Goal: Task Accomplishment & Management: Manage account settings

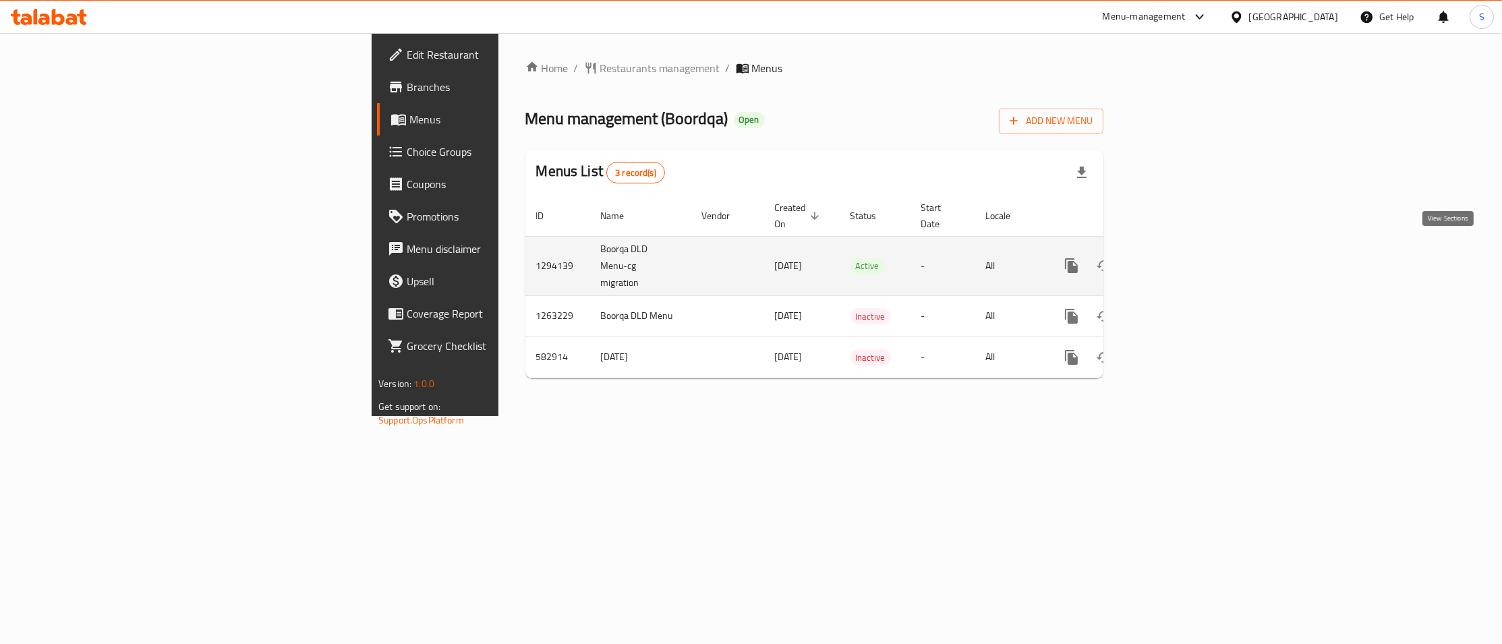
click at [1177, 258] on icon "enhanced table" at bounding box center [1169, 266] width 16 height 16
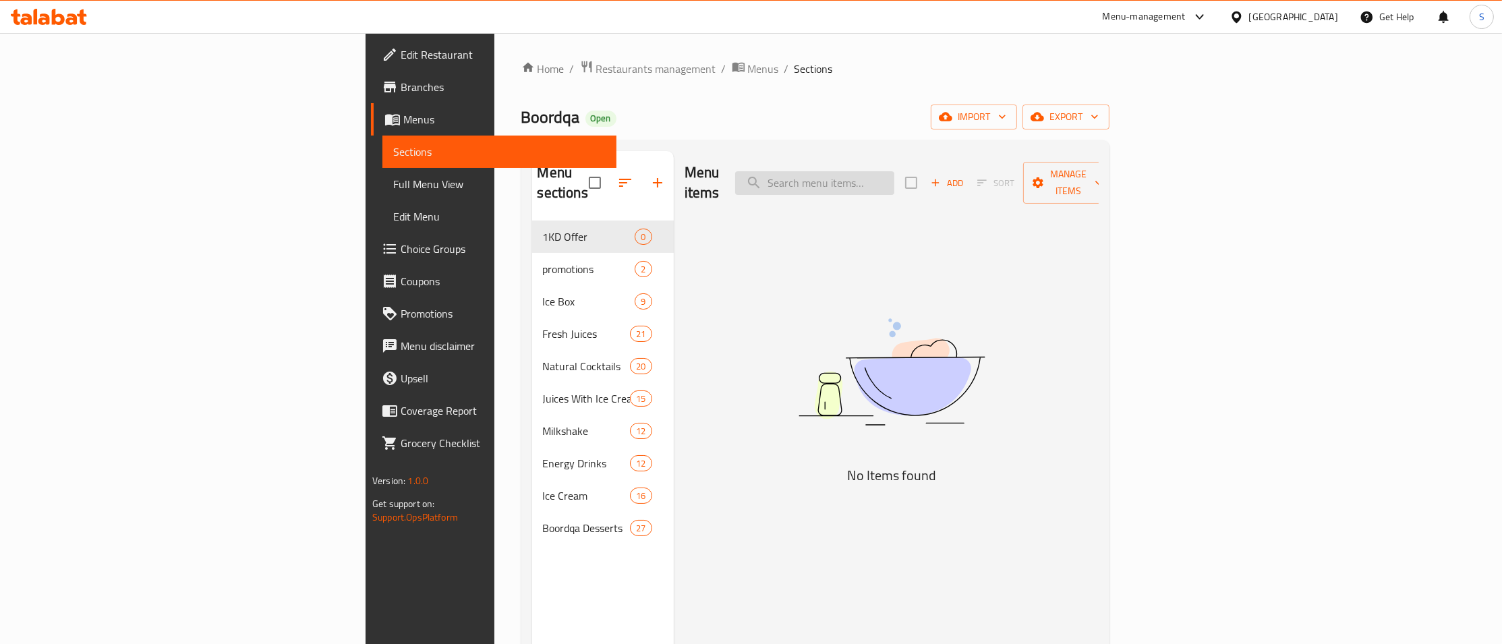
click at [895, 171] on input "search" at bounding box center [814, 183] width 159 height 24
paste input "Code Red Drink"
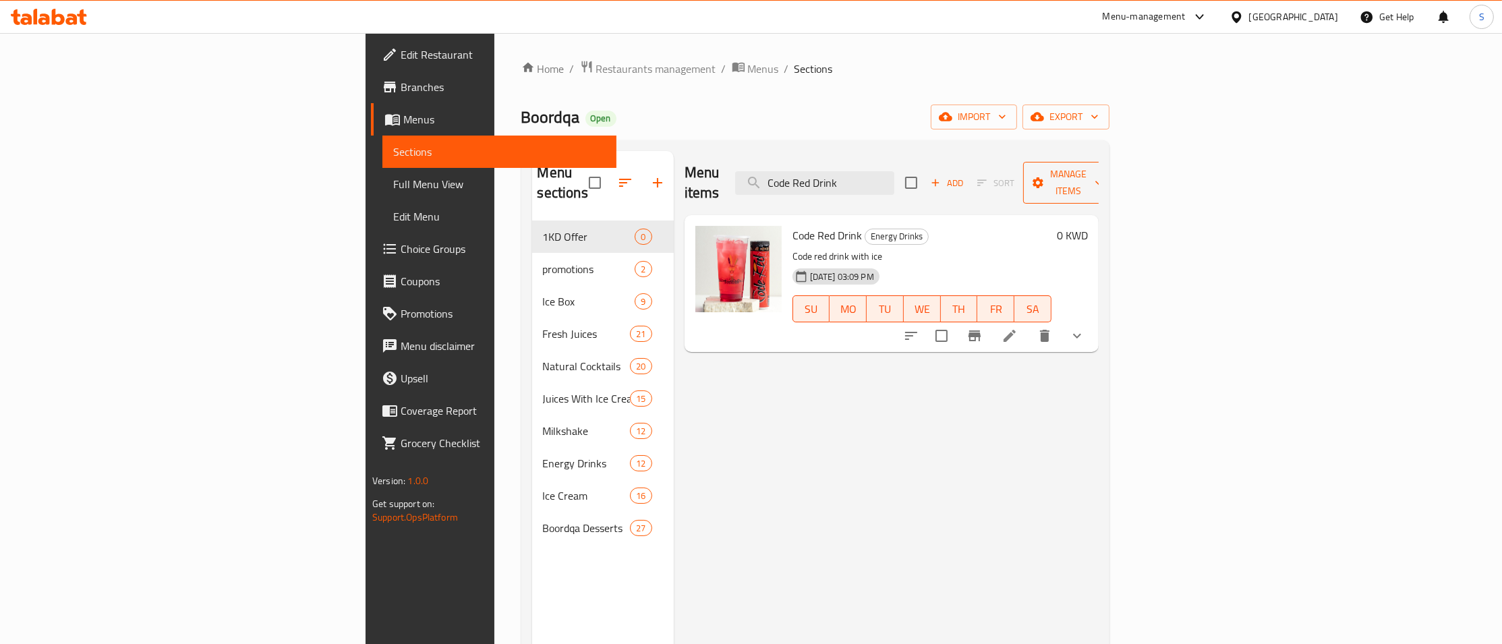
type input "Code Red Drink"
click at [1103, 182] on span "Manage items" at bounding box center [1068, 183] width 69 height 34
click at [1414, 206] on span "Copy items" at bounding box center [1425, 207] width 86 height 16
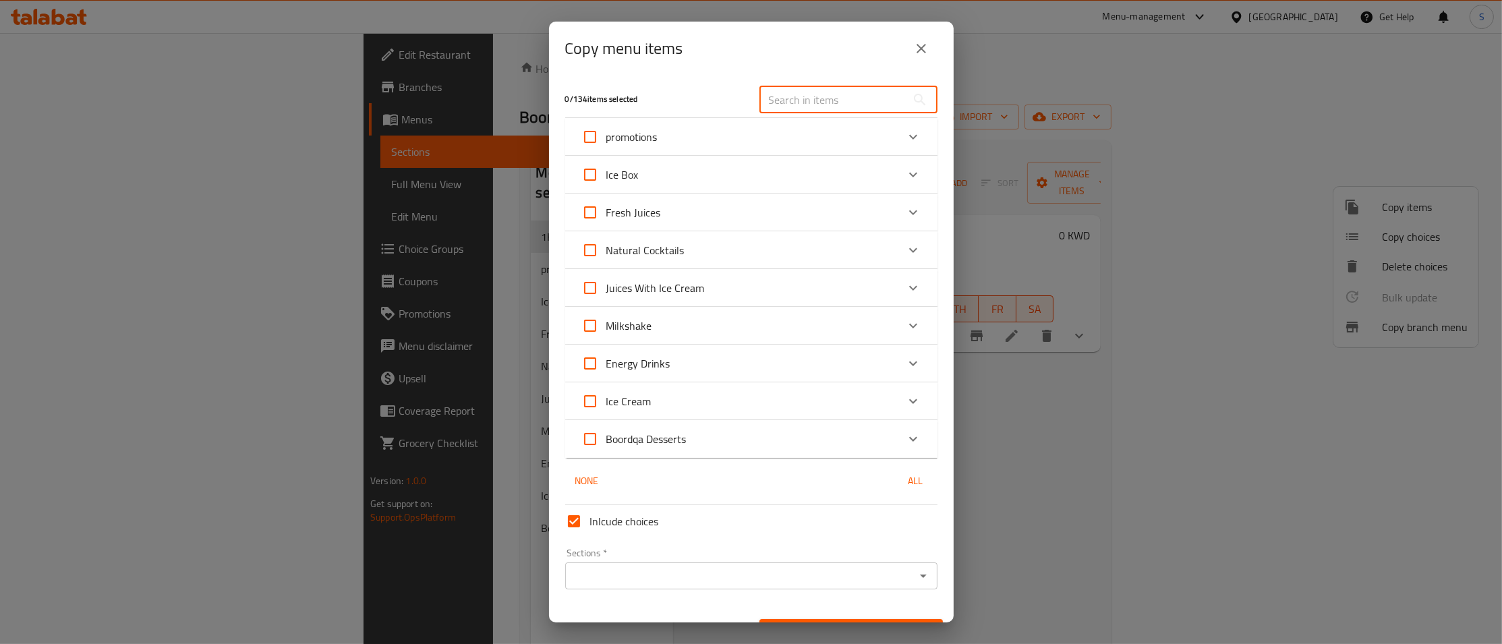
click at [819, 90] on input "text" at bounding box center [833, 99] width 147 height 27
paste input "Code Red Drink"
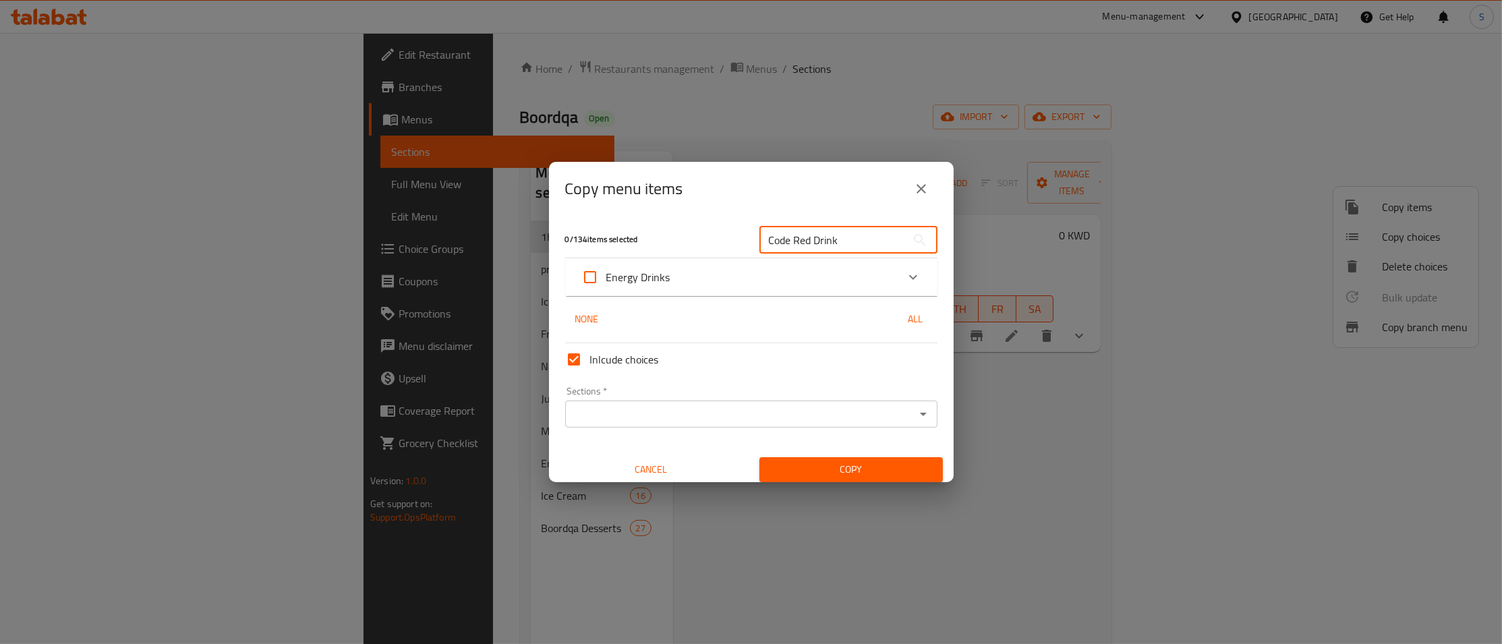
type input "Code Red Drink"
click at [669, 469] on span "Cancel" at bounding box center [651, 469] width 173 height 17
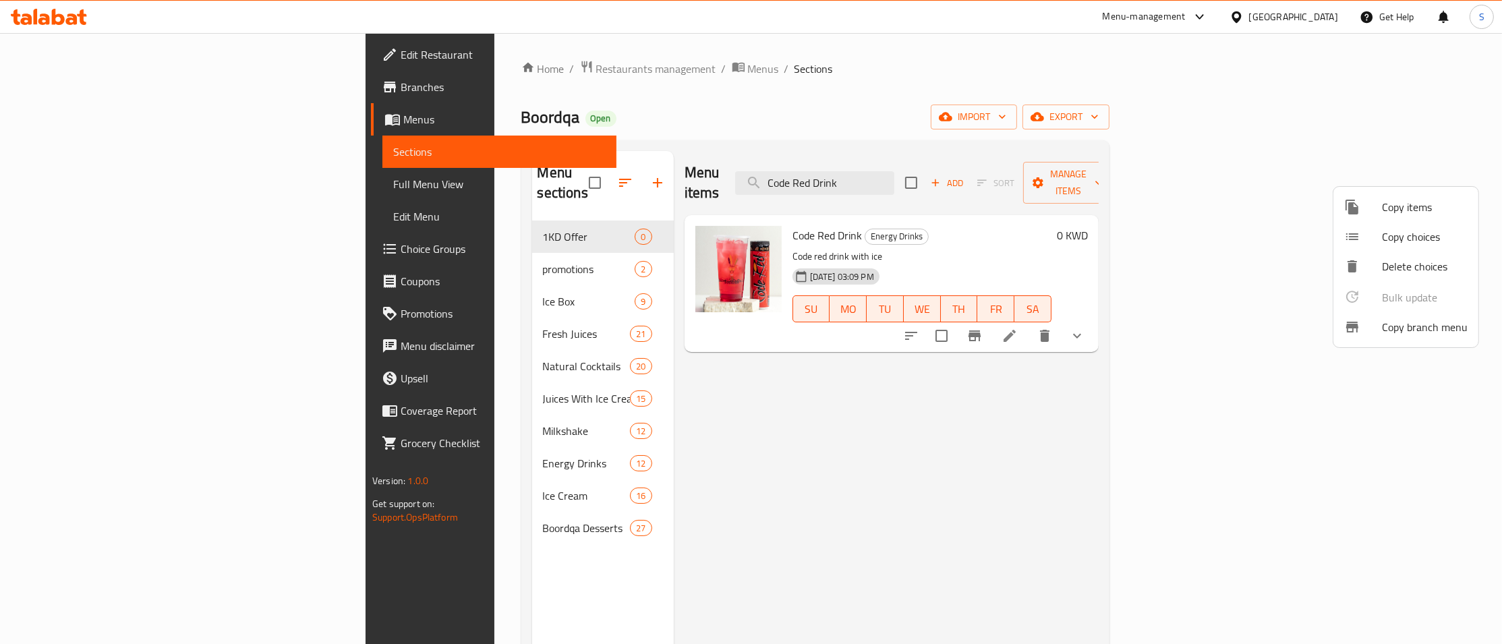
click at [1182, 316] on div at bounding box center [751, 322] width 1502 height 644
click at [1085, 328] on icon "show more" at bounding box center [1077, 336] width 16 height 16
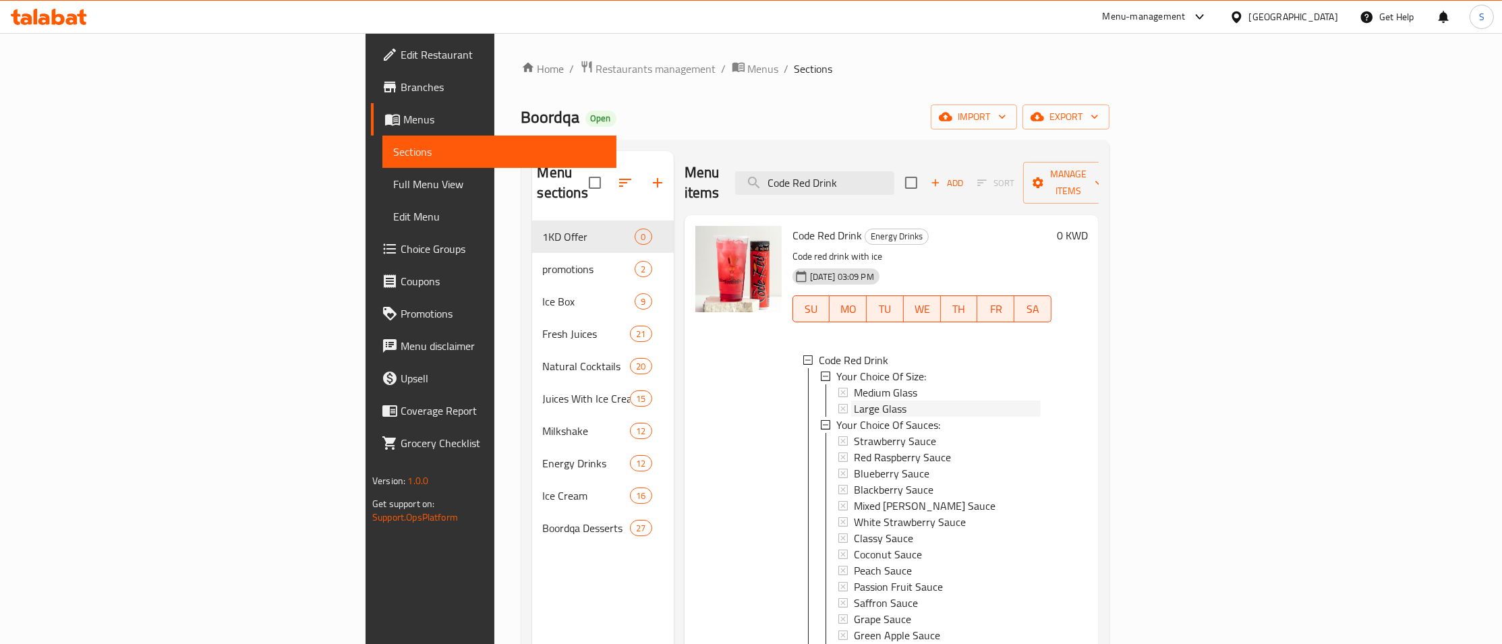
click at [854, 401] on span "Large Glass" at bounding box center [880, 409] width 53 height 16
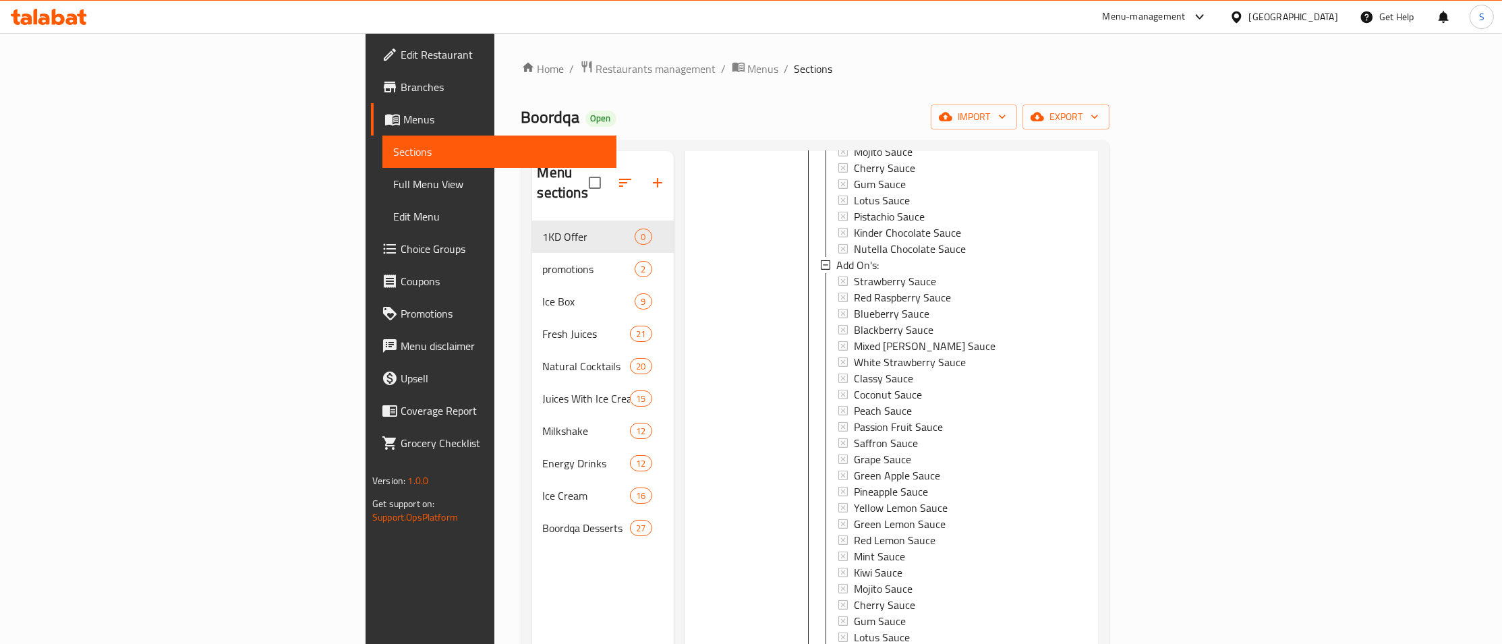
scroll to position [189, 0]
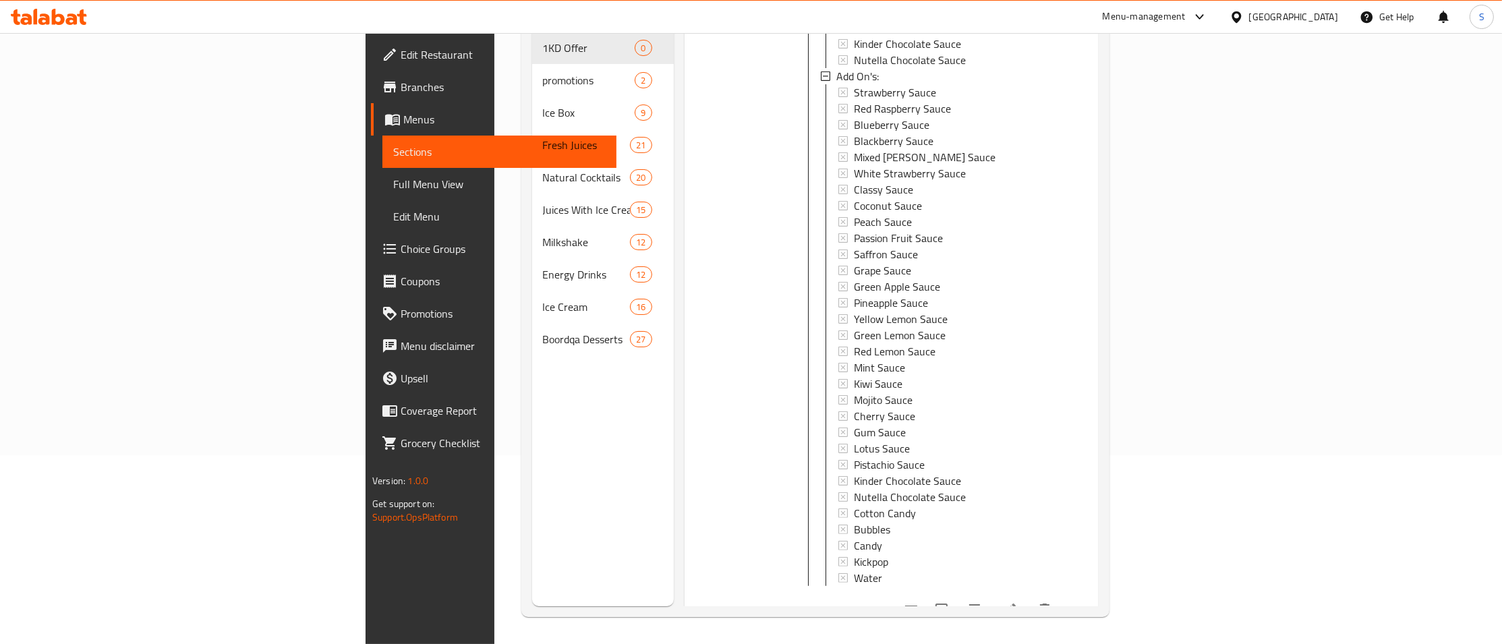
click at [1018, 602] on icon at bounding box center [1010, 610] width 16 height 16
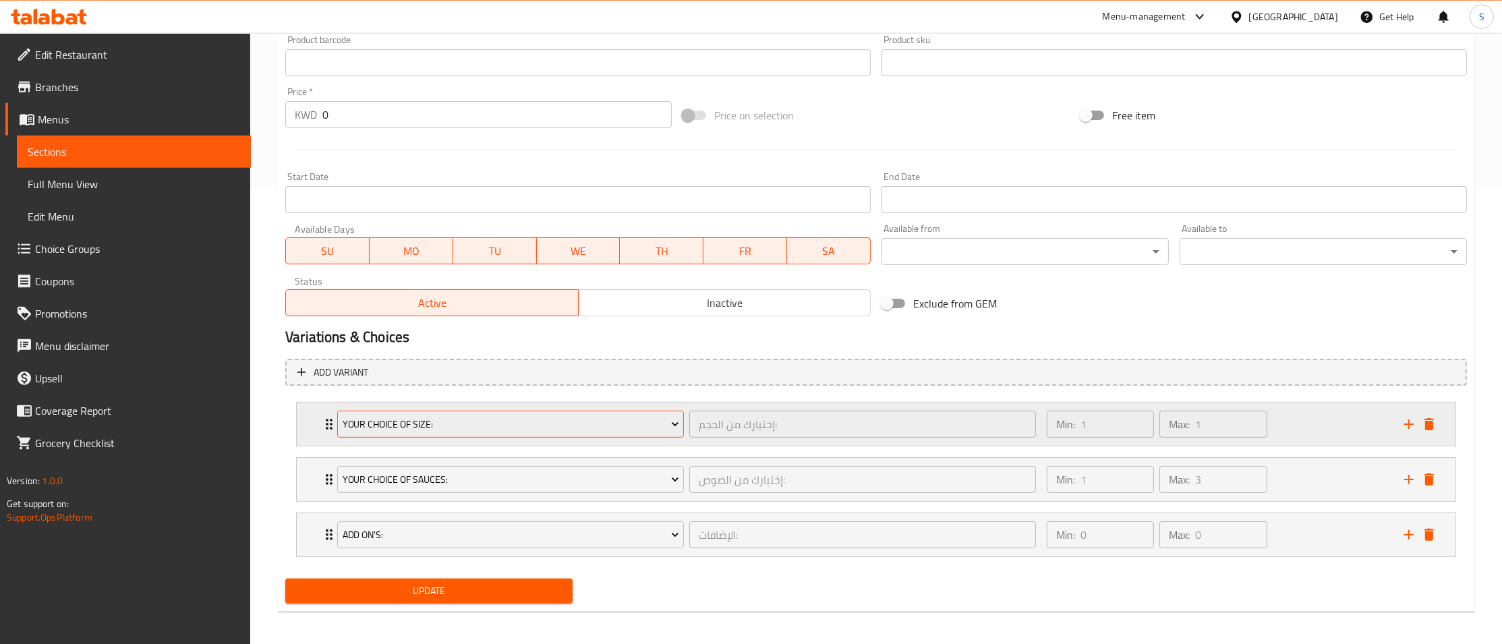
scroll to position [462, 0]
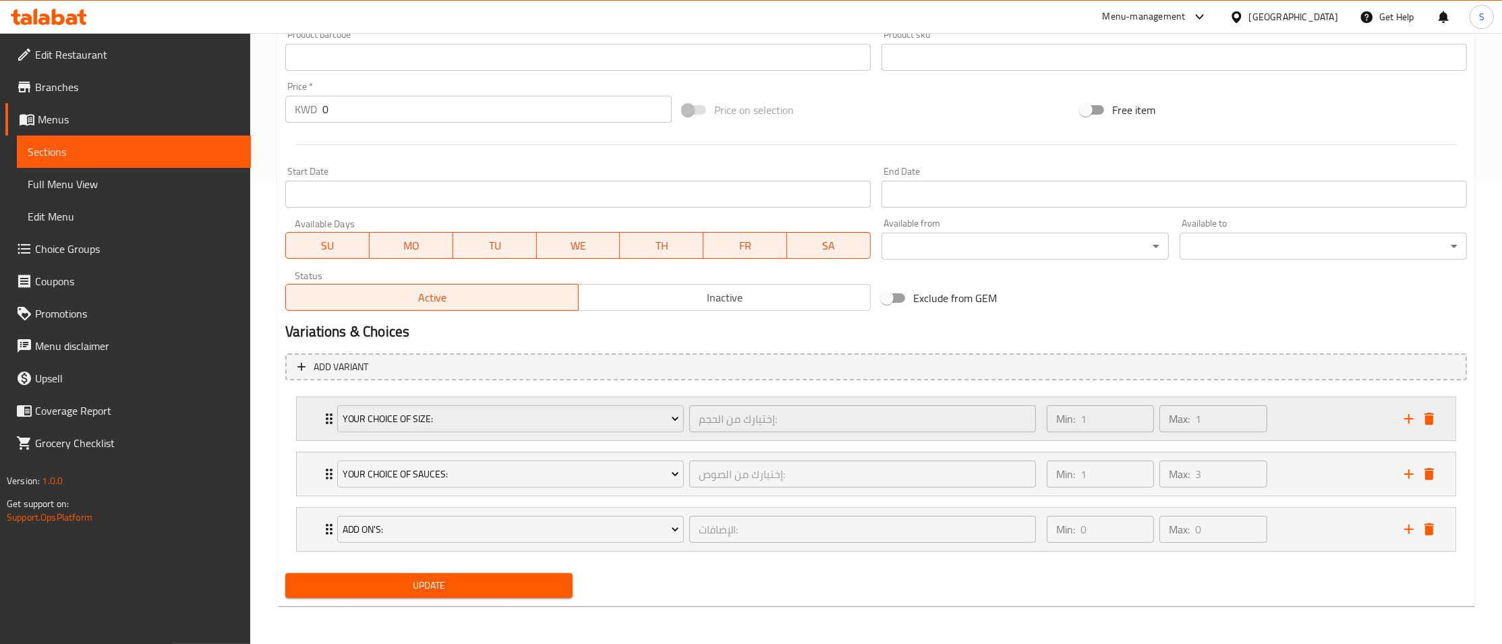
click at [313, 422] on div "Your Choice Of Size: إختيارك من الحجم: ​ Min: 1 ​ Max: 1 ​" at bounding box center [876, 418] width 1159 height 43
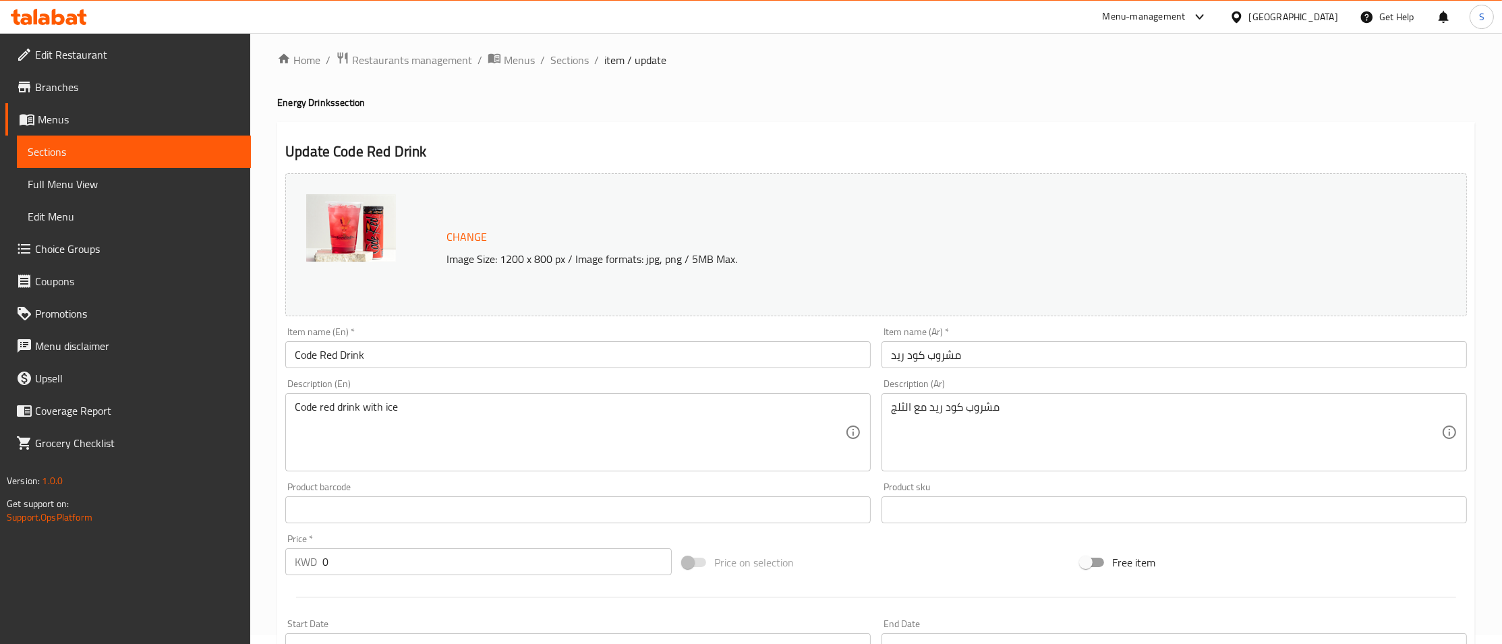
scroll to position [0, 0]
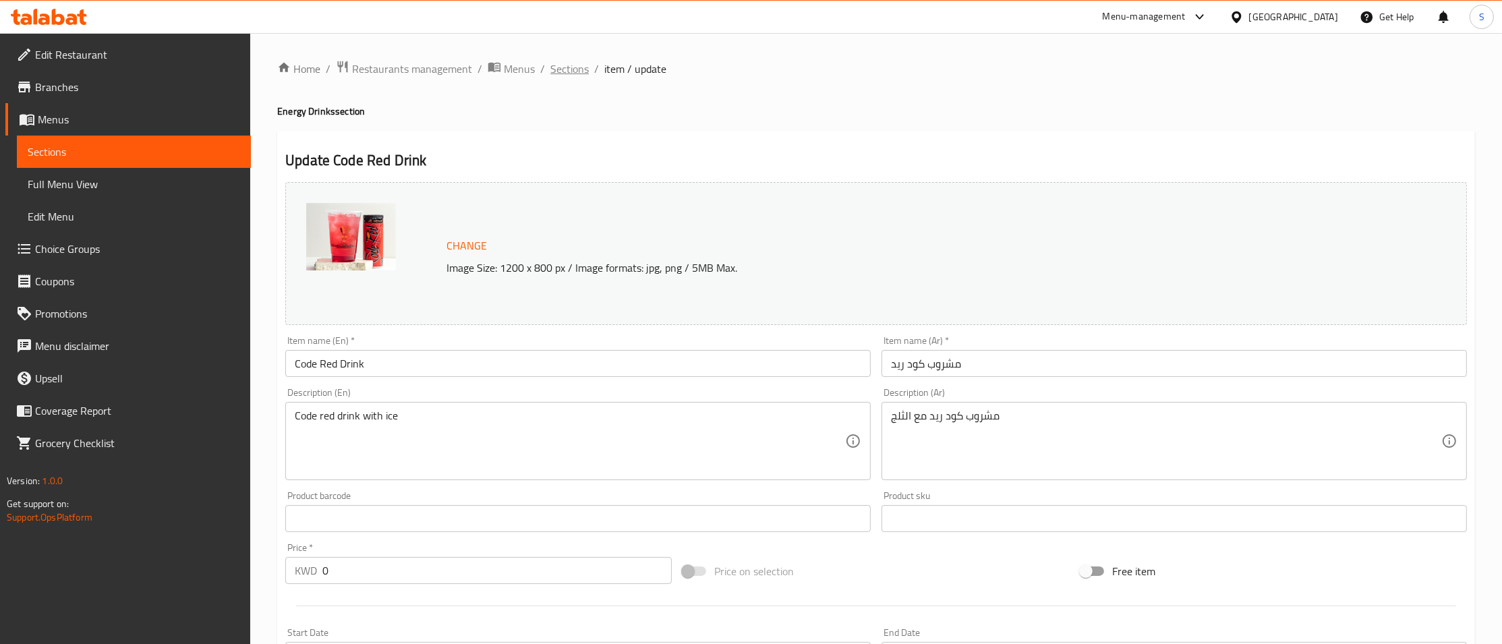
click at [551, 65] on span "Sections" at bounding box center [569, 69] width 38 height 16
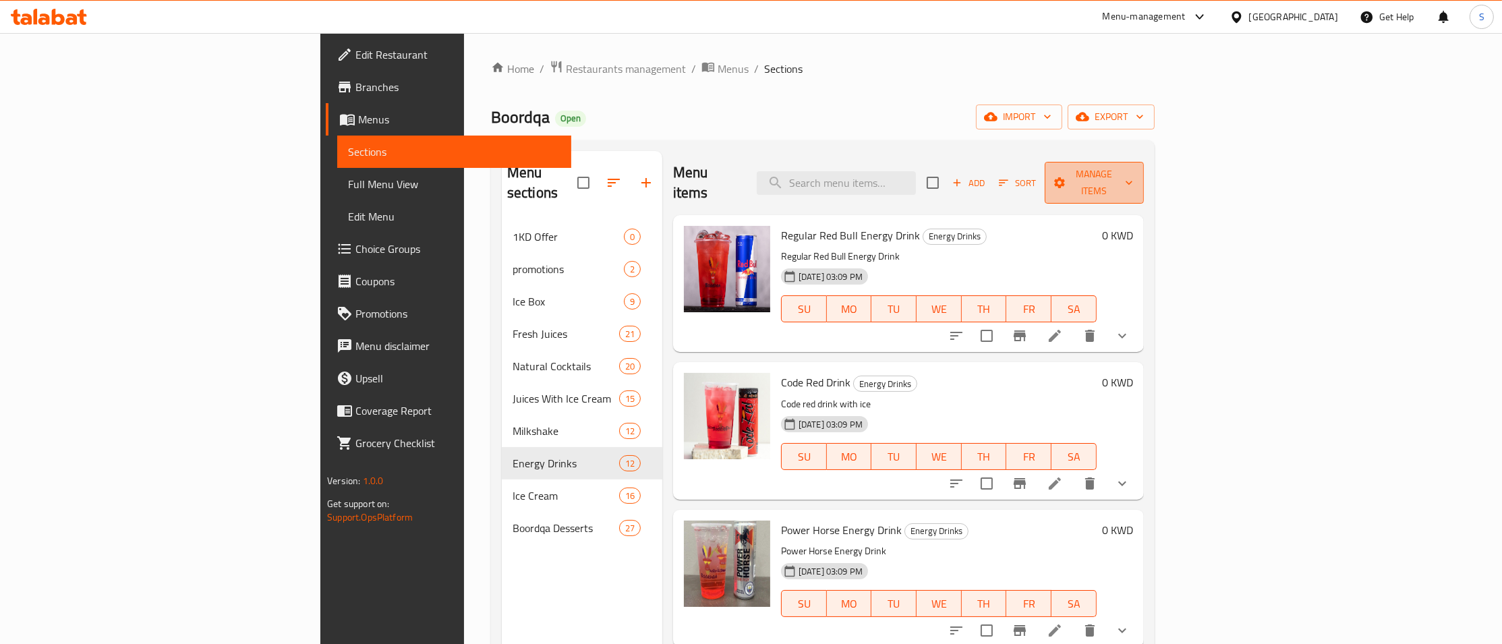
click at [1133, 174] on span "Manage items" at bounding box center [1095, 183] width 78 height 34
click at [1415, 206] on span "Copy items" at bounding box center [1425, 207] width 86 height 16
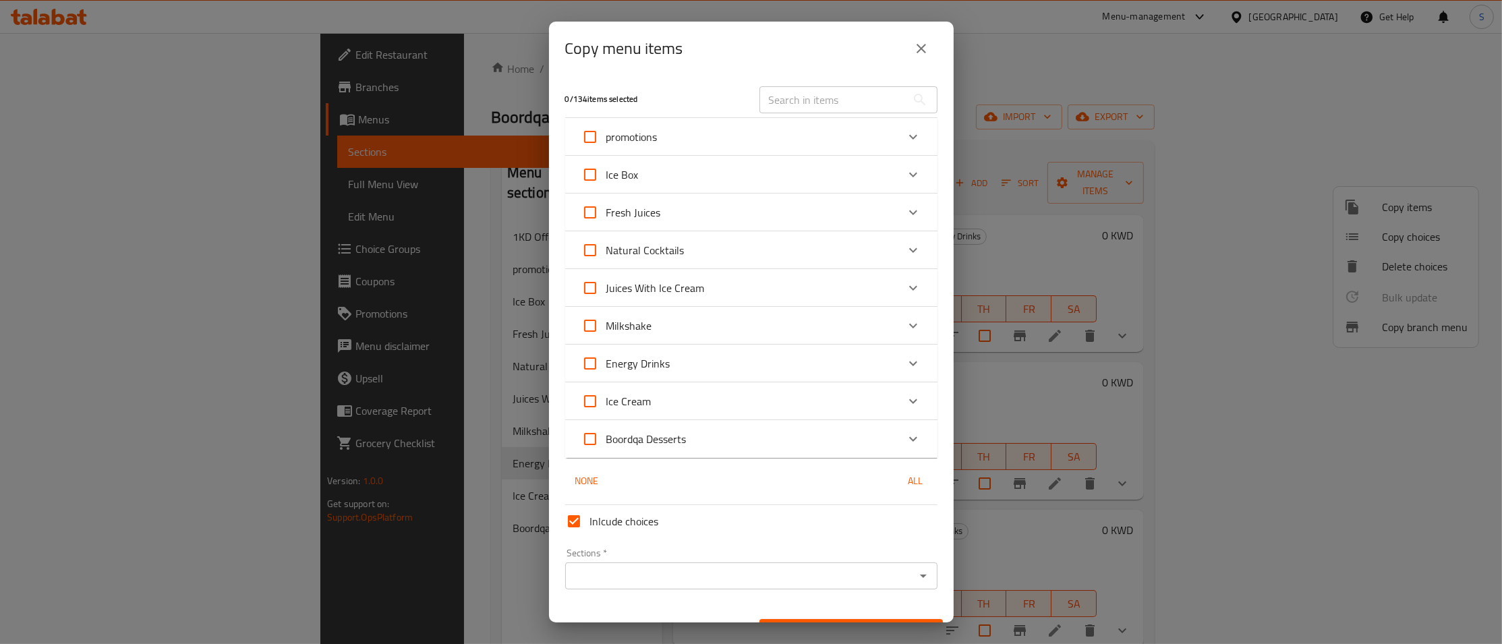
click at [845, 101] on input "text" at bounding box center [833, 99] width 147 height 27
paste input "Code Red Drink"
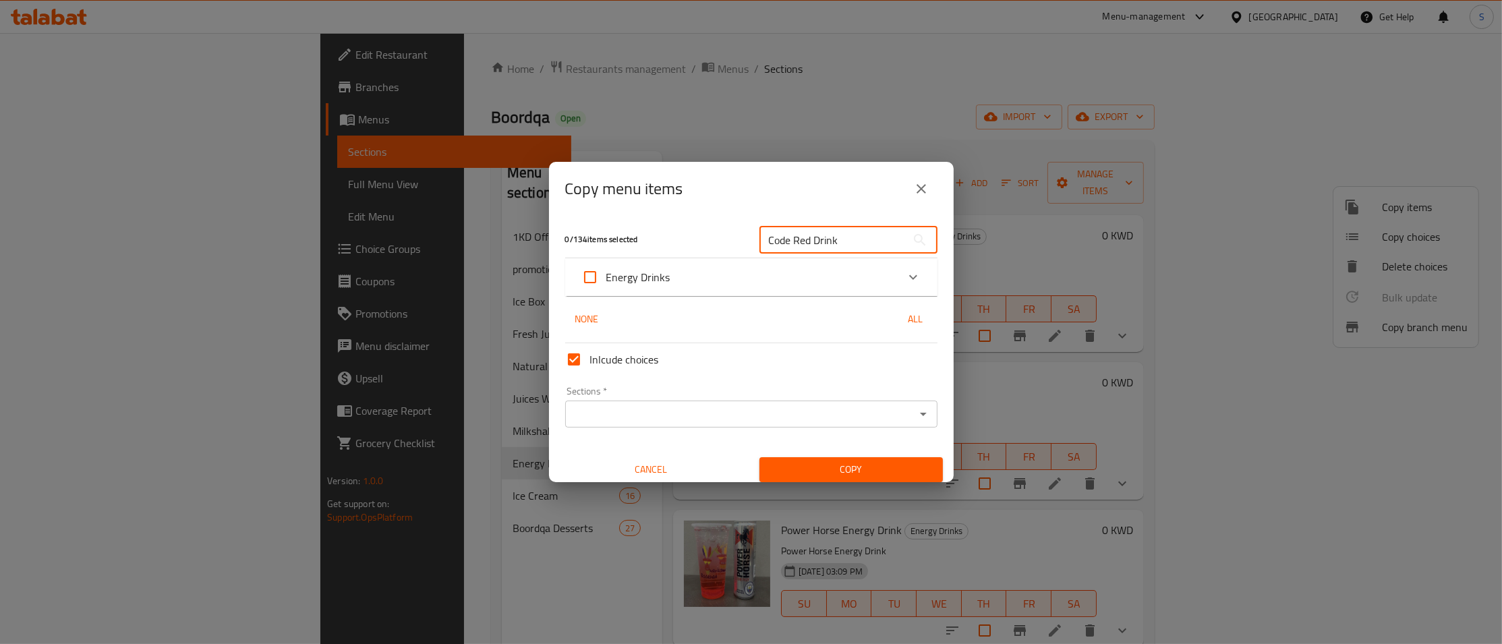
type input "Code Red Drink"
click at [740, 275] on div "Energy Drinks" at bounding box center [740, 277] width 316 height 32
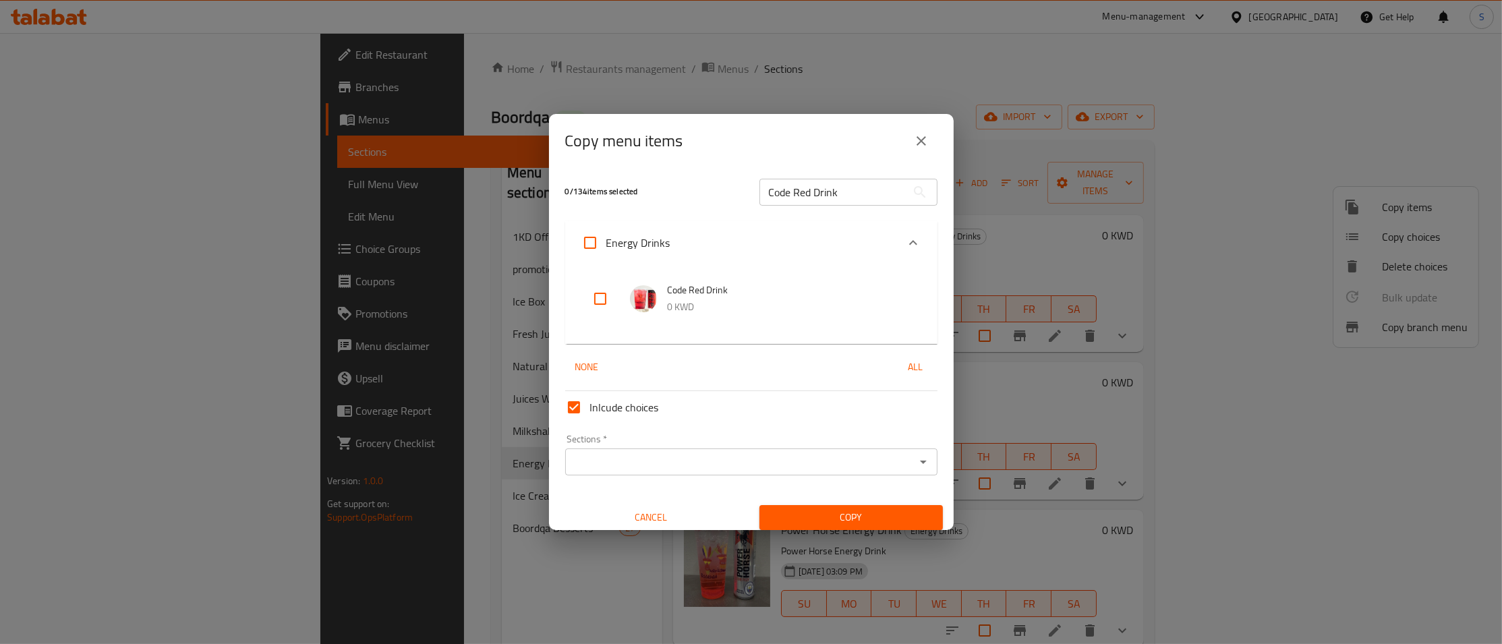
click at [602, 300] on input "checkbox" at bounding box center [600, 299] width 32 height 32
checkbox input "true"
drag, startPoint x: 818, startPoint y: 188, endPoint x: 857, endPoint y: 188, distance: 39.1
click at [845, 188] on input "Code Red Drink" at bounding box center [833, 192] width 147 height 27
drag, startPoint x: 858, startPoint y: 188, endPoint x: 542, endPoint y: 215, distance: 317.5
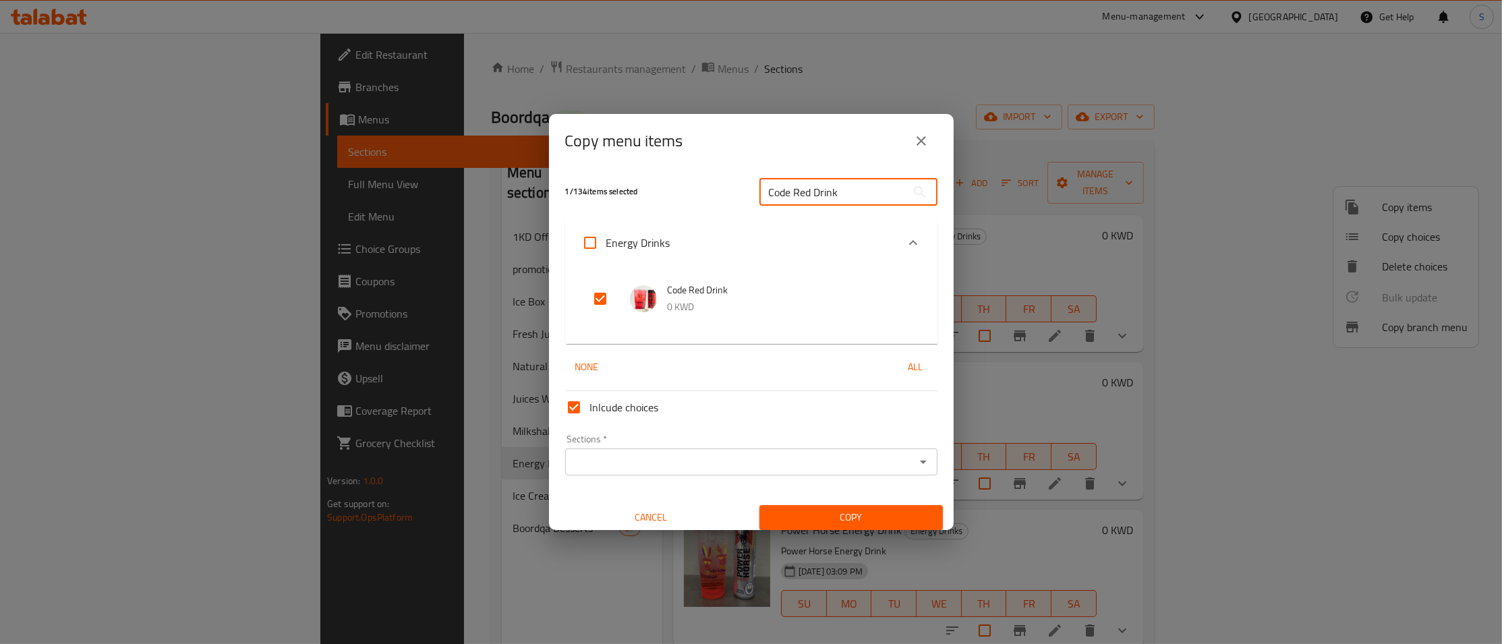
click at [760, 206] on input "Code Red Drink" at bounding box center [833, 192] width 147 height 27
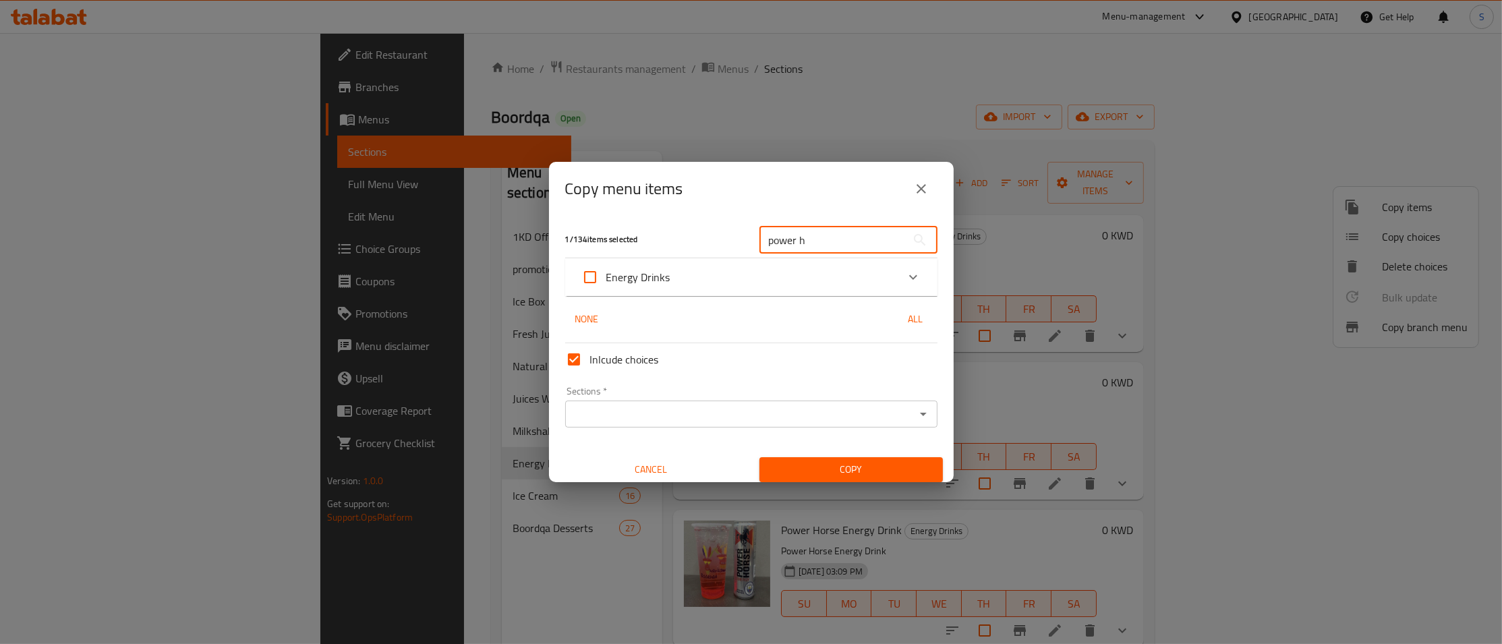
type input "power h"
click at [823, 271] on div "Energy Drinks" at bounding box center [740, 277] width 316 height 32
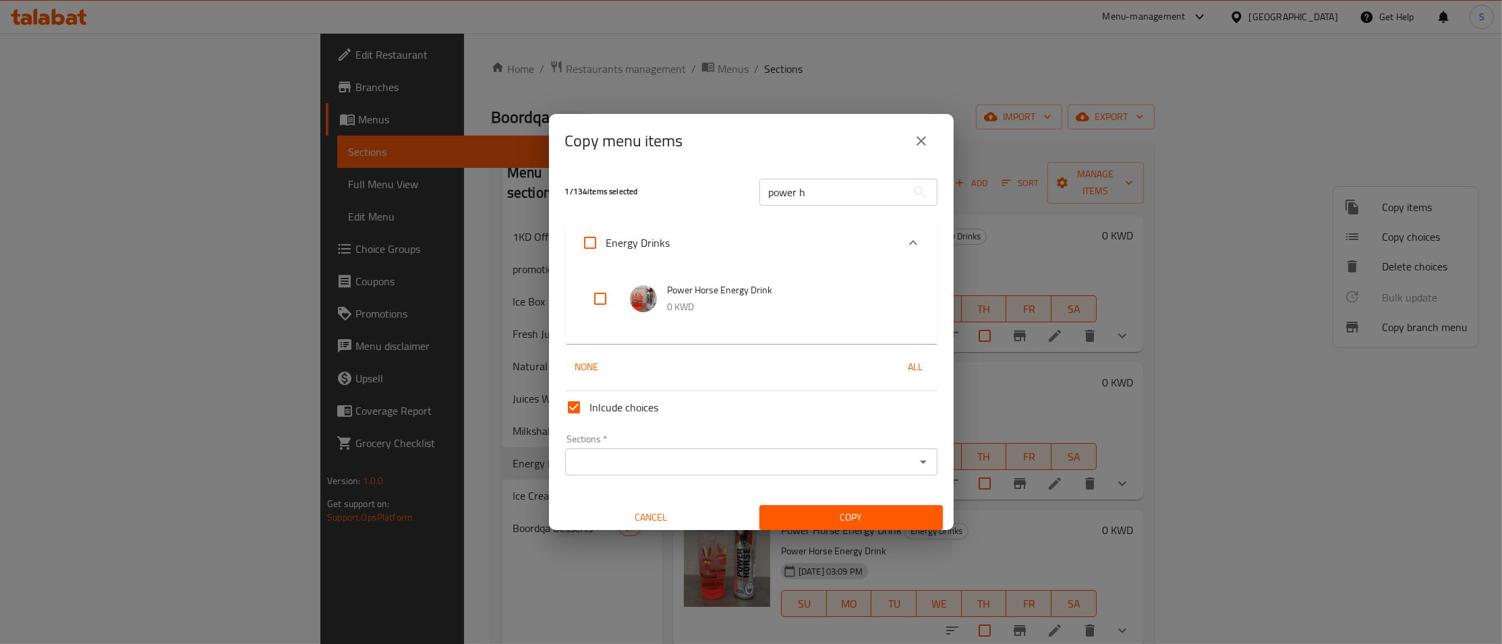
click at [600, 307] on input "checkbox" at bounding box center [600, 299] width 32 height 32
checkbox input "true"
click at [846, 202] on input "power h" at bounding box center [833, 192] width 147 height 27
paste input "[GEOGRAPHIC_DATA]"
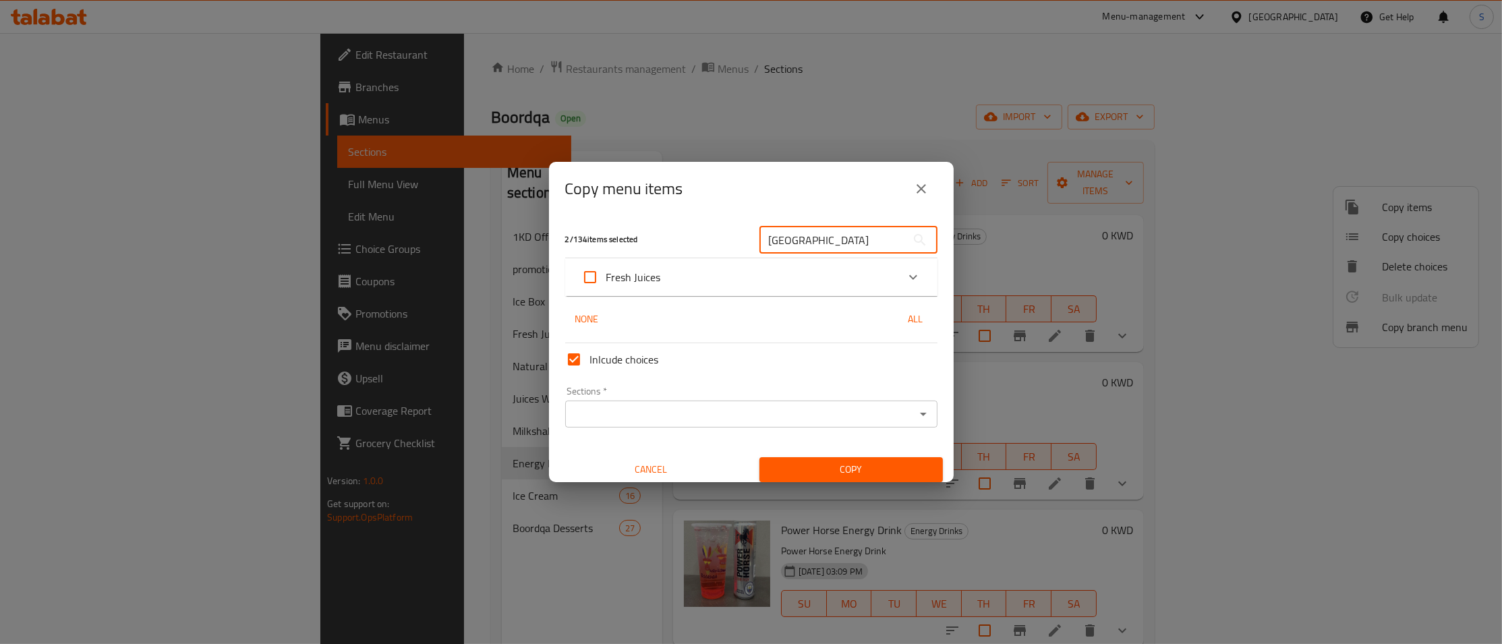
type input "[GEOGRAPHIC_DATA]"
click at [736, 297] on div "2 / 134 items selected Antalya ​ Fresh Juices Fresh Antalya Juice 0 KWD None Al…" at bounding box center [751, 349] width 405 height 266
click at [738, 281] on div "Fresh Juices" at bounding box center [740, 277] width 316 height 32
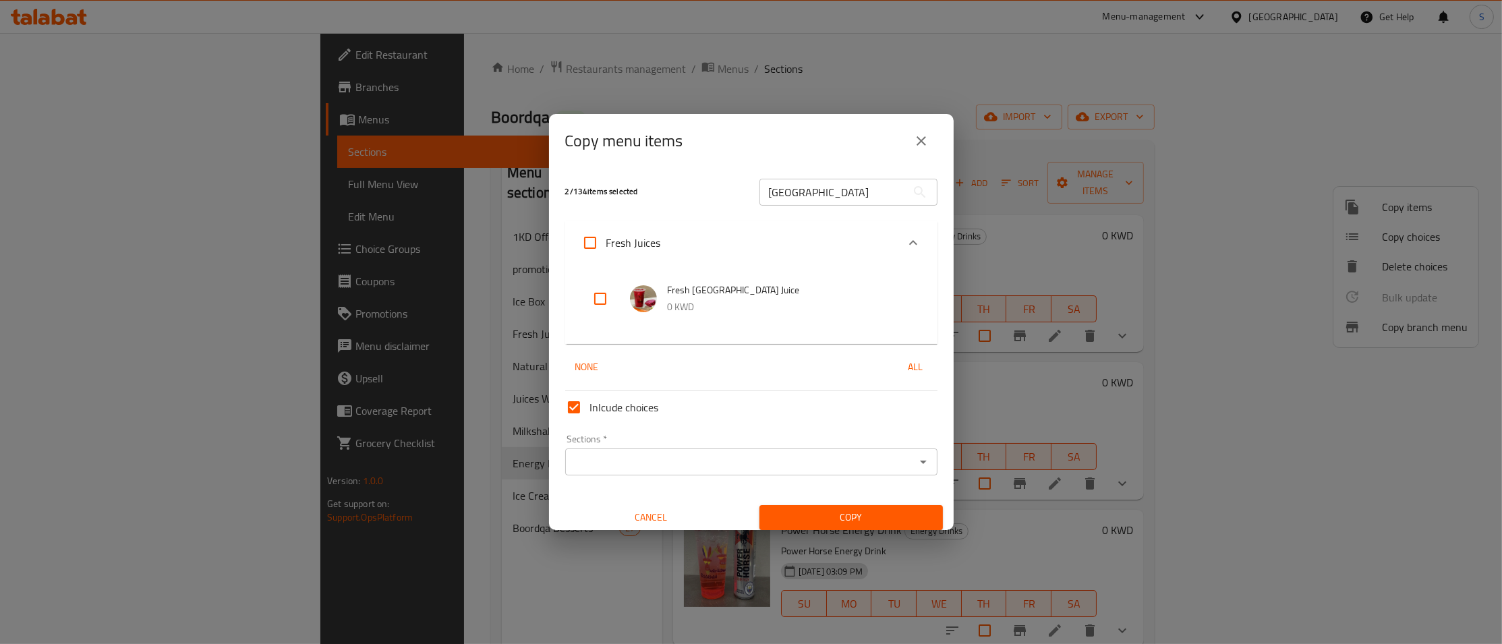
click at [598, 301] on input "checkbox" at bounding box center [600, 299] width 32 height 32
checkbox input "true"
click at [752, 474] on div "Sections *" at bounding box center [751, 462] width 372 height 27
click at [635, 459] on input "Sections   *" at bounding box center [740, 462] width 342 height 19
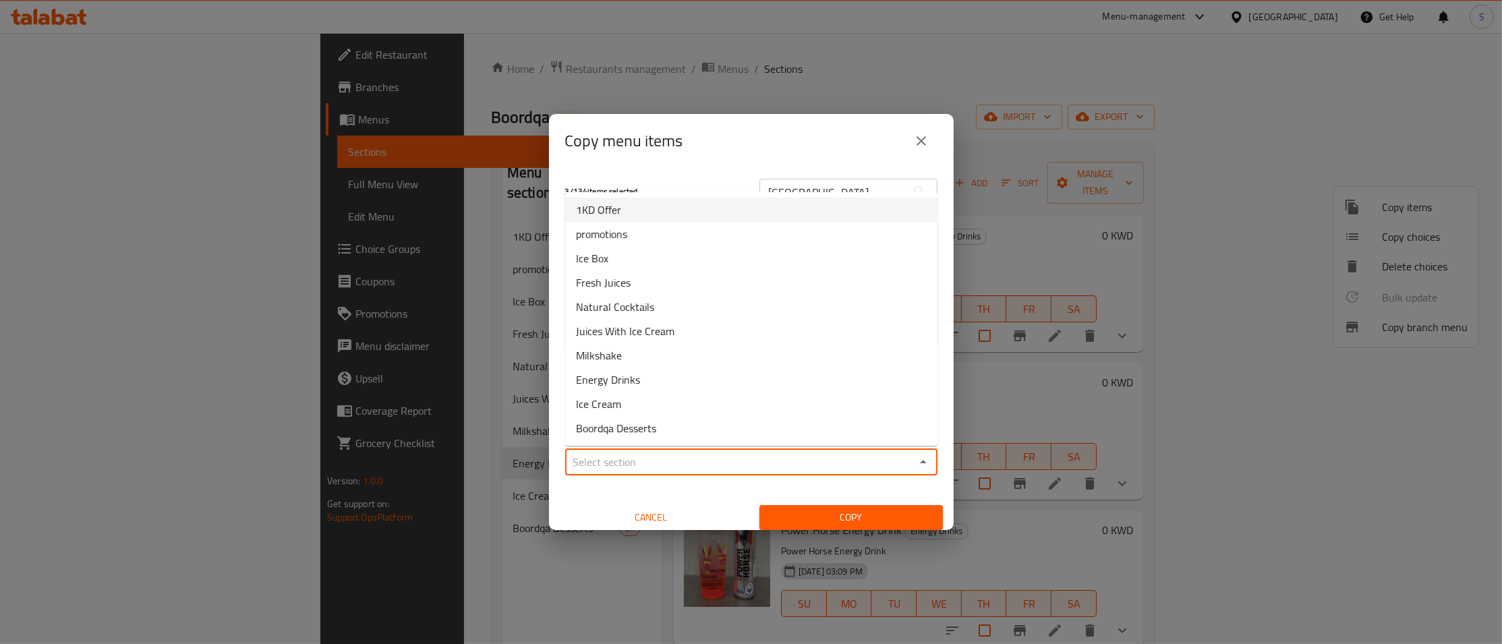
click at [619, 204] on span "1KD Offer" at bounding box center [598, 210] width 45 height 16
type input "1KD Offer"
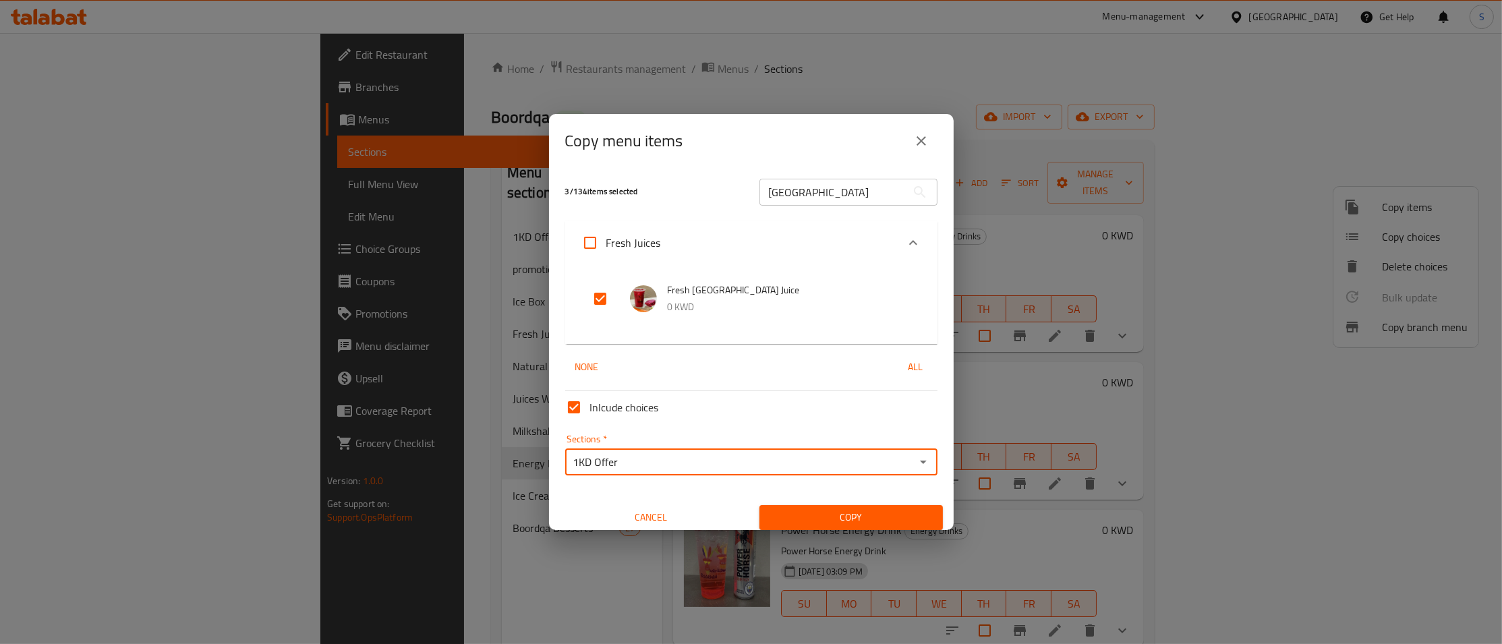
click at [841, 517] on span "Copy" at bounding box center [851, 517] width 162 height 17
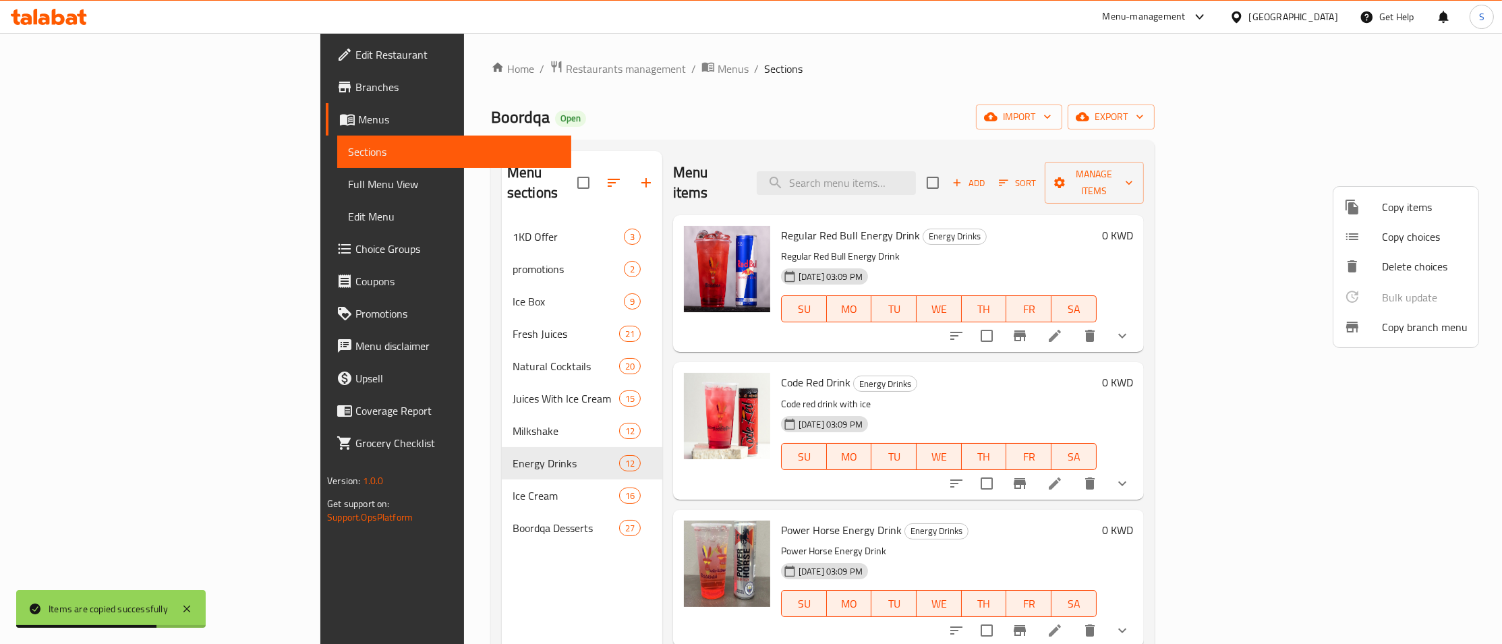
click at [1145, 347] on div at bounding box center [751, 322] width 1502 height 644
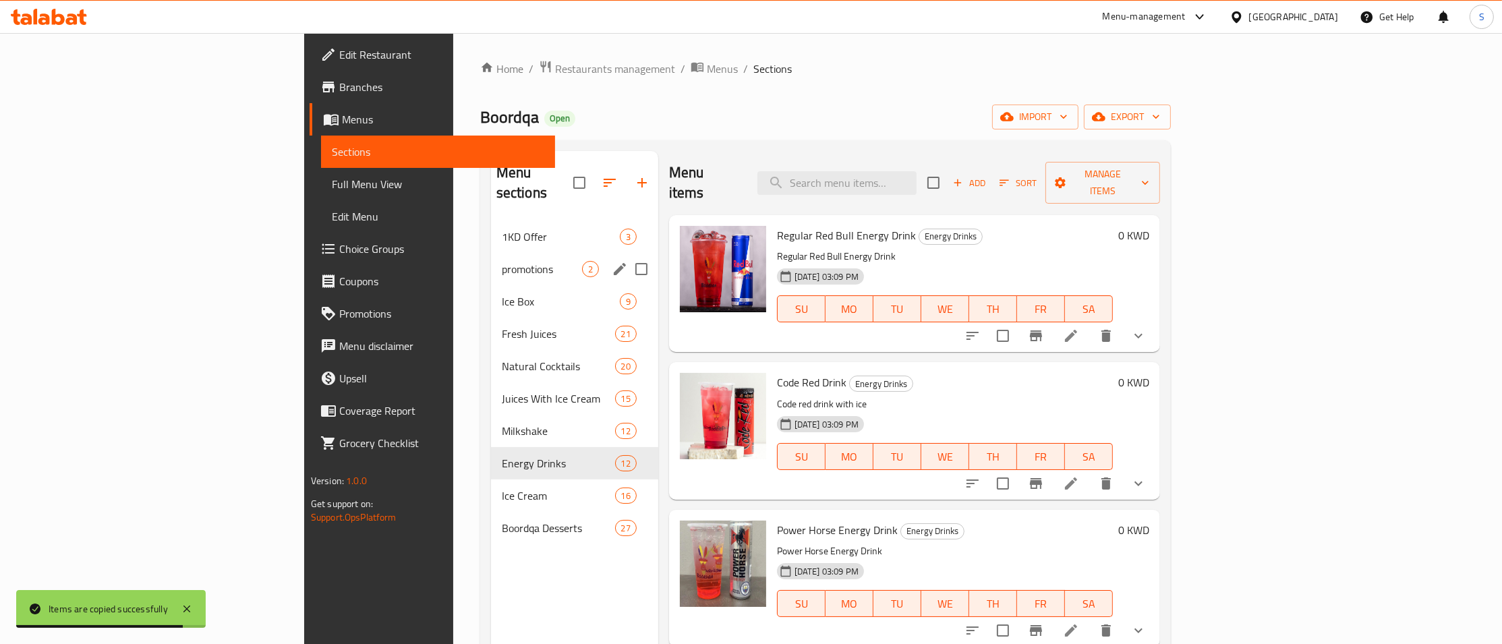
click at [491, 229] on div "1KD Offer 3" at bounding box center [574, 237] width 167 height 32
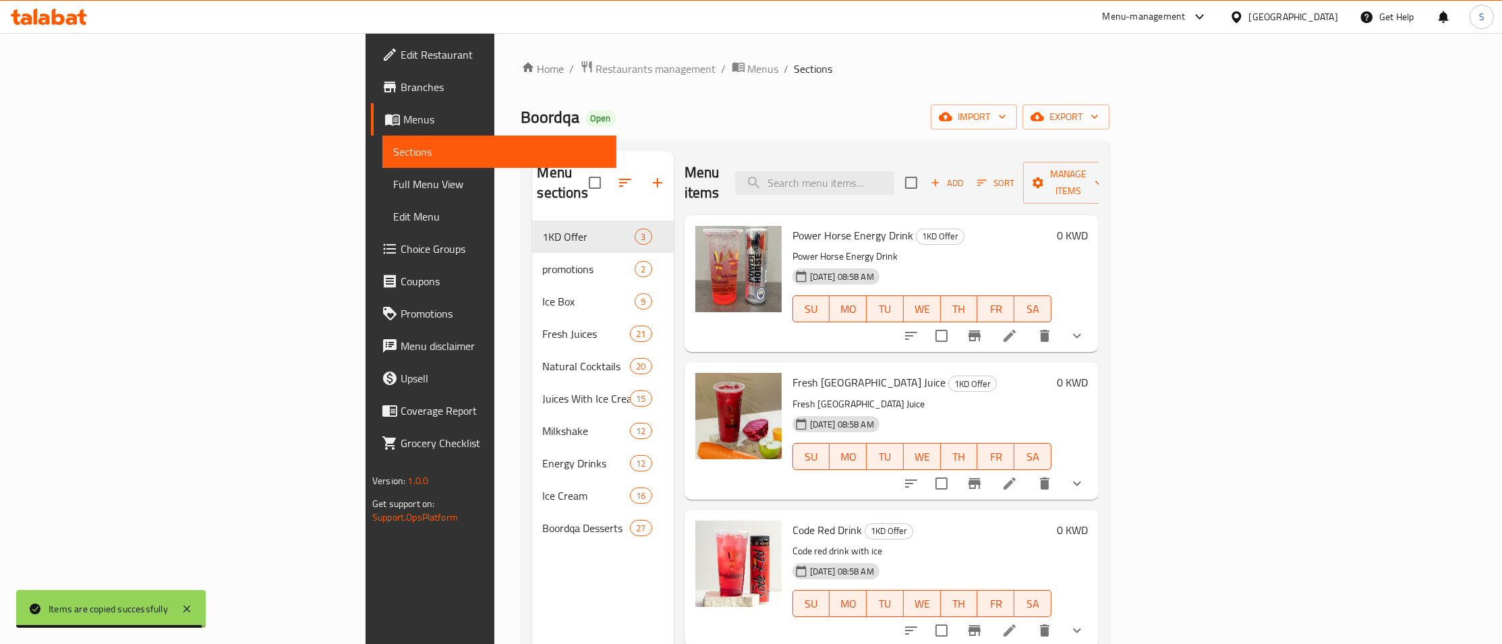
click at [926, 171] on input "checkbox" at bounding box center [911, 183] width 28 height 28
checkbox input "true"
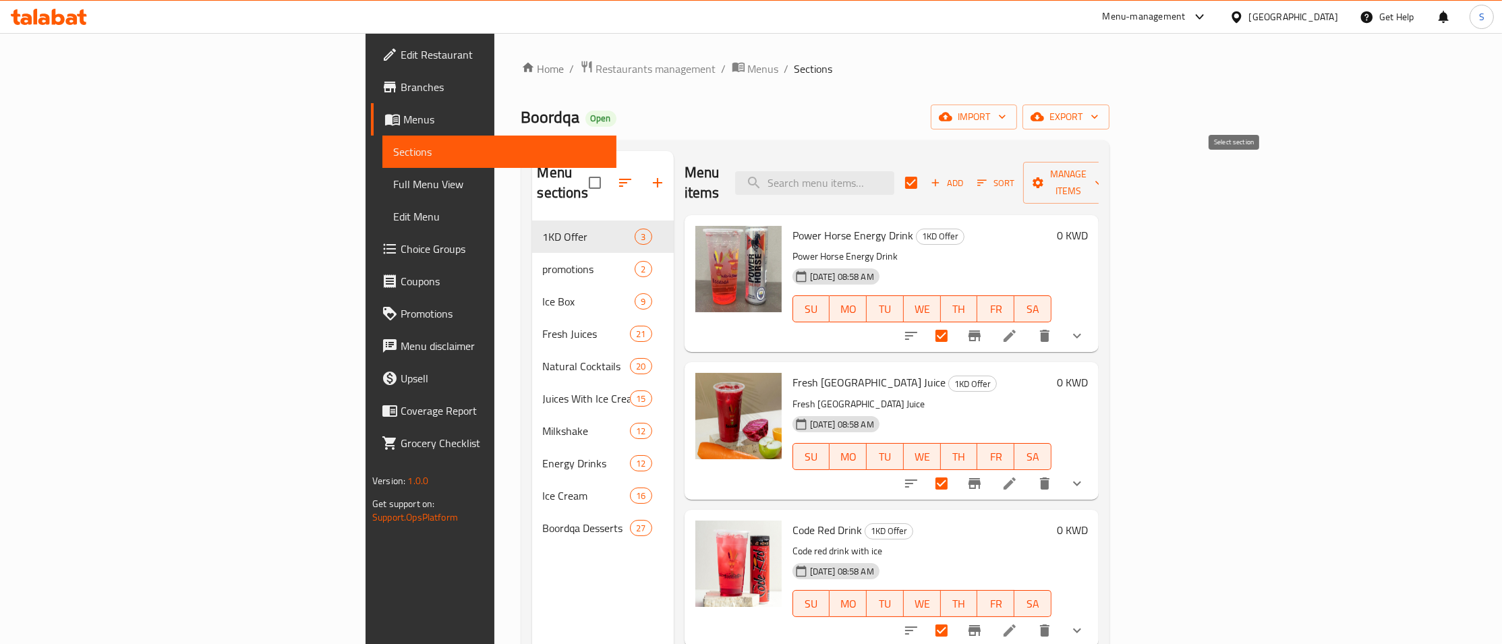
click at [926, 174] on input "checkbox" at bounding box center [911, 183] width 28 height 28
checkbox input "false"
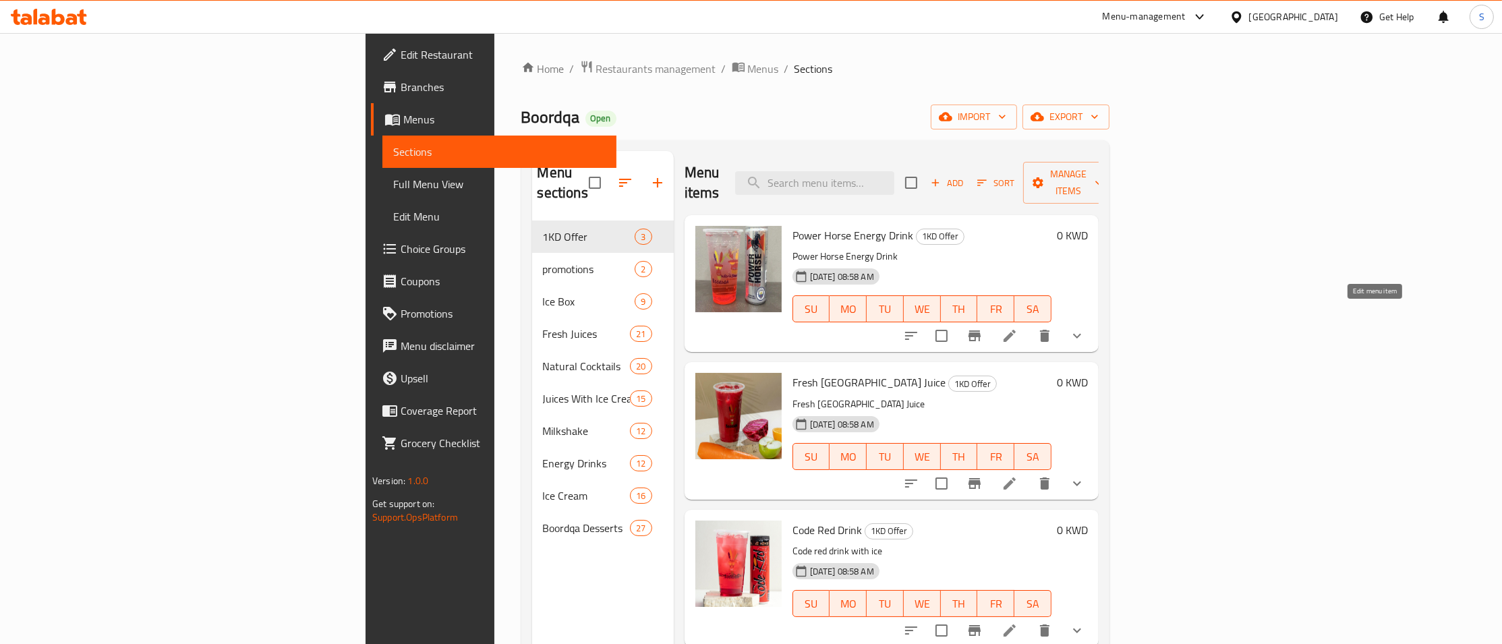
click at [1016, 330] on icon at bounding box center [1010, 336] width 12 height 12
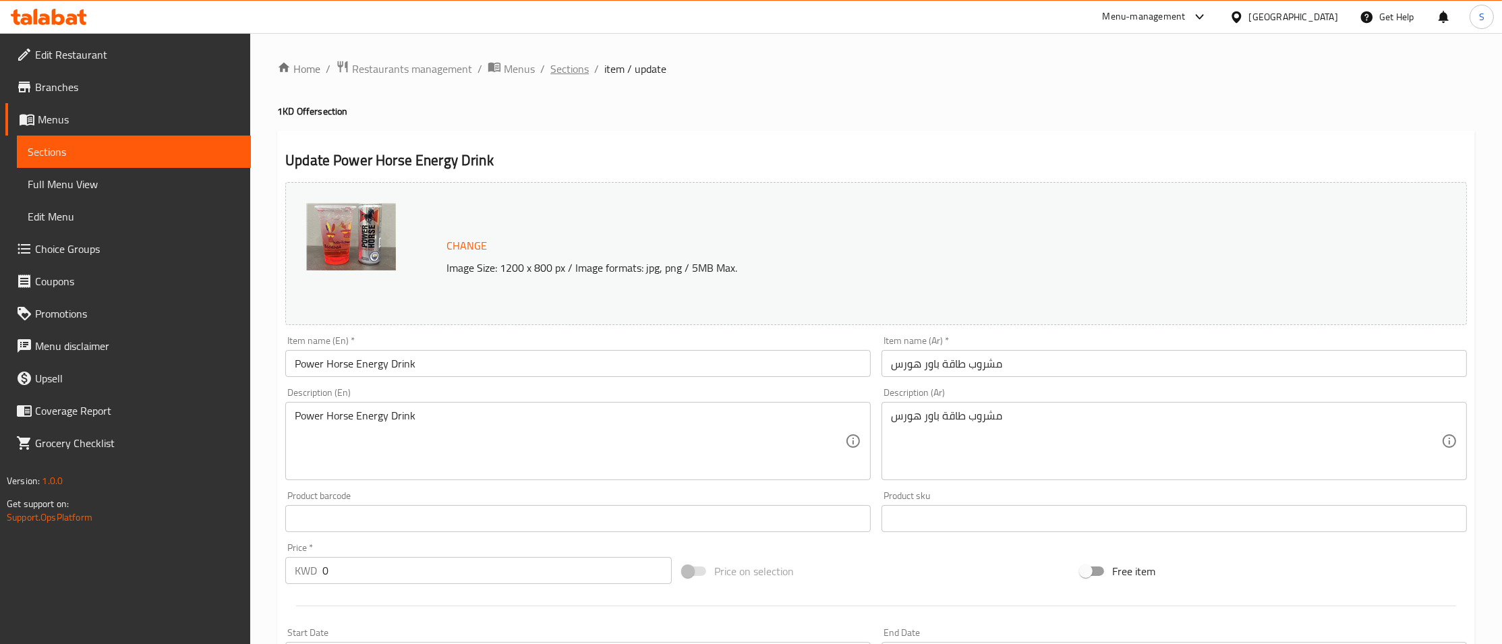
click at [560, 73] on span "Sections" at bounding box center [569, 69] width 38 height 16
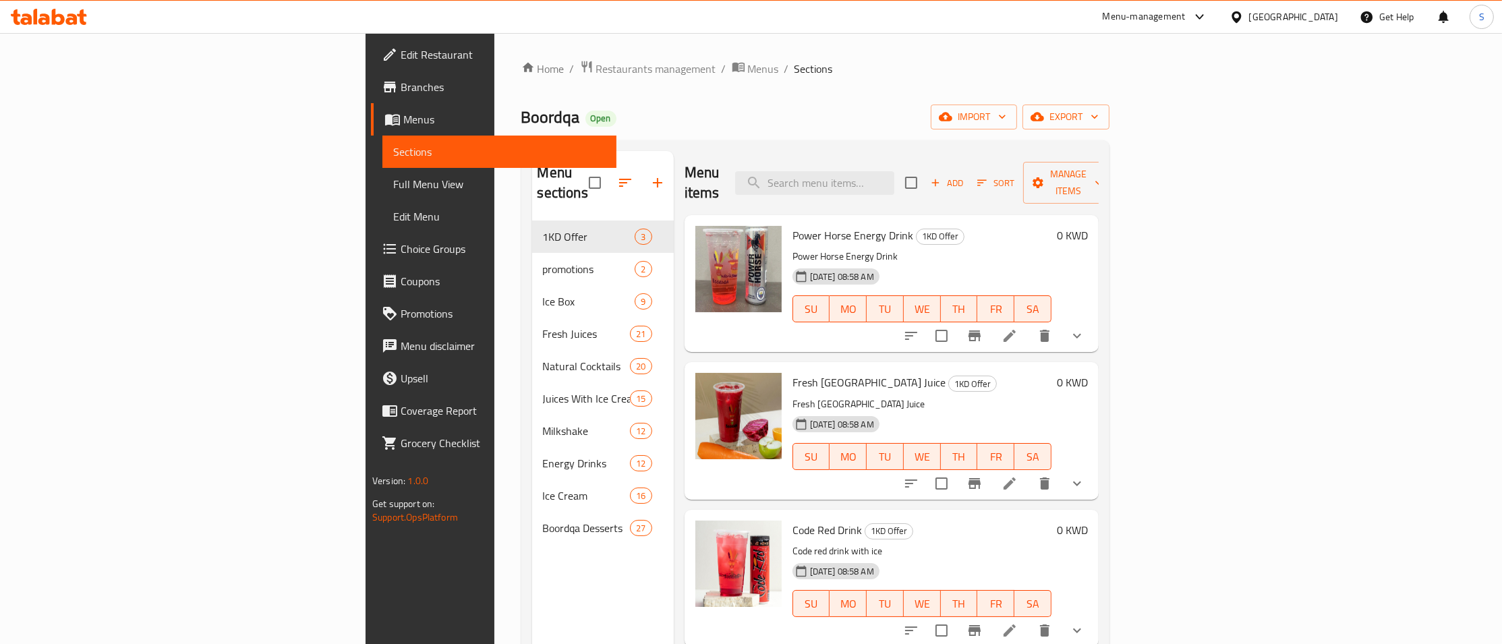
click at [983, 328] on icon "Branch-specific-item" at bounding box center [975, 336] width 16 height 16
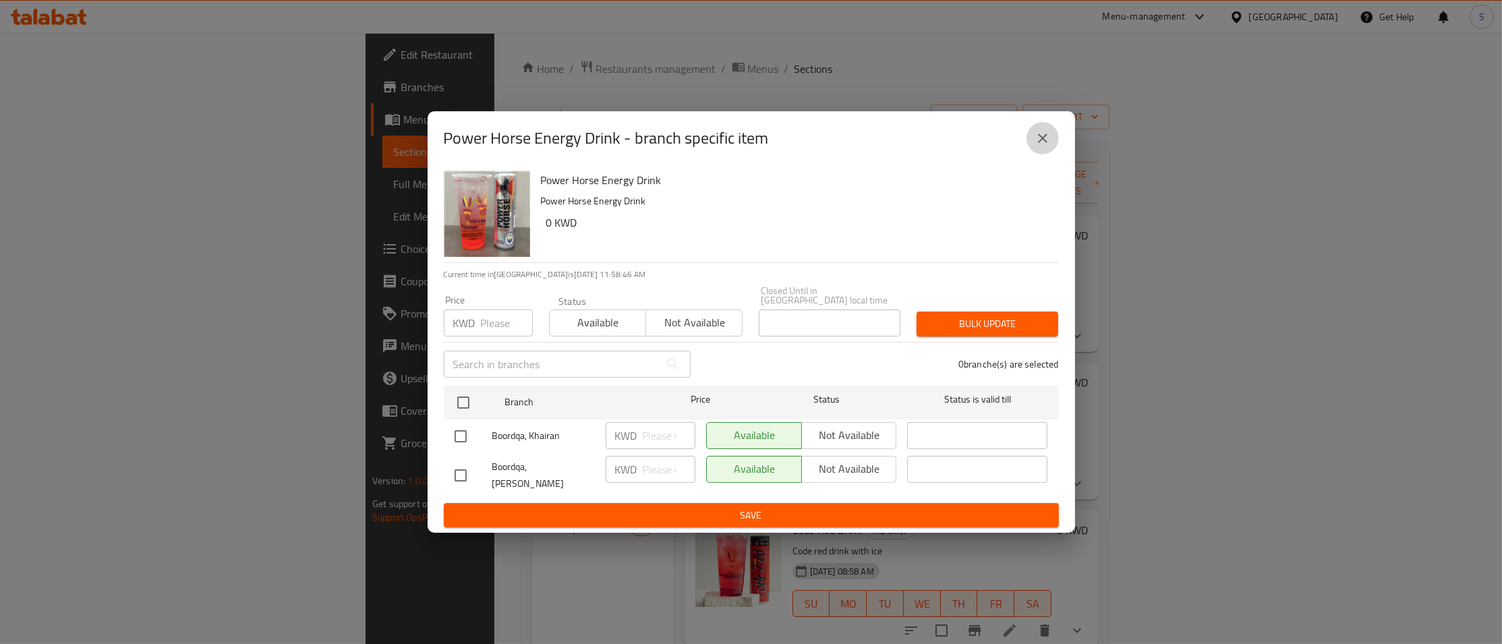
click at [1039, 139] on button "close" at bounding box center [1043, 138] width 32 height 32
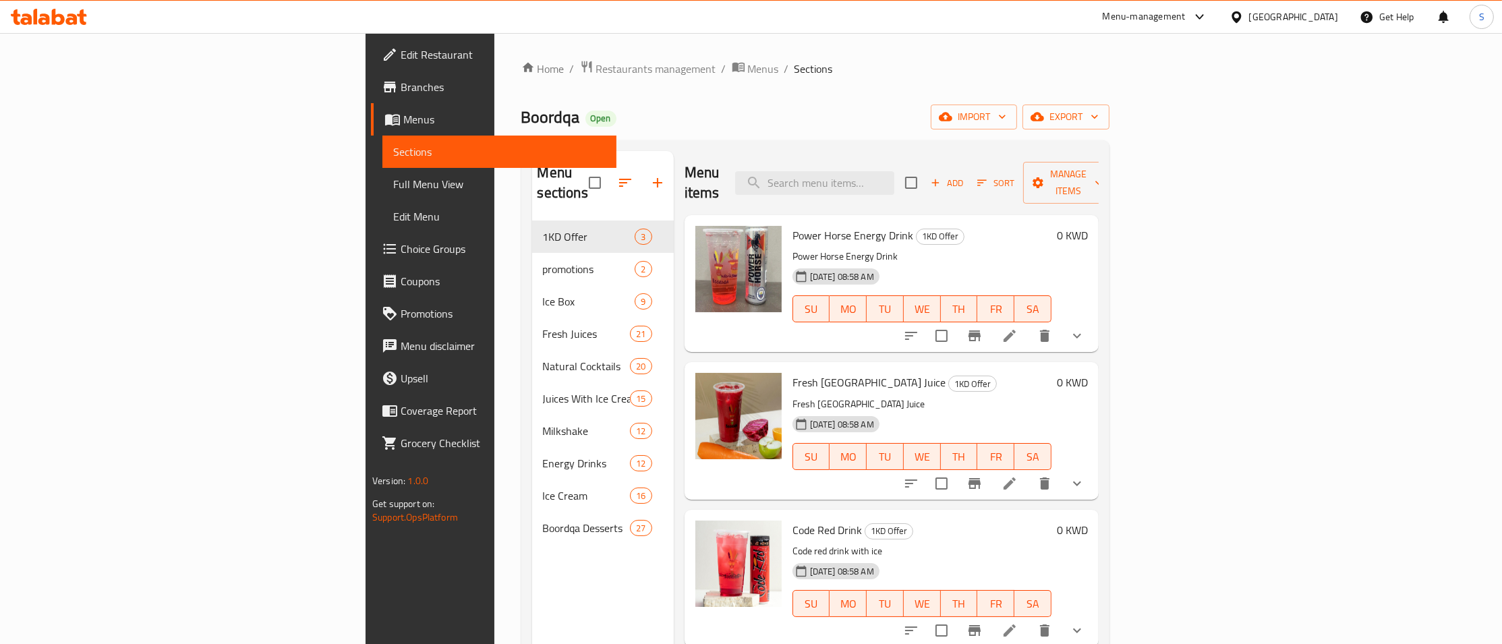
click at [975, 263] on div "[DATE] 08:58 AM SU MO TU WE TH FR SA" at bounding box center [922, 299] width 270 height 73
click at [1114, 185] on div "Add Sort Manage items" at bounding box center [1009, 183] width 208 height 42
click at [988, 177] on icon "button" at bounding box center [982, 183] width 12 height 12
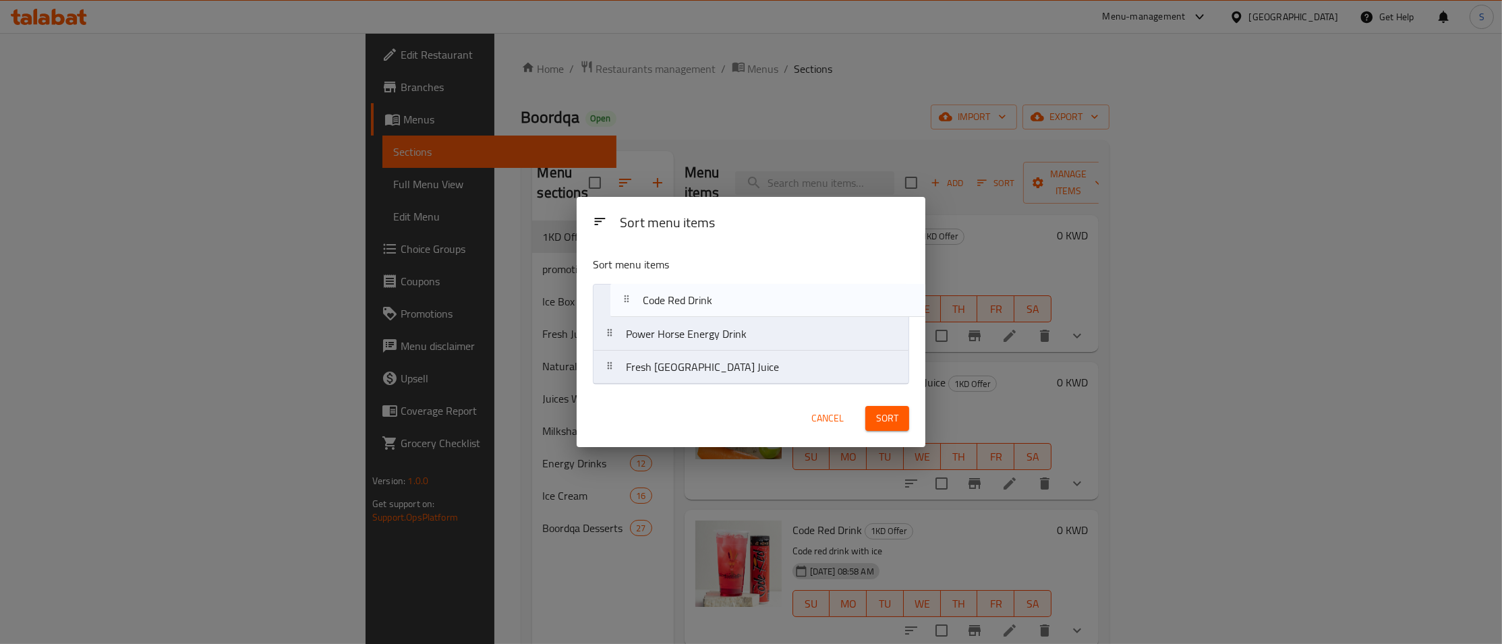
drag, startPoint x: 715, startPoint y: 381, endPoint x: 732, endPoint y: 309, distance: 74.1
click at [733, 305] on nav "Power Horse Energy Drink Fresh [GEOGRAPHIC_DATA] Juice Code Red Drink" at bounding box center [751, 334] width 316 height 101
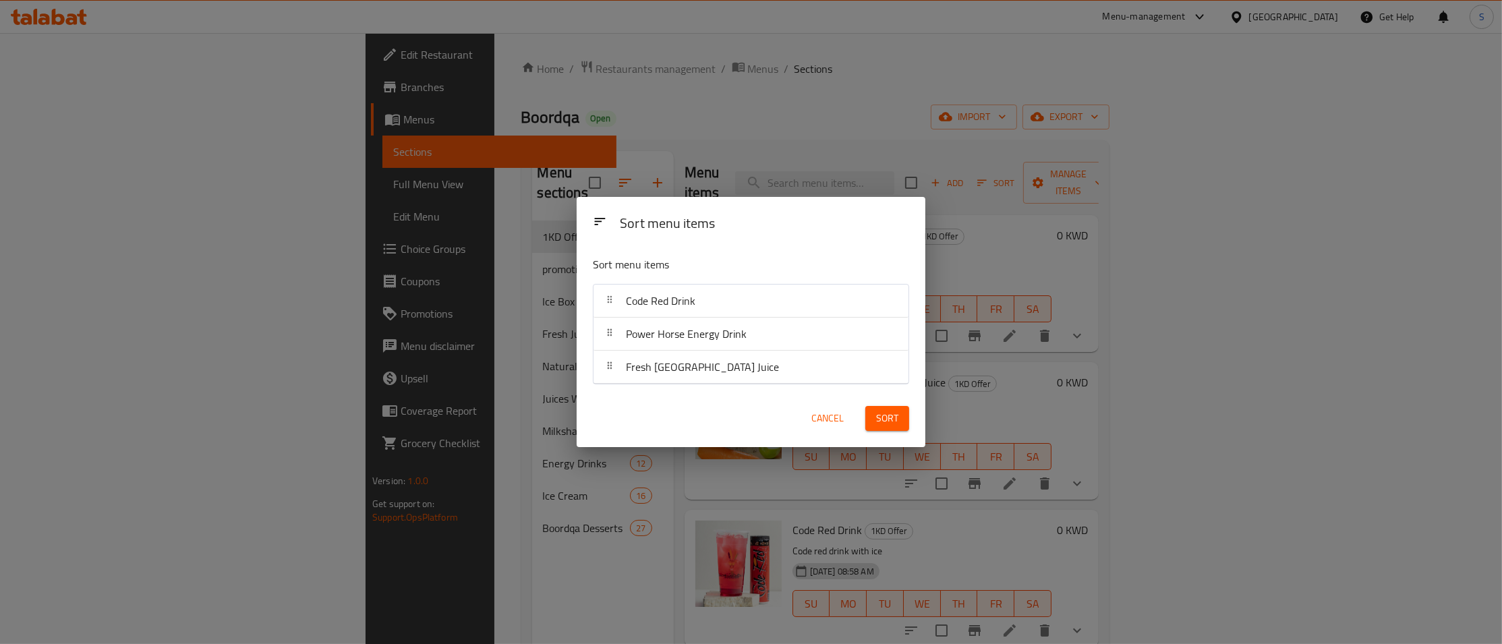
click at [883, 414] on span "Sort" at bounding box center [887, 418] width 22 height 17
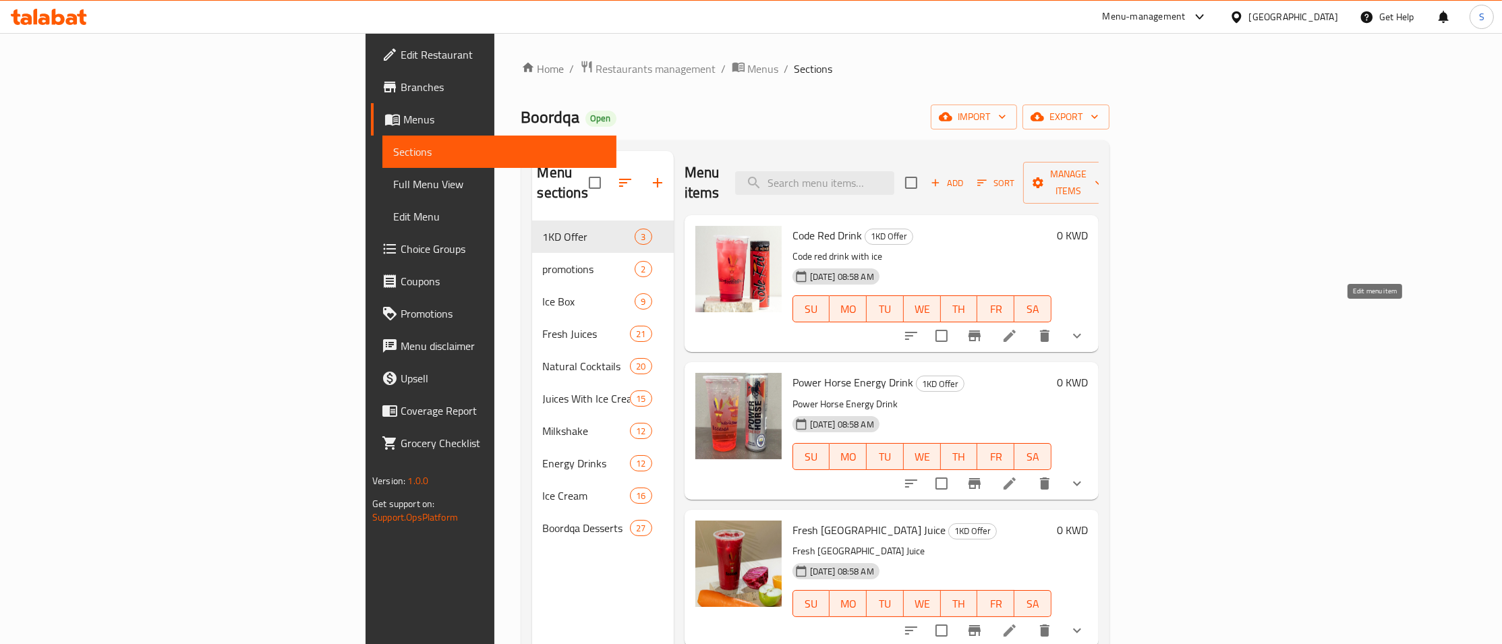
click at [1016, 330] on icon at bounding box center [1010, 336] width 12 height 12
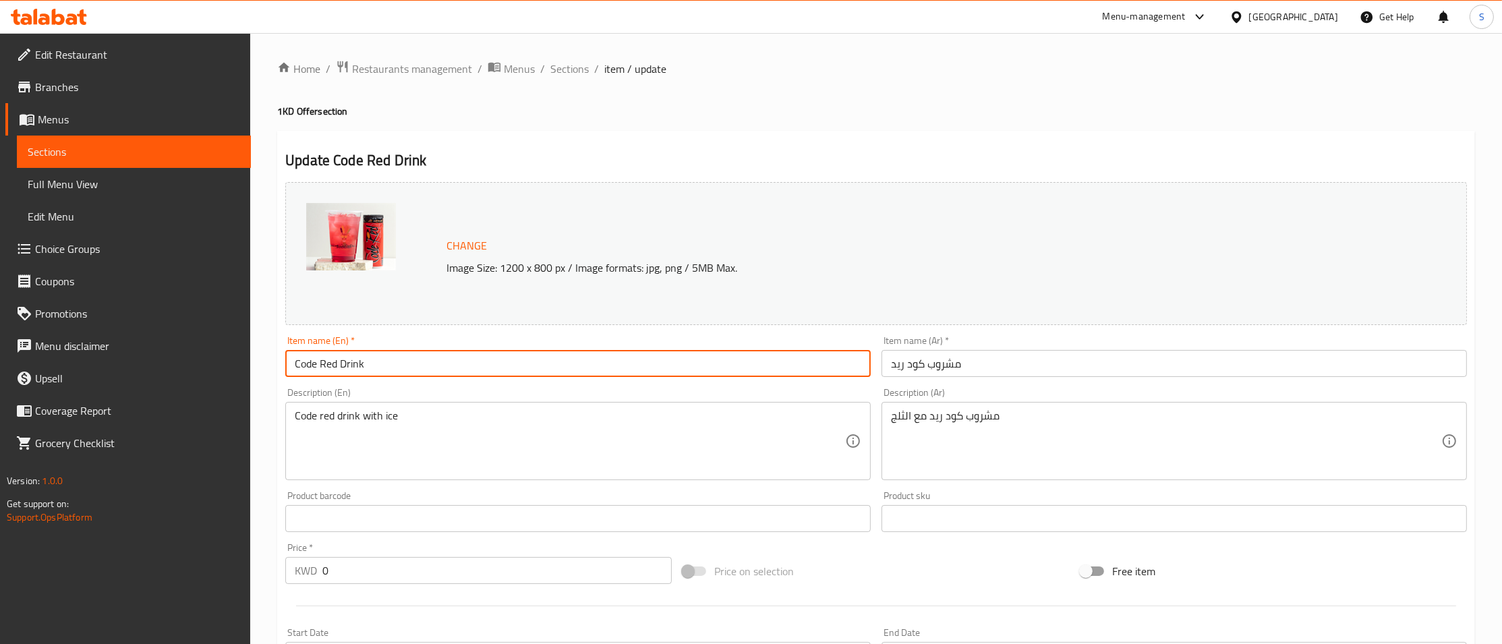
click at [295, 367] on input "Code Red Drink" at bounding box center [578, 363] width 586 height 27
type input "Large Code Red Drink"
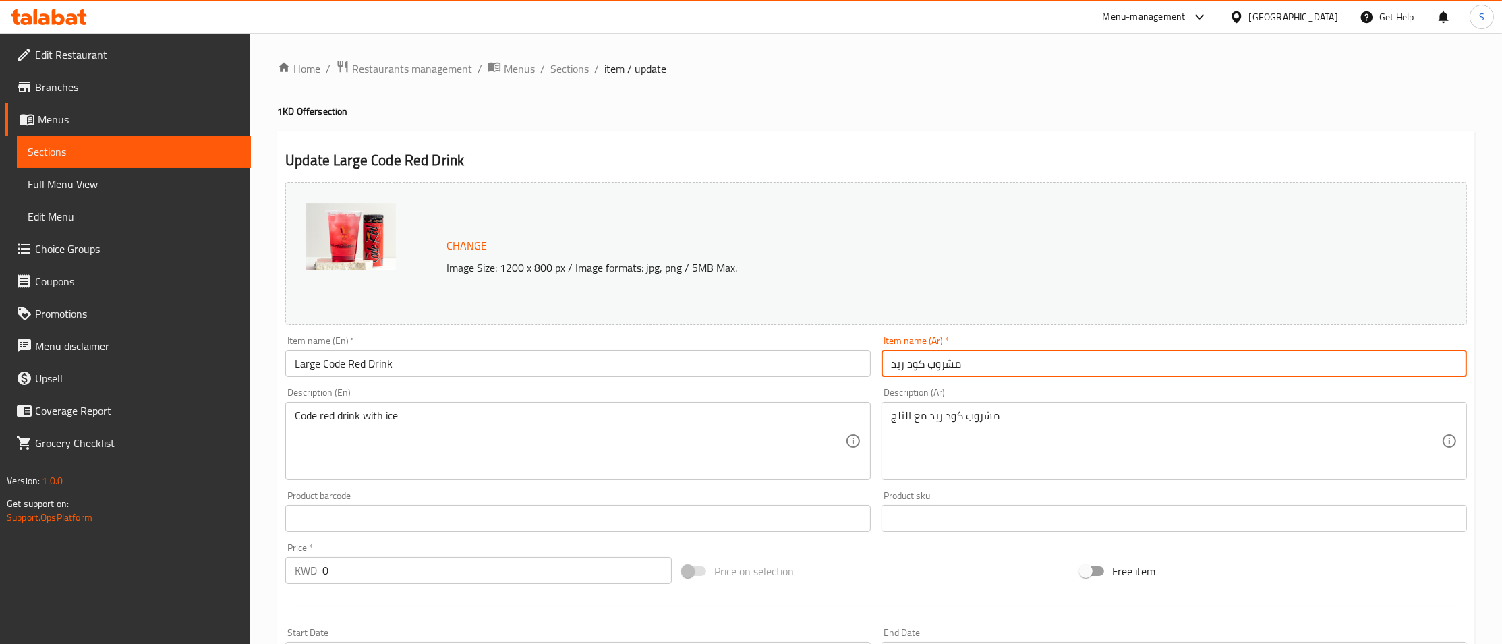
click at [1016, 373] on input "مشروب كود ريد" at bounding box center [1175, 363] width 586 height 27
paste input "كبير"
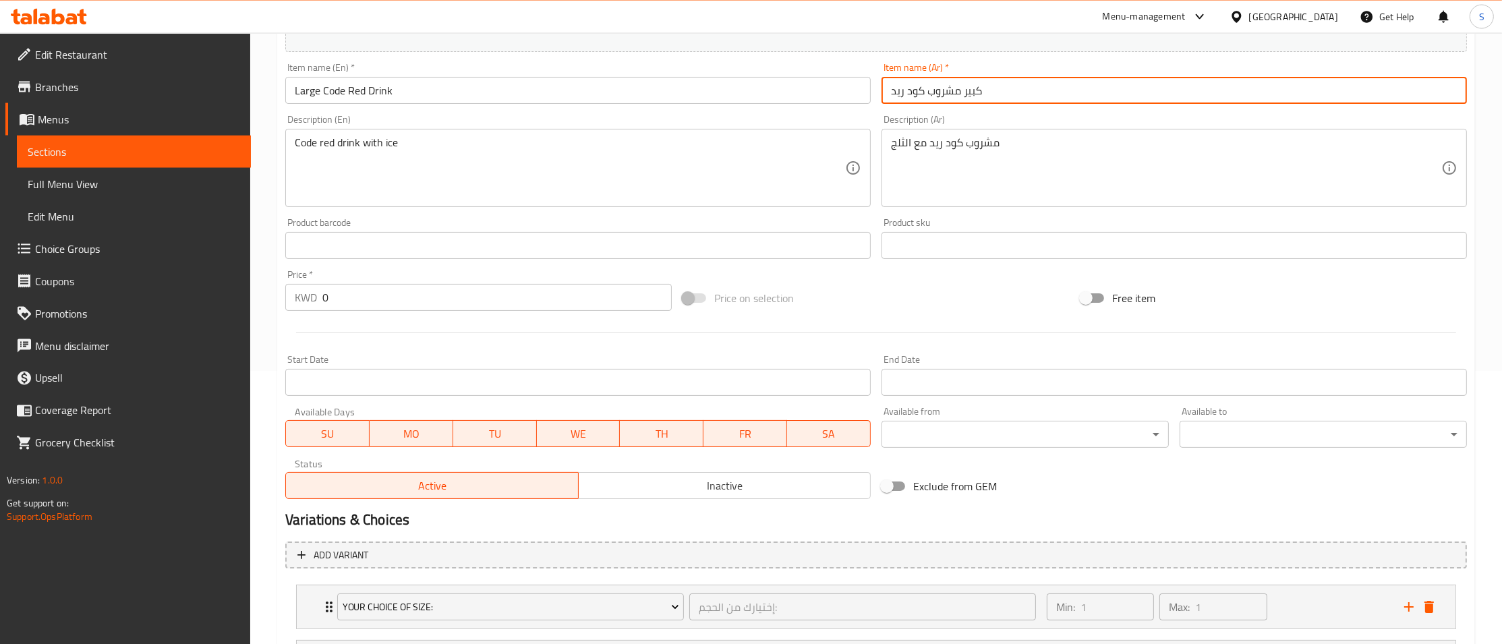
scroll to position [291, 0]
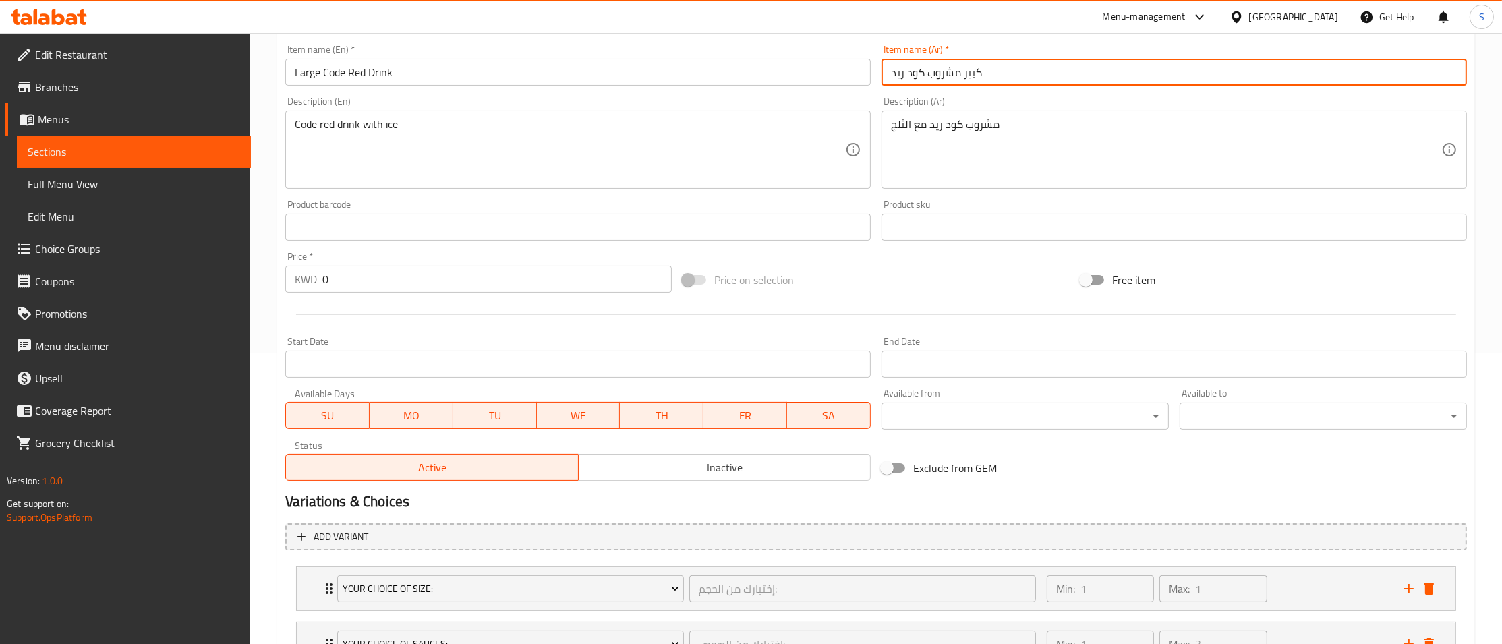
type input "كبير مشروب كود ريد"
drag, startPoint x: 408, startPoint y: 276, endPoint x: 229, endPoint y: 287, distance: 179.1
click at [322, 287] on input "0" at bounding box center [496, 279] width 349 height 27
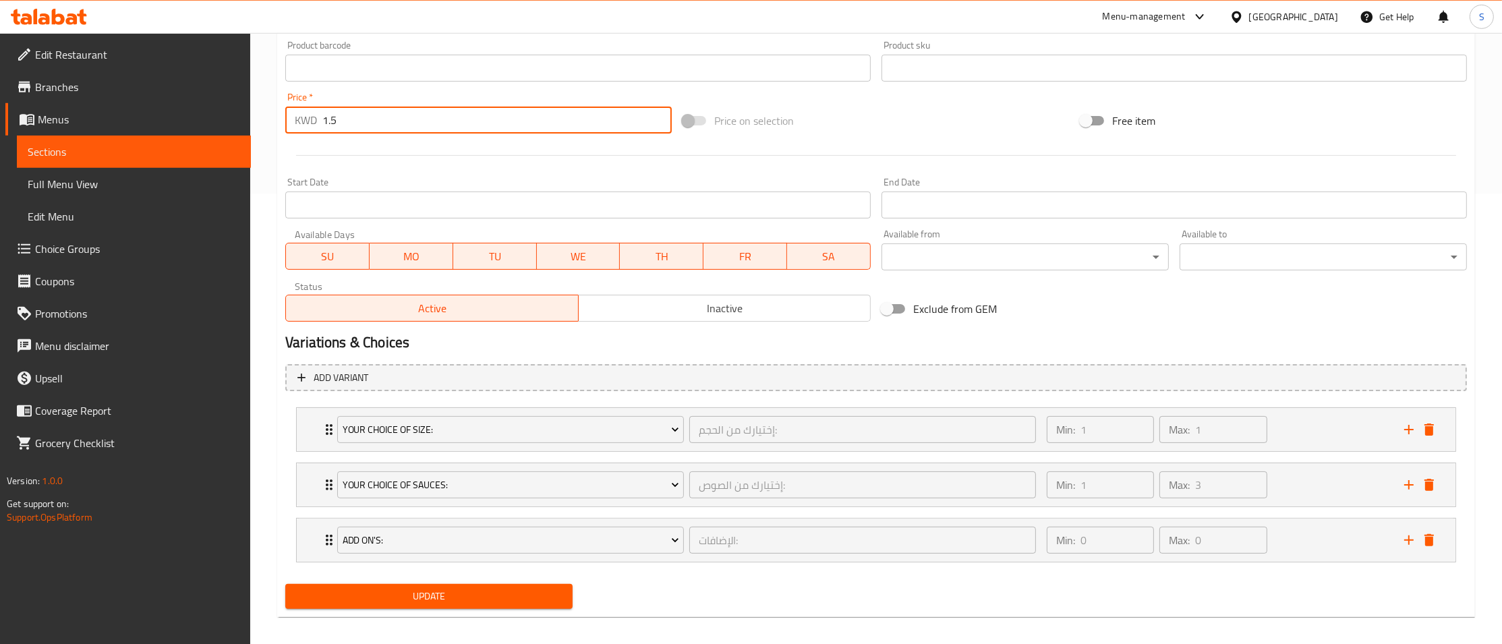
scroll to position [462, 0]
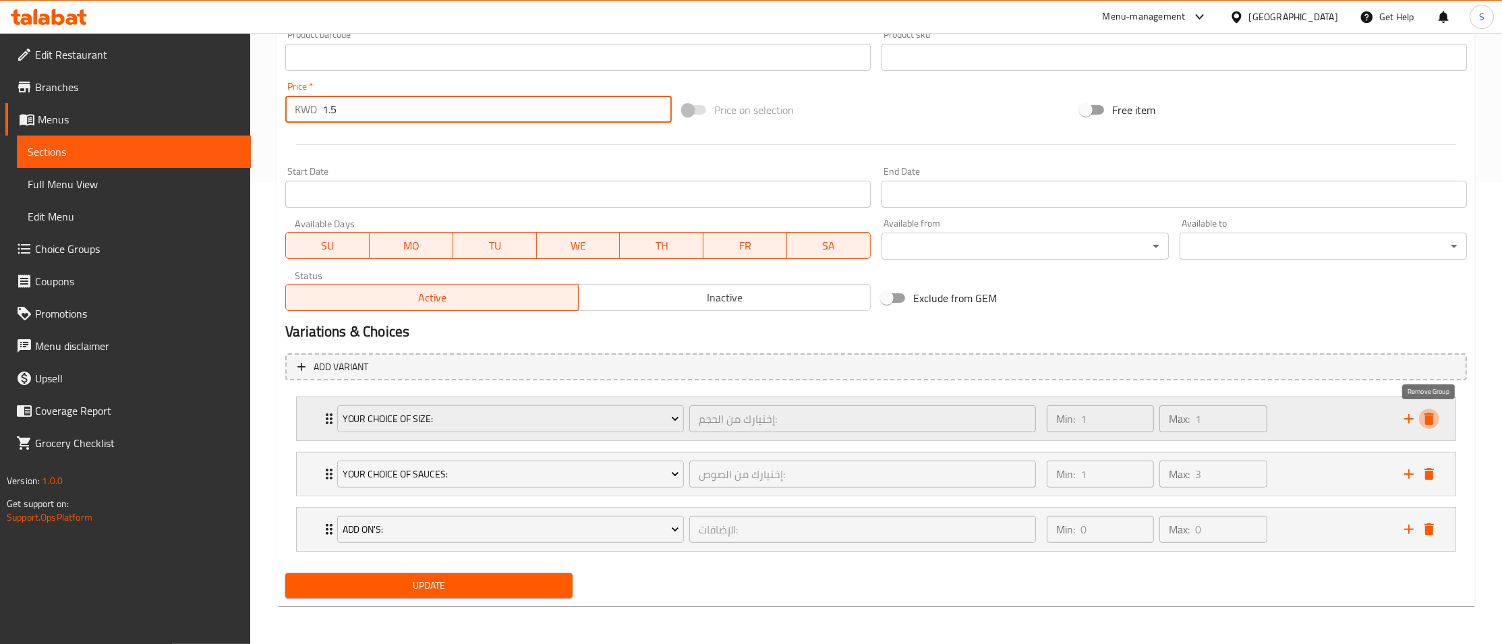
click at [1434, 417] on icon "delete" at bounding box center [1429, 419] width 16 height 16
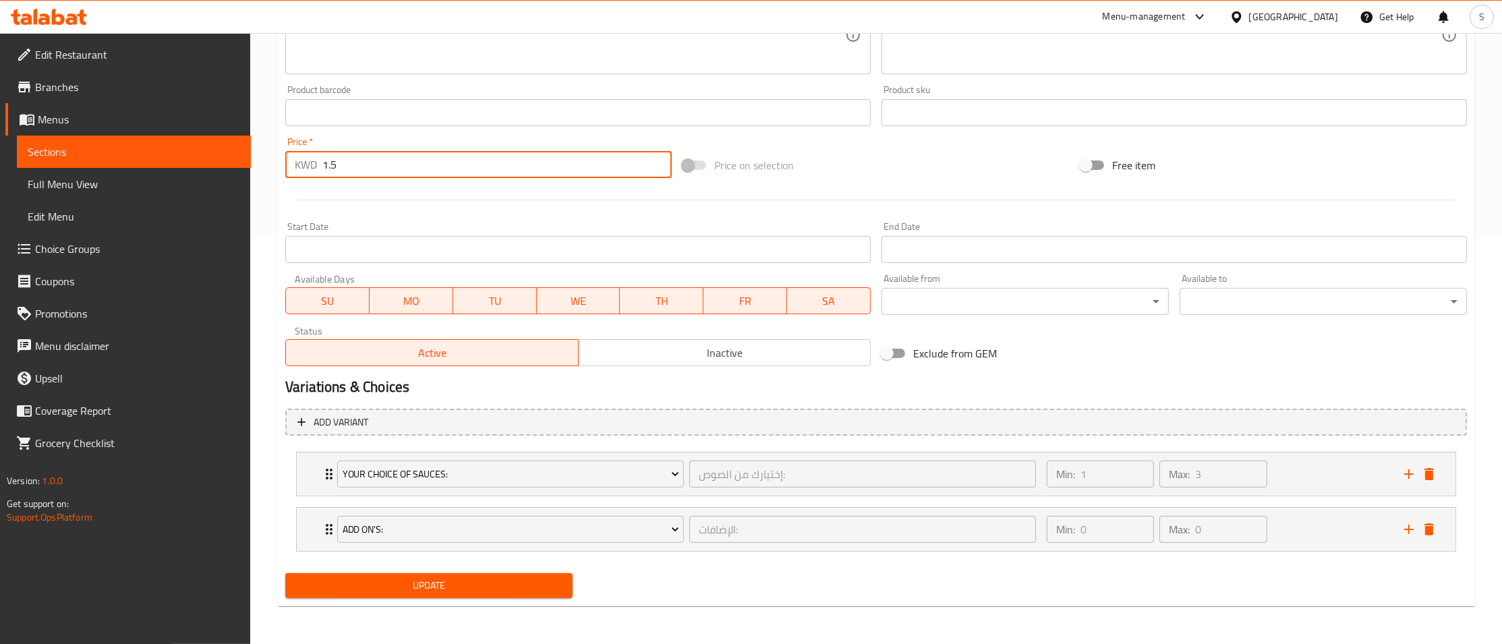
scroll to position [406, 0]
type input "1.5"
click at [449, 592] on span "Update" at bounding box center [429, 585] width 266 height 17
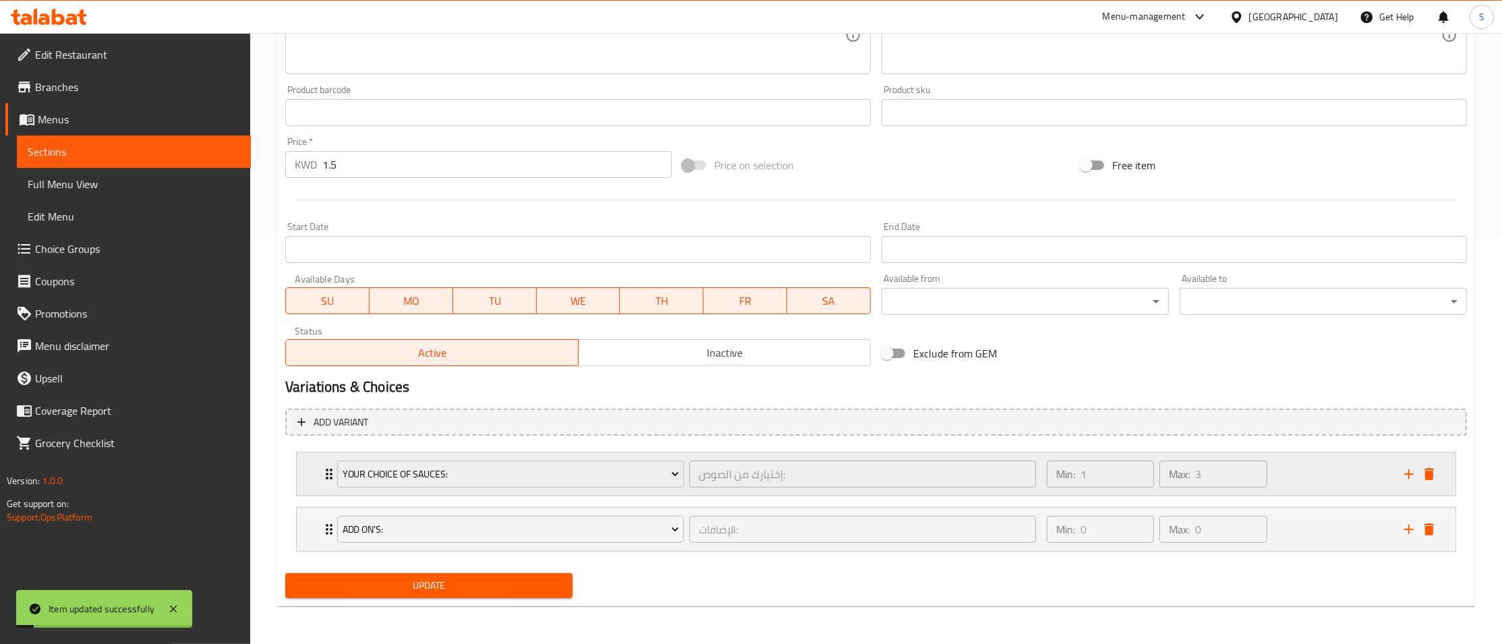
click at [329, 467] on div "Your Choice Of Sauces: إختيارك من الصوص: ​" at bounding box center [686, 474] width 715 height 43
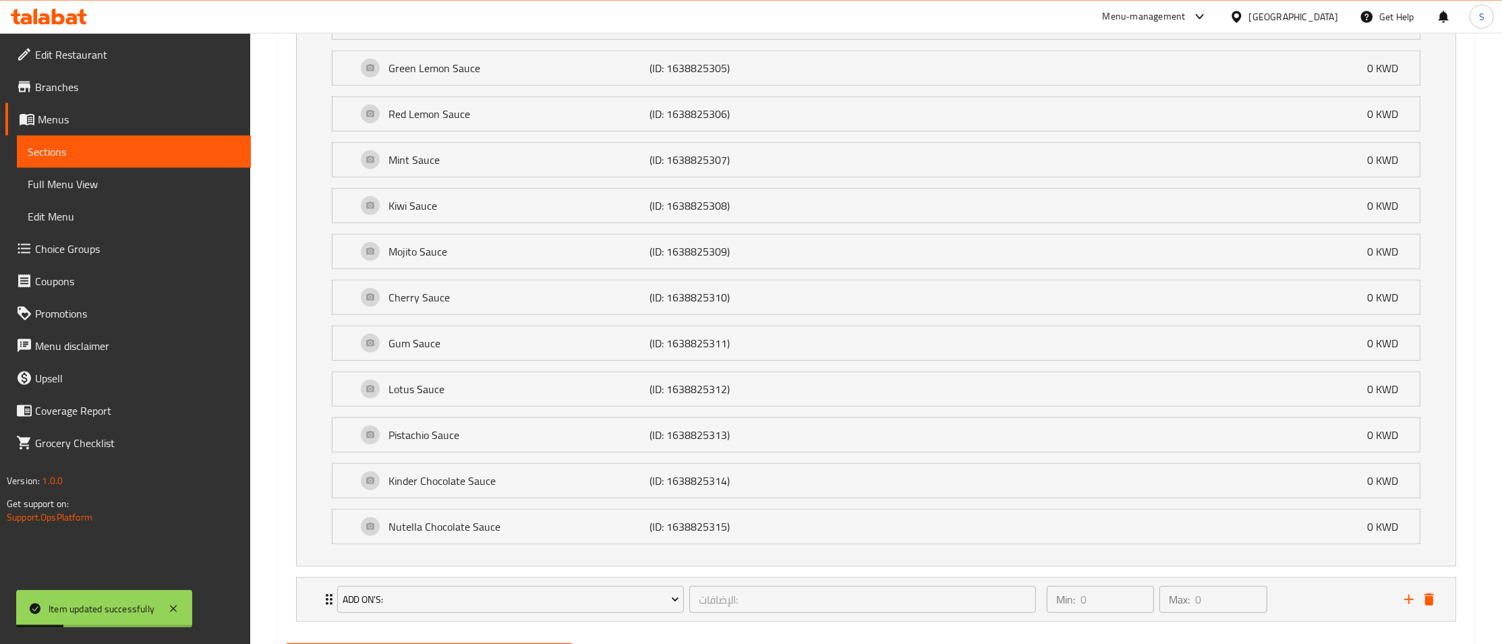
scroll to position [1634, 0]
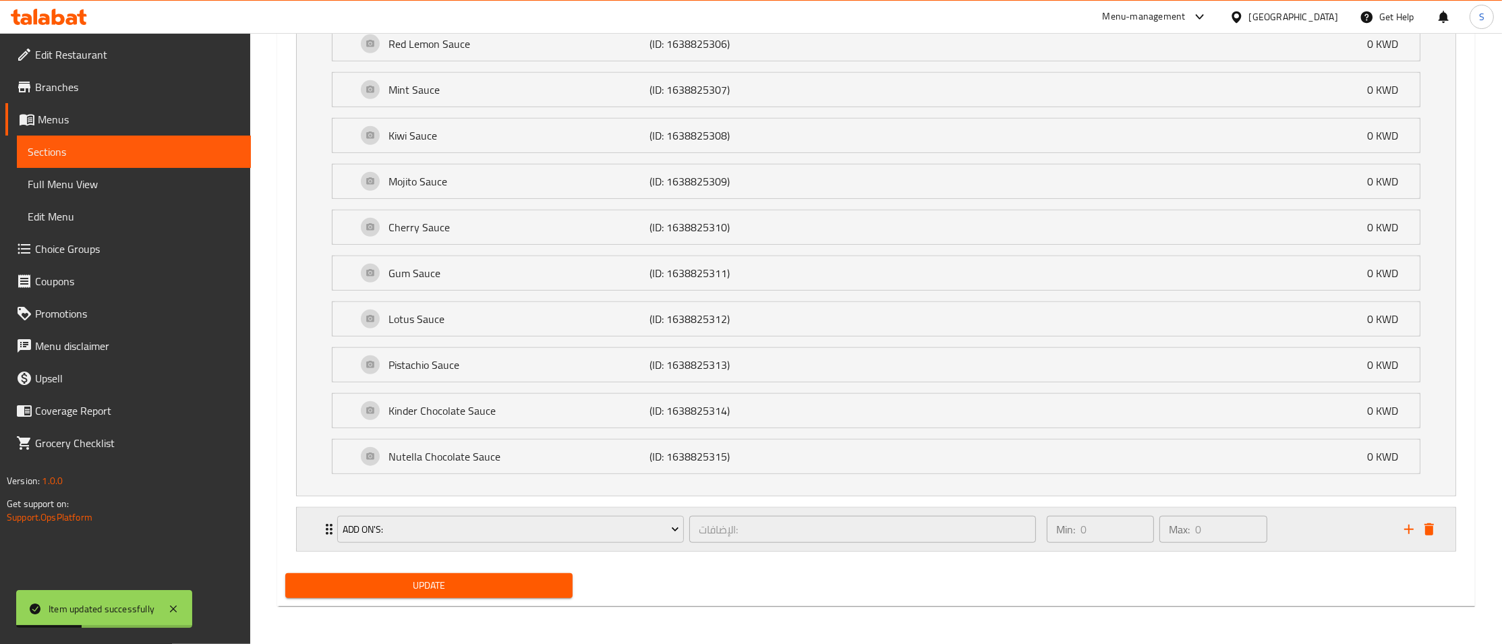
click at [316, 541] on div "Add On's: الإضافات: ​ Min: 0 ​ Max: 0 ​" at bounding box center [876, 529] width 1159 height 43
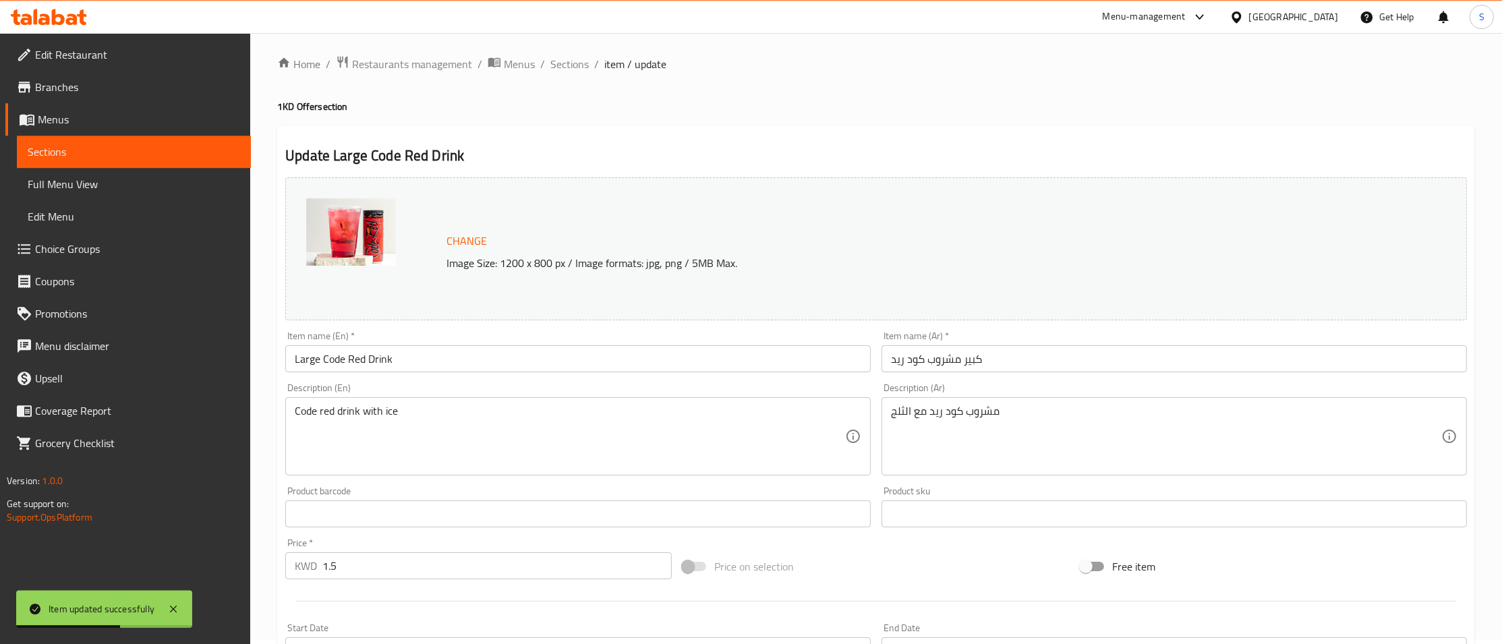
scroll to position [0, 0]
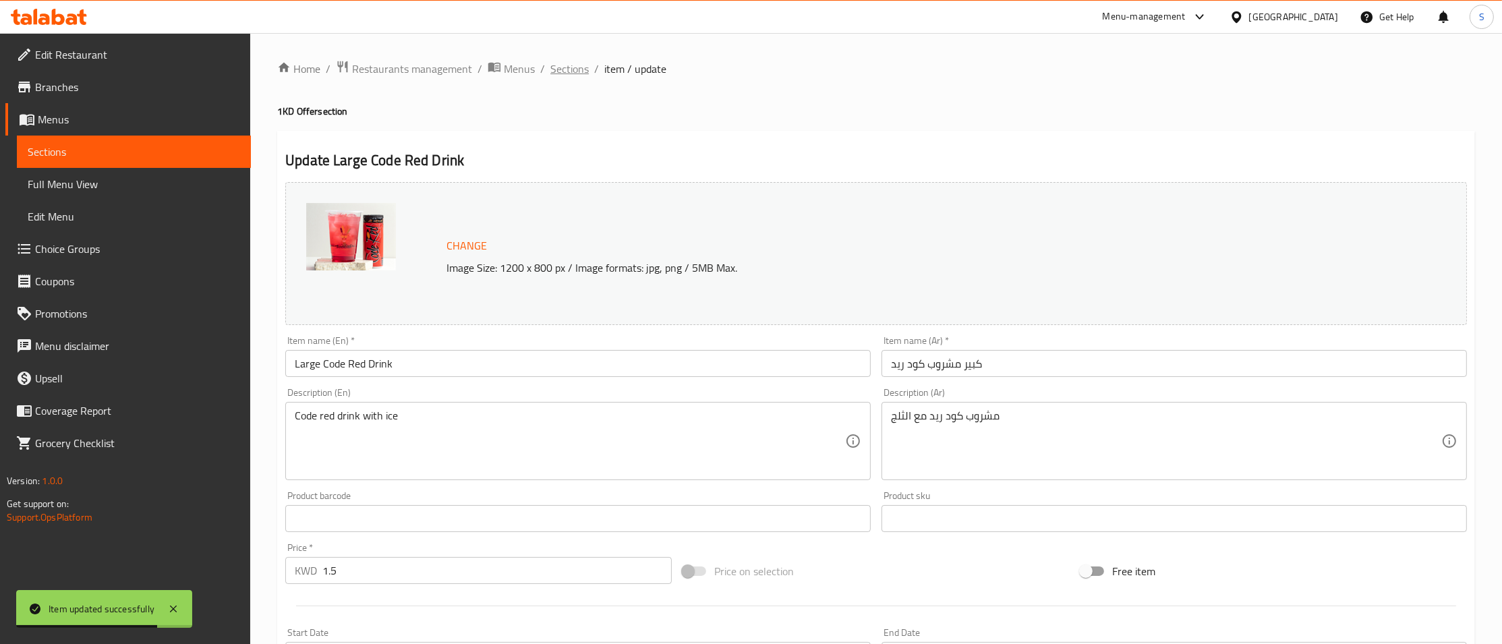
click at [574, 69] on span "Sections" at bounding box center [569, 69] width 38 height 16
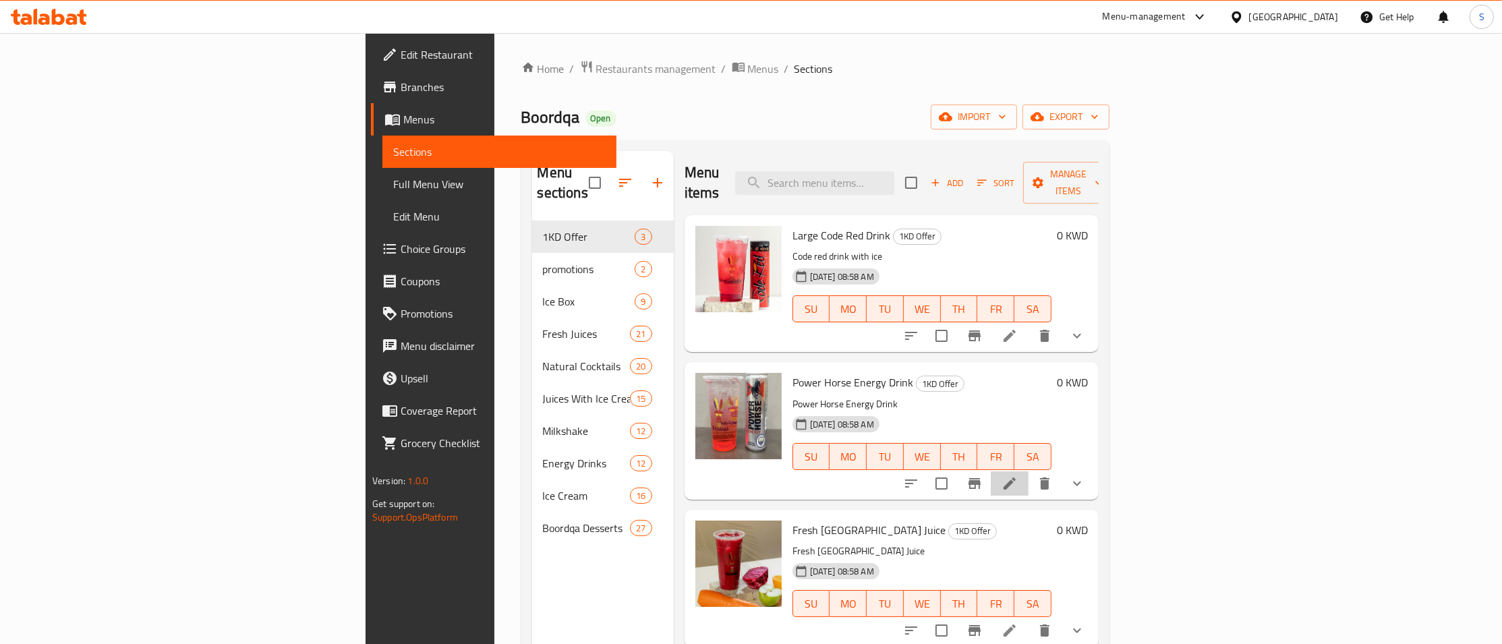
click at [1029, 472] on li at bounding box center [1010, 484] width 38 height 24
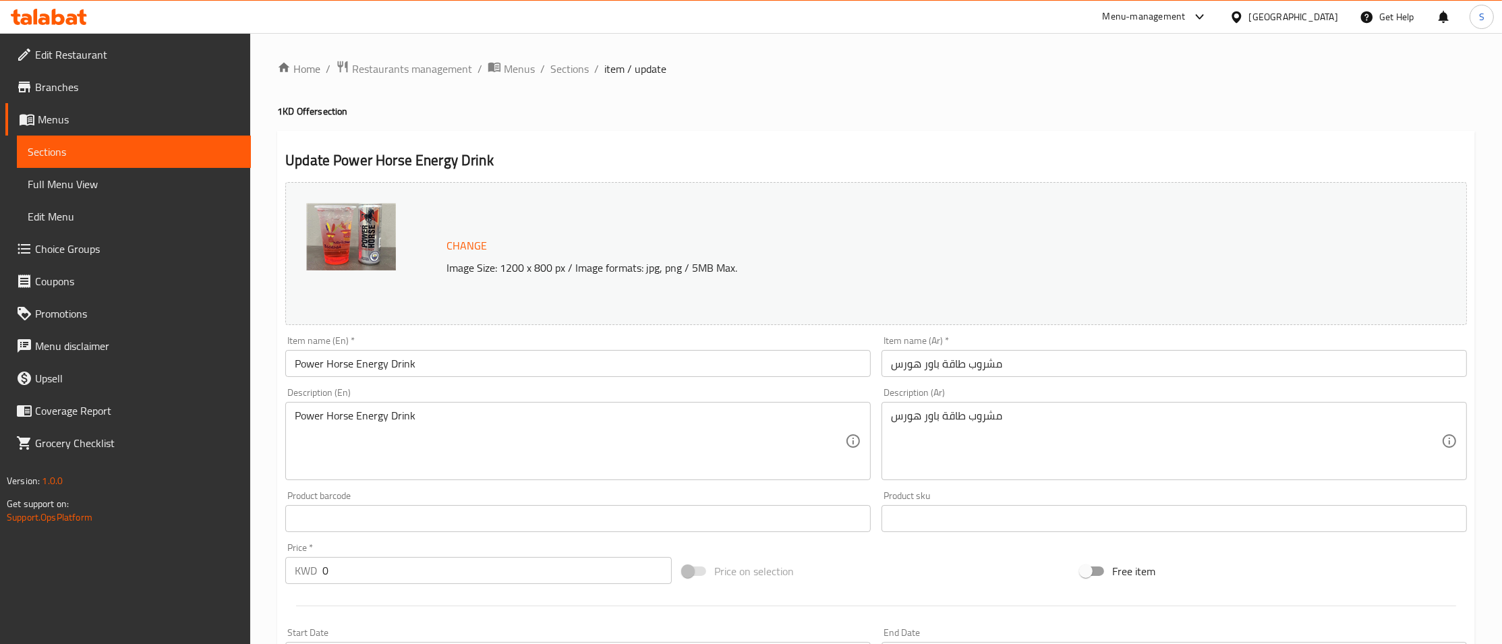
drag, startPoint x: 223, startPoint y: 572, endPoint x: 331, endPoint y: 567, distance: 108.0
click at [225, 573] on div "Edit Restaurant Branches Menus Sections Full Menu View Edit Menu Choice Groups …" at bounding box center [125, 355] width 251 height 644
drag, startPoint x: 333, startPoint y: 566, endPoint x: 226, endPoint y: 573, distance: 106.8
click at [322, 573] on input "0" at bounding box center [496, 570] width 349 height 27
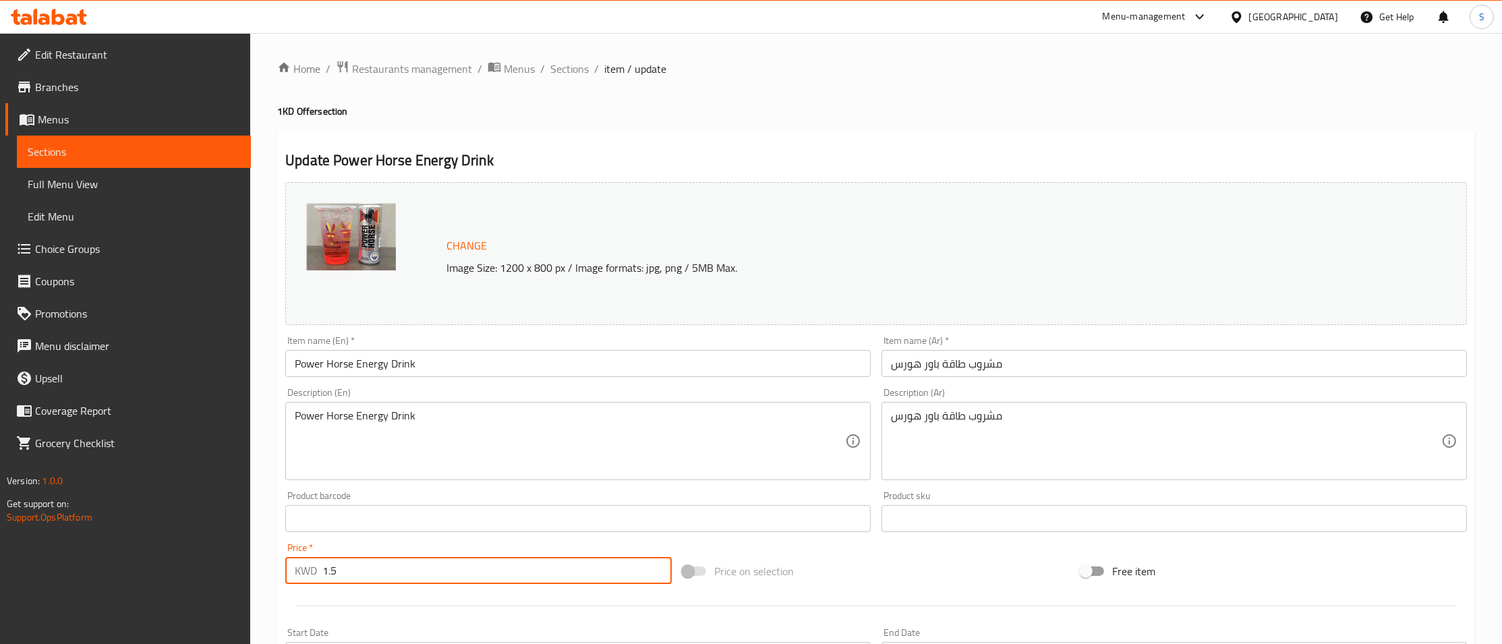
type input "1.5"
click at [488, 416] on textarea "Power Horse Energy Drink" at bounding box center [570, 441] width 550 height 64
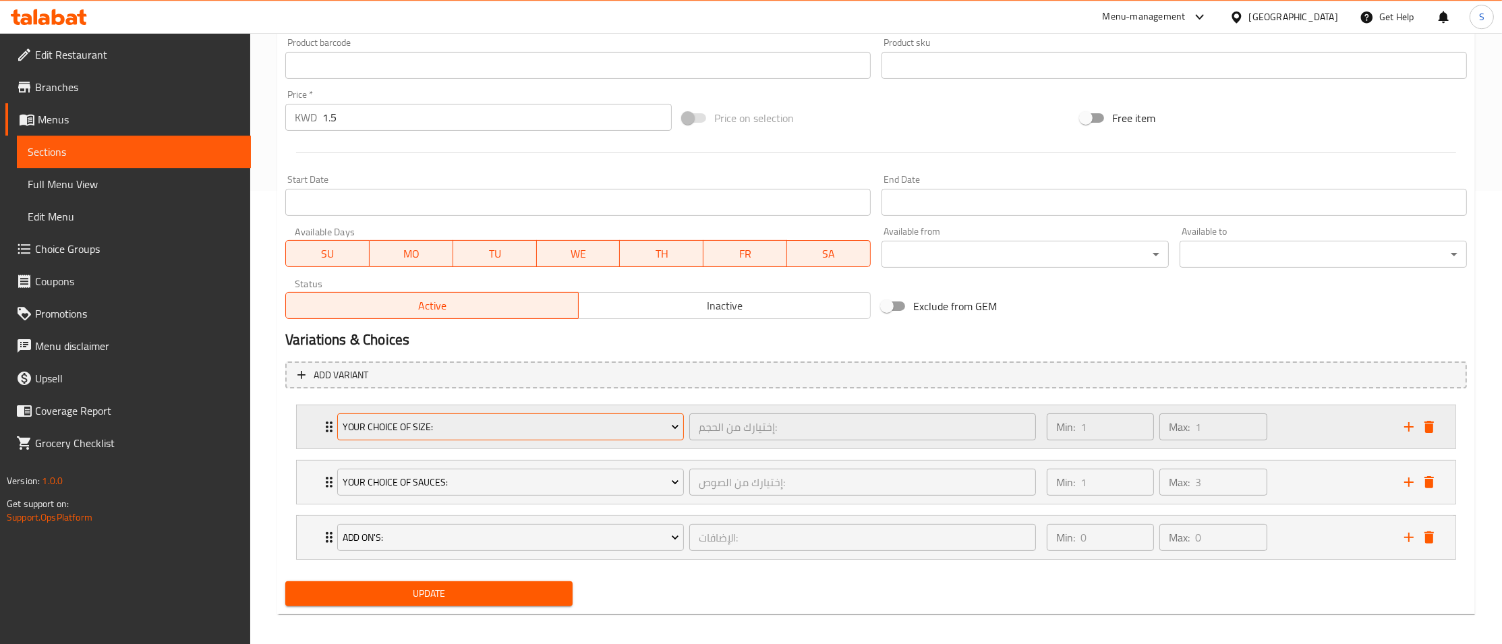
scroll to position [462, 0]
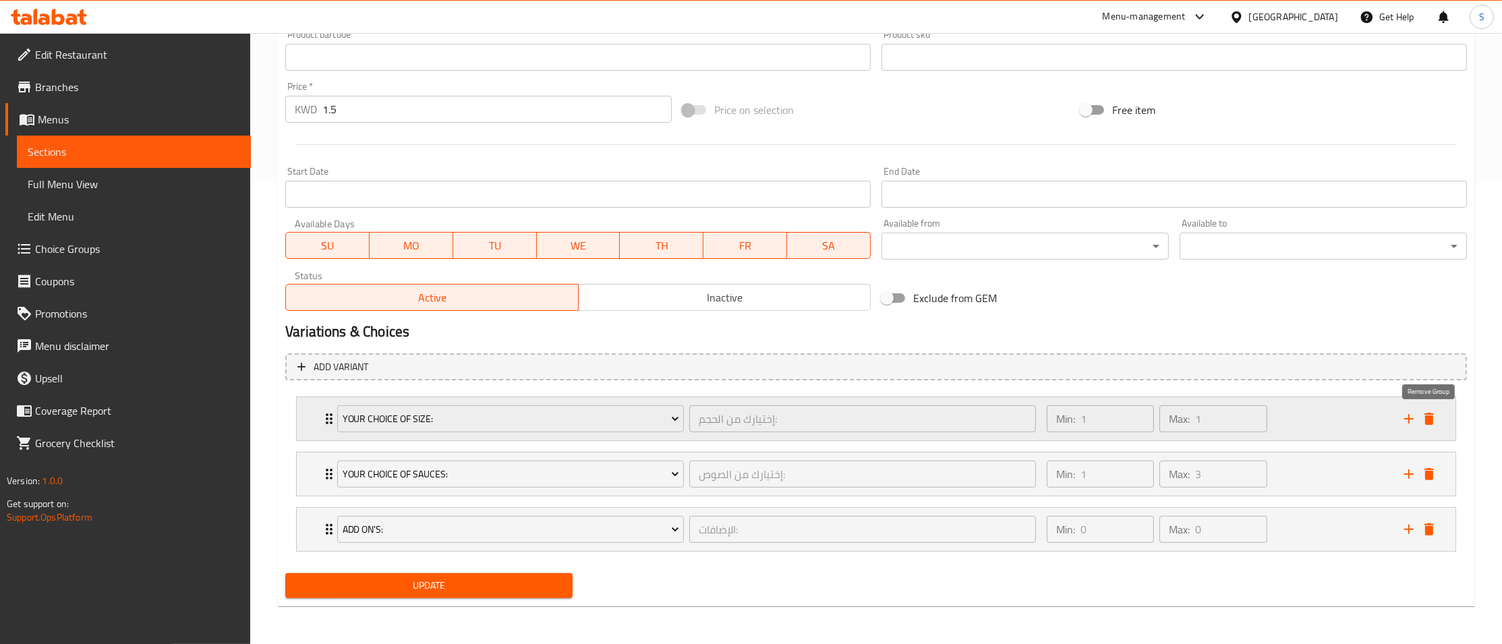
click at [1432, 420] on icon "delete" at bounding box center [1429, 419] width 9 height 12
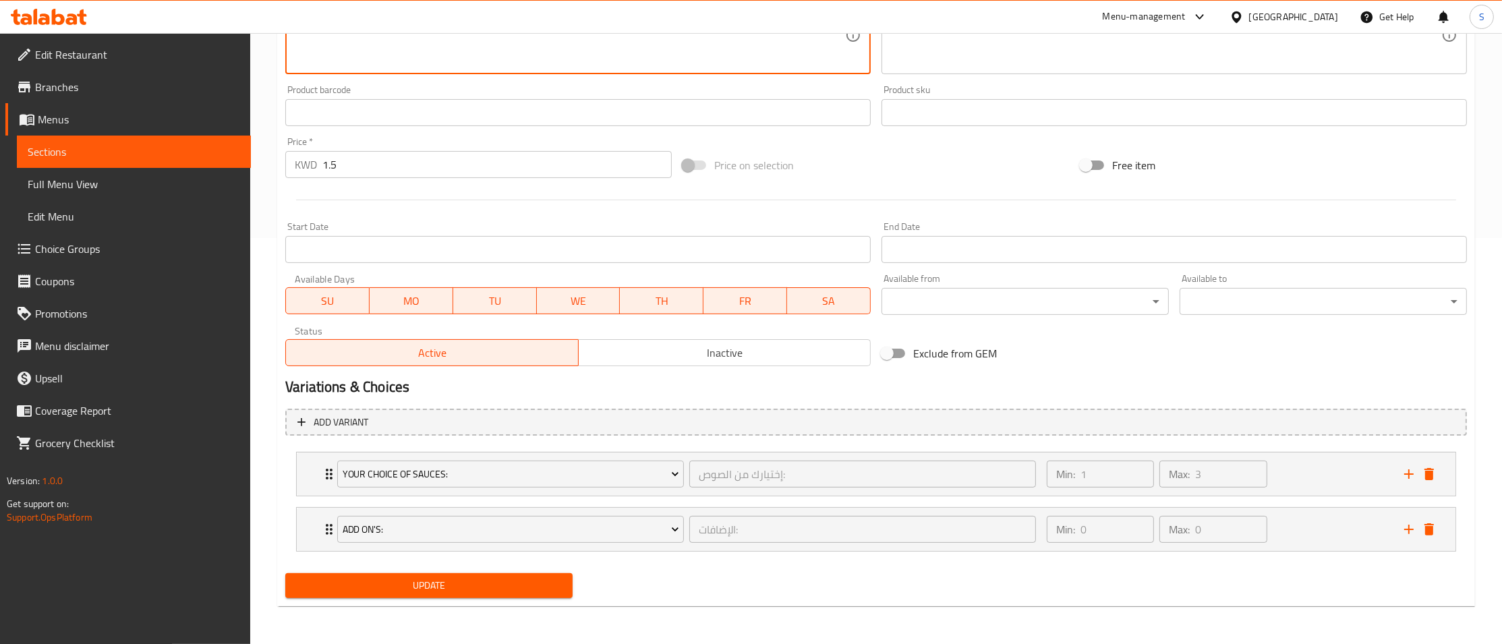
scroll to position [406, 0]
click at [459, 578] on div "Change Image Size: 1200 x 800 px / Image formats: jpg, png / 5MB Max. Item name…" at bounding box center [876, 187] width 1193 height 833
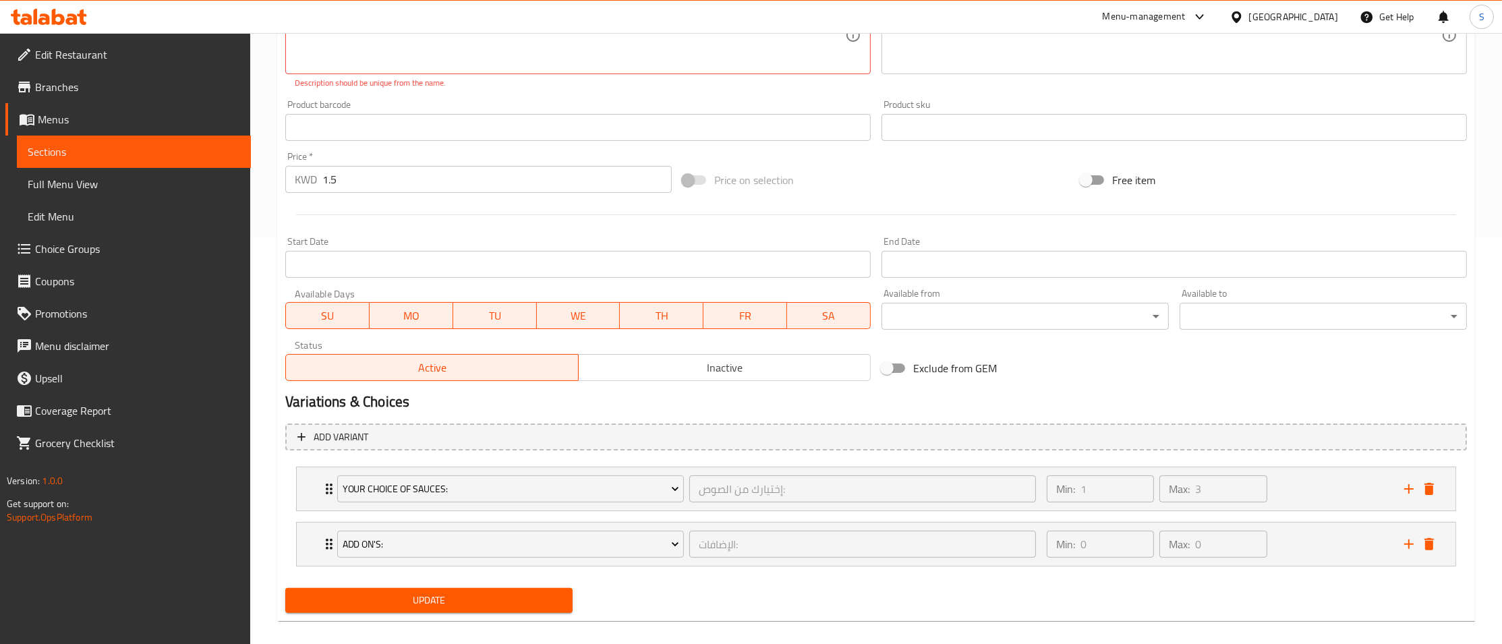
scroll to position [115, 0]
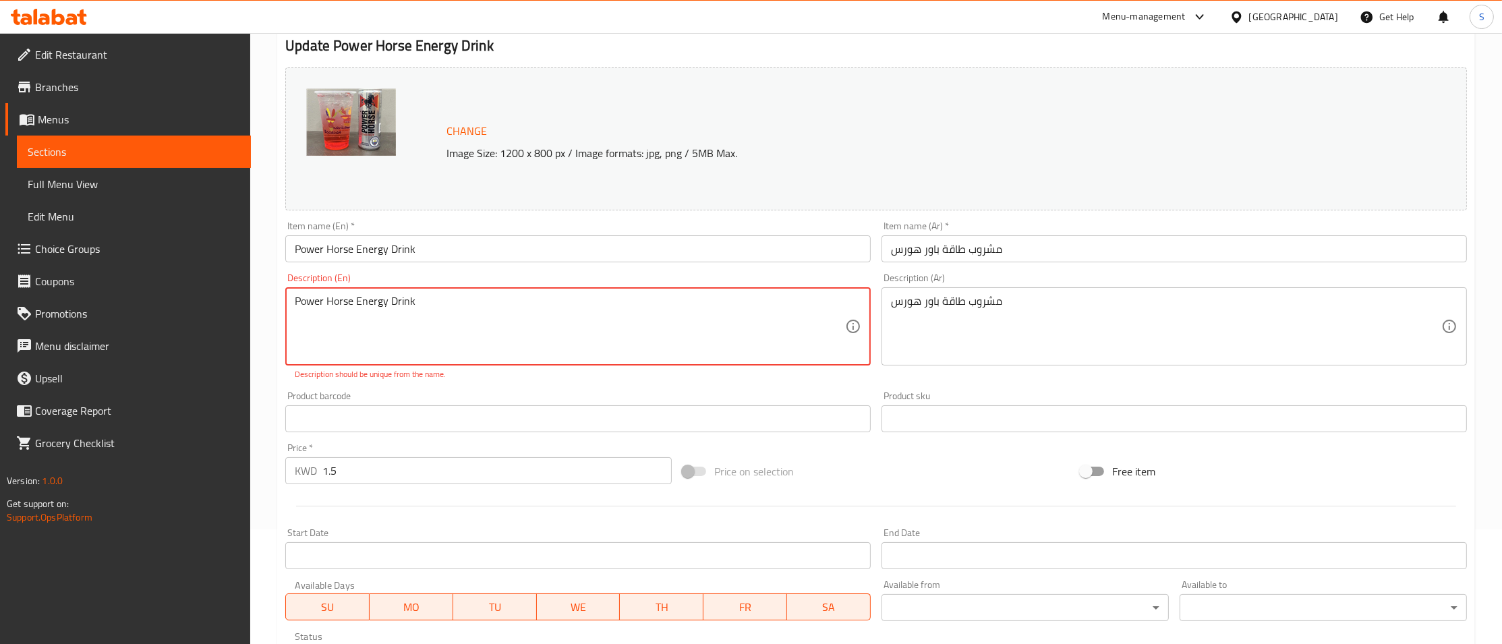
click at [546, 300] on textarea "Power Horse Energy Drink" at bounding box center [570, 327] width 550 height 64
click at [1037, 314] on textarea "مشروب طاقة باور هورس" at bounding box center [1166, 327] width 550 height 64
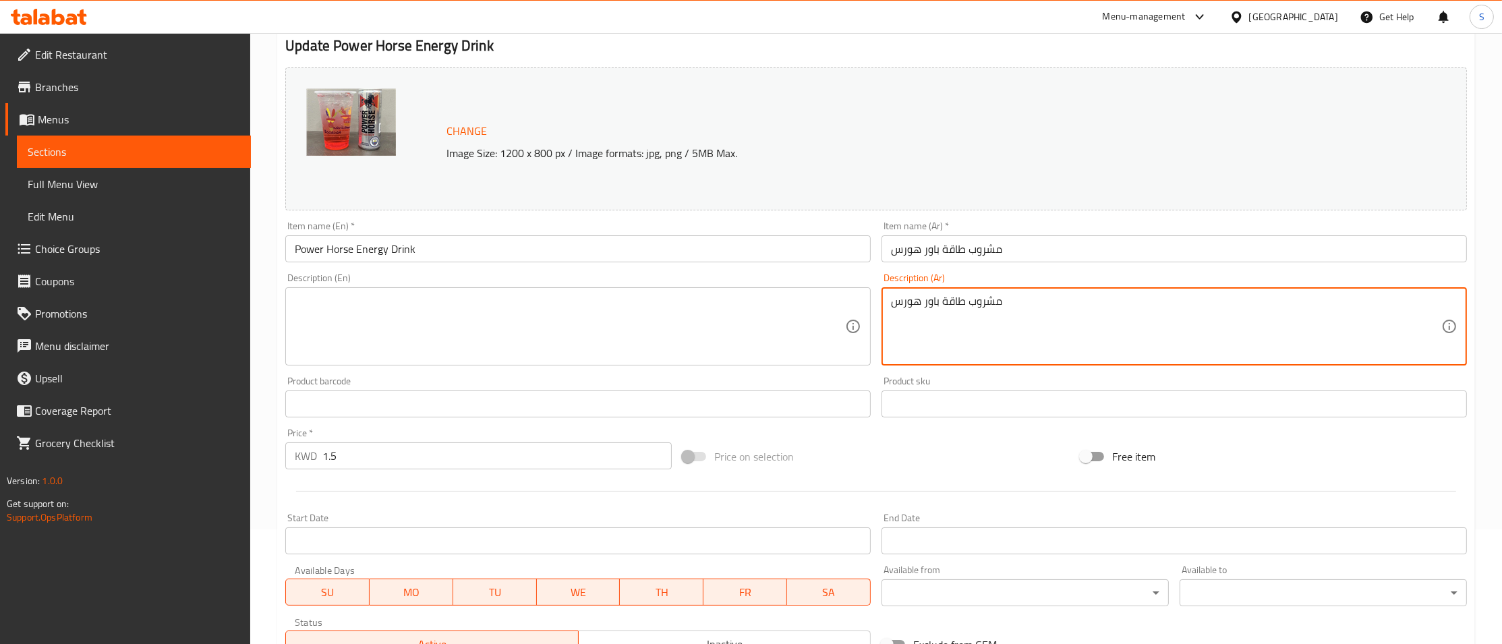
click at [1037, 314] on textarea "مشروب طاقة باور هورس" at bounding box center [1166, 327] width 550 height 64
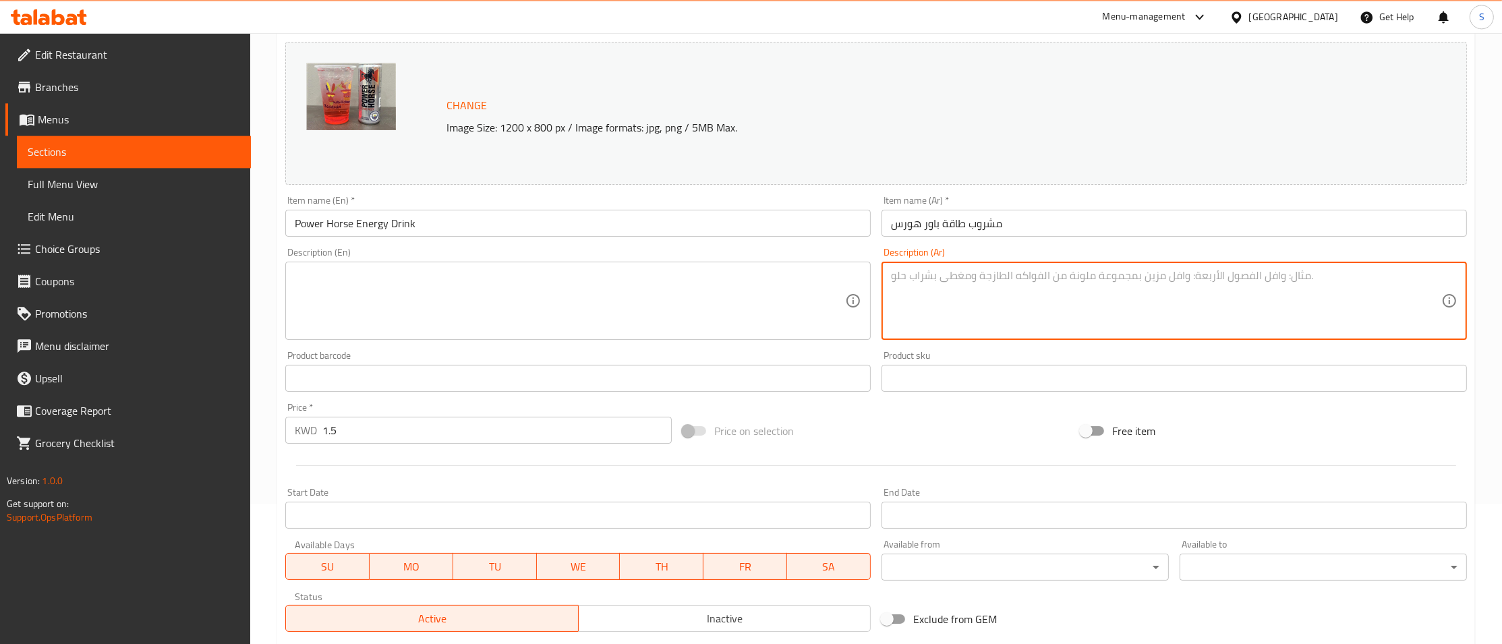
scroll to position [406, 0]
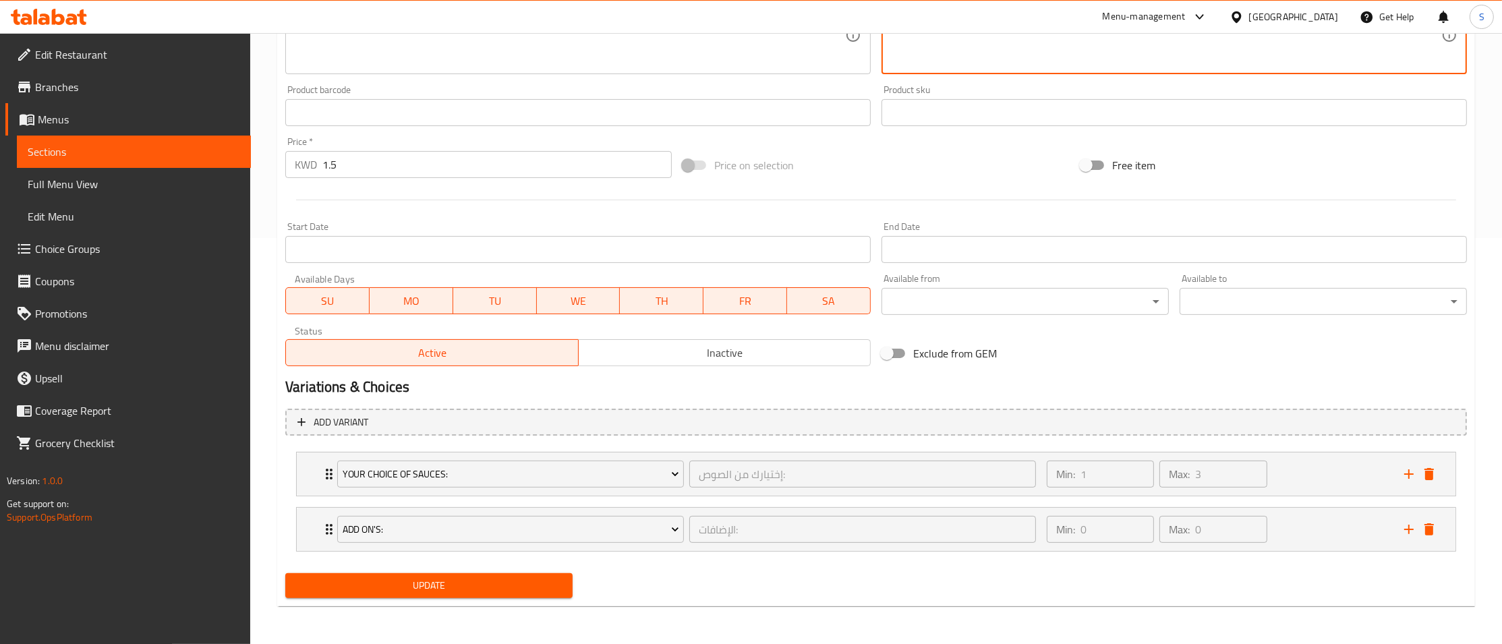
click at [418, 584] on span "Update" at bounding box center [429, 585] width 266 height 17
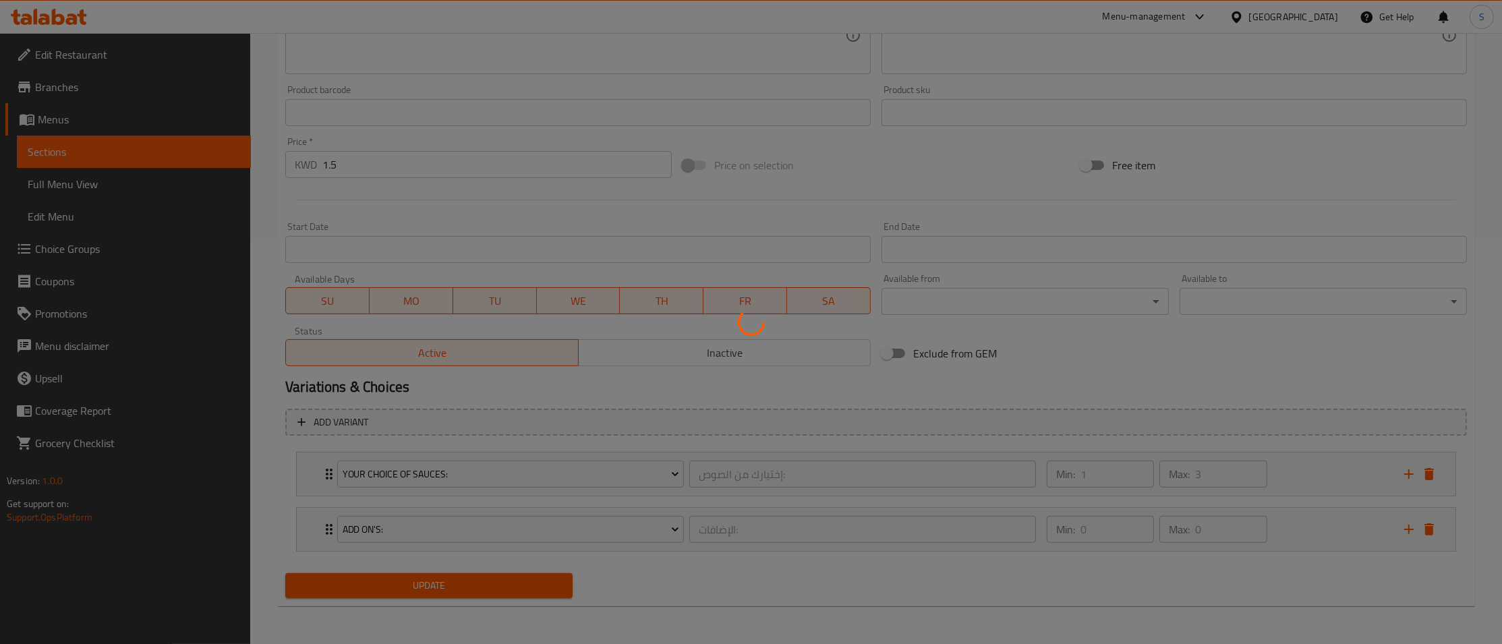
scroll to position [0, 0]
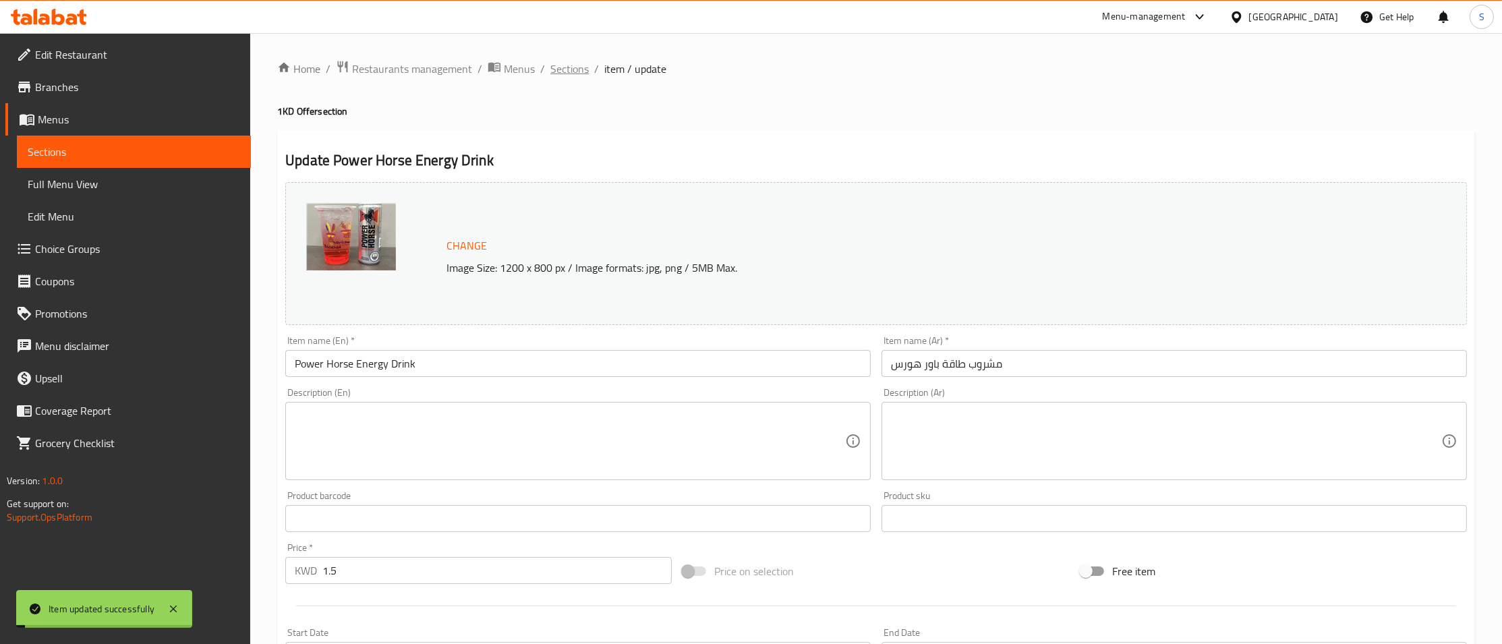
click at [579, 66] on span "Sections" at bounding box center [569, 69] width 38 height 16
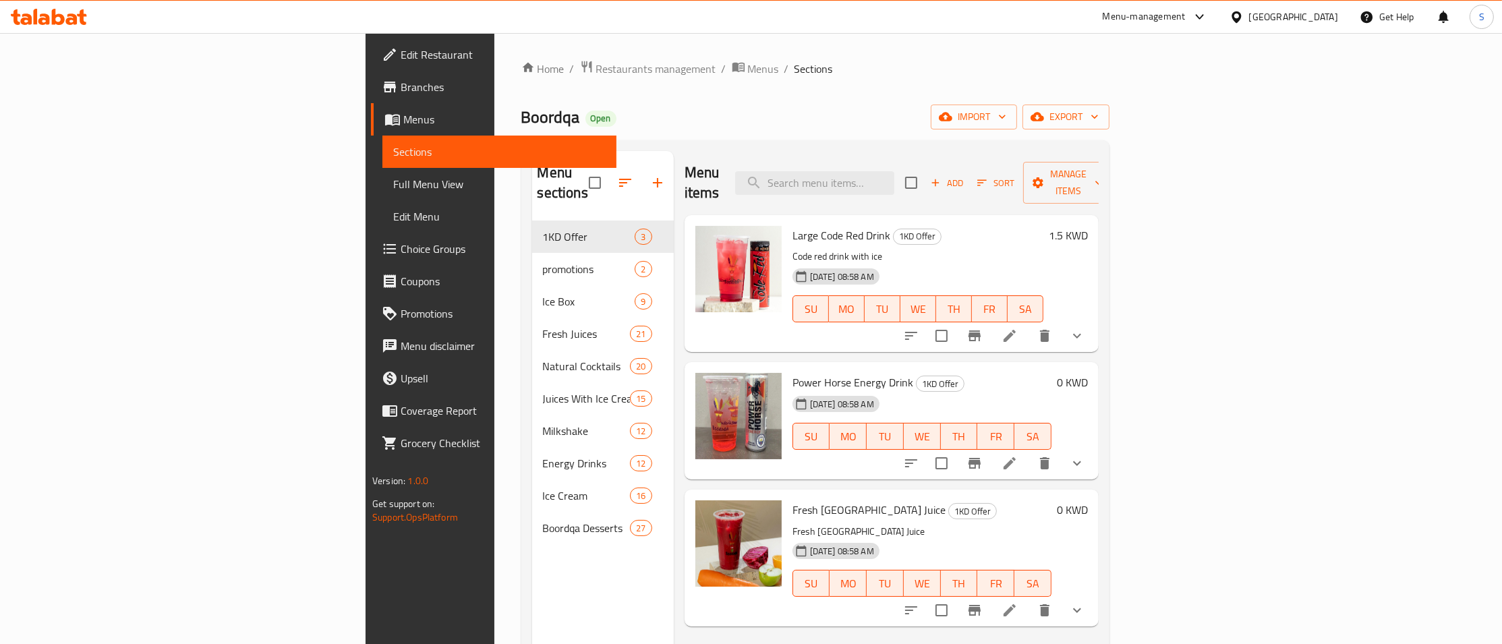
click at [1088, 501] on h6 "0 KWD" at bounding box center [1072, 510] width 31 height 19
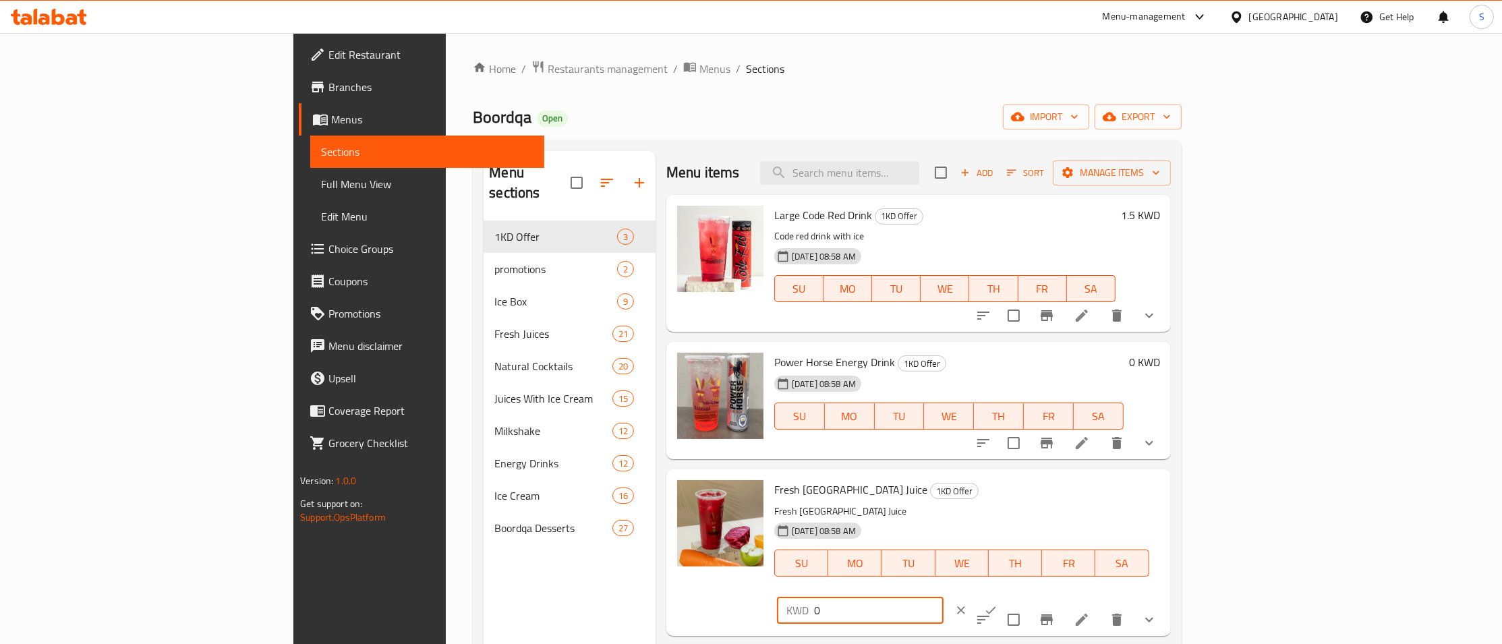
drag, startPoint x: 1314, startPoint y: 495, endPoint x: 1122, endPoint y: 511, distance: 192.9
click at [944, 597] on input "0" at bounding box center [879, 610] width 130 height 27
type input "1.5"
click at [998, 604] on icon "ok" at bounding box center [990, 610] width 13 height 13
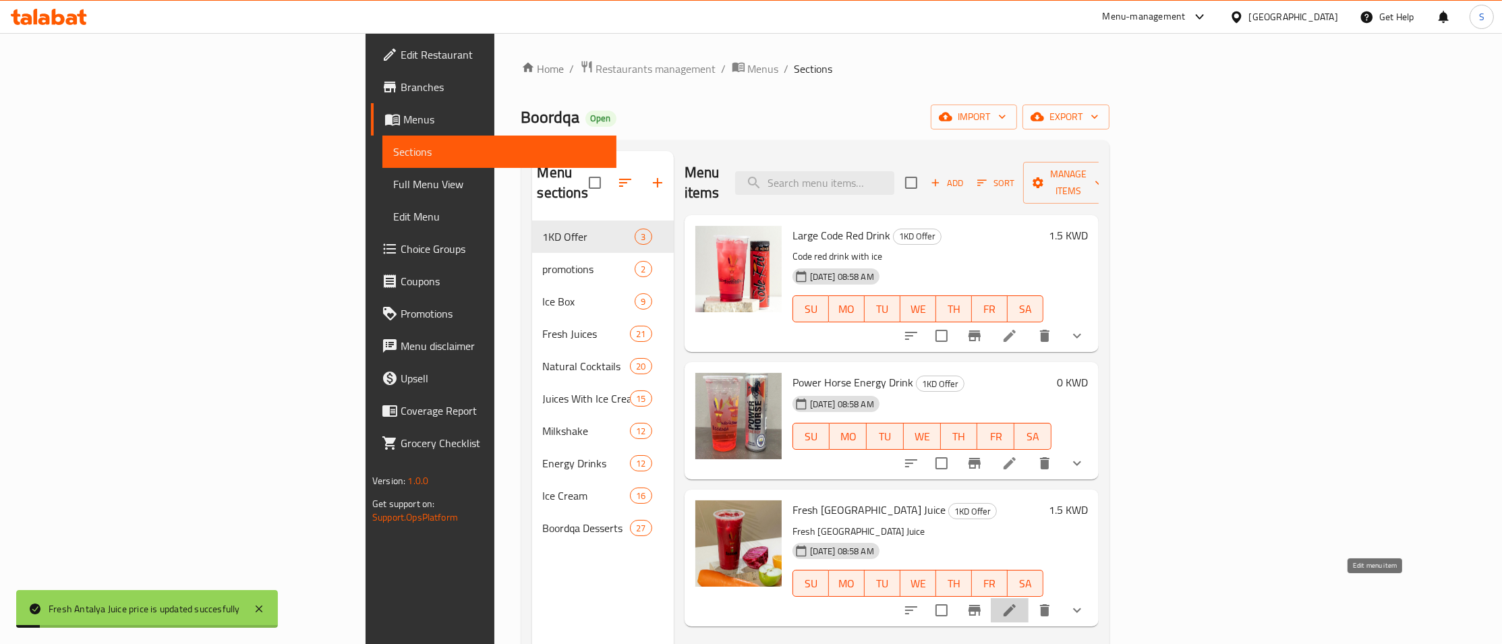
click at [1018, 602] on icon at bounding box center [1010, 610] width 16 height 16
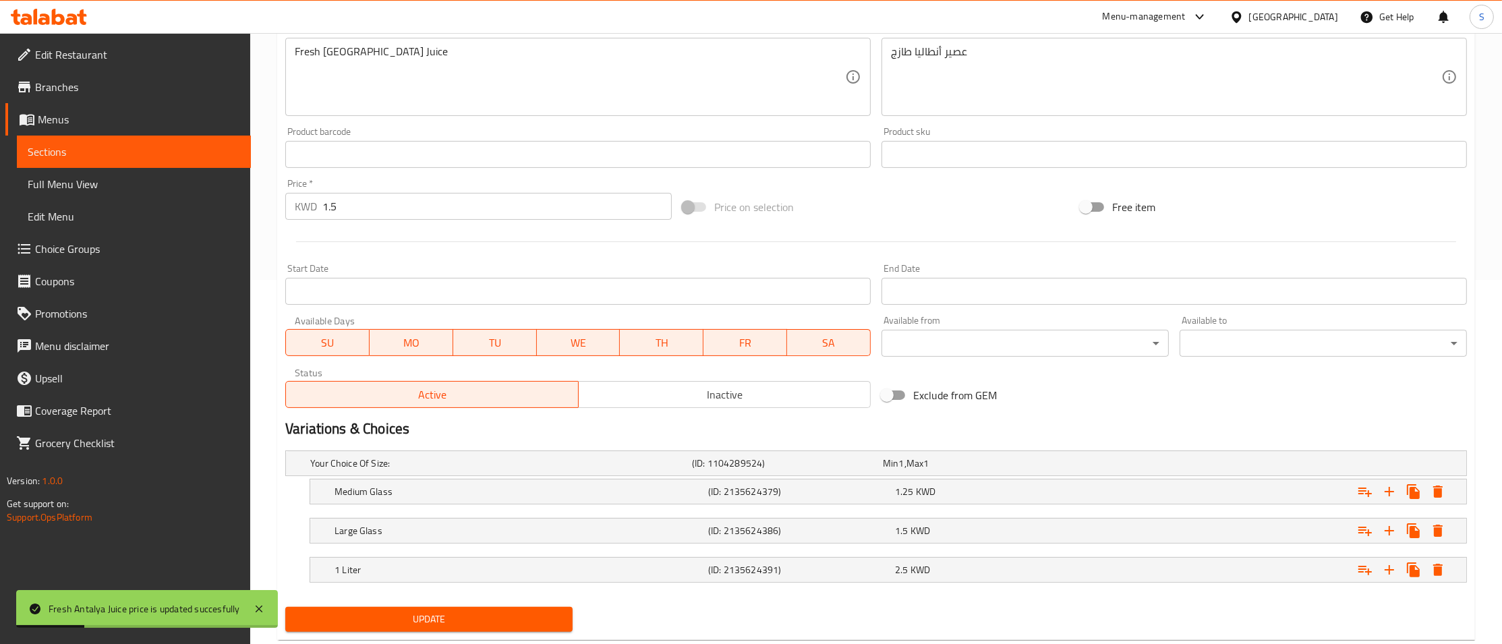
scroll to position [399, 0]
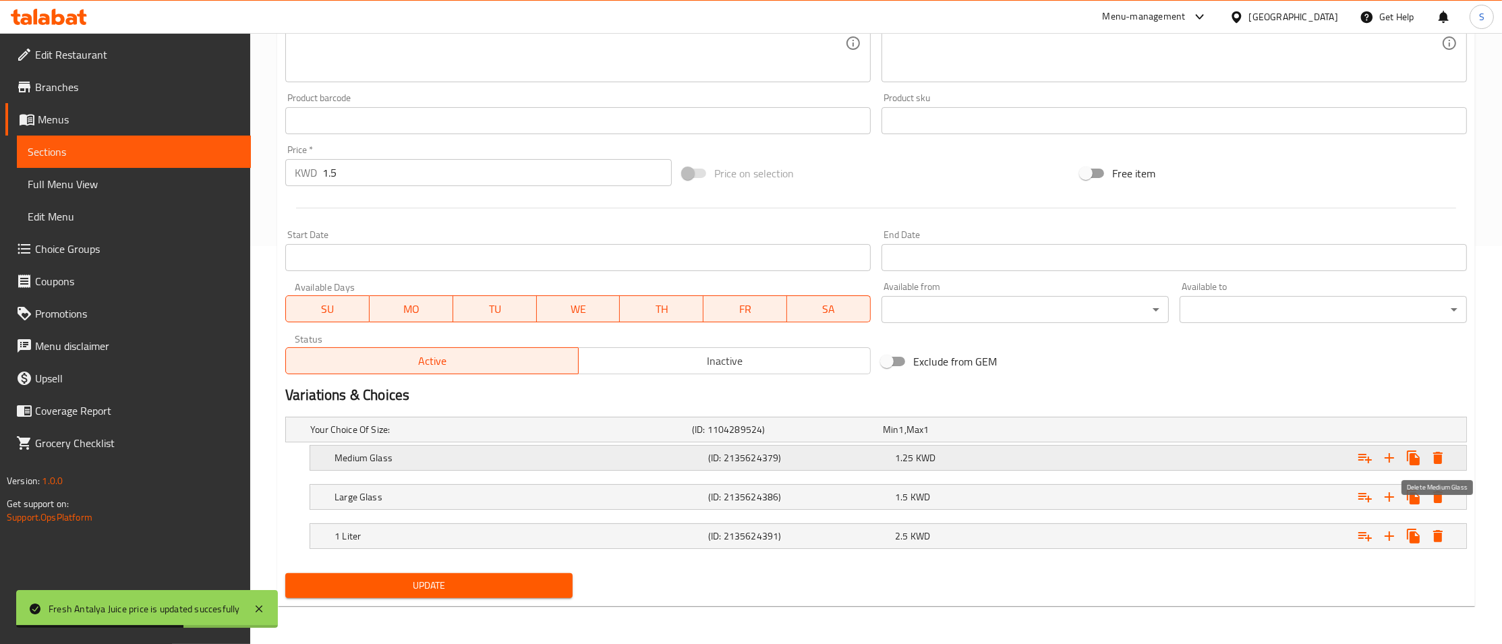
click at [1444, 459] on icon "Expand" at bounding box center [1438, 458] width 16 height 16
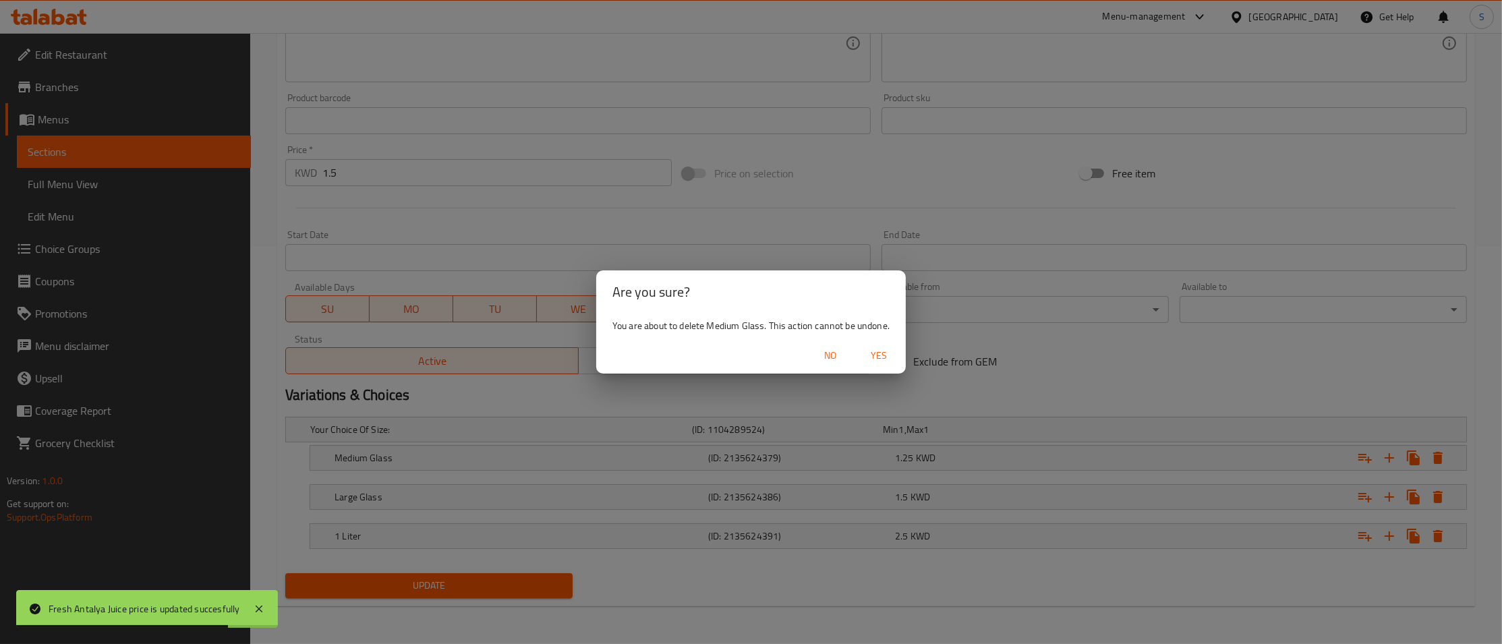
click at [874, 362] on span "Yes" at bounding box center [879, 355] width 32 height 17
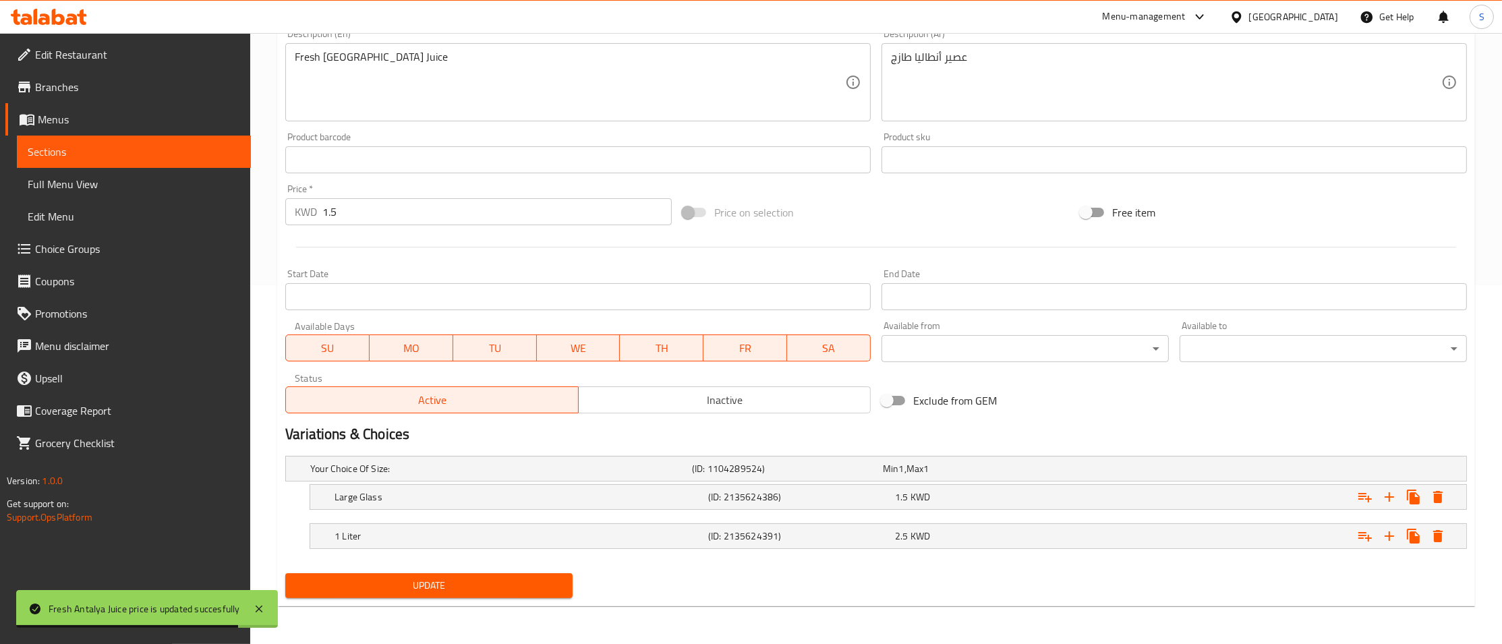
scroll to position [360, 0]
click at [1442, 492] on icon "Expand" at bounding box center [1438, 497] width 9 height 12
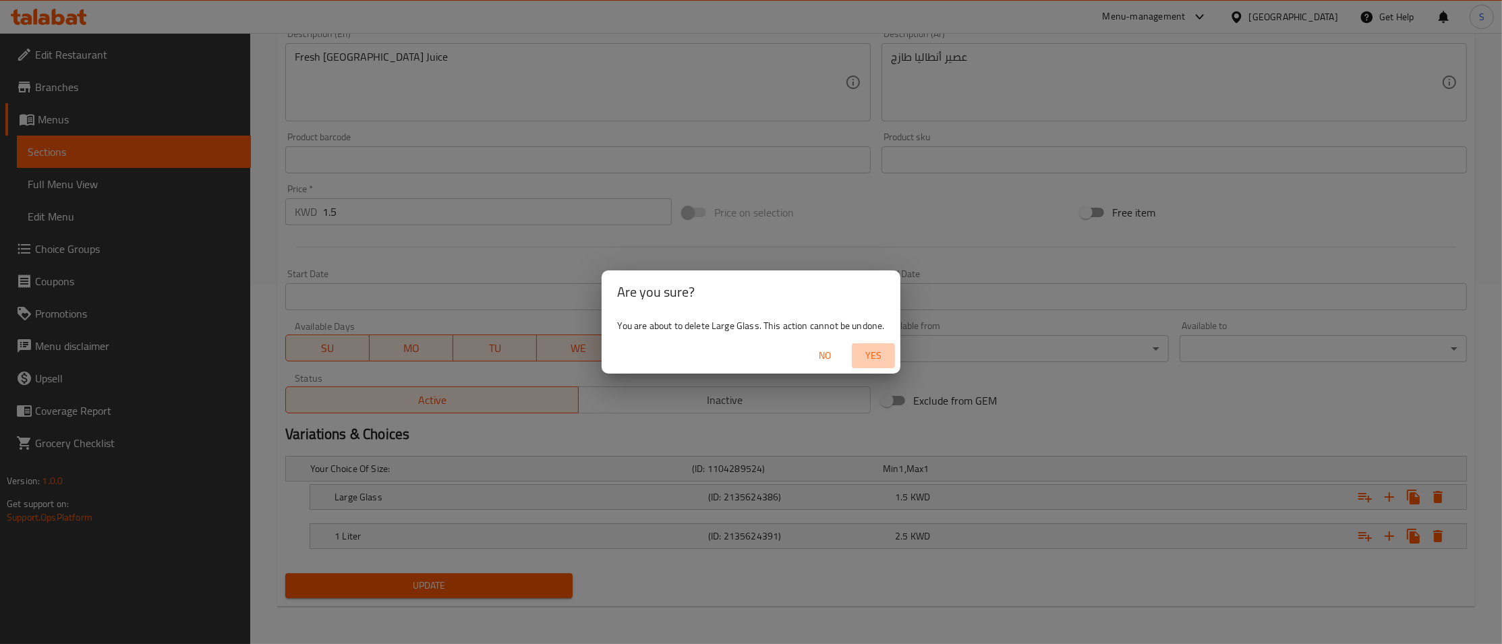
click at [874, 355] on span "Yes" at bounding box center [873, 355] width 32 height 17
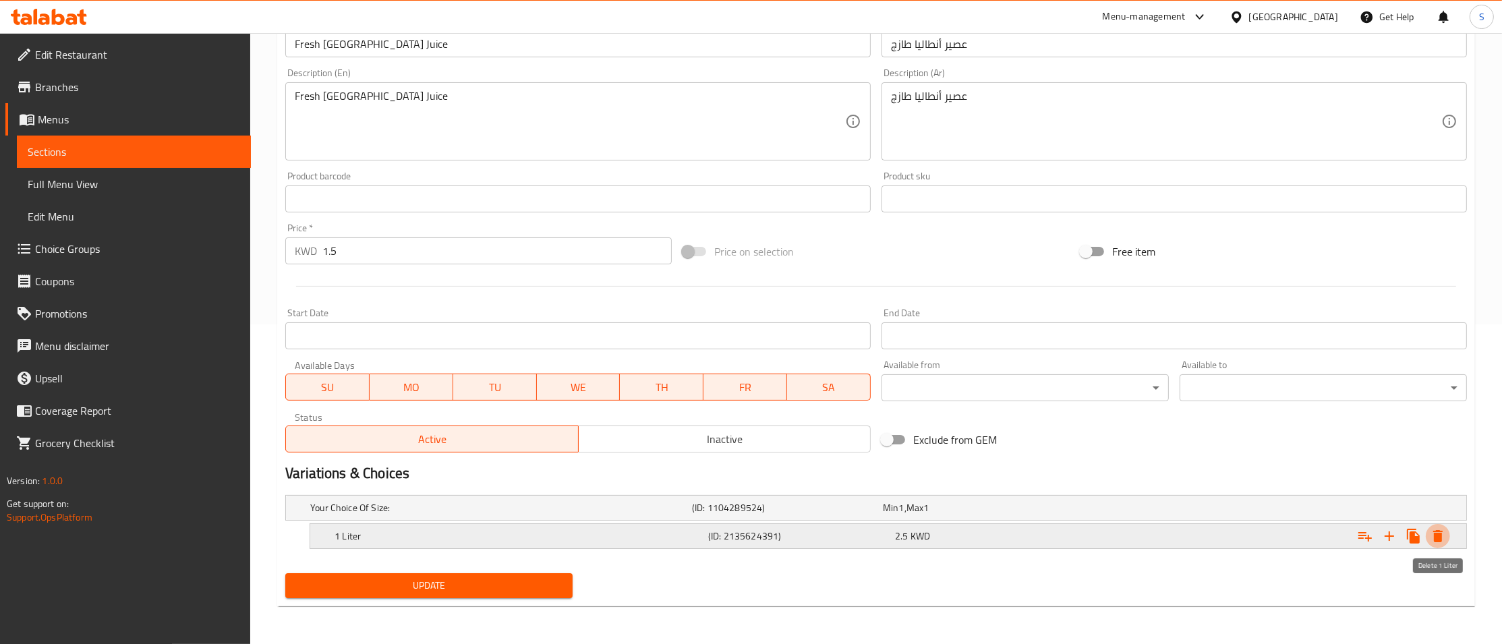
click at [1441, 536] on icon "Expand" at bounding box center [1438, 536] width 9 height 12
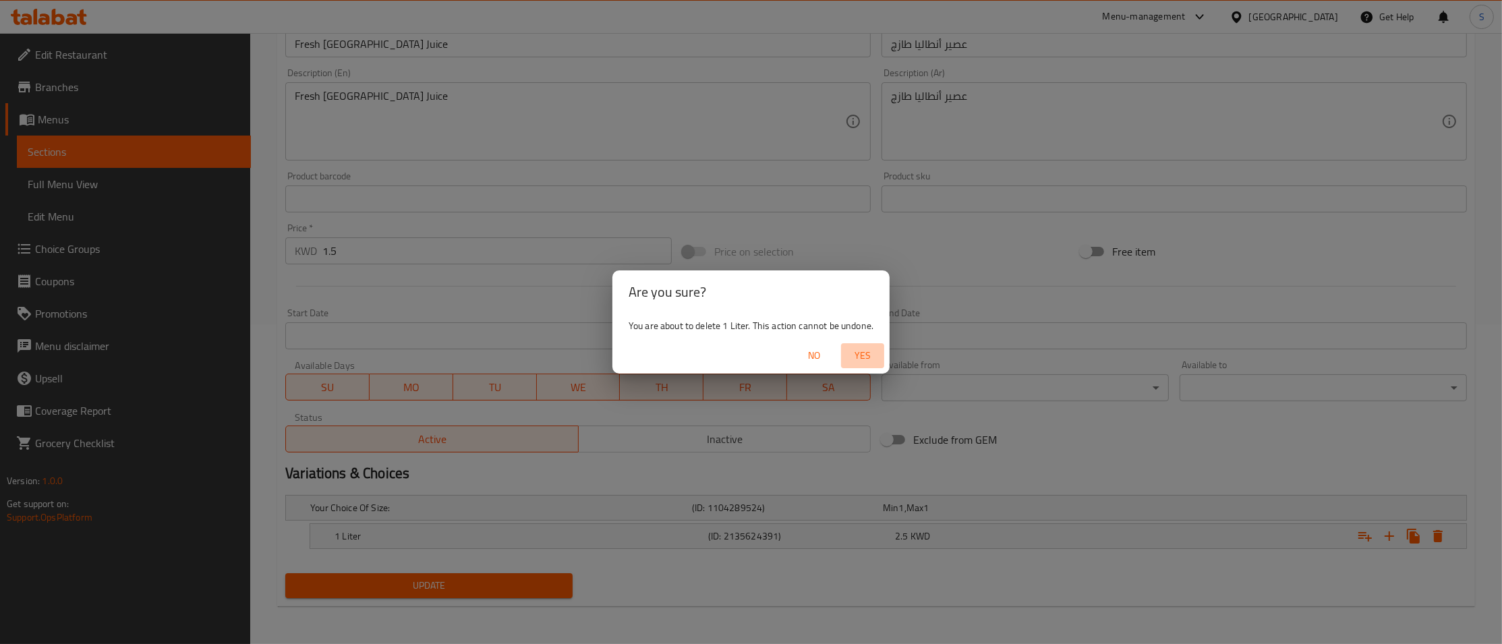
click at [859, 352] on span "Yes" at bounding box center [863, 355] width 32 height 17
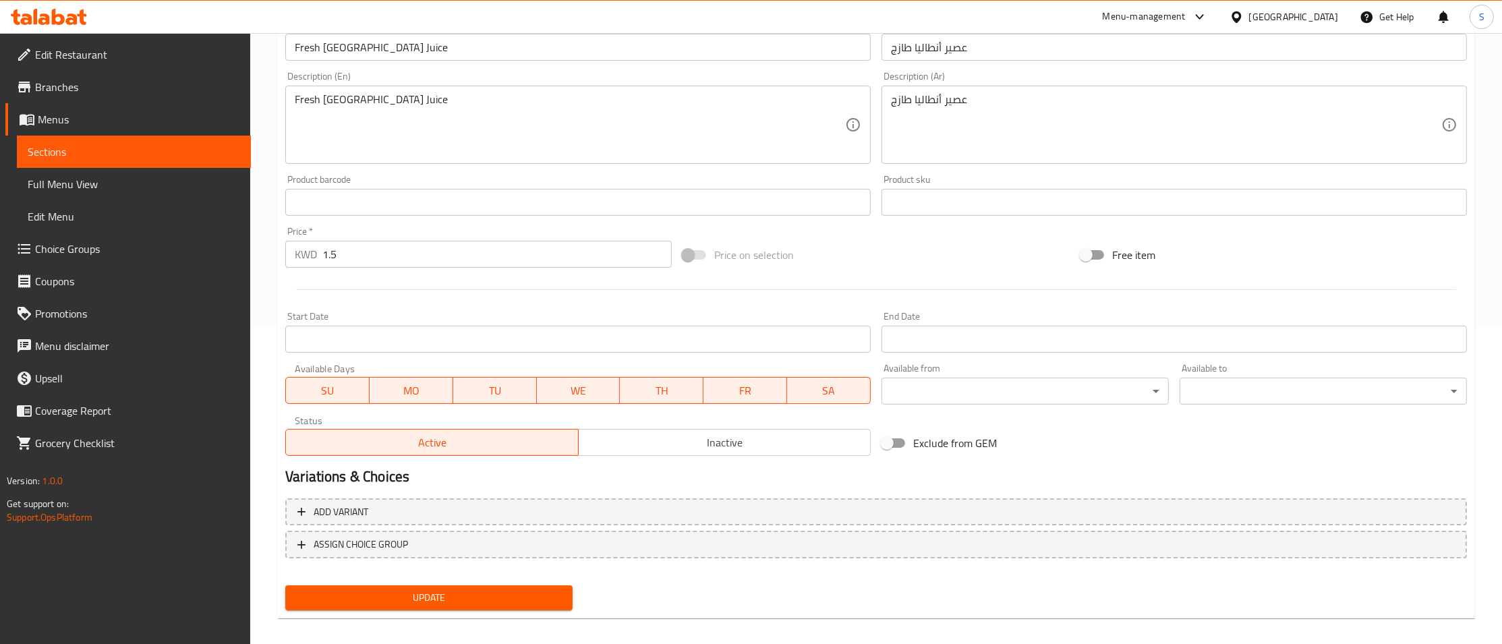
click at [441, 599] on span "Update" at bounding box center [429, 598] width 266 height 17
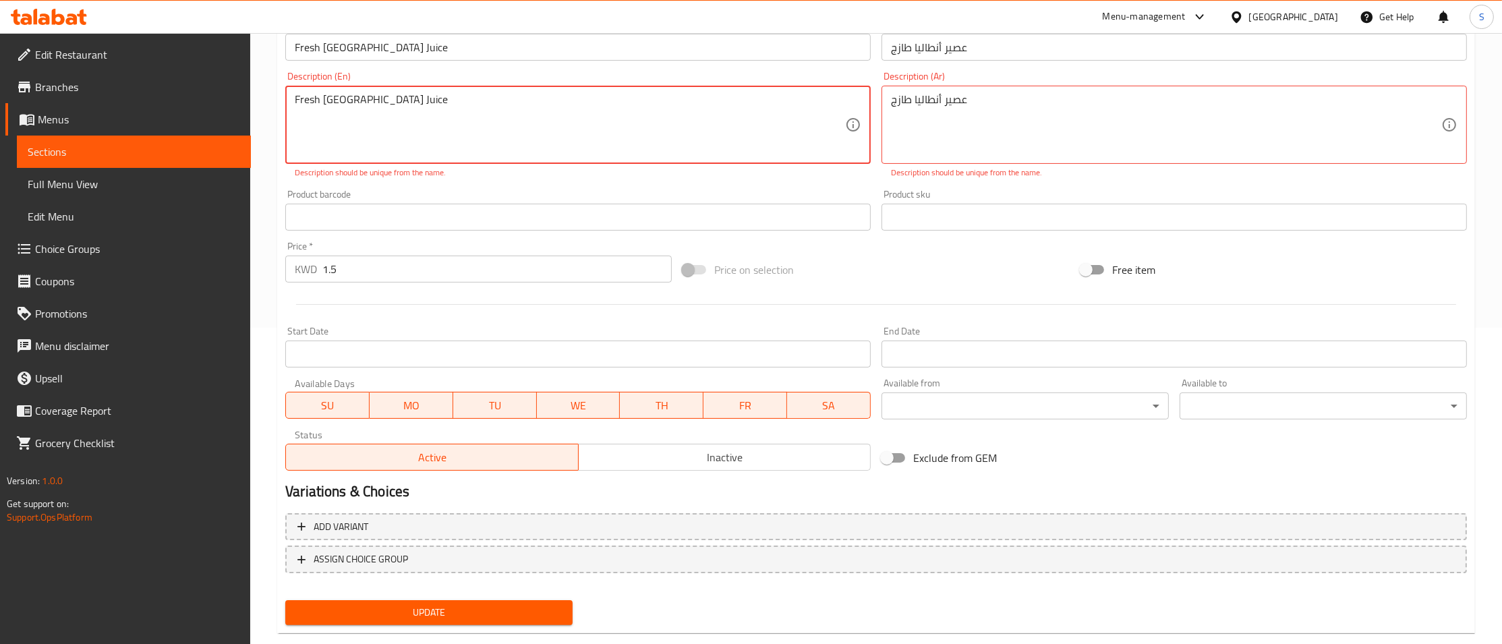
scroll to position [0, 0]
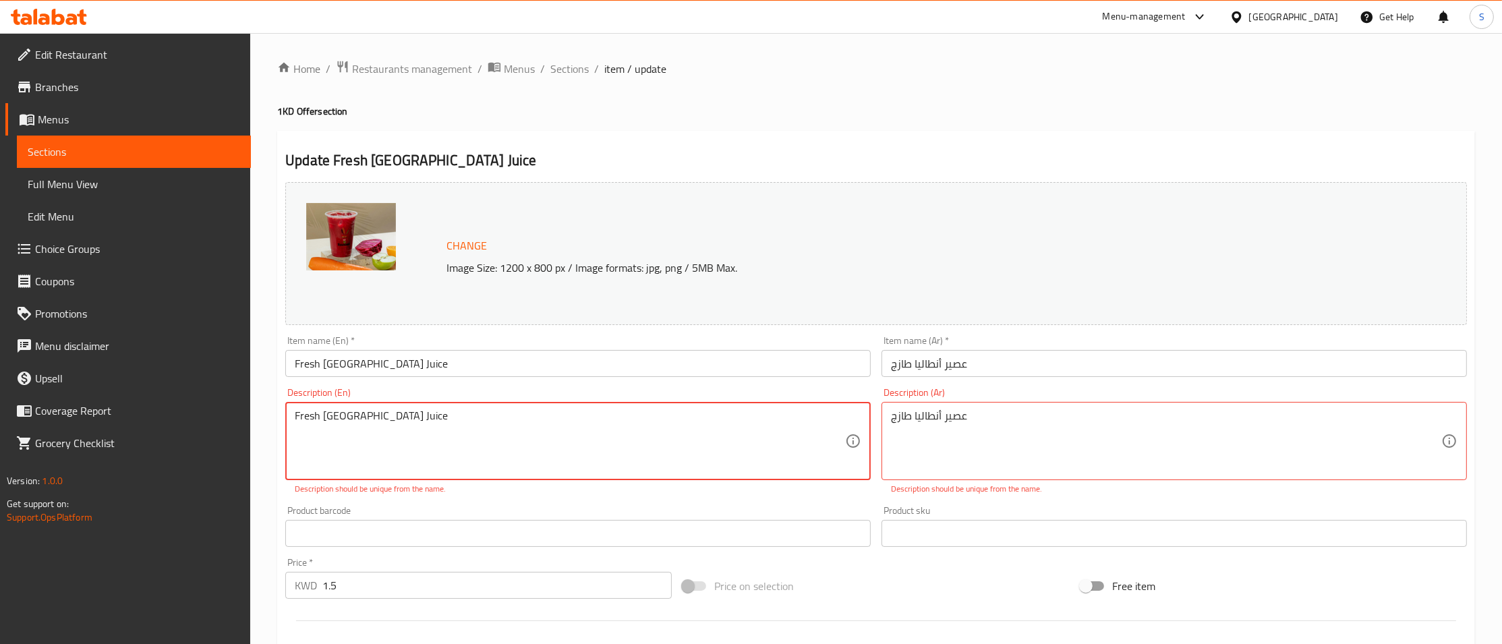
click at [499, 439] on textarea "Fresh [GEOGRAPHIC_DATA] Juice" at bounding box center [570, 441] width 550 height 64
click at [1009, 437] on textarea "عصير أنطاليا طازج" at bounding box center [1166, 441] width 550 height 64
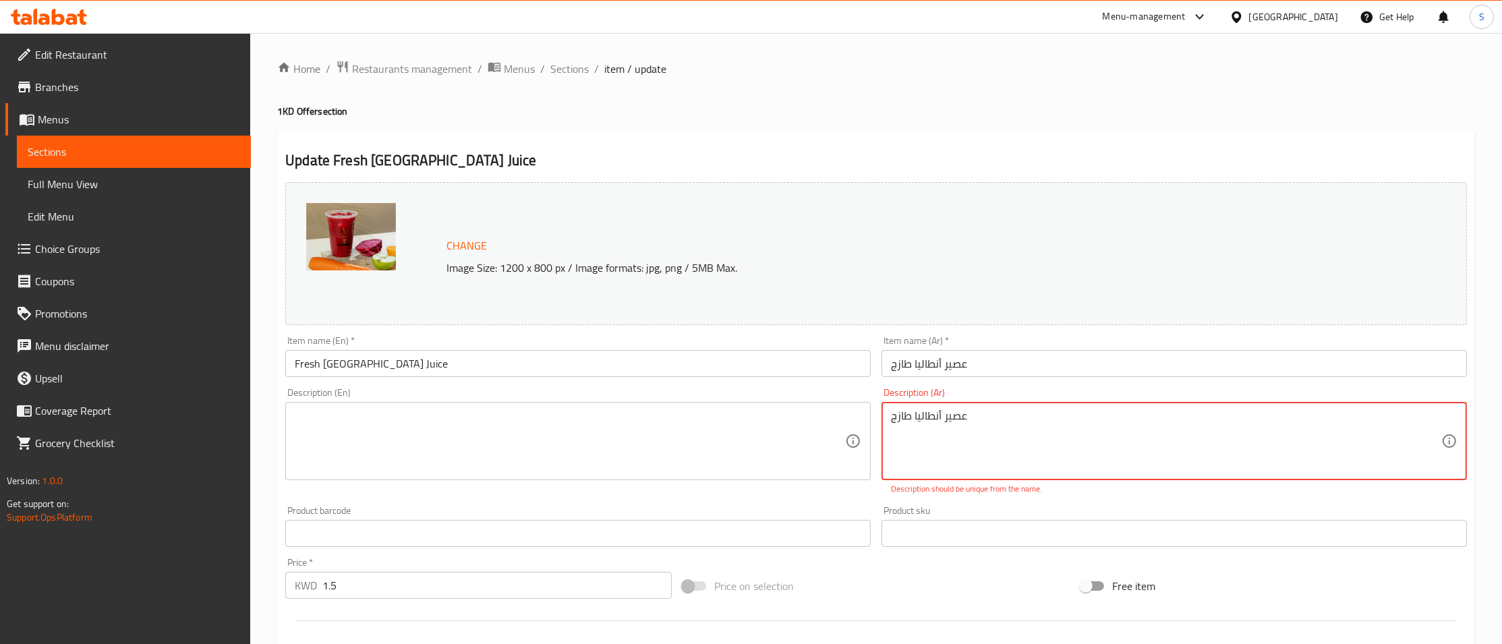
click at [1009, 437] on textarea "عصير أنطاليا طازج" at bounding box center [1166, 441] width 550 height 64
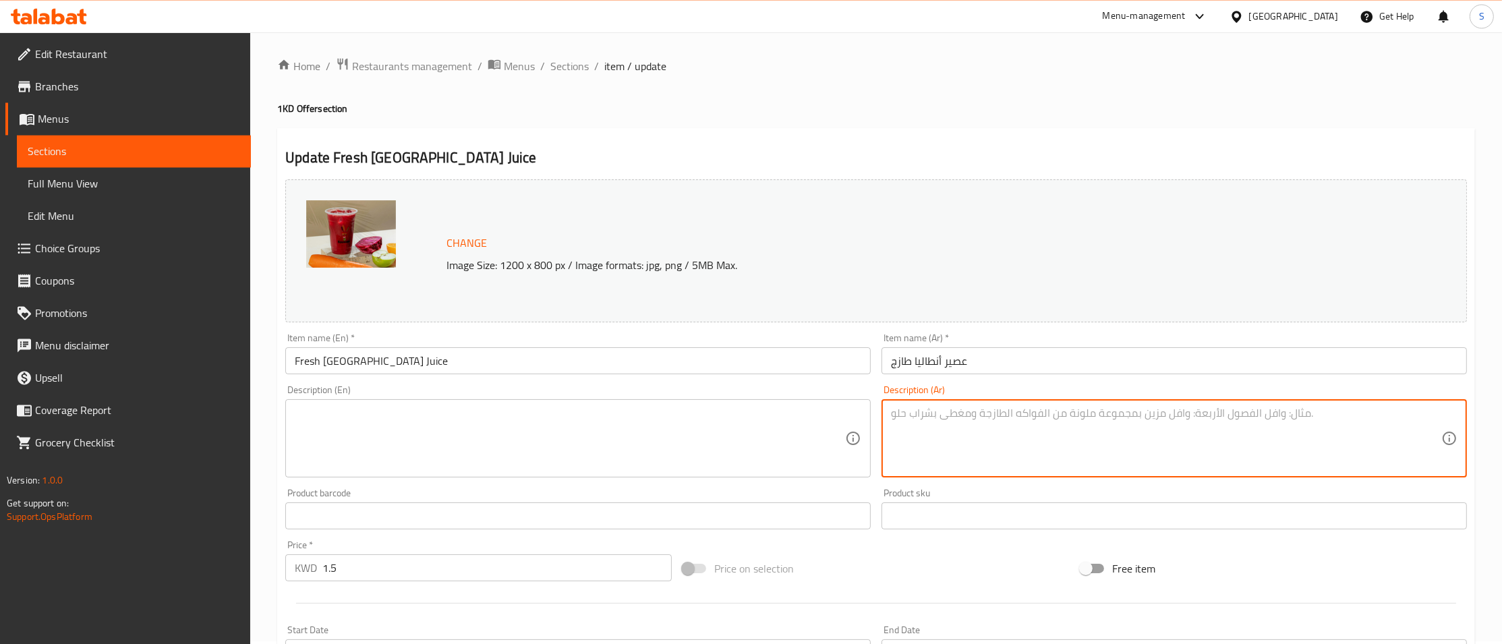
scroll to position [327, 0]
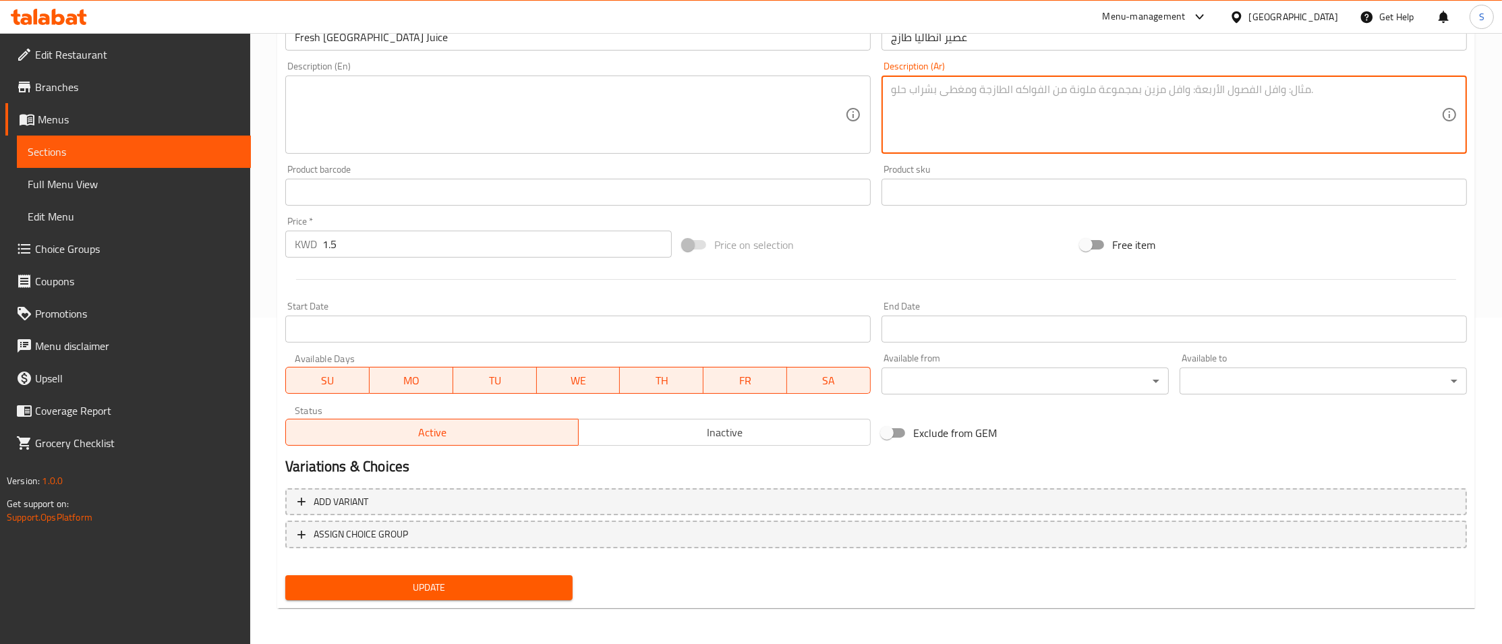
click at [445, 592] on span "Update" at bounding box center [429, 587] width 266 height 17
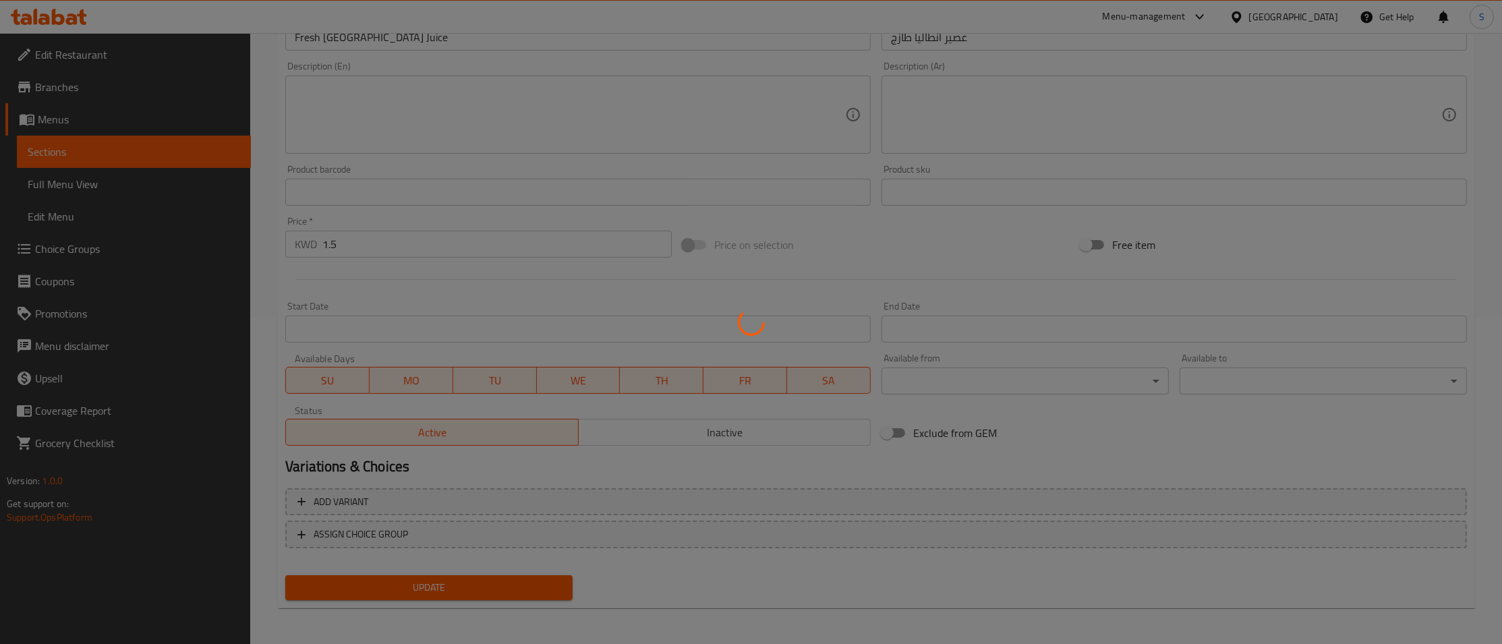
scroll to position [0, 0]
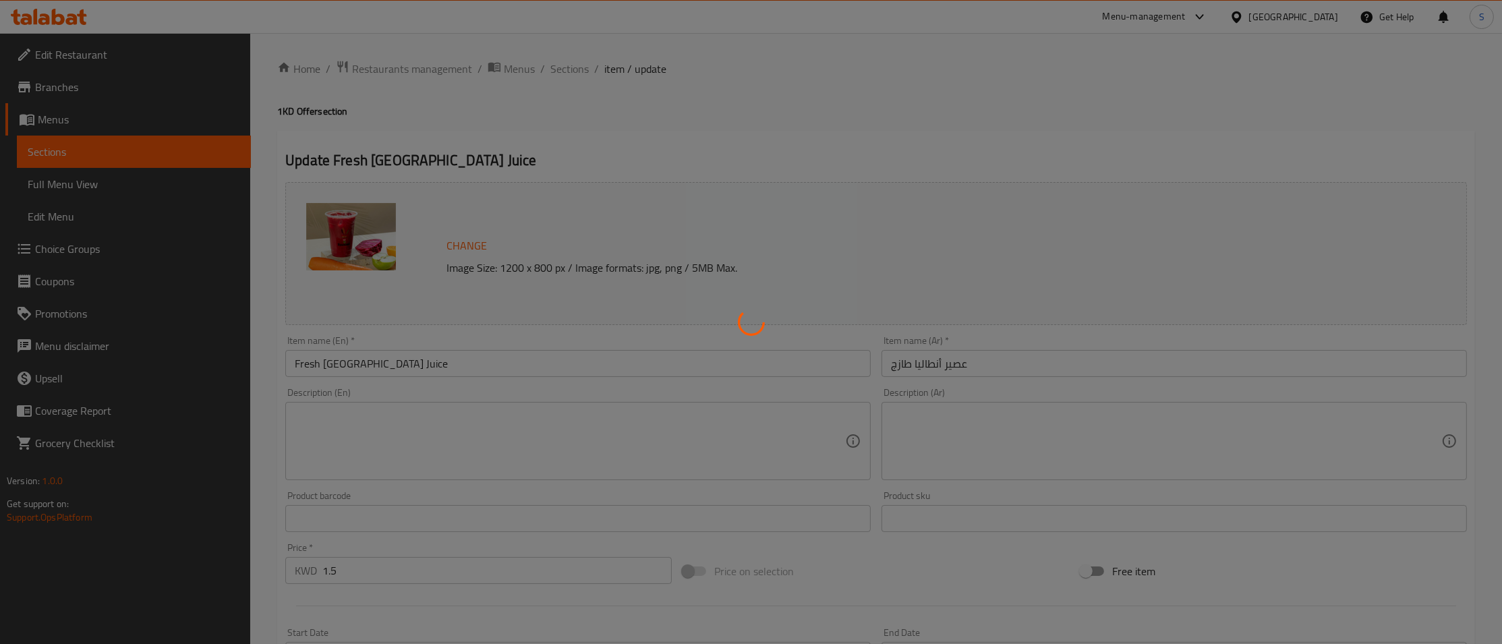
click at [563, 72] on div at bounding box center [751, 322] width 1502 height 644
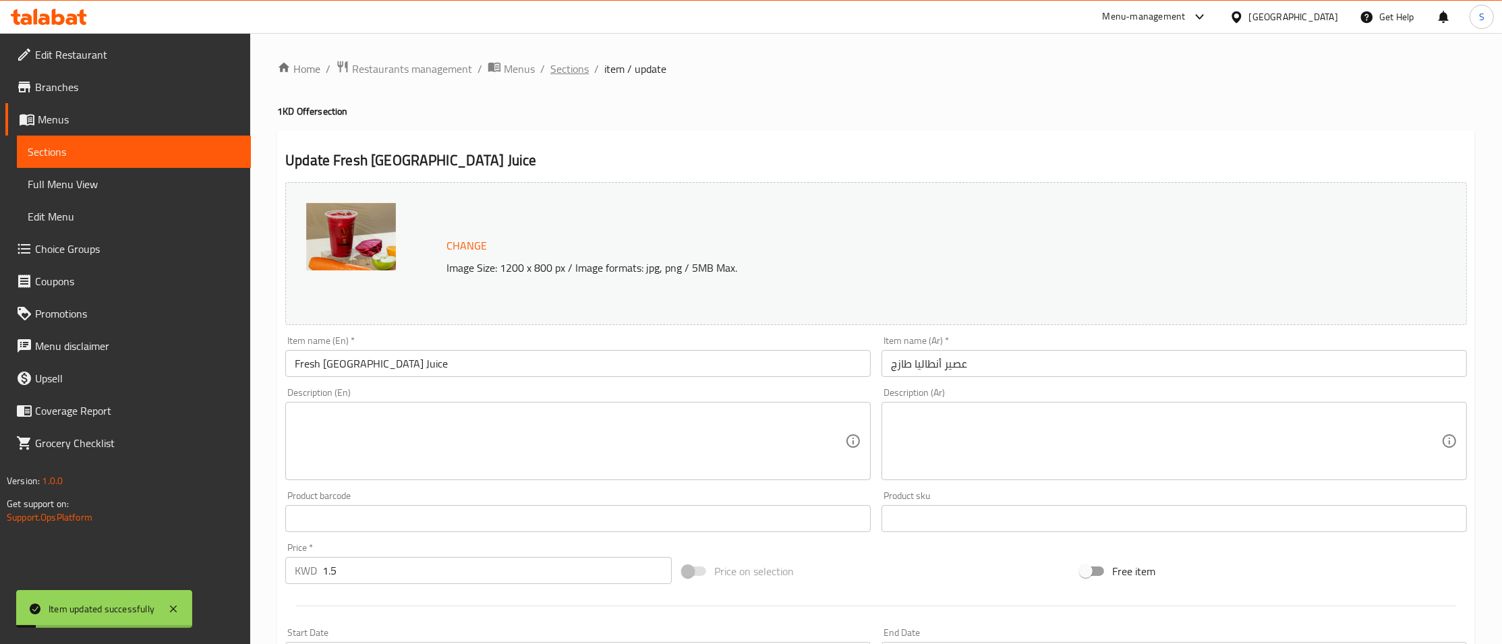
click at [576, 62] on span "Sections" at bounding box center [569, 69] width 38 height 16
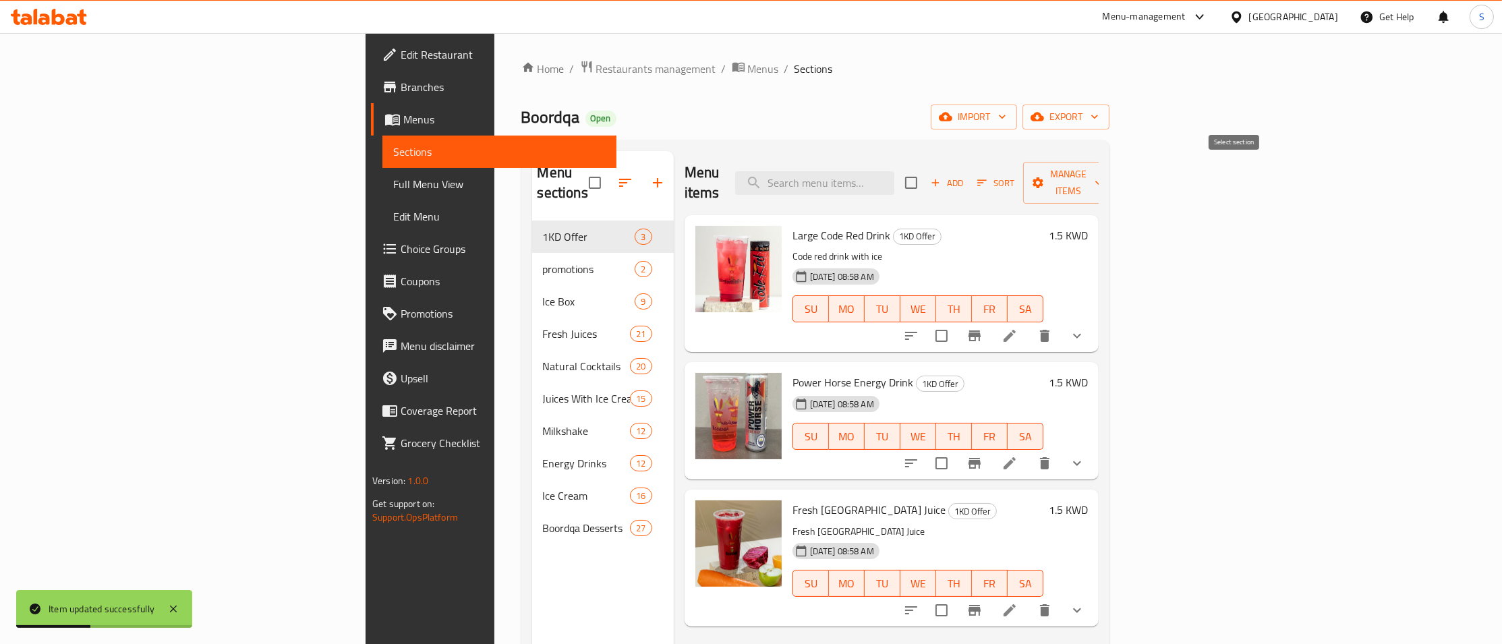
click at [926, 177] on input "checkbox" at bounding box center [911, 183] width 28 height 28
checkbox input "true"
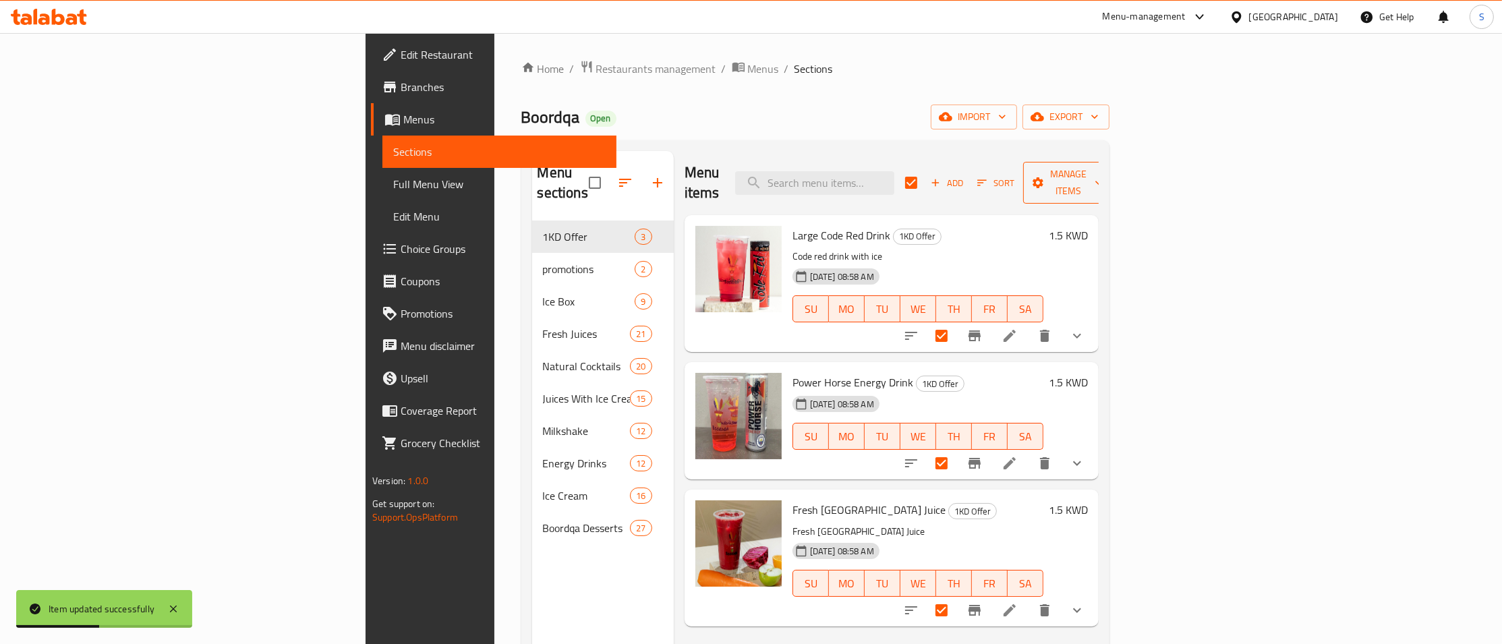
click at [1103, 170] on span "Manage items" at bounding box center [1068, 183] width 69 height 34
click at [1405, 291] on span "Bulk update" at bounding box center [1409, 297] width 55 height 16
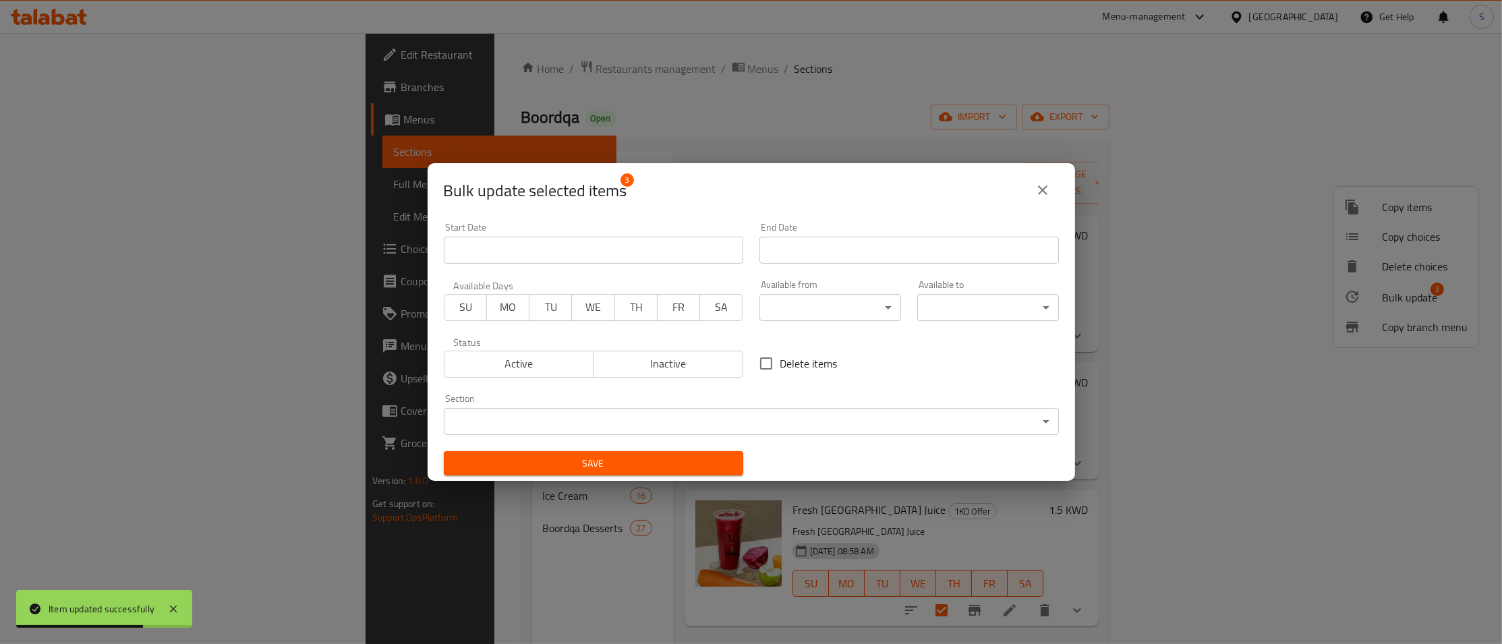
click at [652, 367] on span "Inactive" at bounding box center [668, 364] width 139 height 20
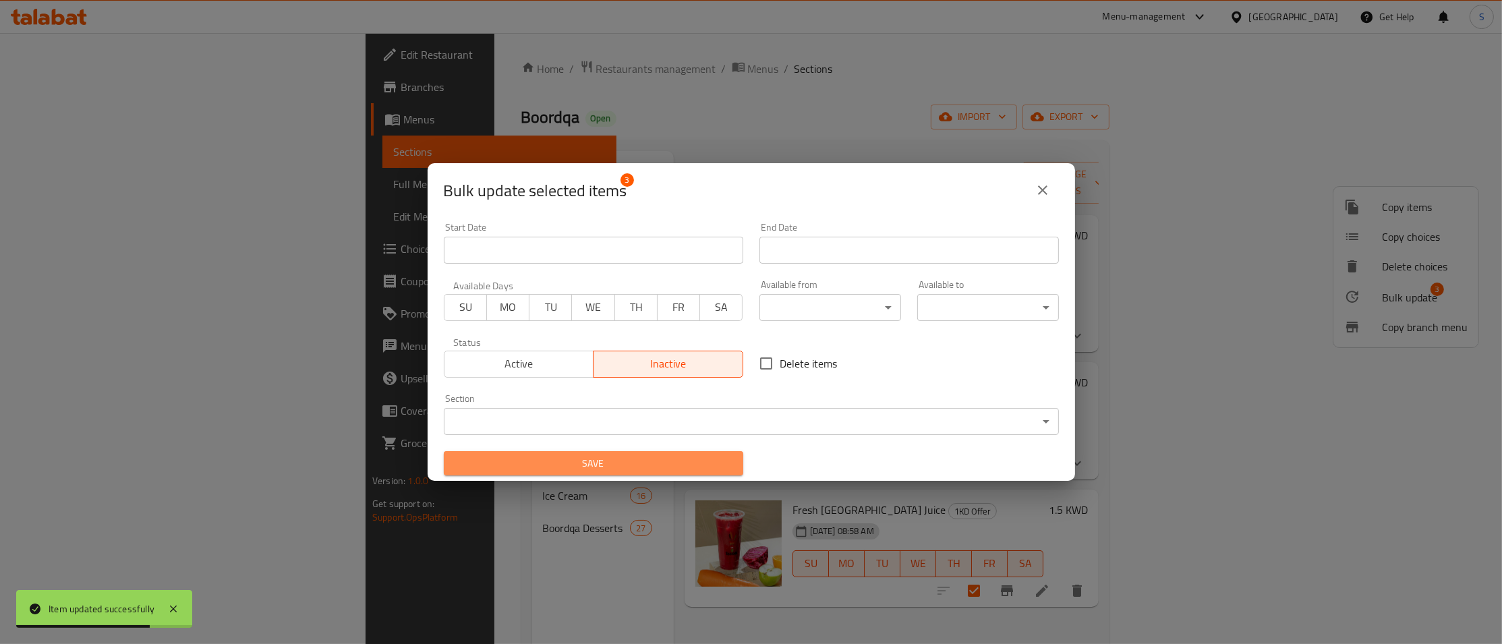
click at [618, 461] on span "Save" at bounding box center [594, 463] width 278 height 17
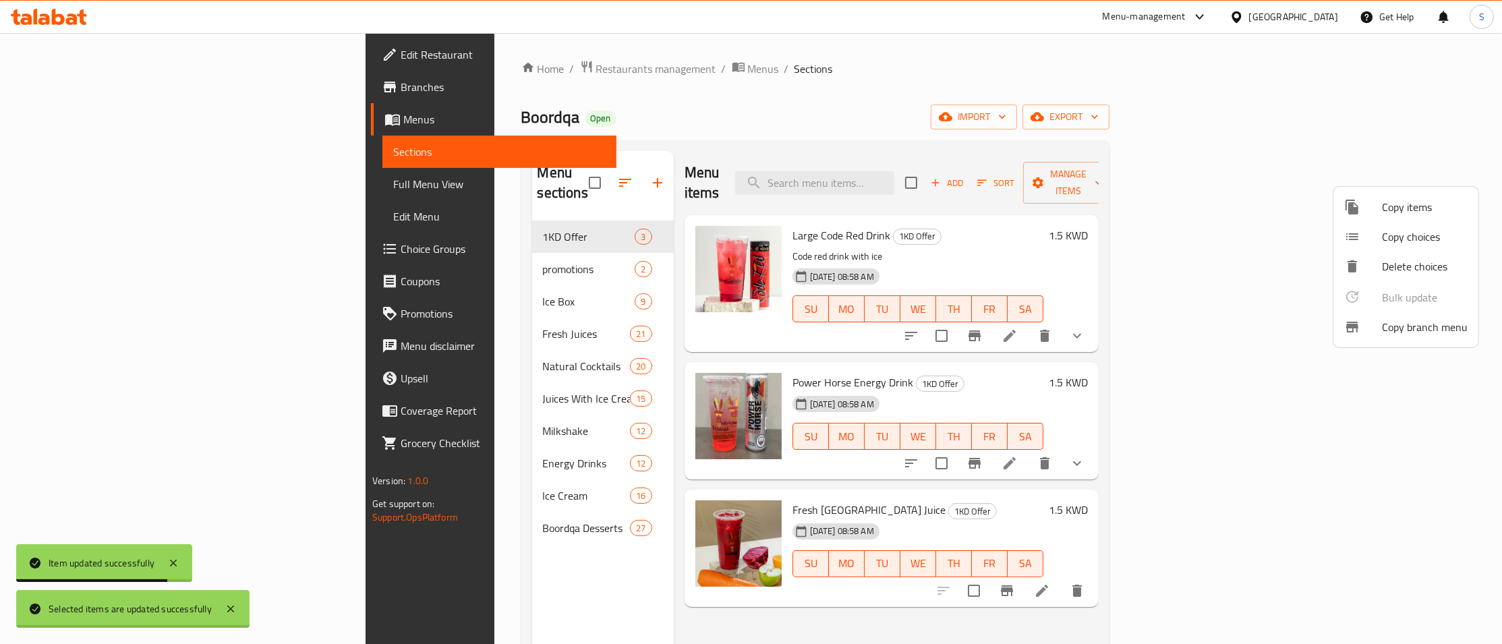
checkbox input "false"
click at [595, 146] on div at bounding box center [751, 322] width 1502 height 644
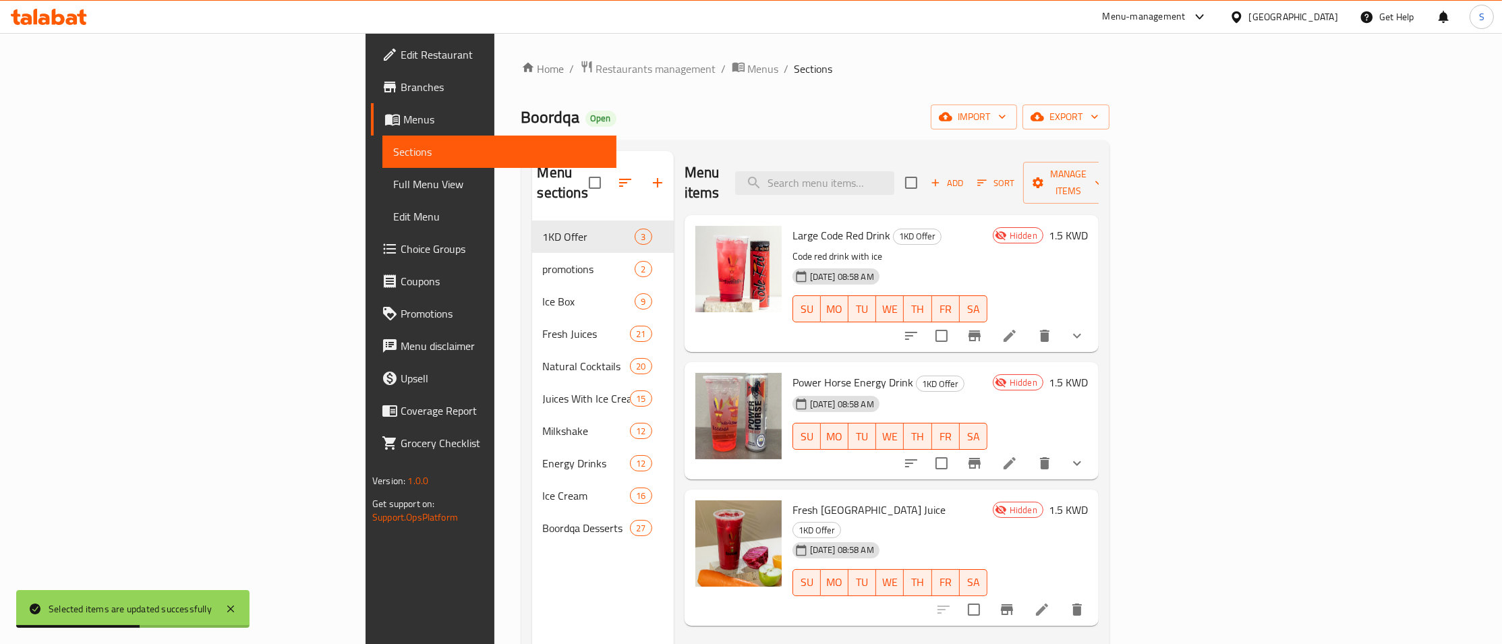
click at [769, 64] on ol "Home / Restaurants management / Menus / Sections" at bounding box center [815, 69] width 588 height 18
click at [650, 175] on icon "button" at bounding box center [658, 183] width 16 height 16
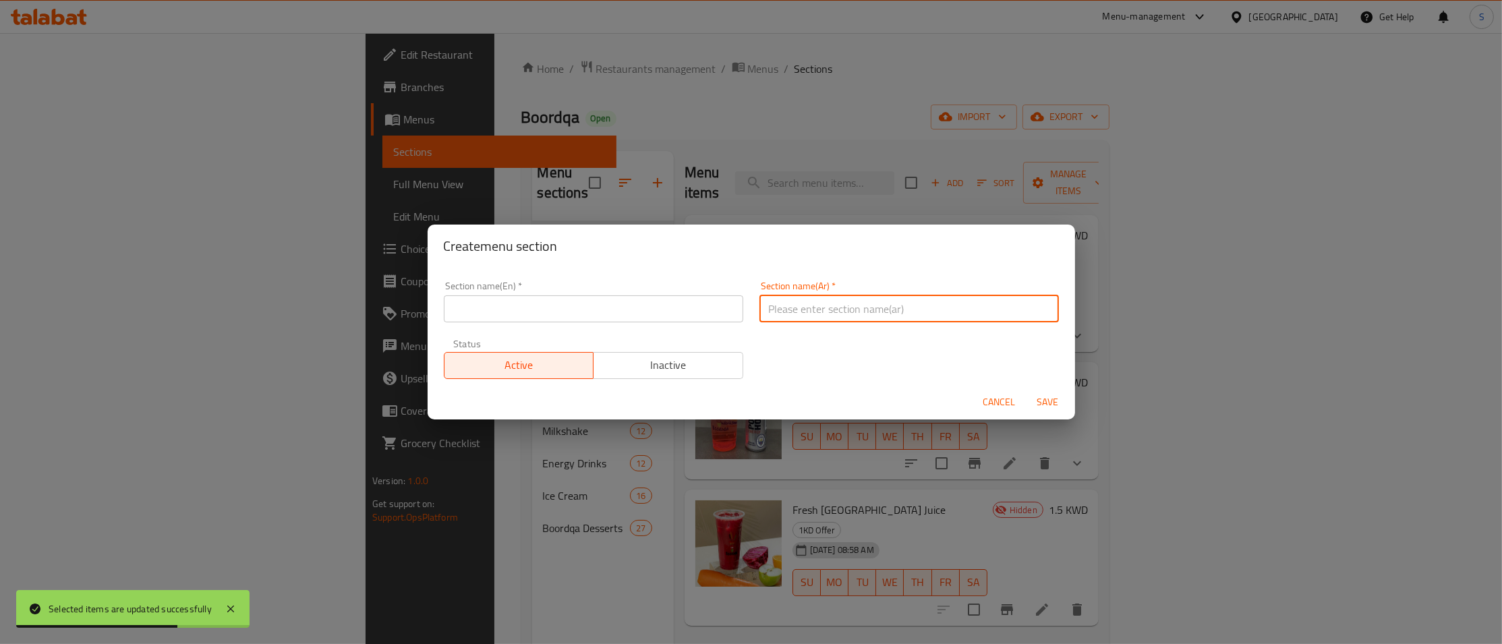
click at [809, 300] on input "text" at bounding box center [910, 308] width 300 height 27
paste input "عروض ٢ د.ك"
type input "عروض ٢ د.ك"
click at [517, 307] on input "text" at bounding box center [594, 308] width 300 height 27
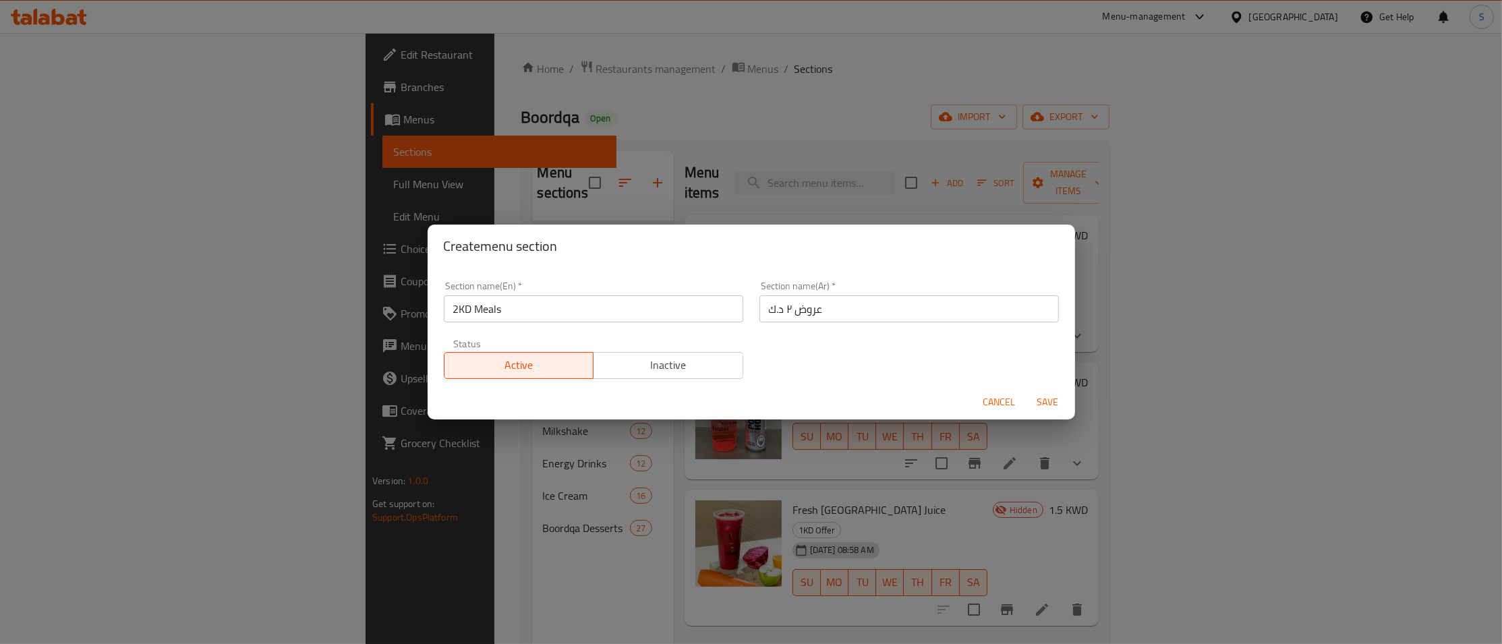
click at [552, 309] on input "2KD Meals" at bounding box center [594, 308] width 300 height 27
paste input "D"
type input "2KD Deals"
click at [1048, 401] on span "Save" at bounding box center [1048, 402] width 32 height 17
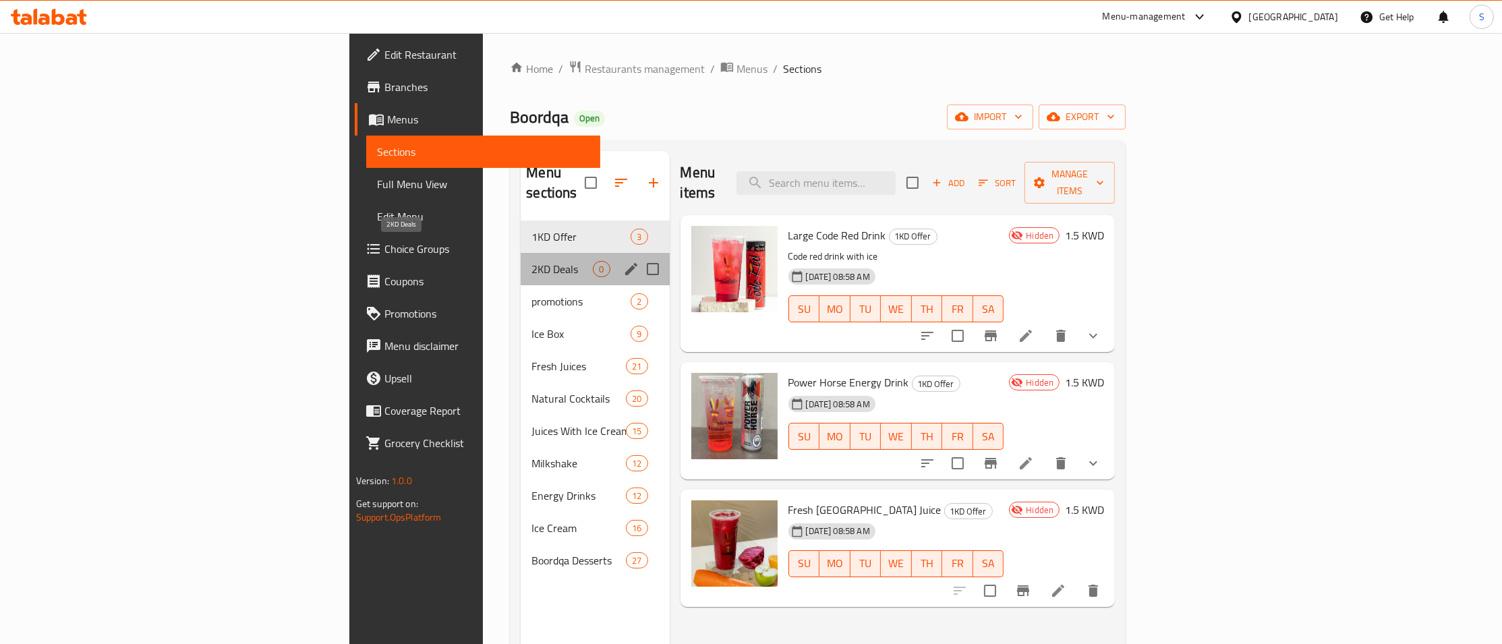
click at [532, 261] on span "2KD Deals" at bounding box center [562, 269] width 61 height 16
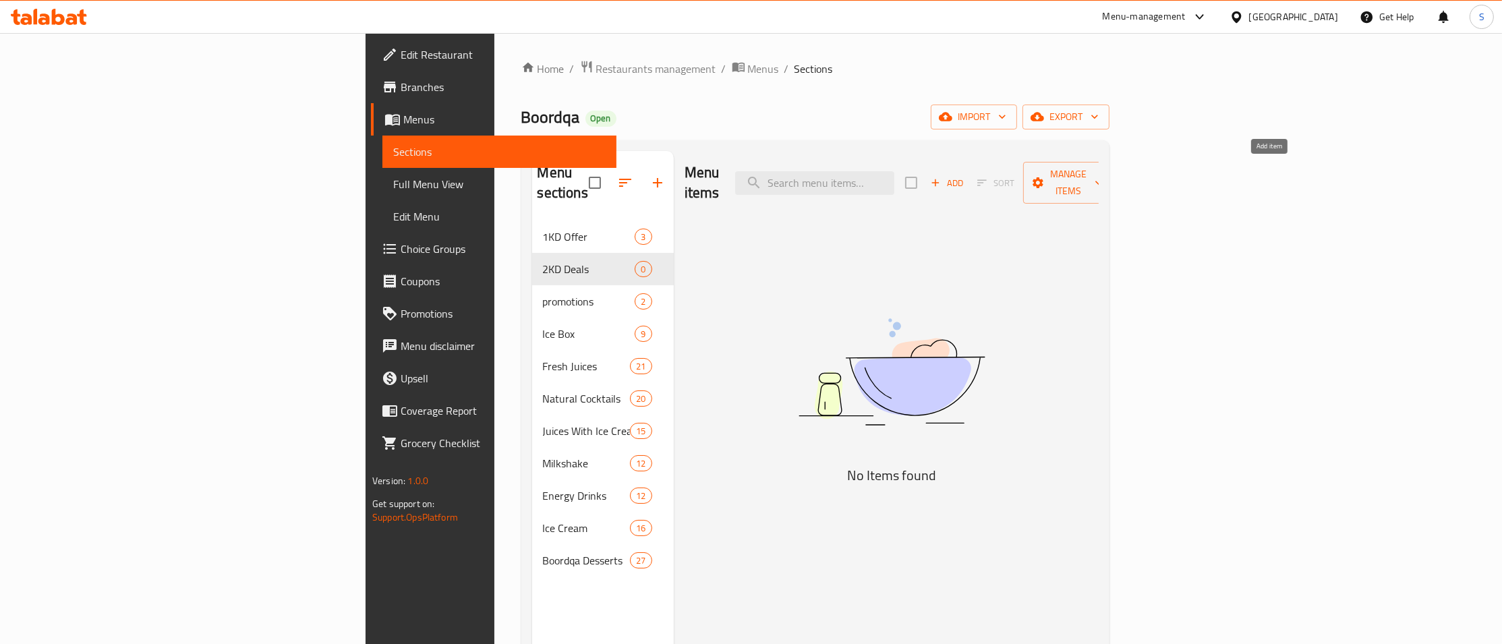
click at [965, 179] on span "Add" at bounding box center [947, 183] width 36 height 16
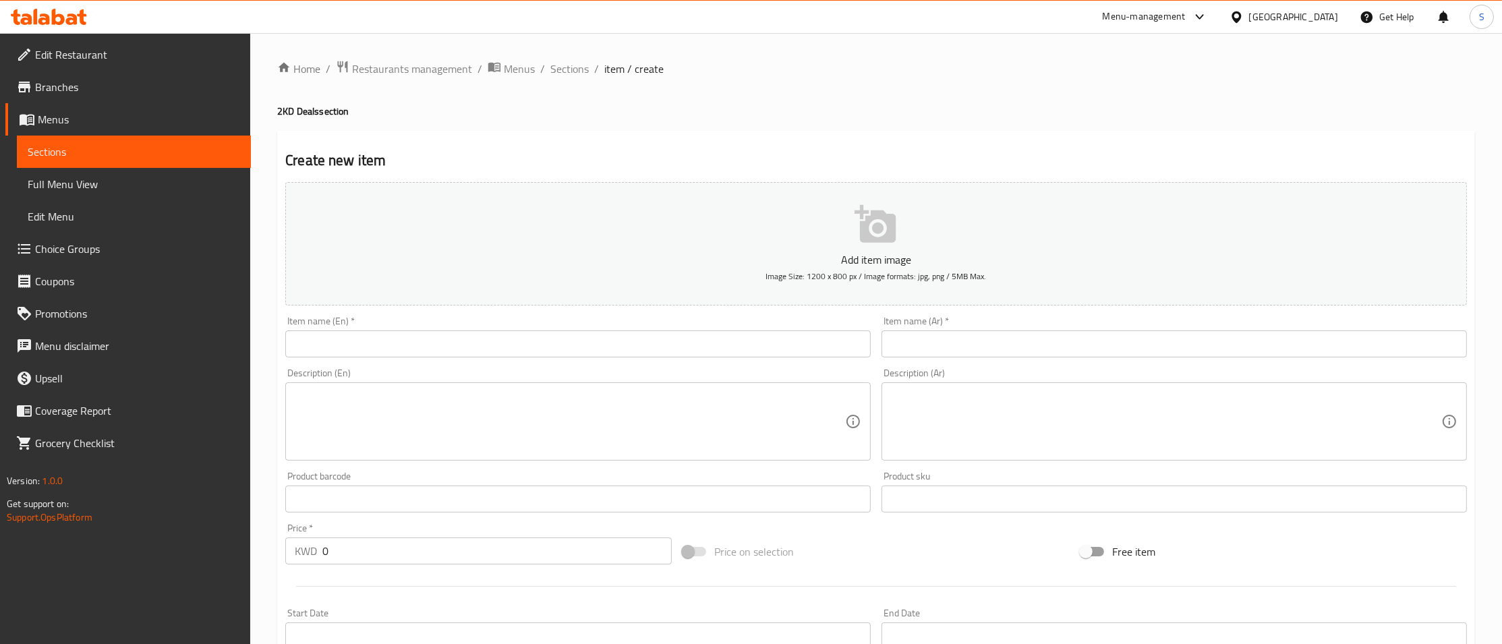
click at [595, 339] on input "text" at bounding box center [578, 344] width 586 height 27
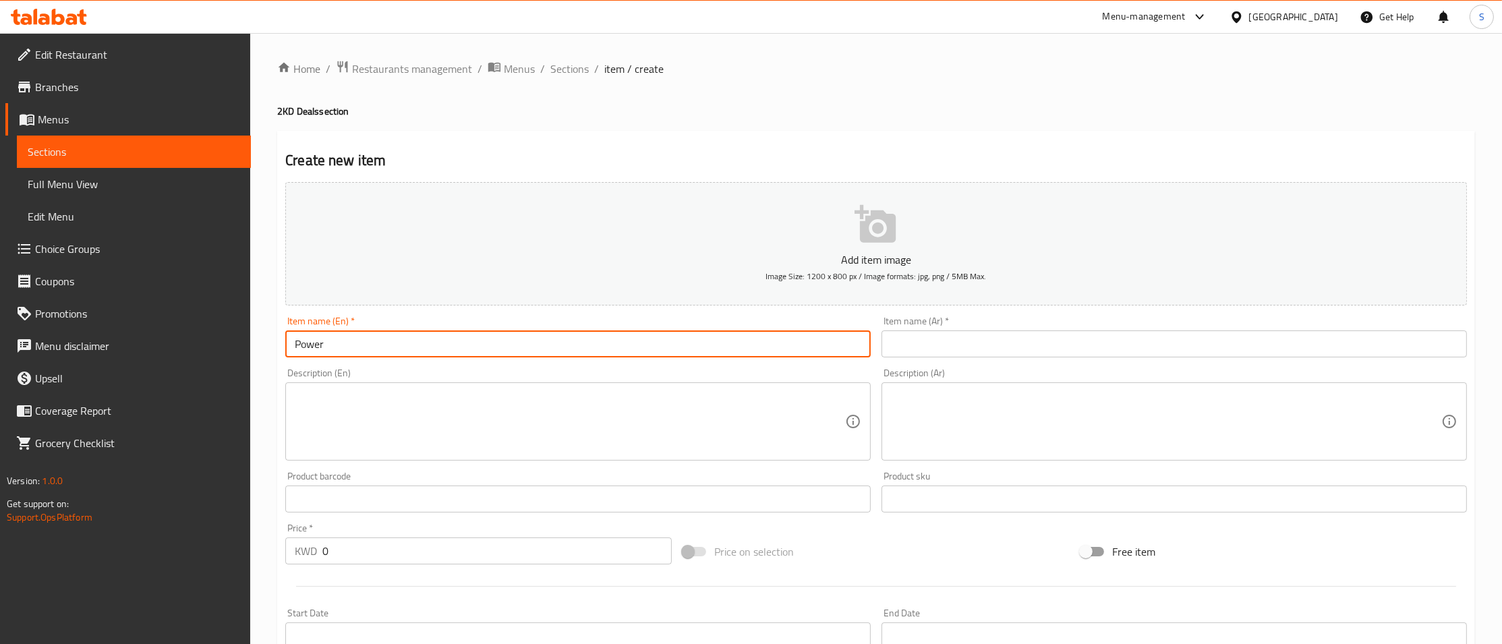
drag, startPoint x: 359, startPoint y: 348, endPoint x: 196, endPoint y: 348, distance: 163.3
click at [285, 348] on input "Power" at bounding box center [578, 344] width 586 height 27
paste input "كبير"
click at [327, 345] on input "1 Large" at bounding box center [578, 344] width 586 height 27
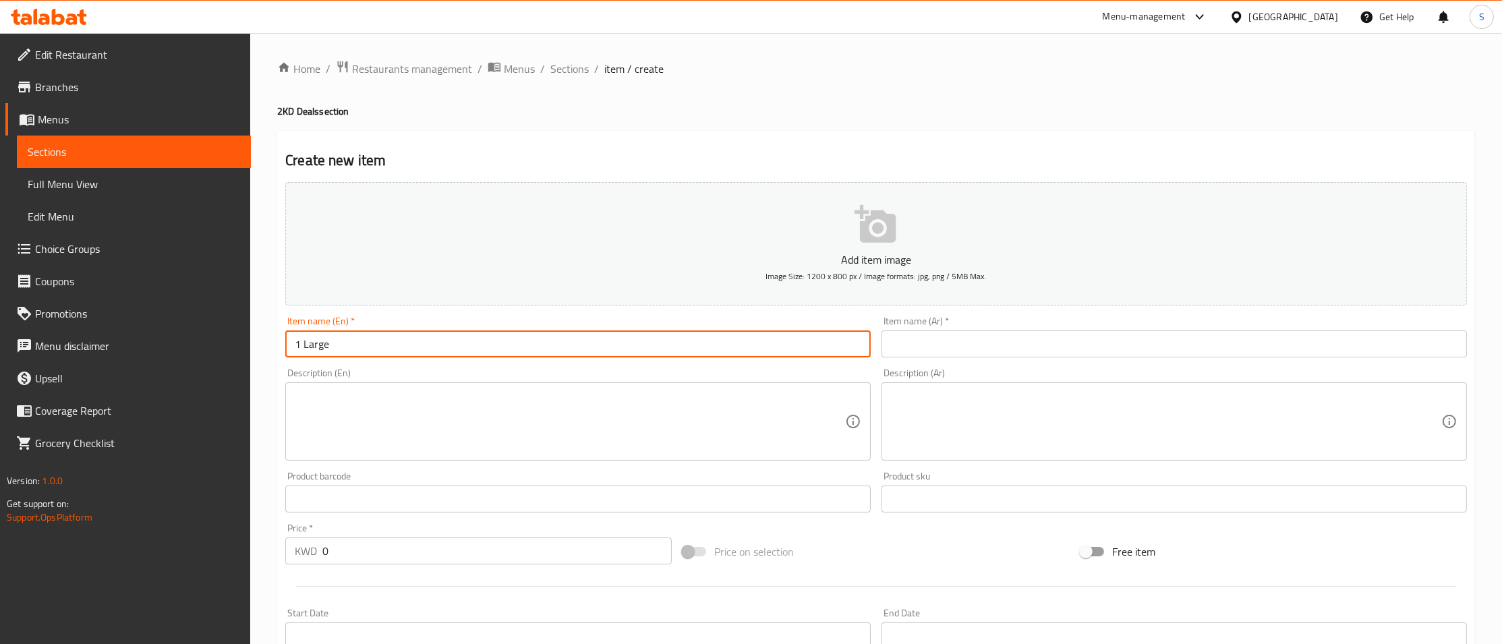
paste input "Power Horse Energy Drink"
type input "1 Large Power Horse Energy Drink +"
click at [1021, 337] on input "text" at bounding box center [1175, 344] width 586 height 27
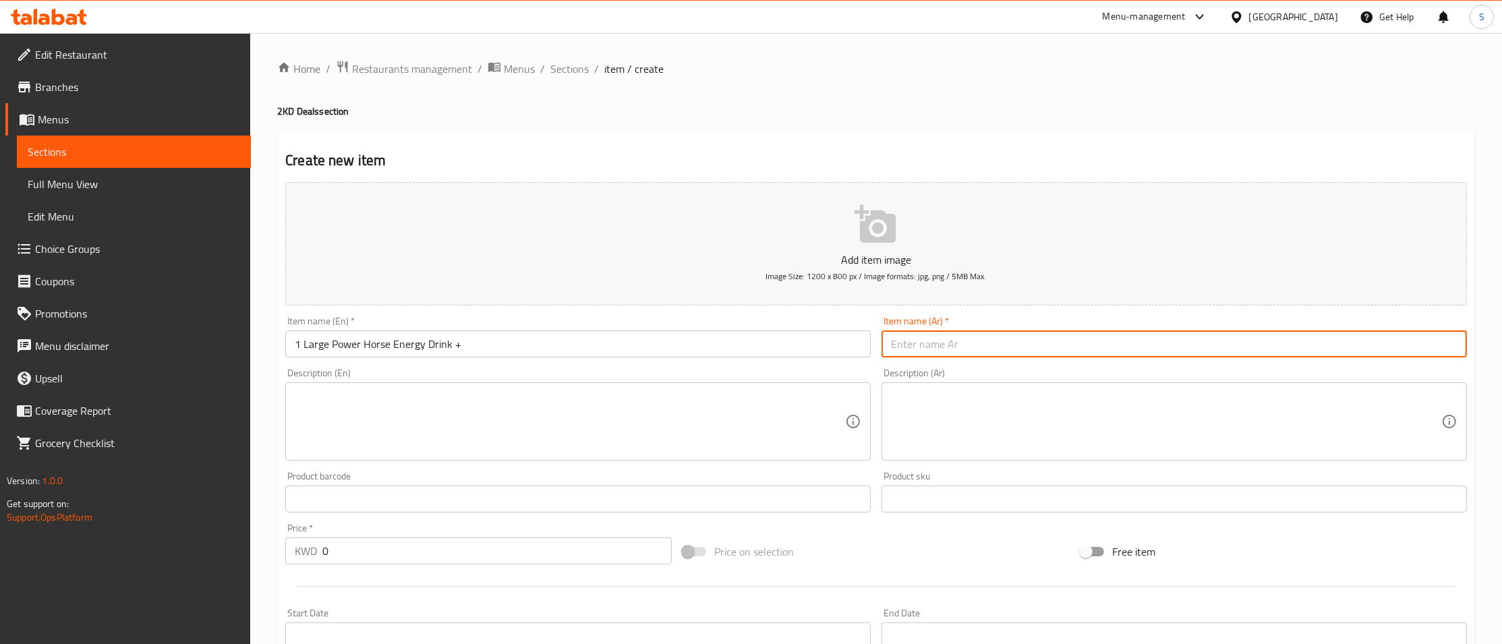
paste input "1 كبير مشروب طاقة باور هورس + بان كيك شوكولاتة كيندر ميني 8 قطع"
type input "1 كبير مشروب طاقة باور هورس + بان كيك شوكولاتة كيندر ميني 8 قطع"
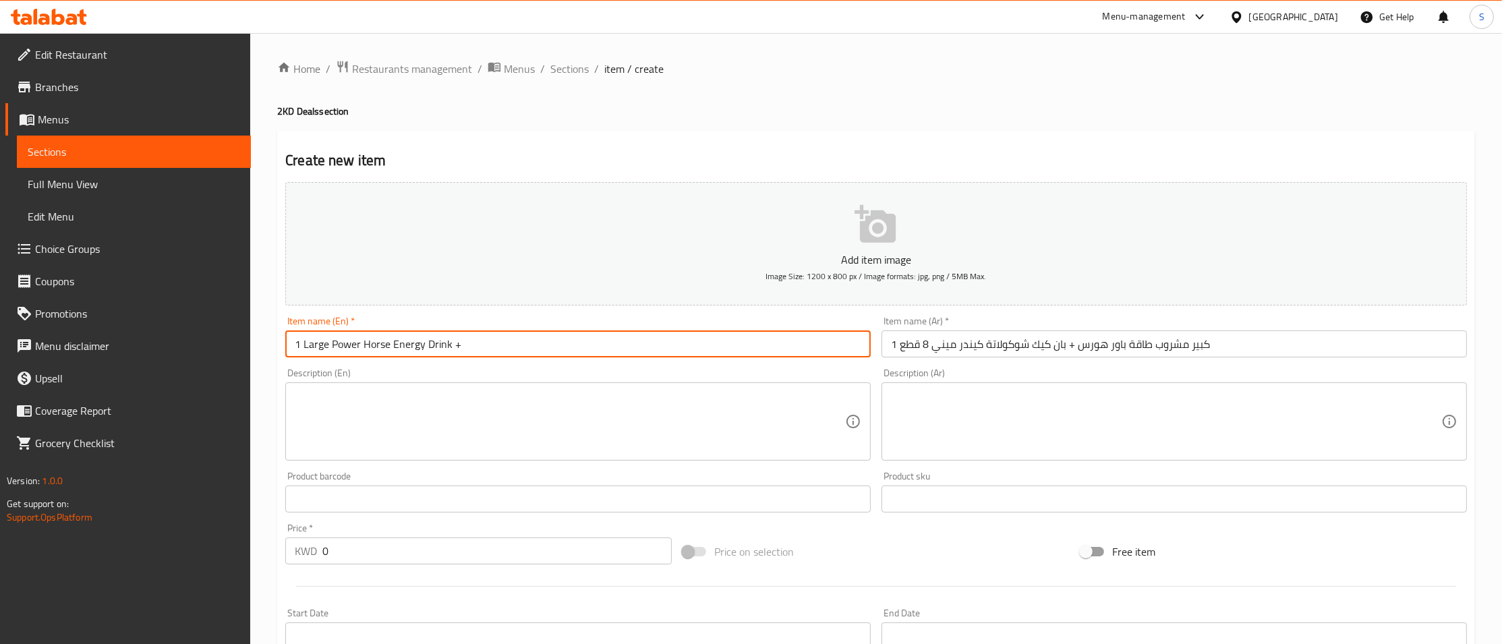
click at [604, 349] on input "1 Large Power Horse Energy Drink +" at bounding box center [578, 344] width 586 height 27
paste input "Kinder Mini Chocolate Pancake"
click at [609, 347] on input "1 Large Power Horse Energy Drink + Kinder Mini Chocolate Pancake 8Pcs" at bounding box center [578, 344] width 586 height 27
type input "1 Large Power Horse Energy Drink + Kinder Mini Chocolate Pancake 8 Pcs"
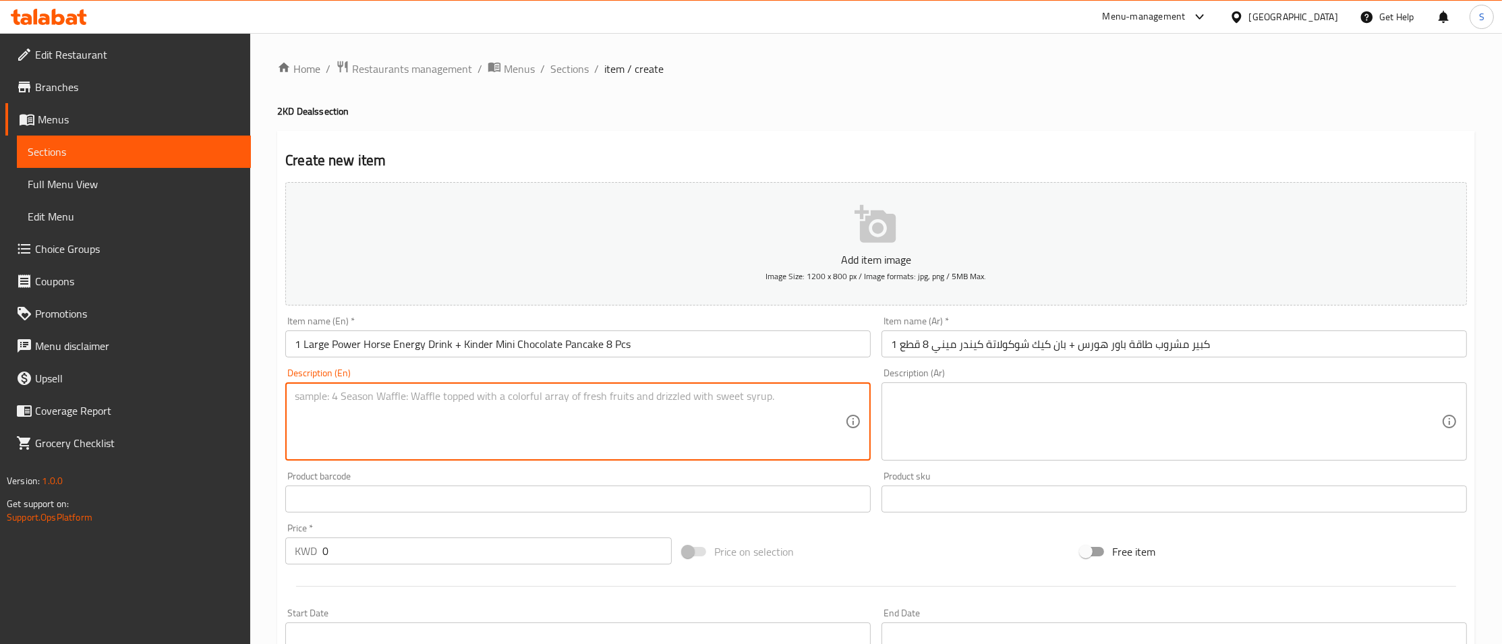
click at [560, 421] on textarea at bounding box center [570, 422] width 550 height 64
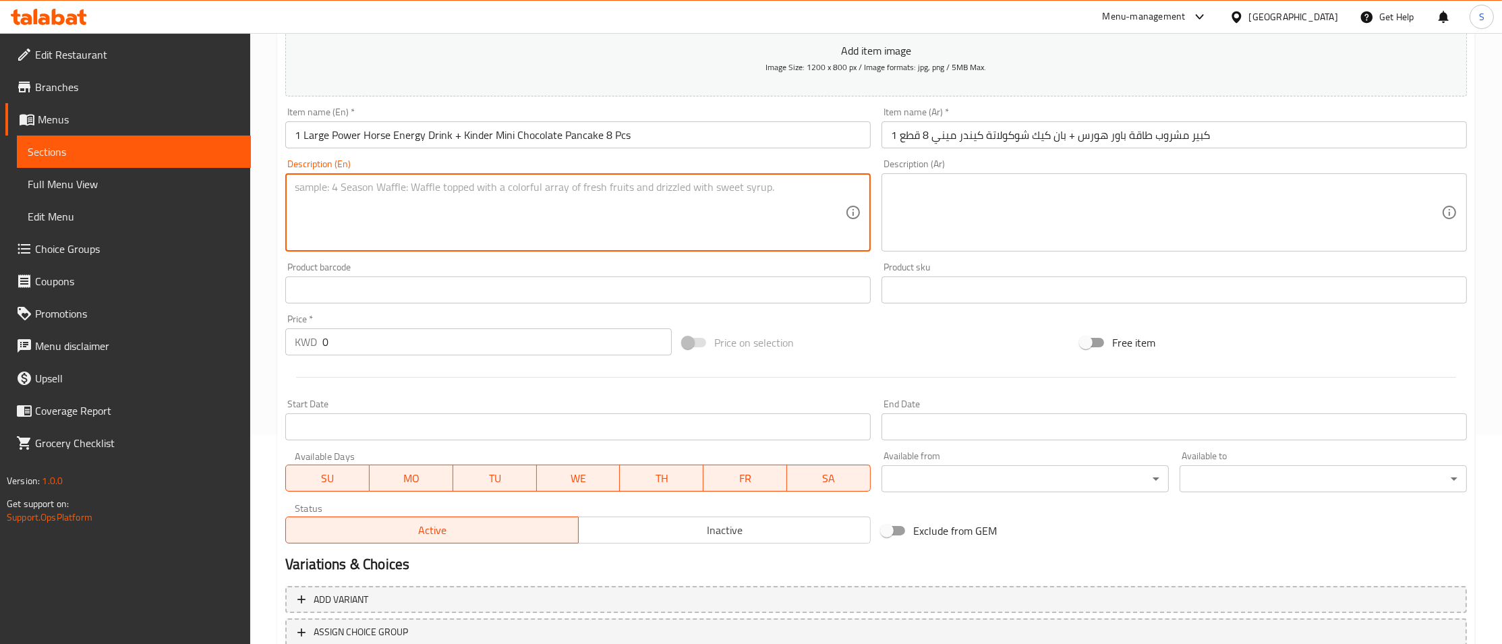
scroll to position [219, 0]
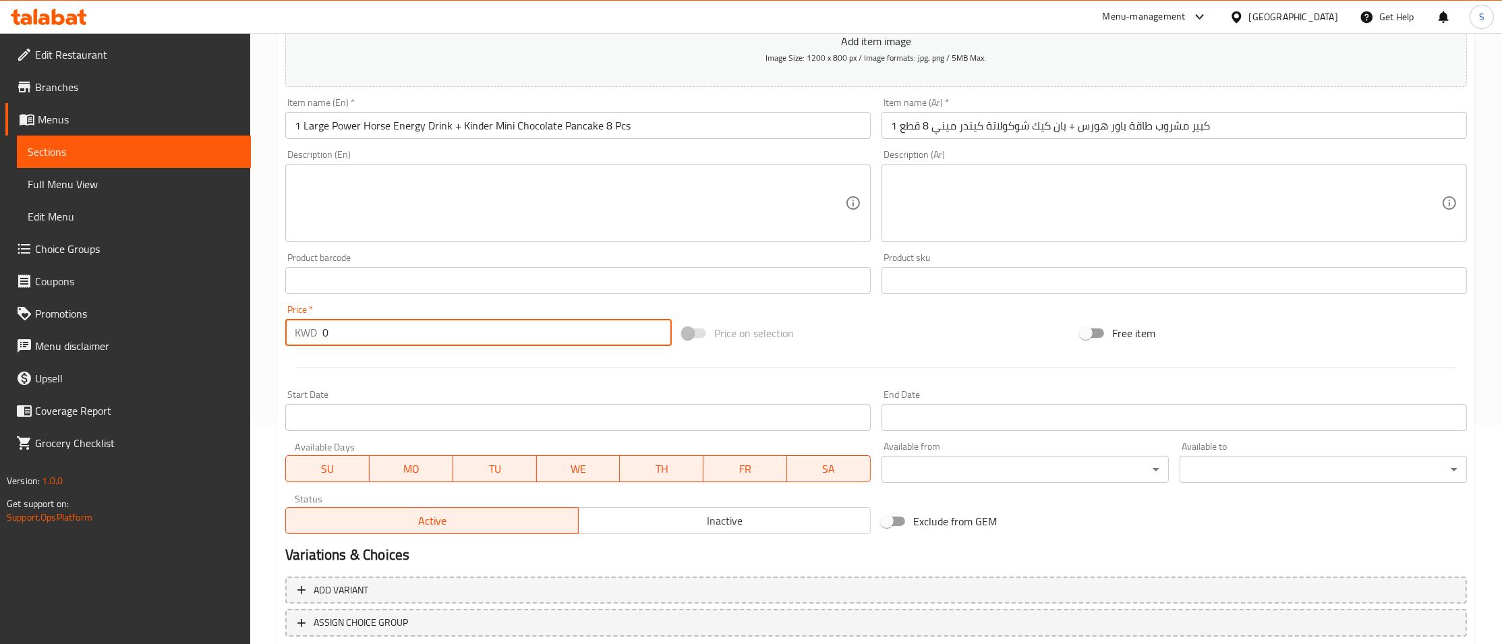
drag, startPoint x: 364, startPoint y: 333, endPoint x: 174, endPoint y: 337, distance: 190.3
click at [322, 337] on input "0" at bounding box center [496, 332] width 349 height 27
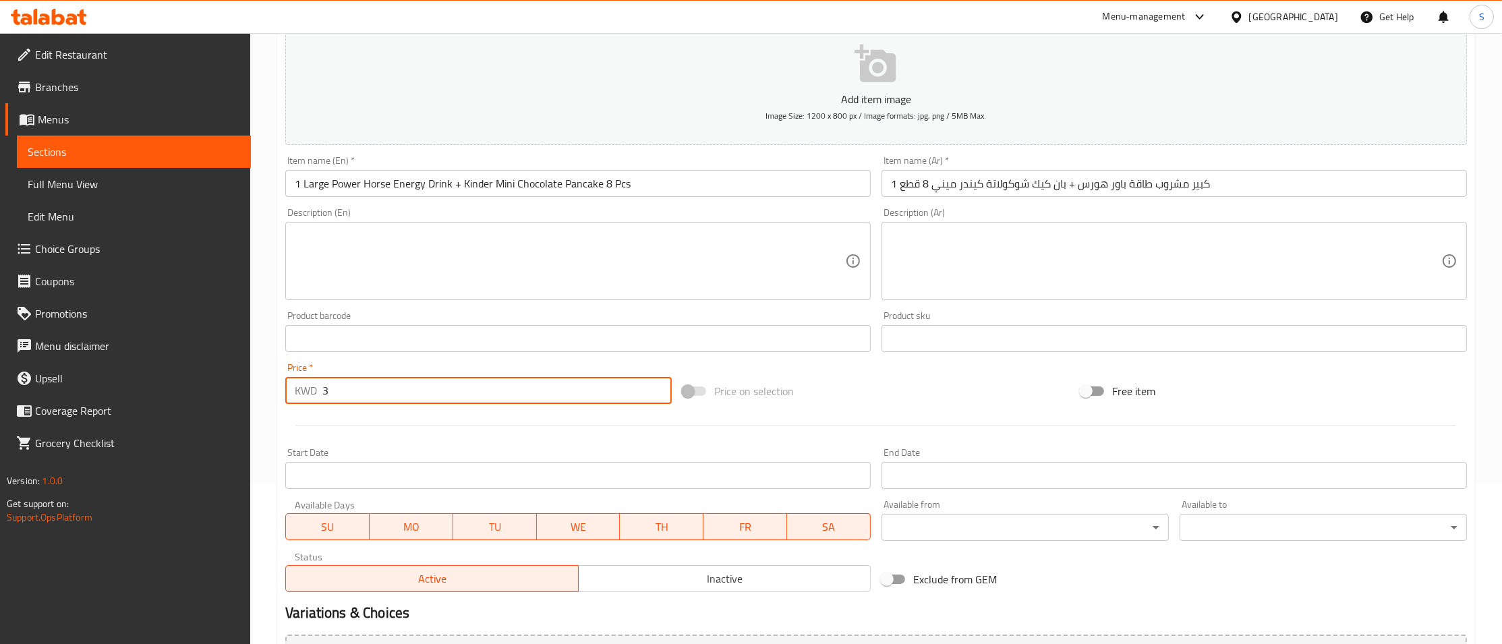
scroll to position [306, 0]
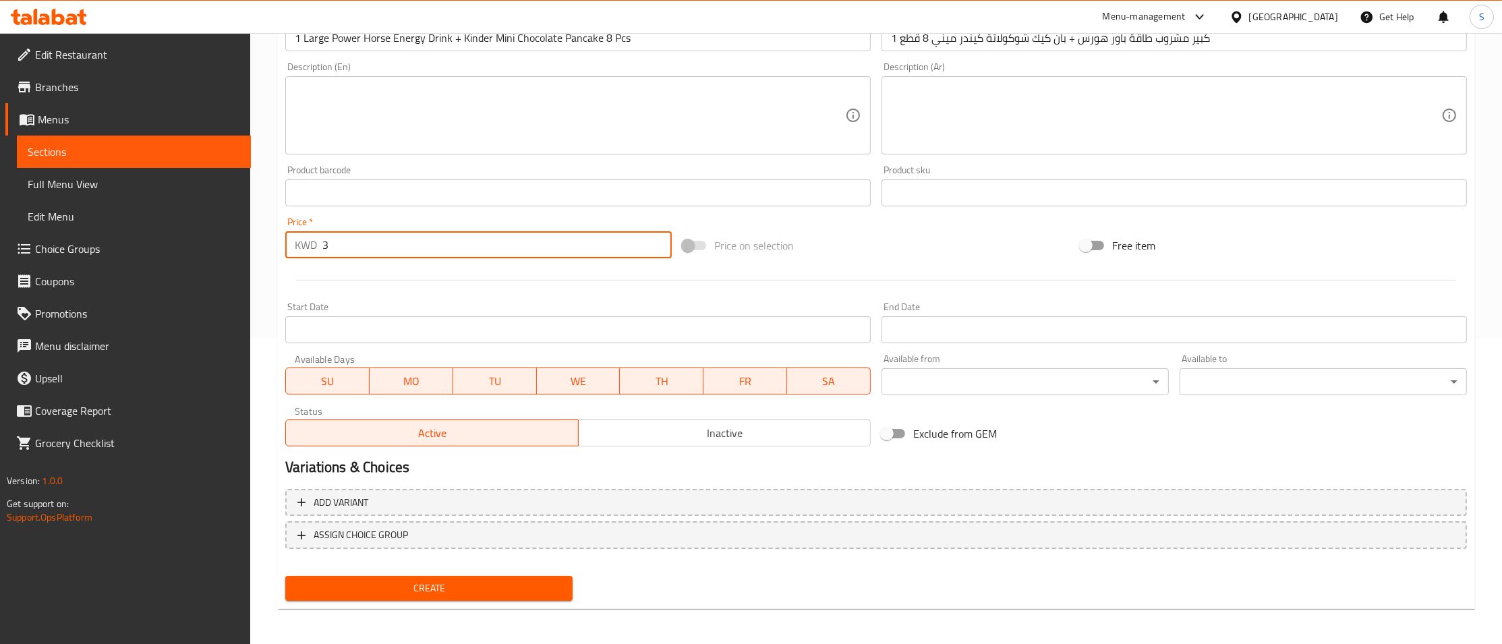
type input "3"
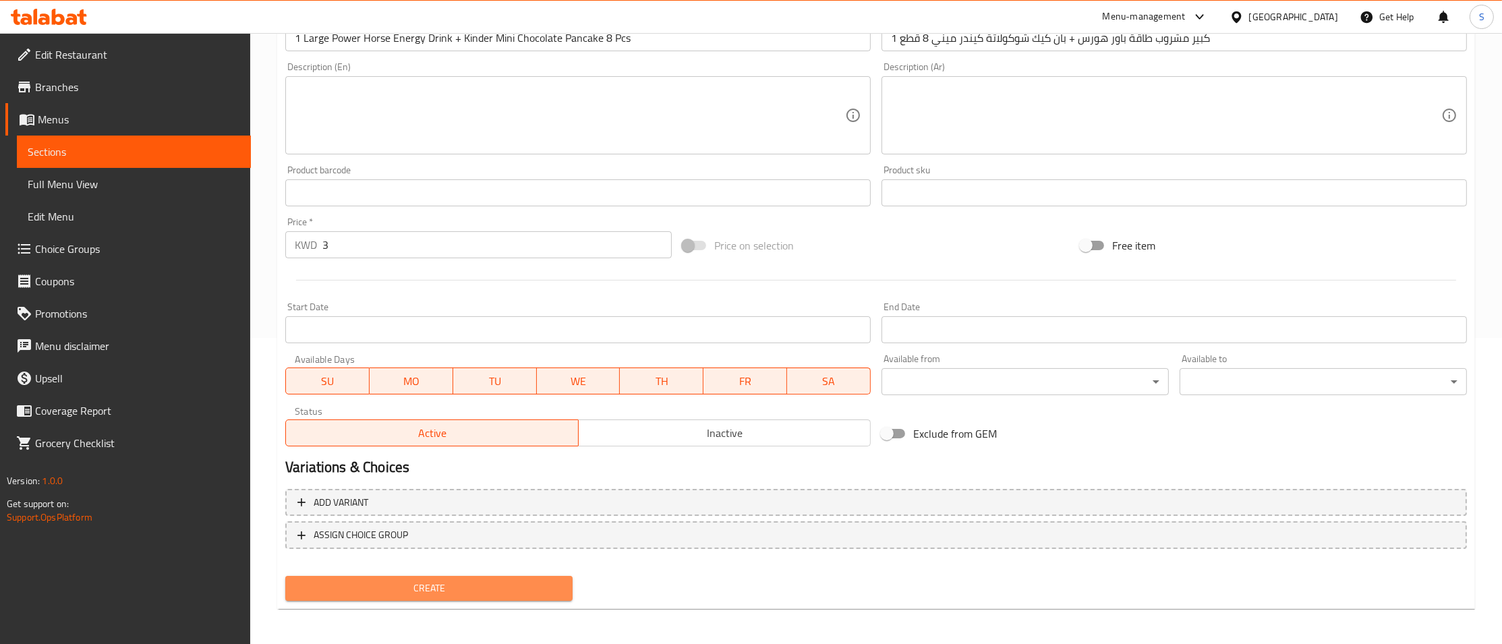
click at [454, 580] on span "Create" at bounding box center [429, 588] width 266 height 17
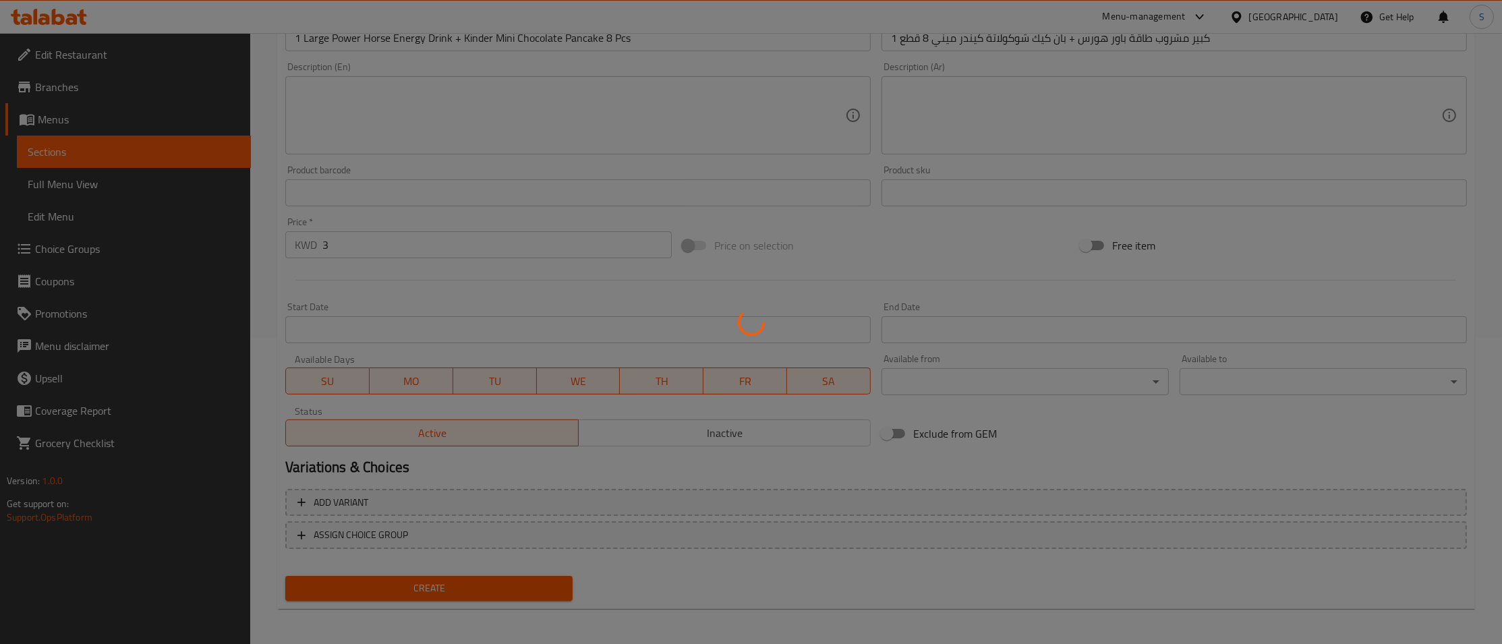
type input "0"
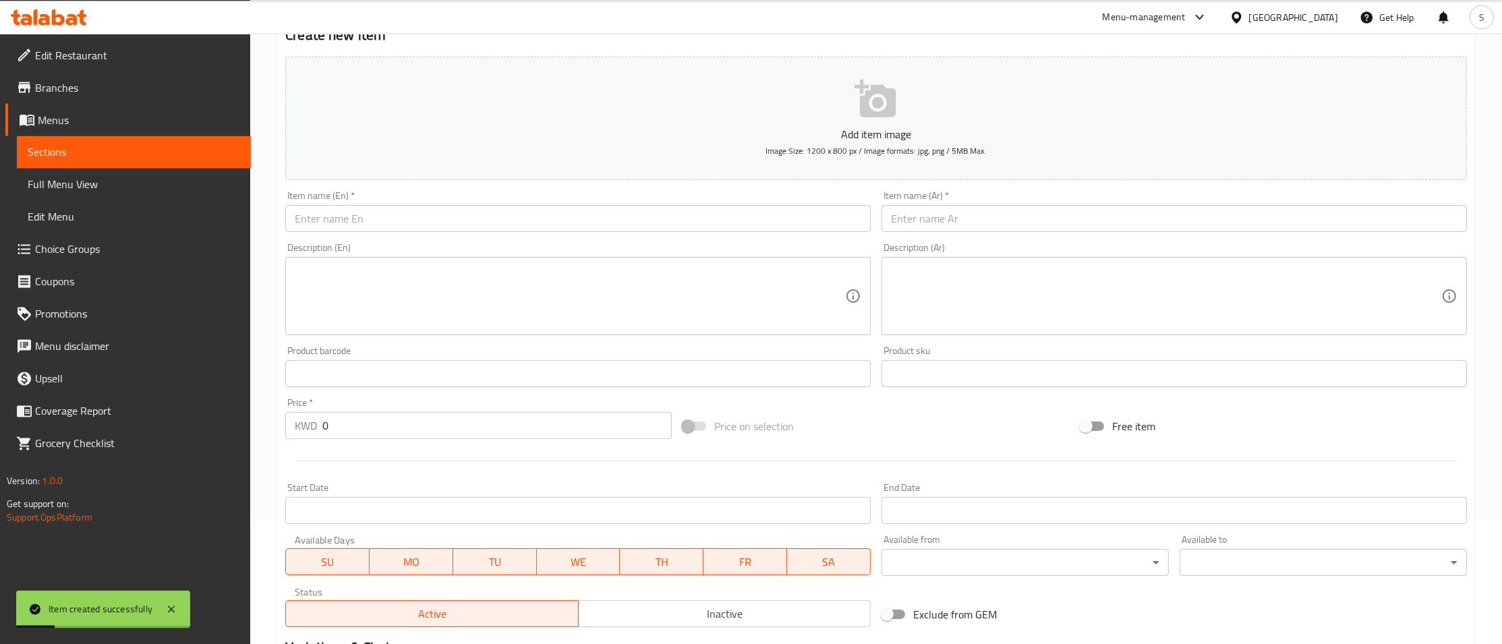
scroll to position [146, 0]
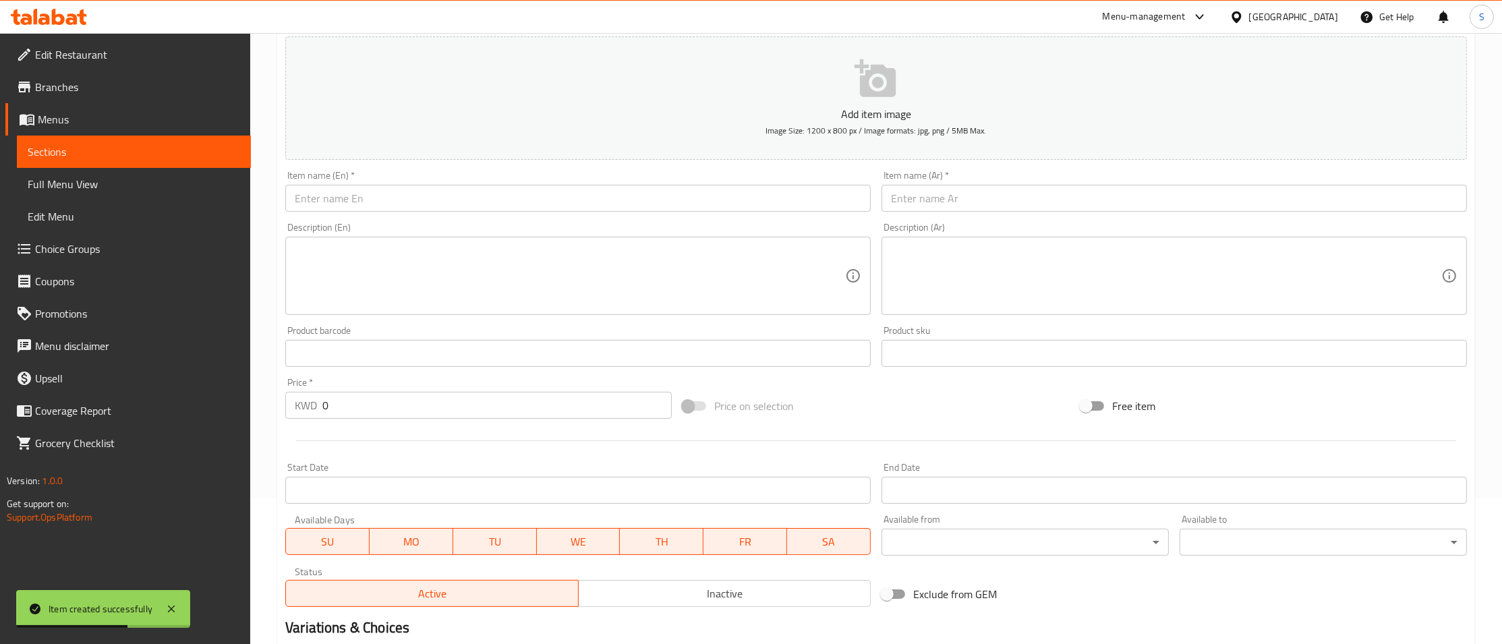
click at [957, 181] on div "Item name (Ar)   * Item name (Ar) *" at bounding box center [1175, 191] width 586 height 41
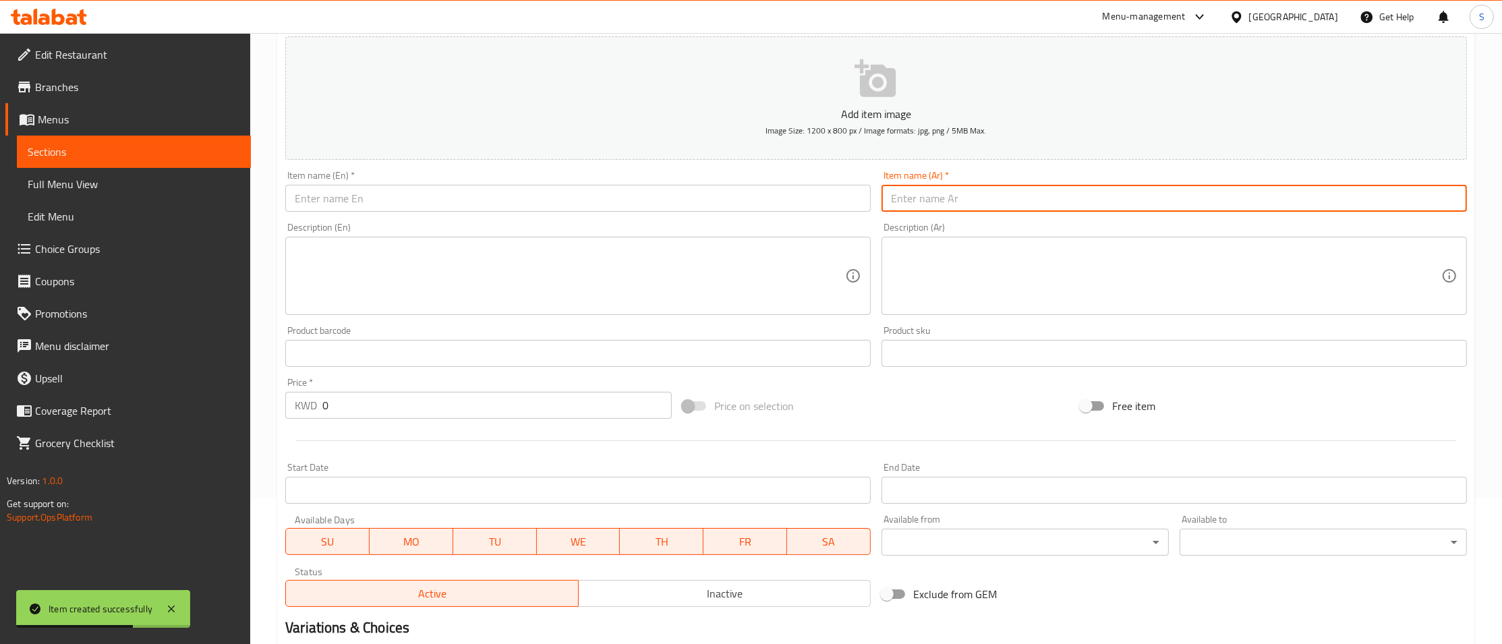
click at [957, 192] on input "text" at bounding box center [1175, 198] width 586 height 27
paste input "1 كبير مشروب طاقة باور هورس + بان كيك شوكولاتة كيندر ميني 8 قطع"
type input "1 كبير مشروب طاقة باور هورس + بان كيك شوكولاتة كيندر ميني 8 قطع"
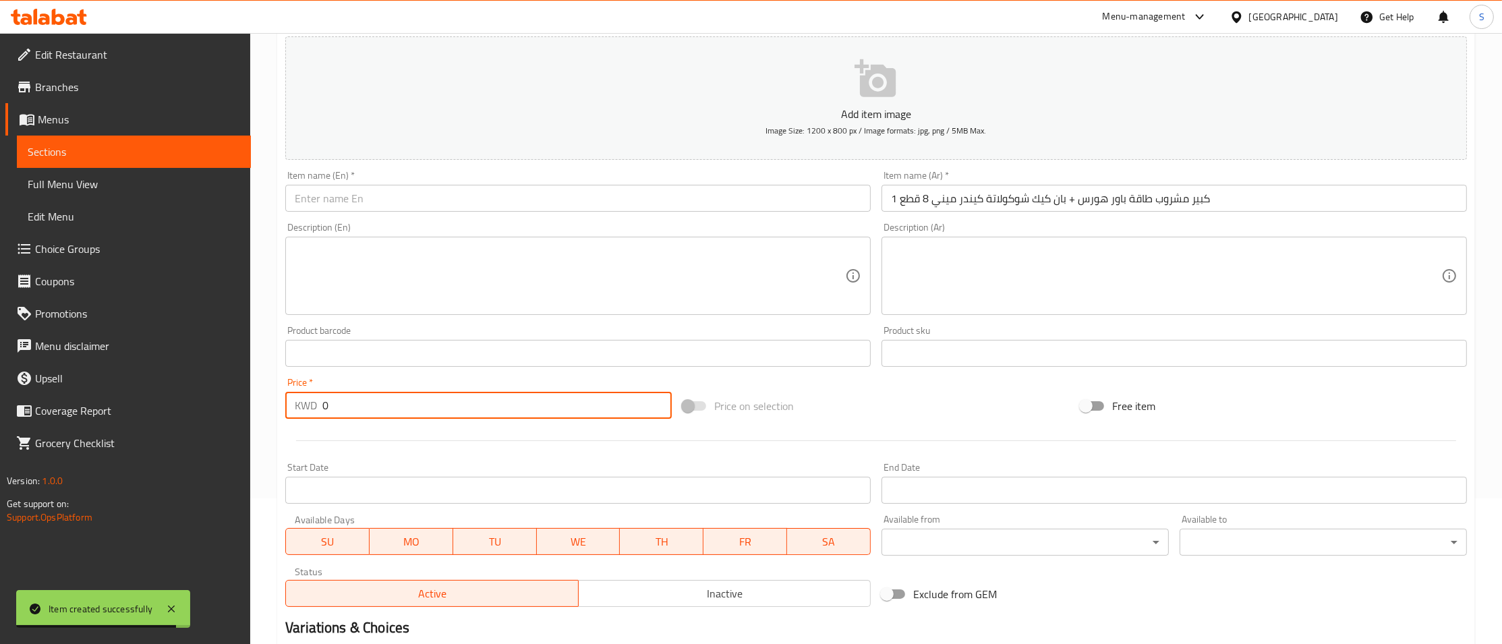
drag, startPoint x: 389, startPoint y: 405, endPoint x: 218, endPoint y: 404, distance: 171.4
click at [322, 404] on input "0" at bounding box center [496, 405] width 349 height 27
type input "3"
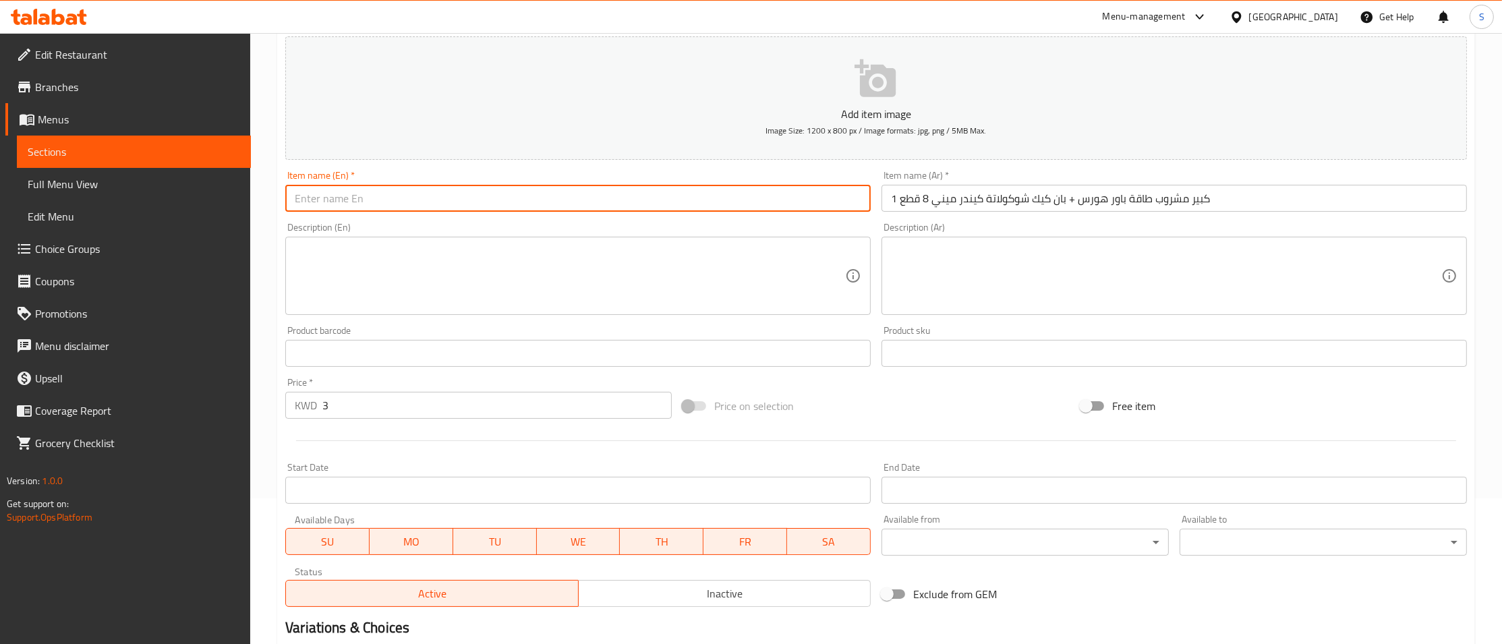
click at [377, 203] on input "text" at bounding box center [578, 198] width 586 height 27
paste input "بان كيك شوكولاتة [PERSON_NAME]"
paste input "Kinder Mini Chocolate Pancake"
click at [291, 190] on input "+ Kinder Mini Chocolate Pancake 8 Pcs" at bounding box center [578, 198] width 586 height 27
paste input "Large Code Red Drink"
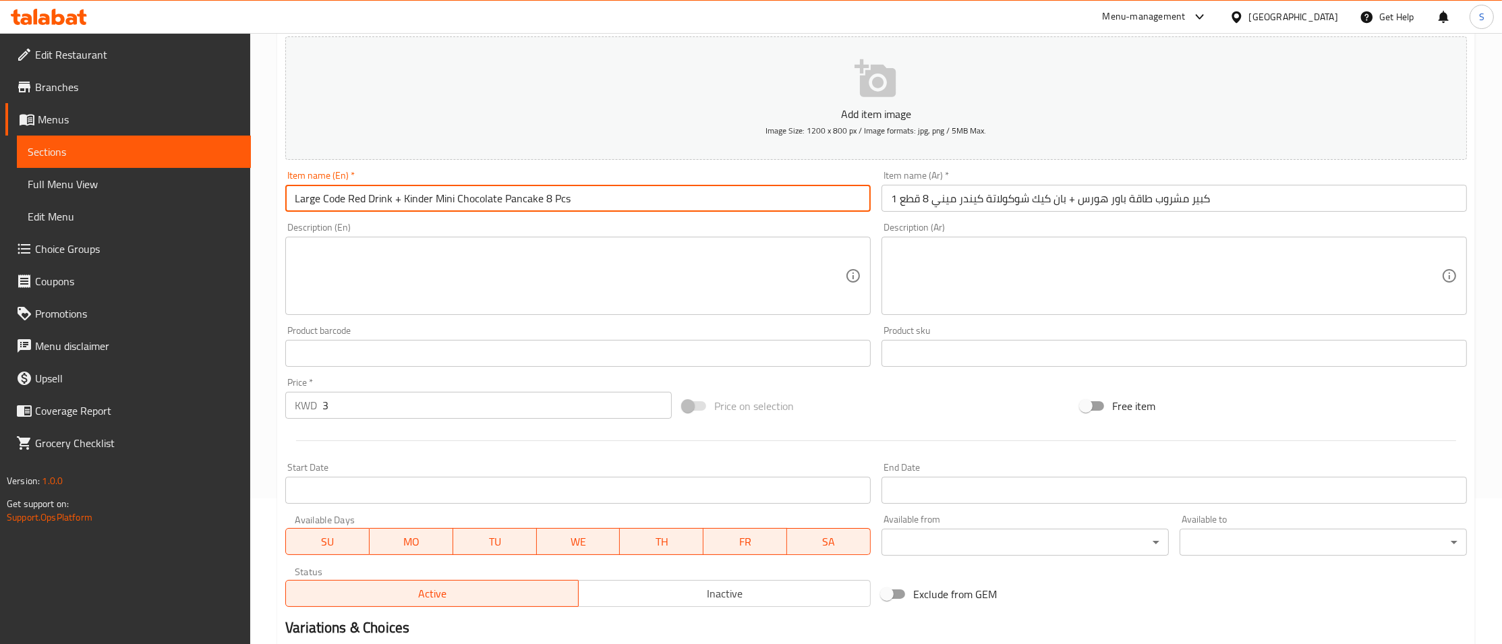
scroll to position [306, 0]
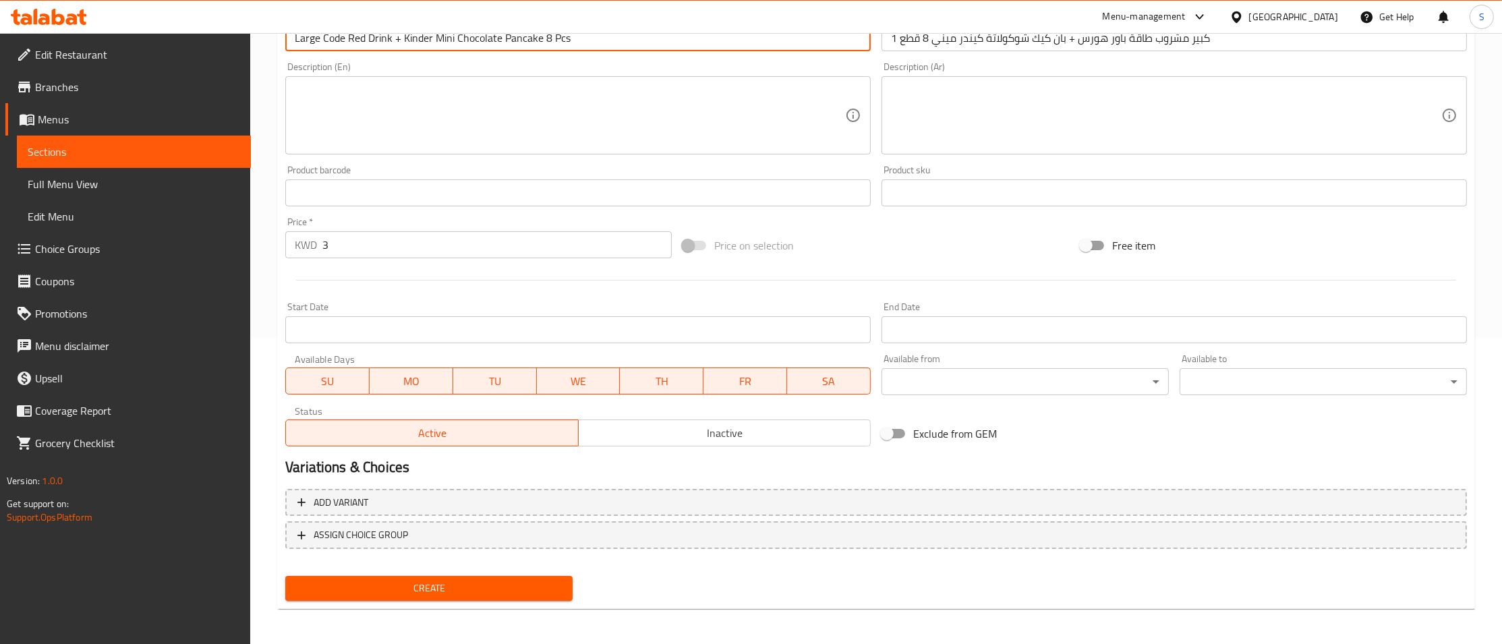
type input "Large Code Red Drink + Kinder Mini Chocolate Pancake 8 Pcs"
click at [485, 584] on span "Create" at bounding box center [429, 588] width 266 height 17
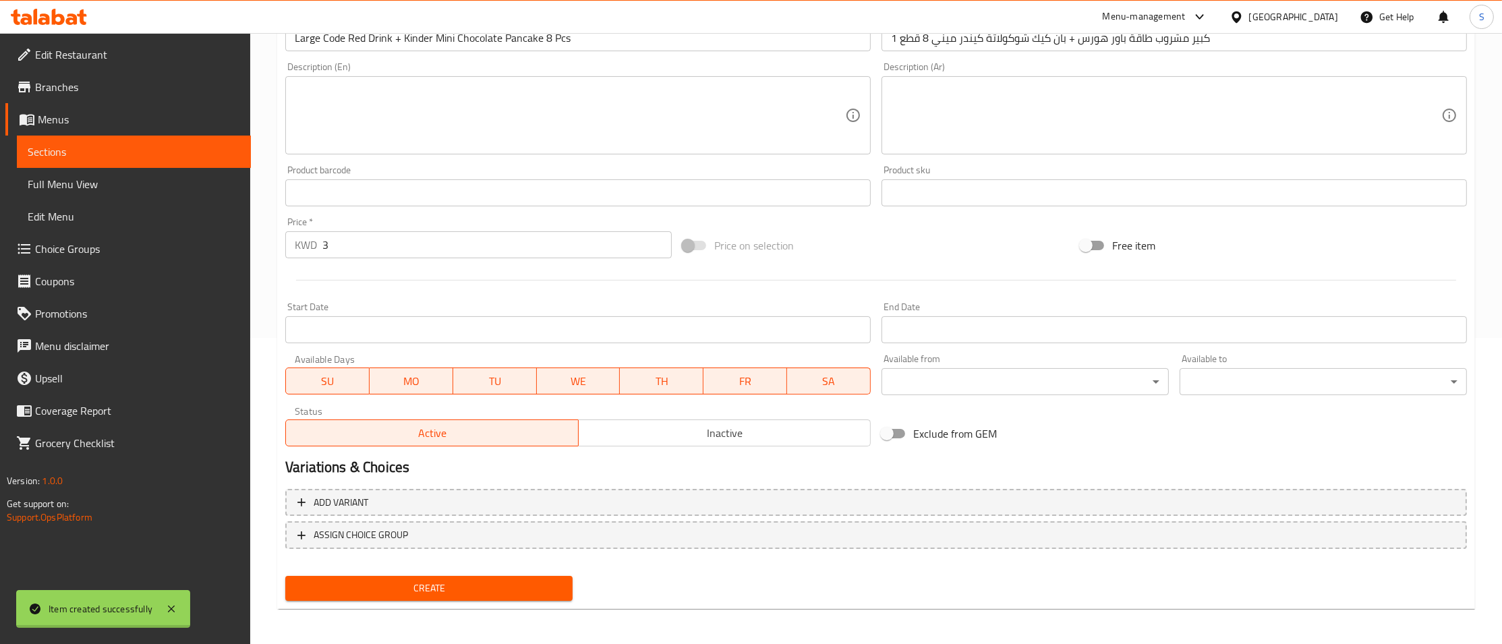
type input "0"
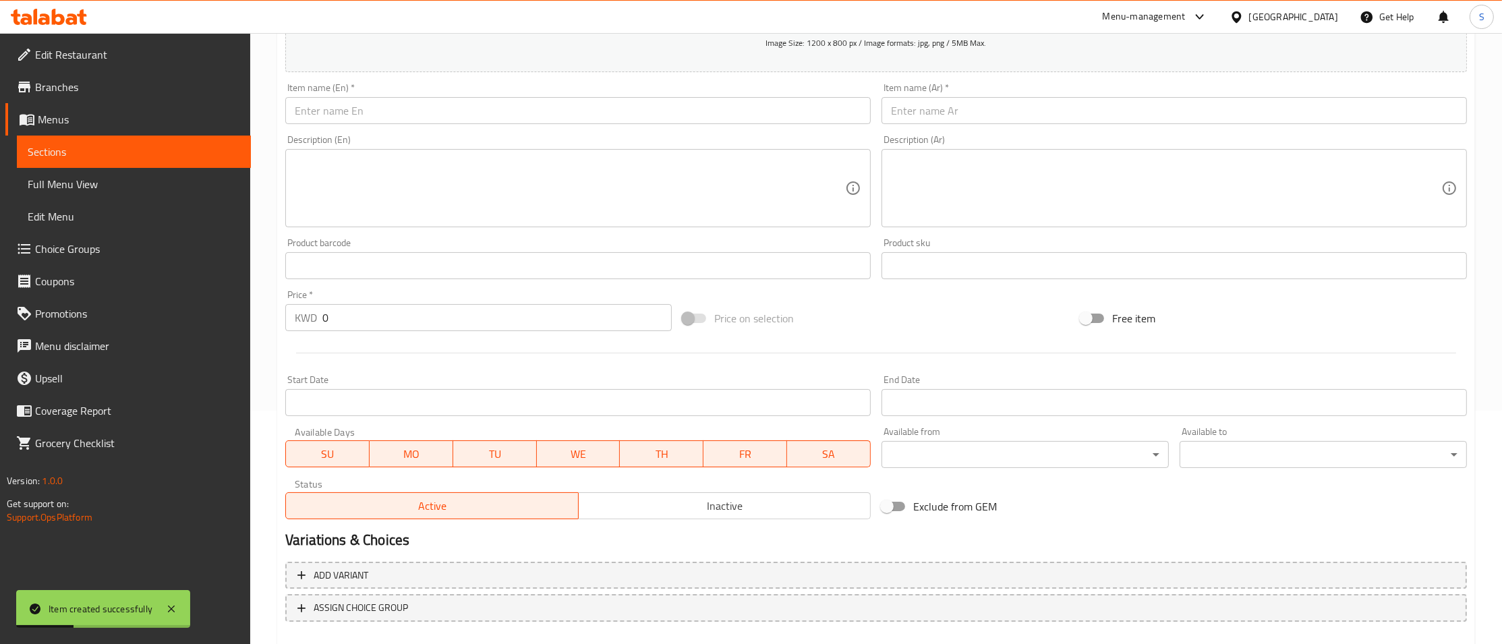
click at [367, 105] on input "text" at bounding box center [578, 110] width 586 height 27
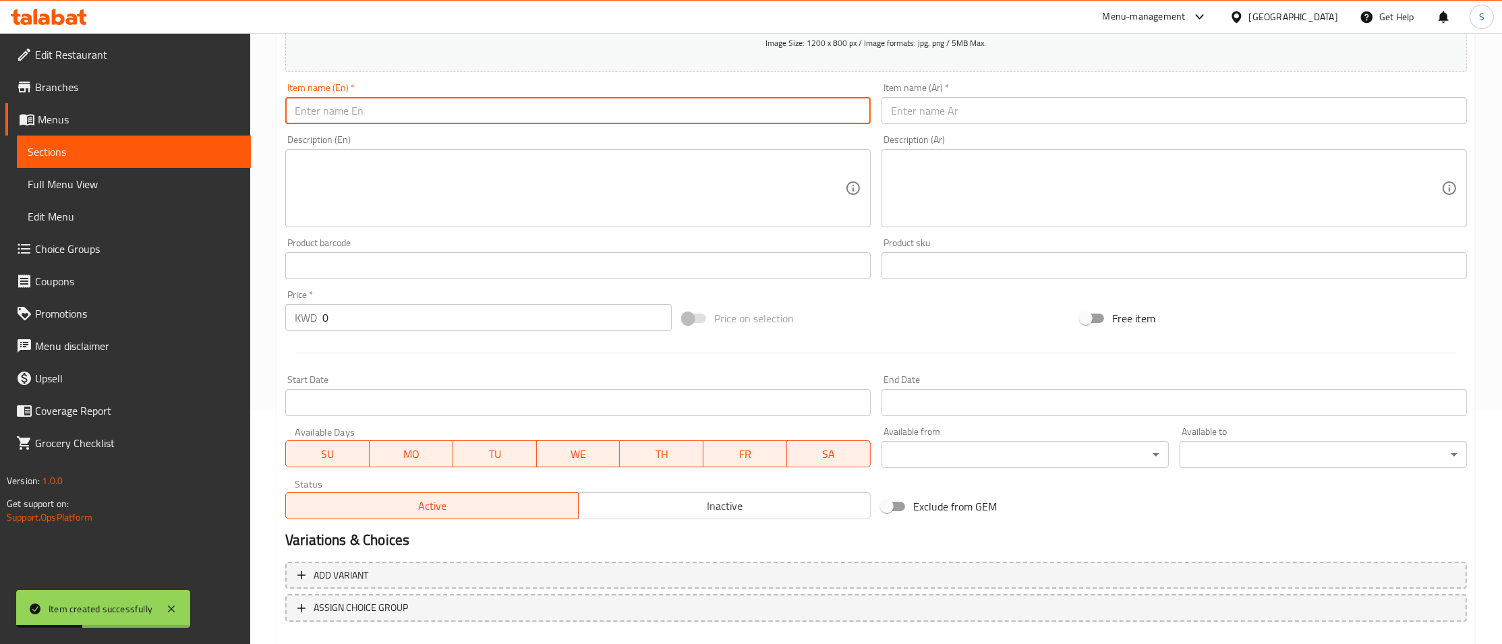
type input "1"
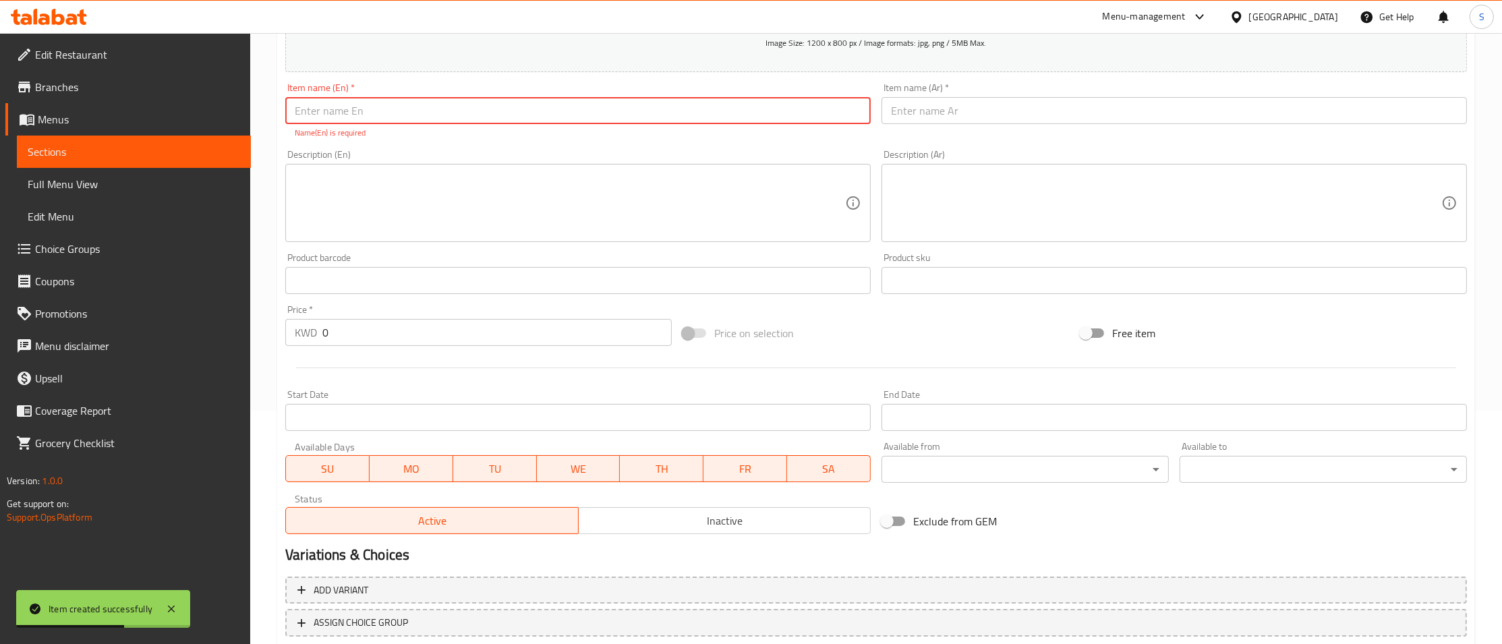
paste input "[PERSON_NAME] [PERSON_NAME]"
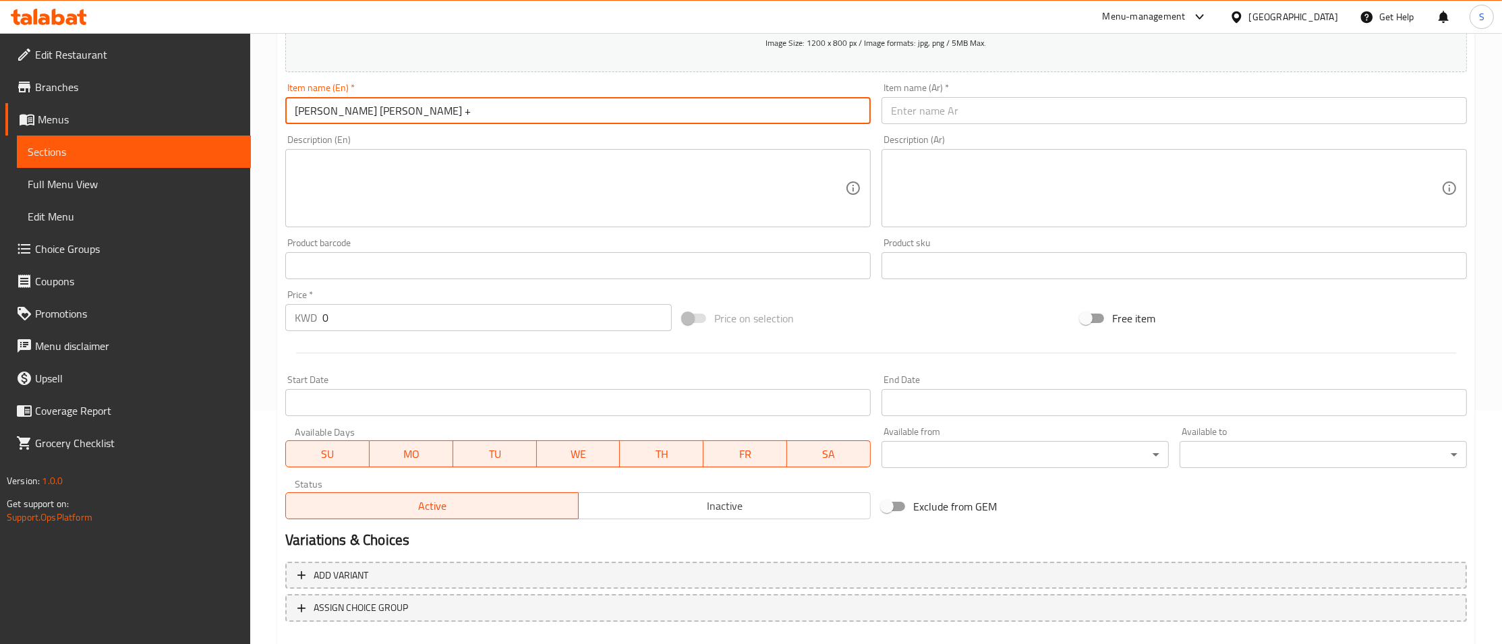
paste input "Kinder Mini Chocolate Pancake"
type input "[PERSON_NAME] [PERSON_NAME] + [PERSON_NAME] Mini Chocolate Pancake 8 Pcs"
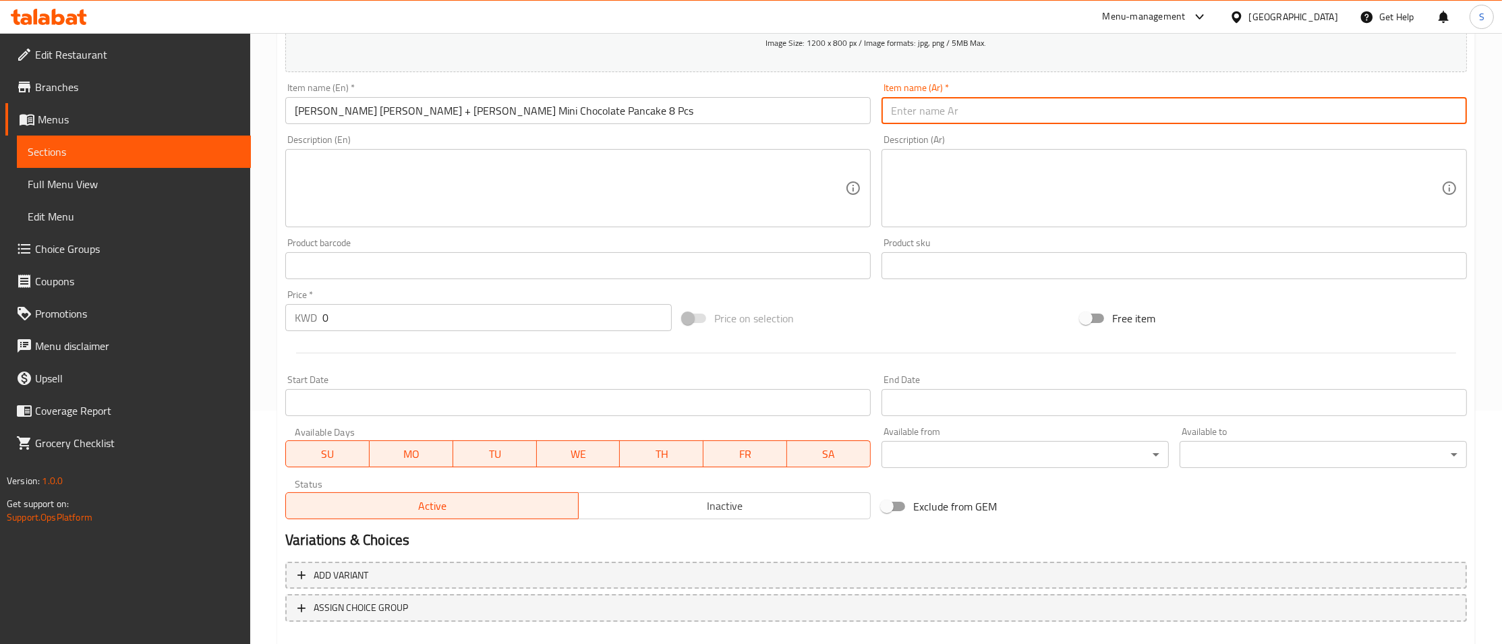
click at [952, 109] on input "text" at bounding box center [1175, 110] width 586 height 27
paste input "باسكن روبنز + بان كيك شوكولاتة كيندر ميني 8 قطع"
type input "باسكن روبنز + بان كيك شوكولاتة كيندر ميني 8 قطع"
drag, startPoint x: 388, startPoint y: 308, endPoint x: 215, endPoint y: 324, distance: 174.2
click at [322, 324] on input "0" at bounding box center [496, 317] width 349 height 27
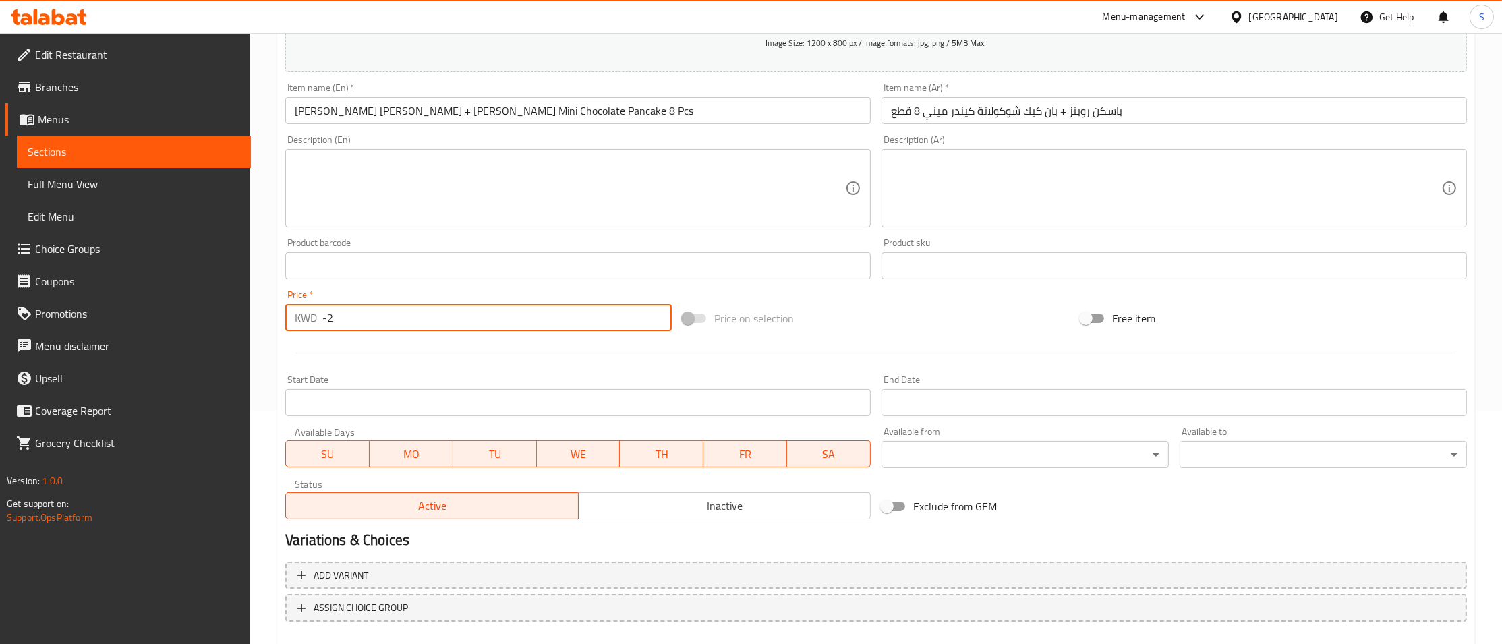
drag, startPoint x: 361, startPoint y: 312, endPoint x: 177, endPoint y: 327, distance: 184.8
click at [322, 327] on input "-2" at bounding box center [496, 317] width 349 height 27
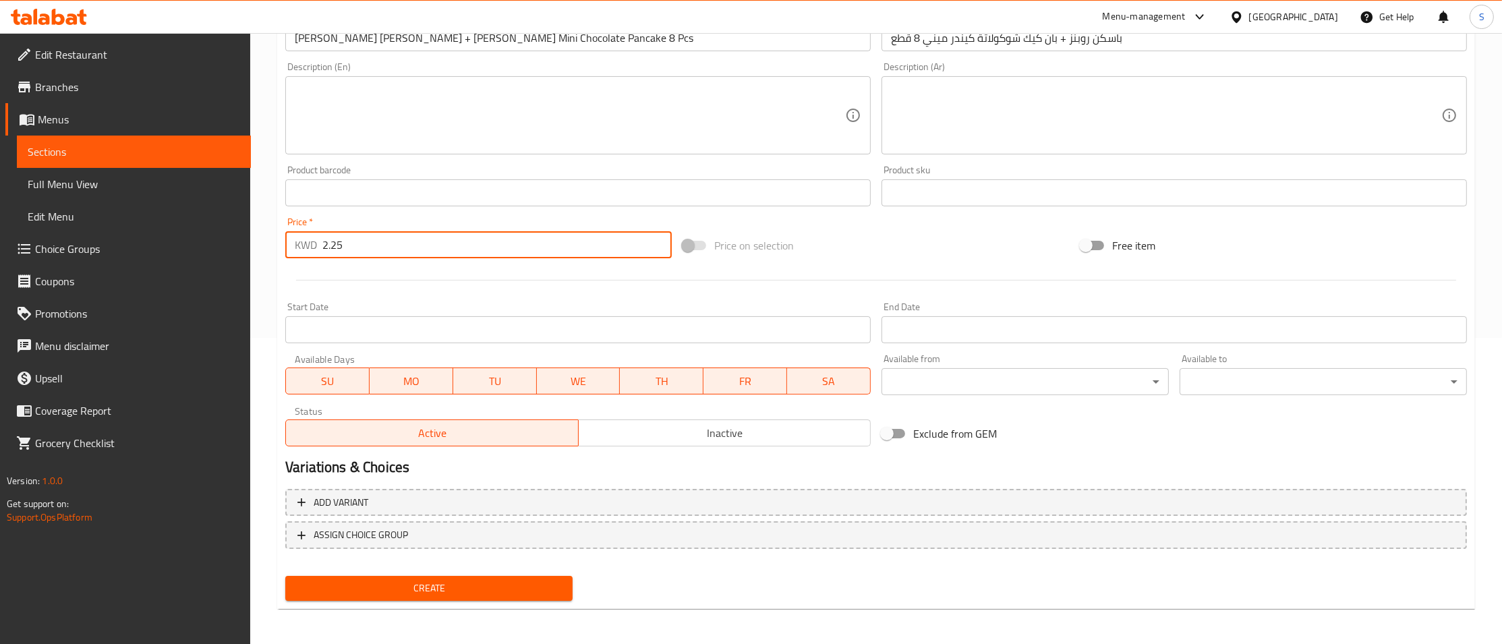
type input "2.25"
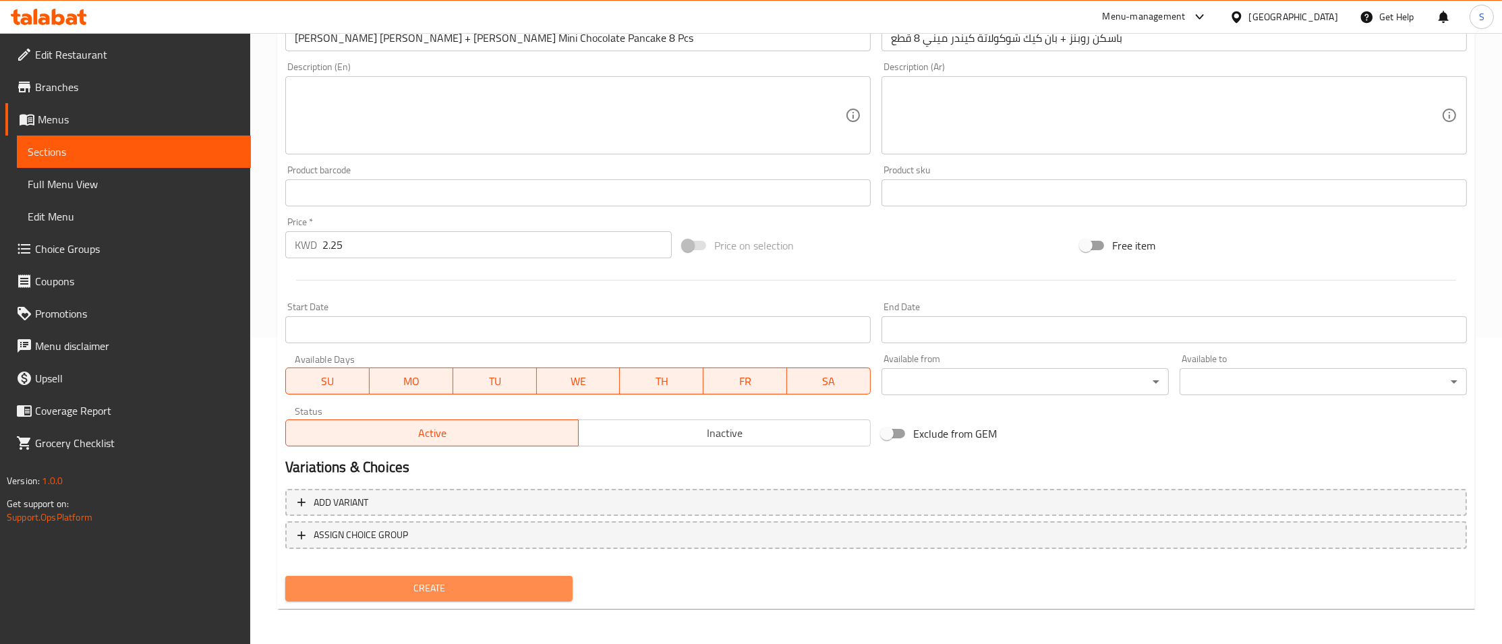
click at [503, 588] on span "Create" at bounding box center [429, 588] width 266 height 17
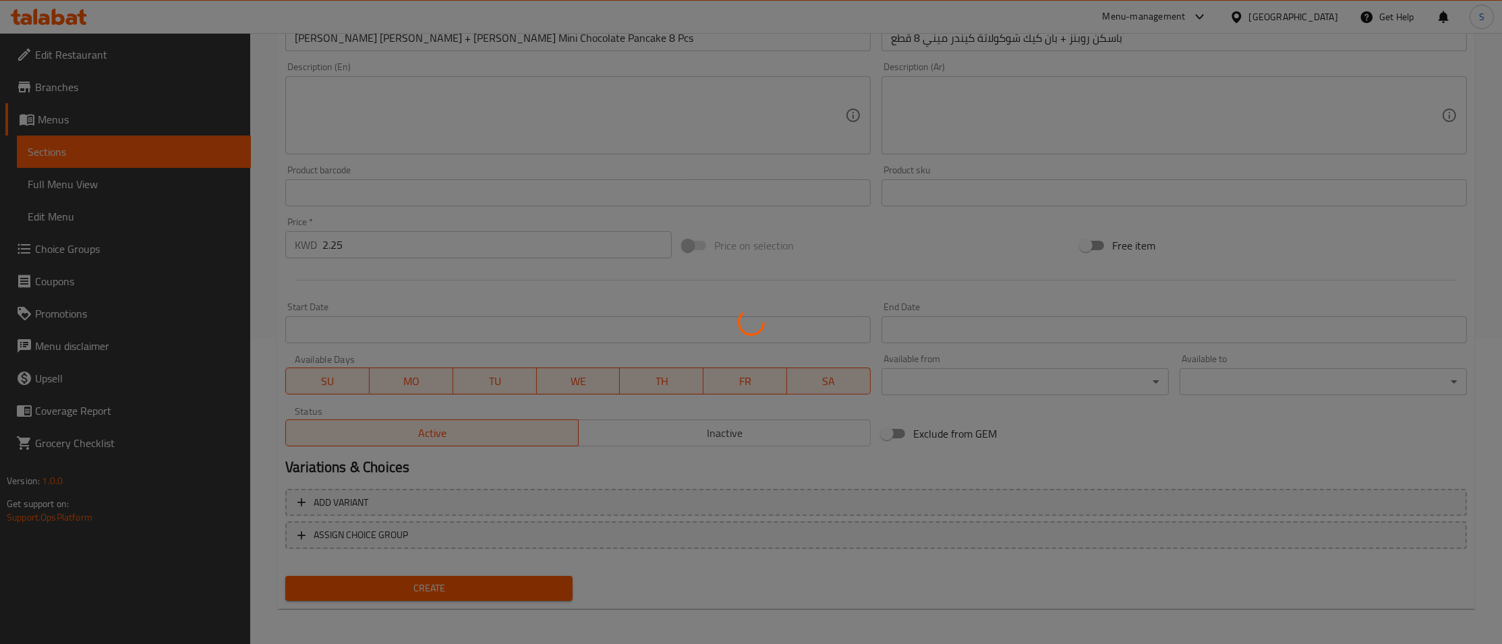
type input "0"
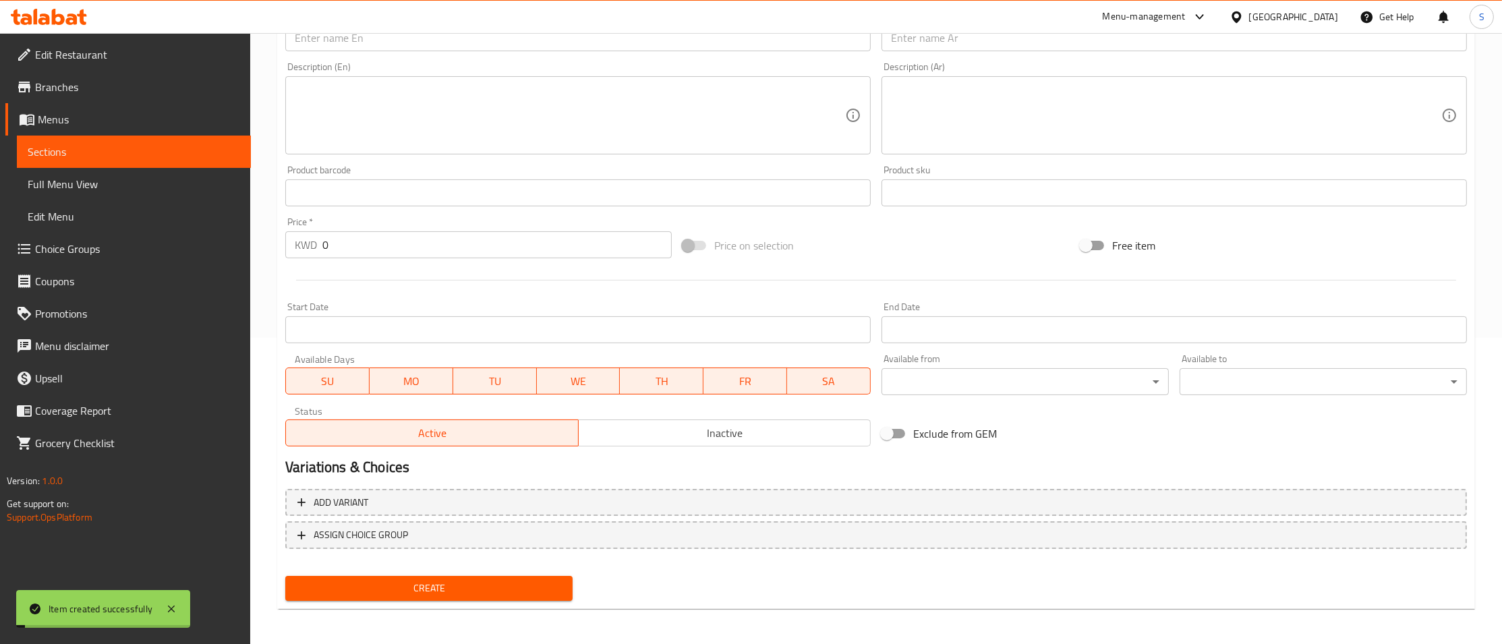
scroll to position [0, 0]
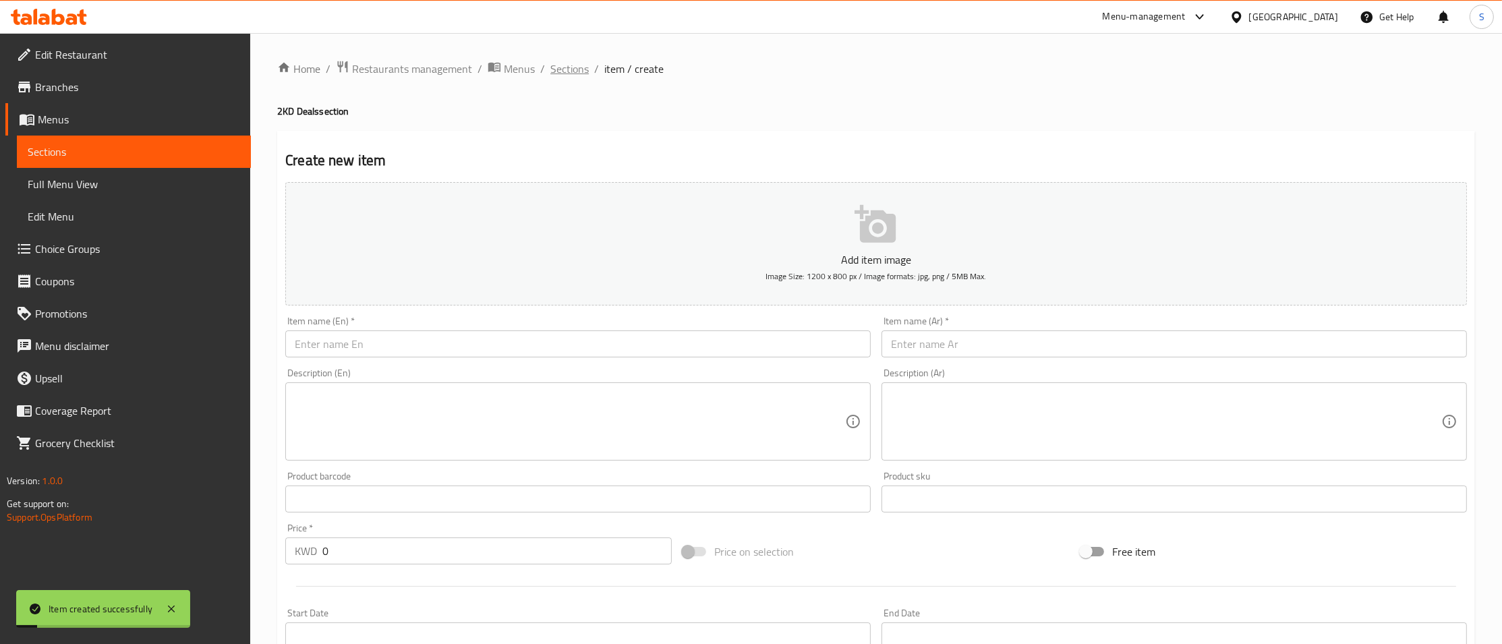
click at [557, 69] on span "Sections" at bounding box center [569, 69] width 38 height 16
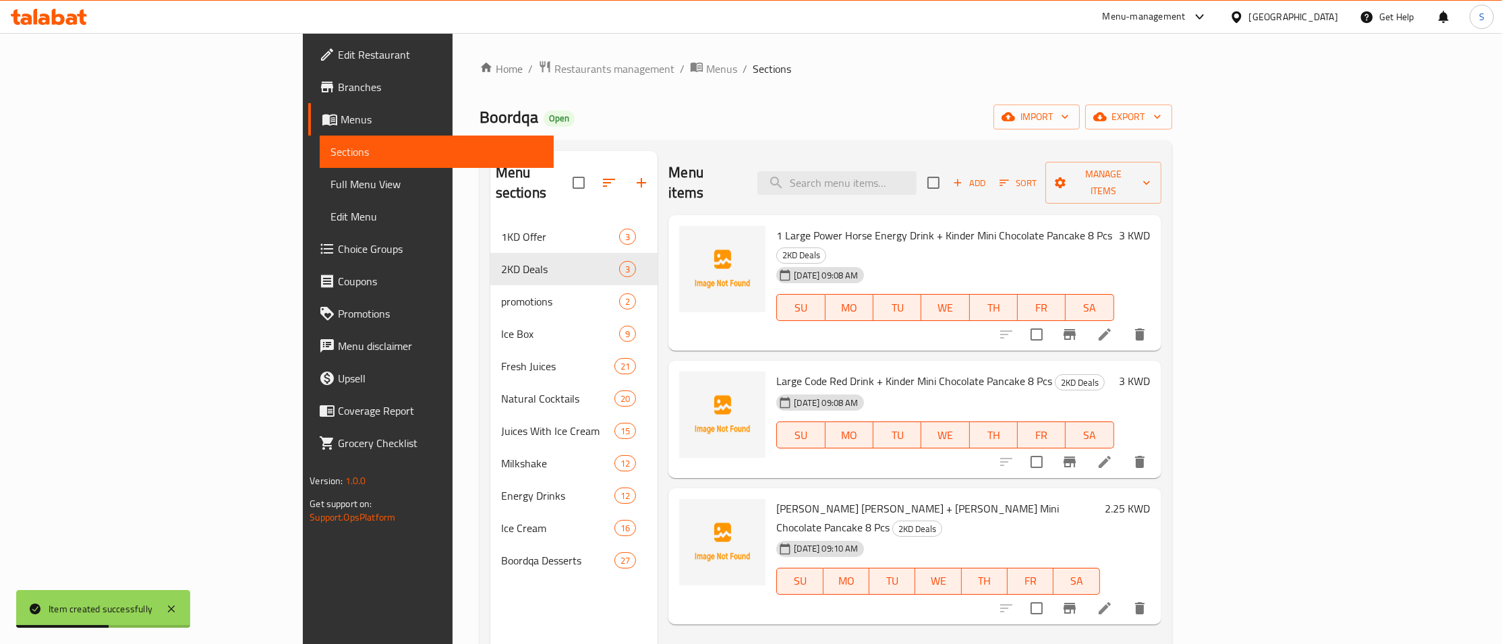
click at [765, 599] on div "Menu items Add Sort Manage items 1 Large Power Horse Energy Drink + Kinder Mini…" at bounding box center [909, 473] width 503 height 644
click at [1111, 602] on icon at bounding box center [1105, 608] width 12 height 12
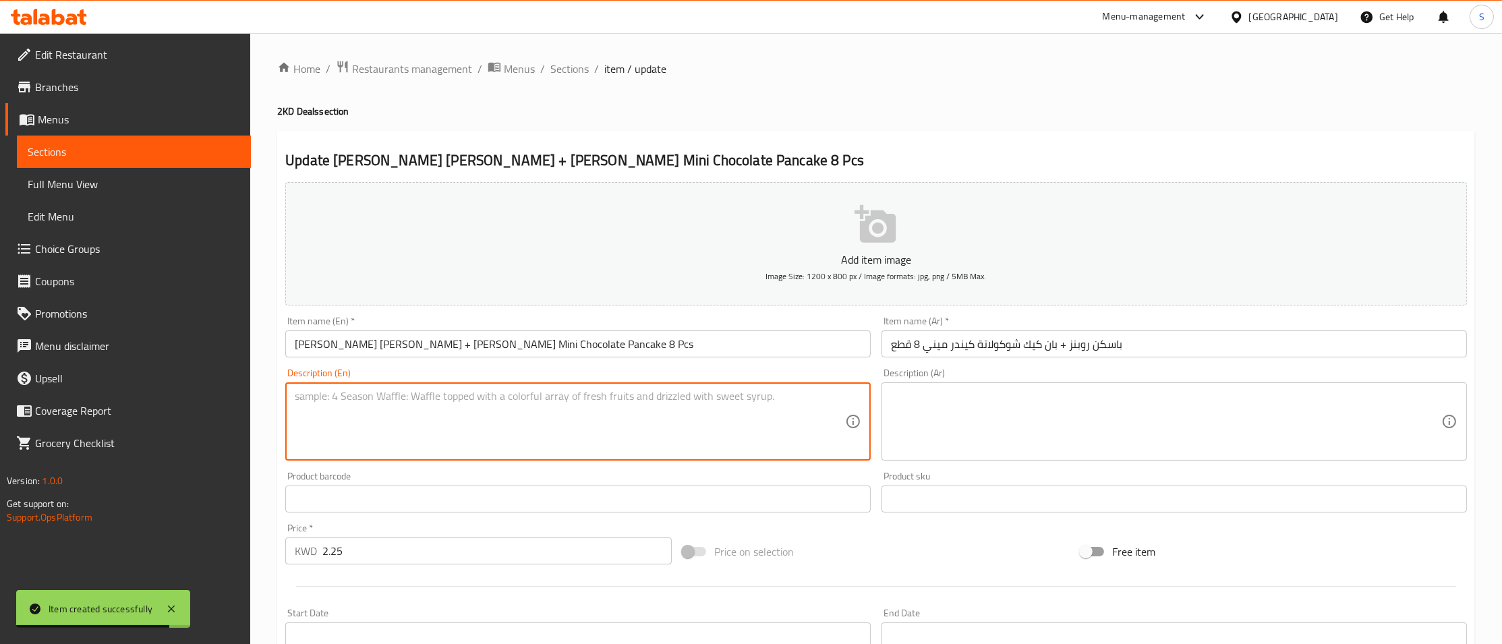
click at [542, 424] on textarea at bounding box center [570, 422] width 550 height 64
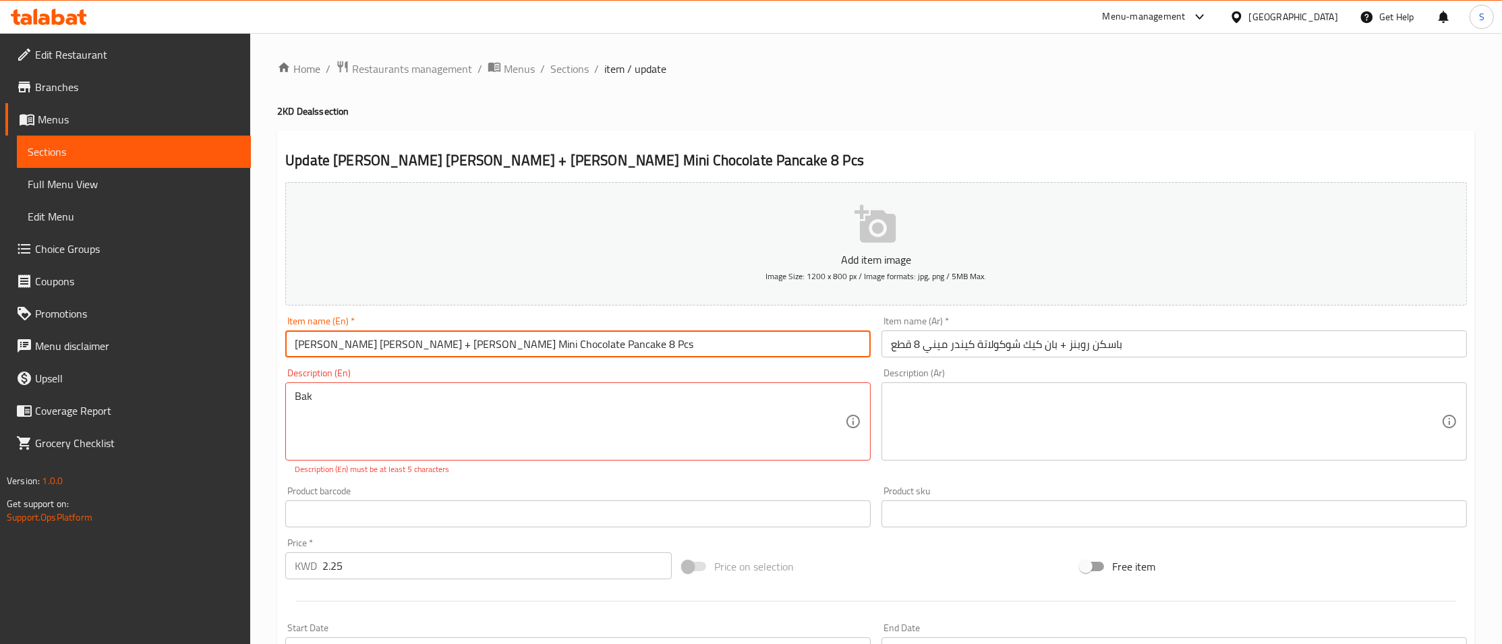
drag, startPoint x: 148, startPoint y: 336, endPoint x: 120, endPoint y: 345, distance: 29.7
click at [285, 339] on input "[PERSON_NAME] [PERSON_NAME] + [PERSON_NAME] Mini Chocolate Pancake 8 Pcs" at bounding box center [578, 344] width 586 height 27
click at [339, 396] on textarea "Bak" at bounding box center [570, 422] width 550 height 64
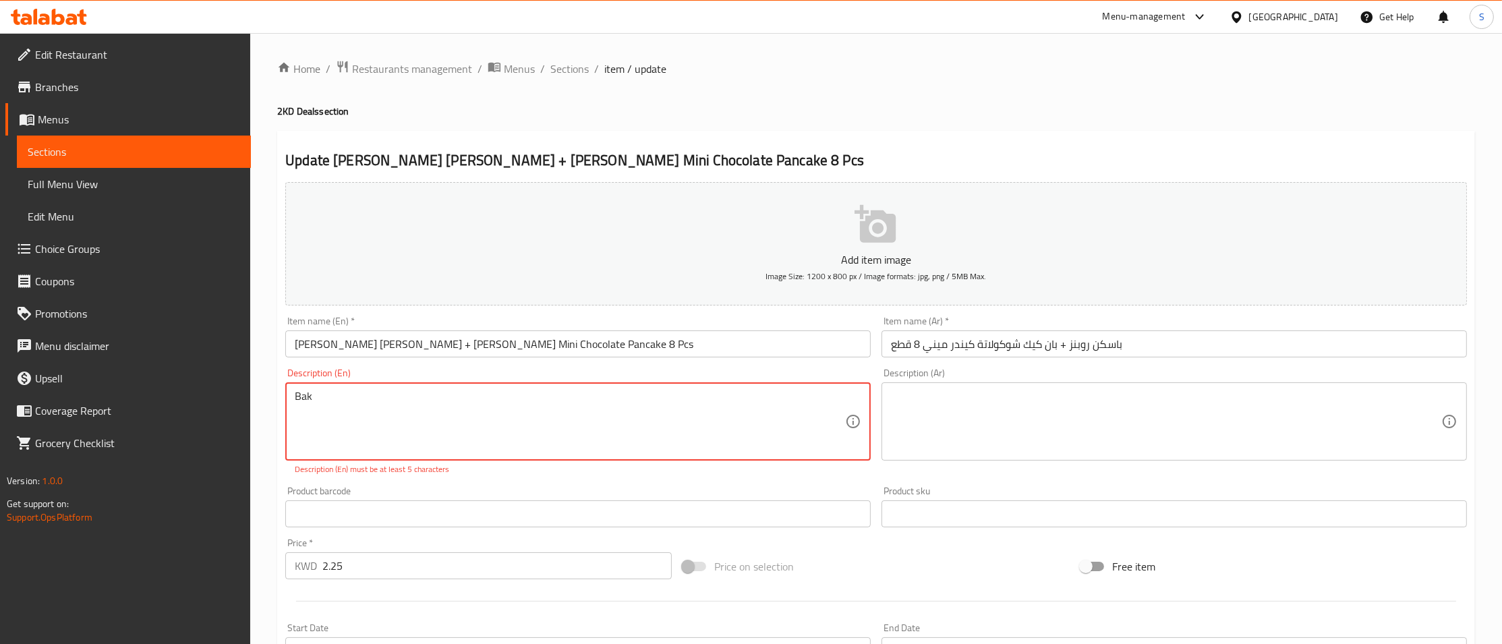
paste textarea "skin [PERSON_NAME] + [PERSON_NAME] Mini Chocolate Pancake 8 Pcs"
click at [362, 390] on textarea "[PERSON_NAME] [PERSON_NAME] + [PERSON_NAME] Mini Chocolate Pancake 8 Pcs" at bounding box center [570, 422] width 550 height 64
paste textarea "Oreo"
click at [756, 422] on textarea "[PERSON_NAME] [PERSON_NAME] ( Oreo or Cocoa) + Kinder Mini Chocolate Pancake 8 …" at bounding box center [570, 422] width 550 height 64
click at [442, 437] on textarea "[PERSON_NAME] [PERSON_NAME] ( Oreo or Cocoa) + Kinder Mini Chocolate Pancake 8 …" at bounding box center [570, 422] width 550 height 64
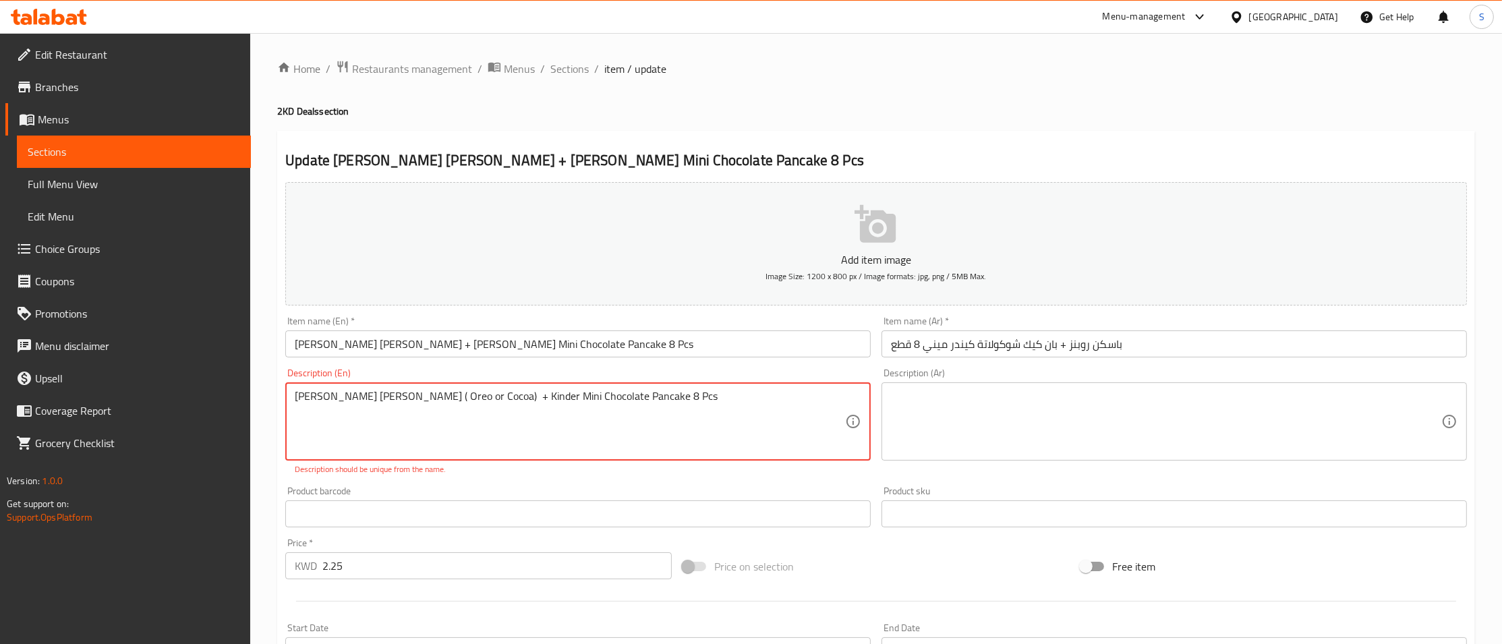
click at [699, 418] on textarea "[PERSON_NAME] [PERSON_NAME] ( Oreo or Cocoa) + Kinder Mini Chocolate Pancake 8 …" at bounding box center [570, 422] width 550 height 64
drag, startPoint x: 440, startPoint y: 392, endPoint x: 457, endPoint y: 391, distance: 16.9
click at [457, 391] on textarea "[PERSON_NAME] [PERSON_NAME] ( Oreo or Cocoa) + Kinder Mini Chocolate Pancake 8 …" at bounding box center [570, 422] width 550 height 64
type textarea "[PERSON_NAME] [PERSON_NAME] ( Oreo or Cocoa) With Kinder Mini Chocolate Pancake…"
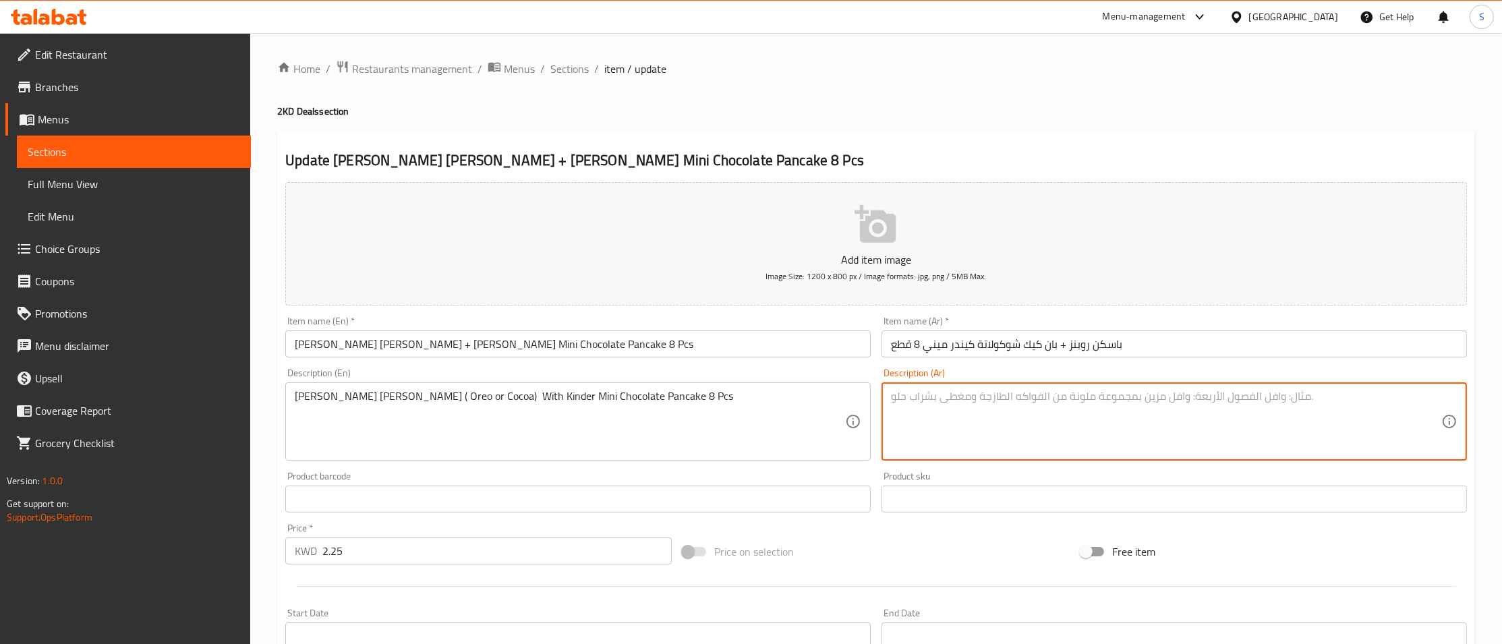
click at [979, 413] on textarea at bounding box center [1166, 422] width 550 height 64
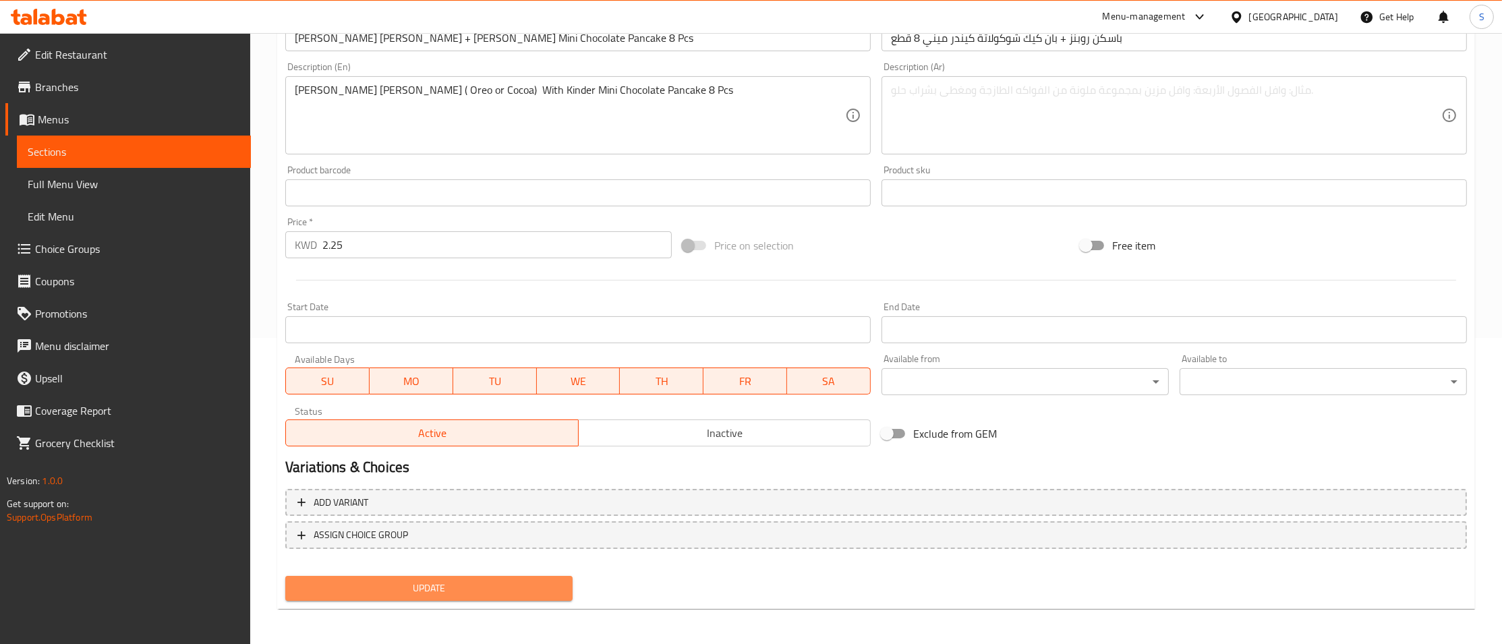
click at [408, 584] on span "Update" at bounding box center [429, 588] width 266 height 17
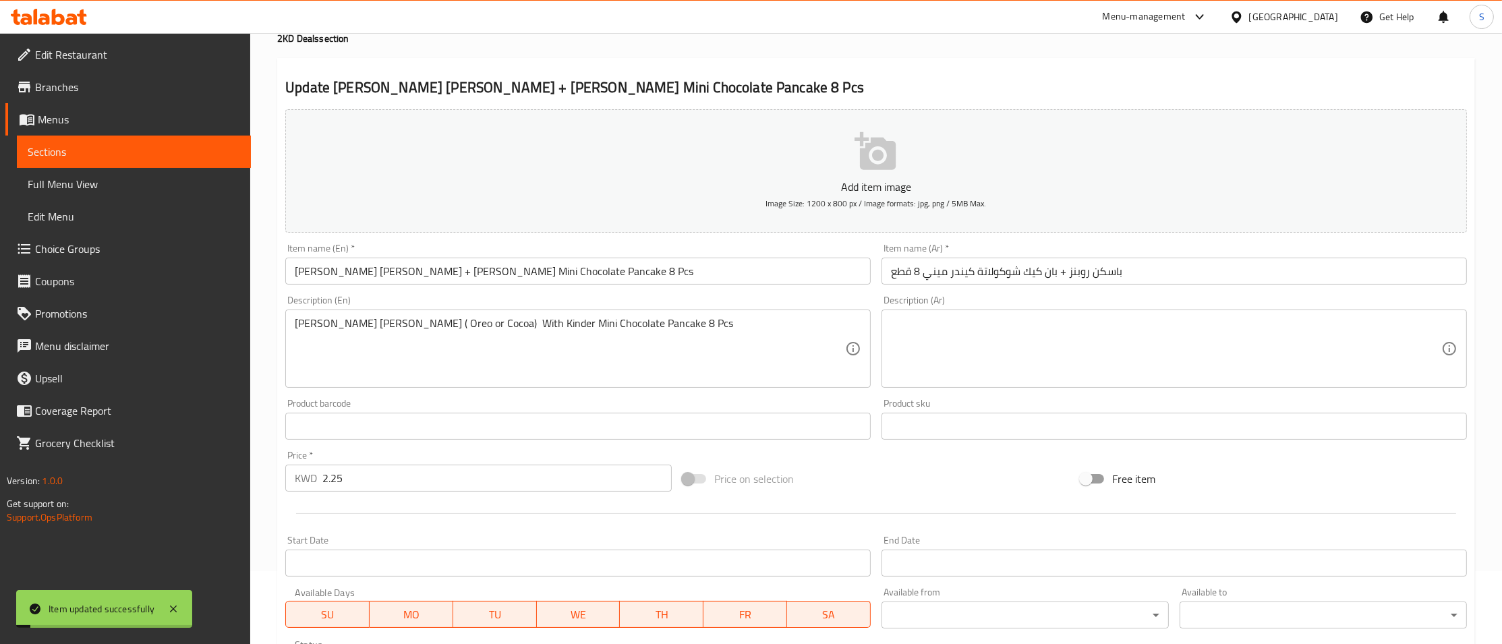
scroll to position [0, 0]
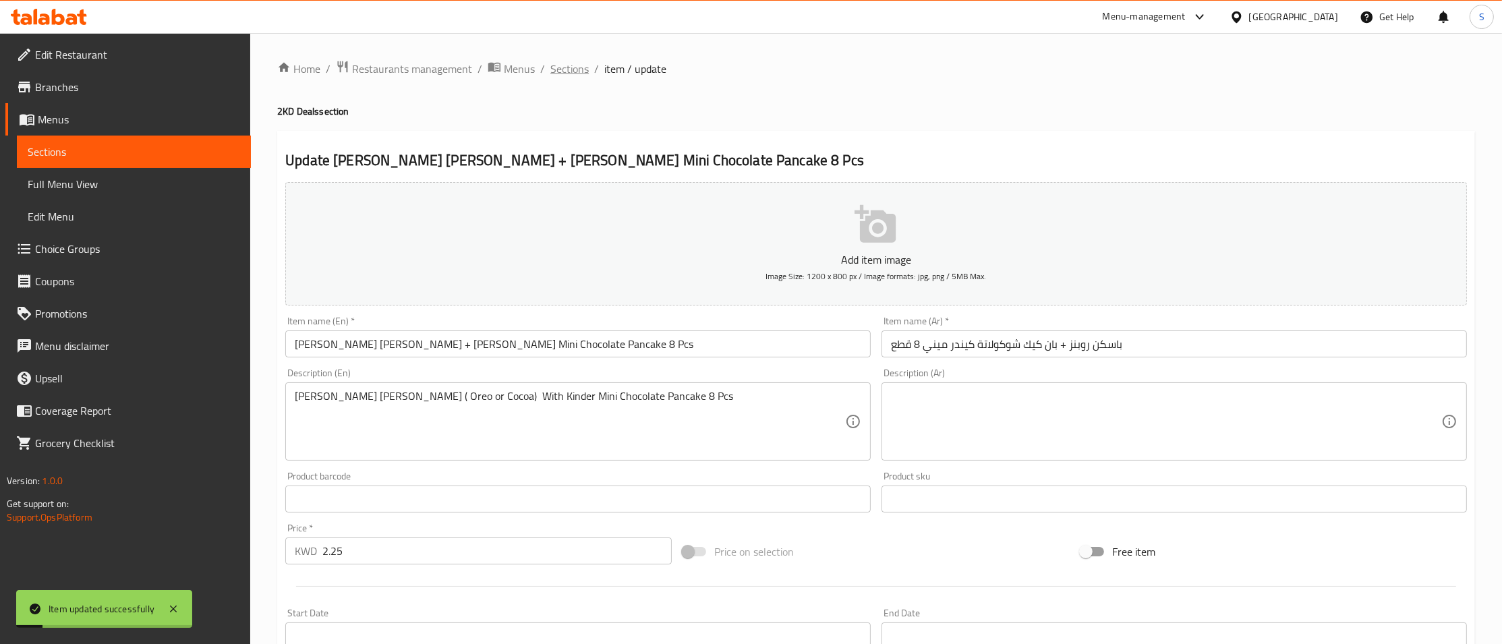
click at [567, 61] on span "Sections" at bounding box center [569, 69] width 38 height 16
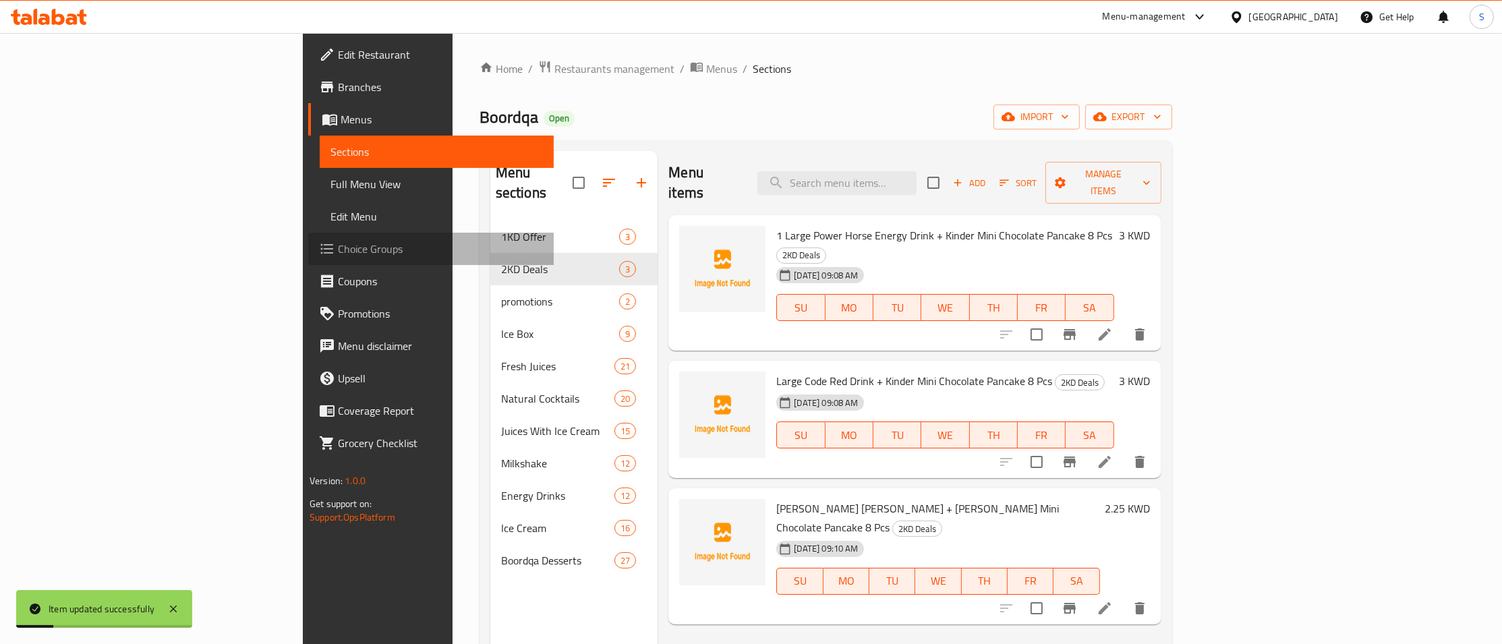
click at [338, 250] on span "Choice Groups" at bounding box center [440, 249] width 205 height 16
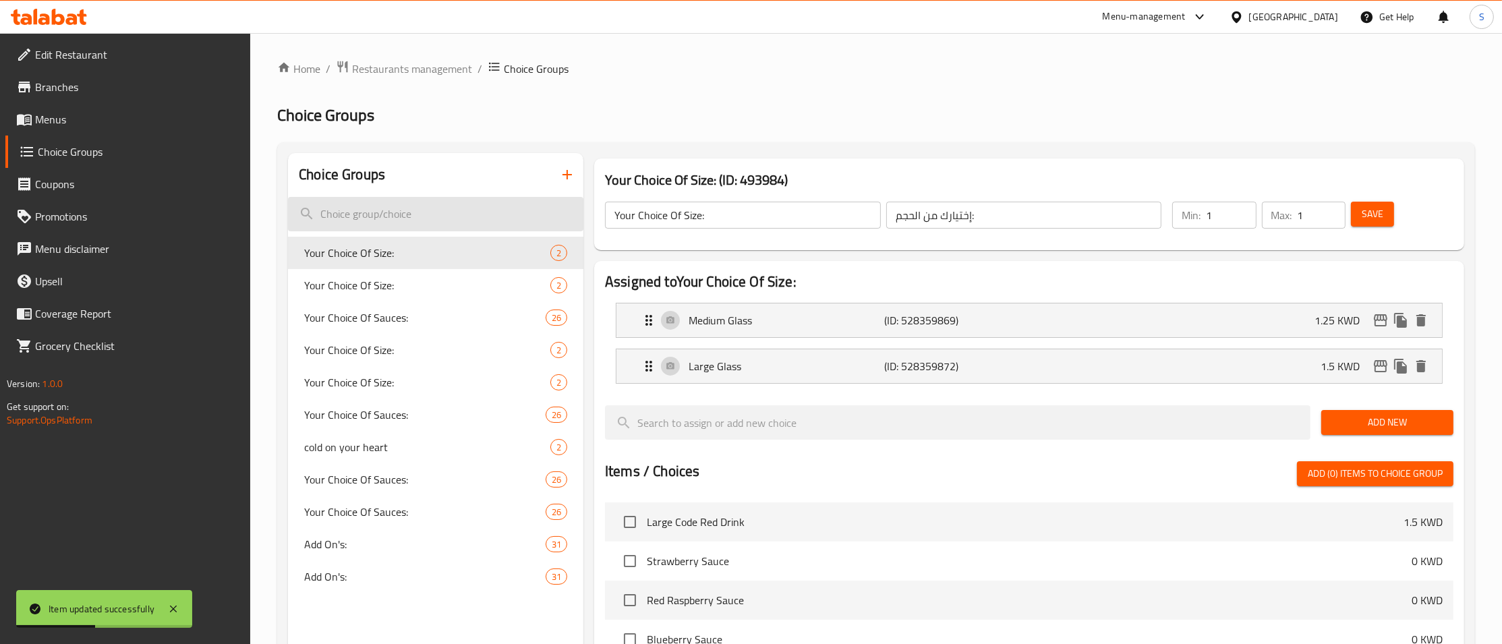
click at [466, 215] on input "search" at bounding box center [435, 214] width 295 height 34
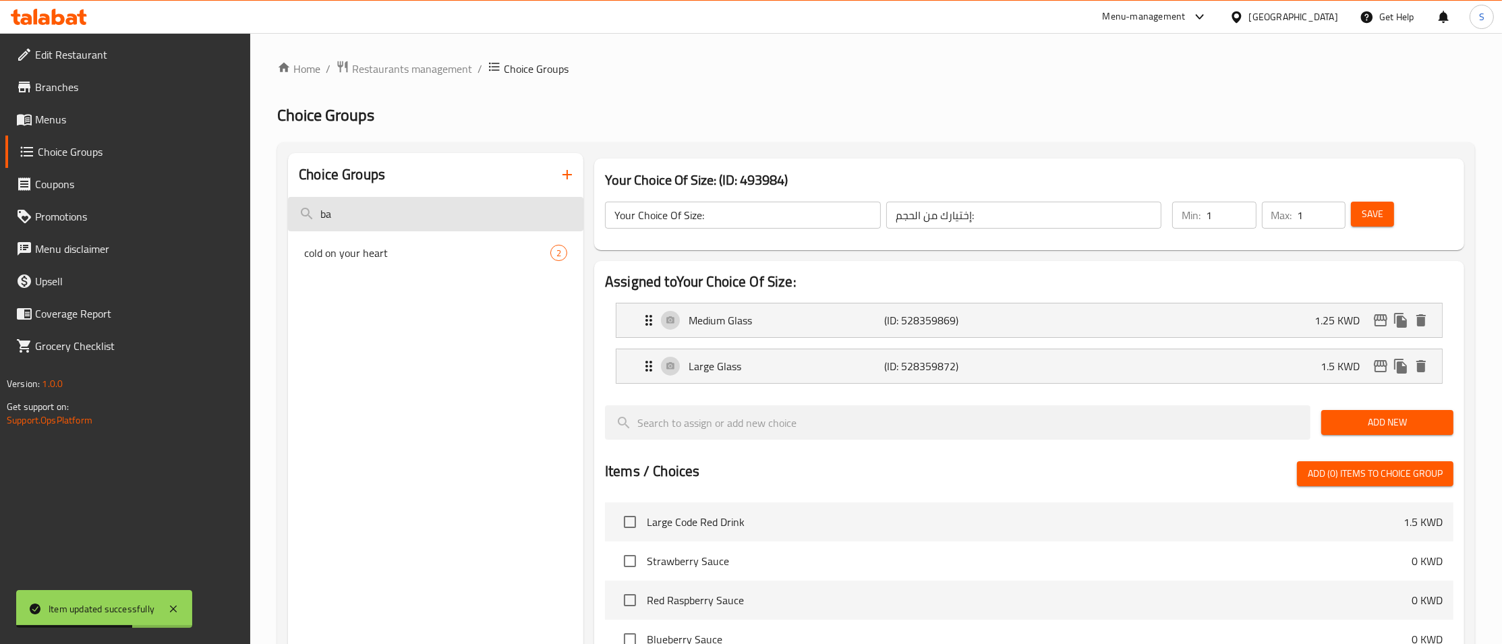
type input "b"
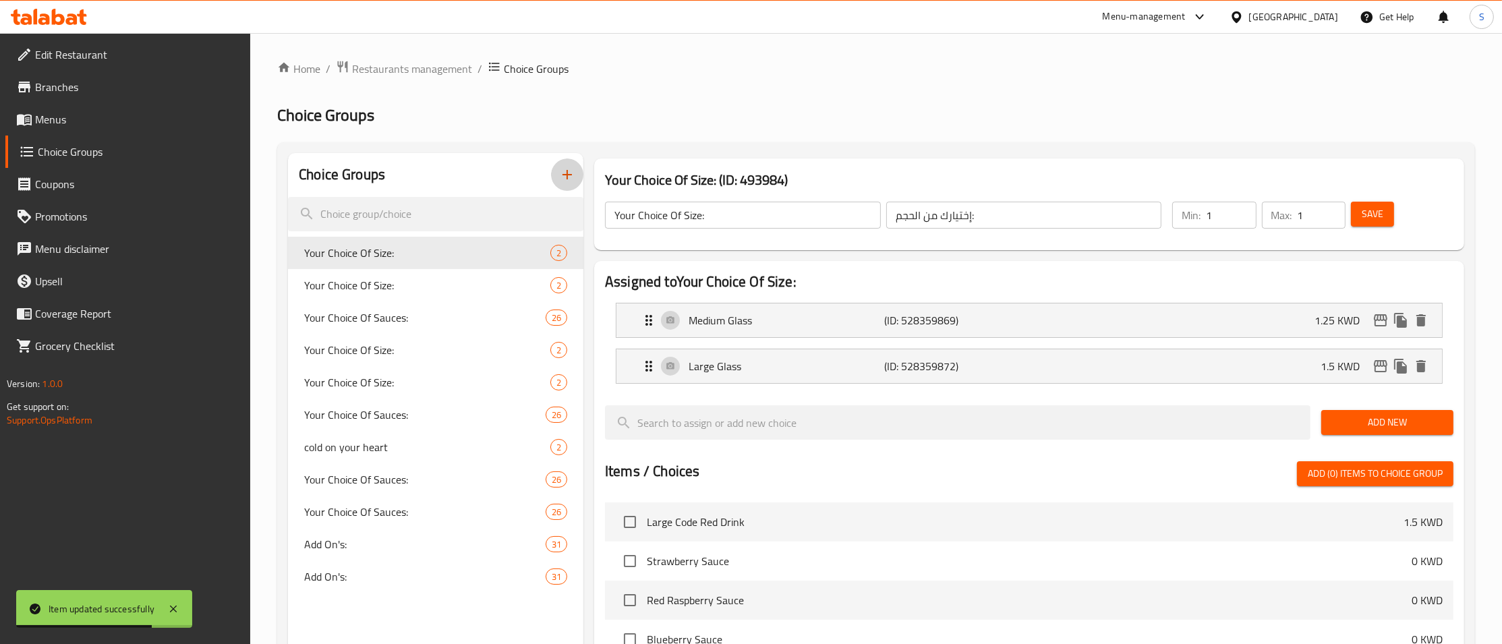
click at [567, 182] on icon "button" at bounding box center [567, 175] width 16 height 16
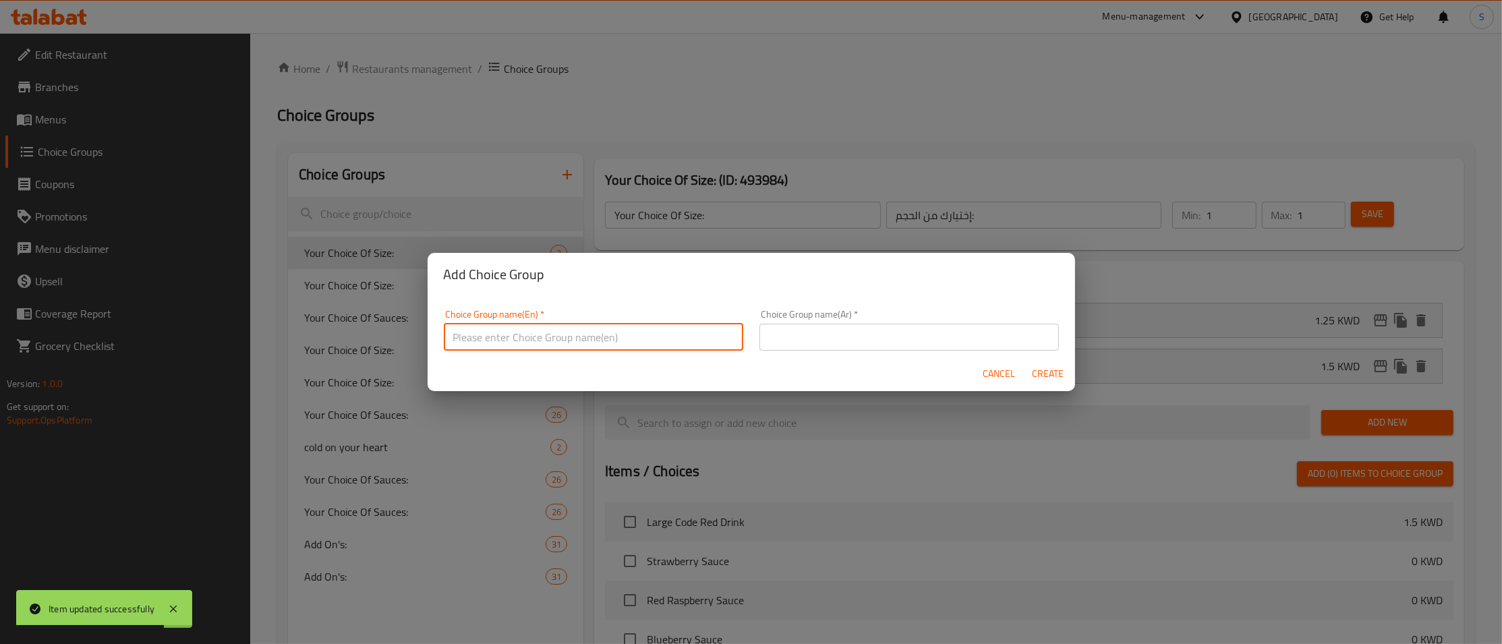
click at [550, 341] on input "text" at bounding box center [594, 337] width 300 height 27
drag, startPoint x: 584, startPoint y: 337, endPoint x: 92, endPoint y: 365, distance: 491.9
click at [444, 351] on input "Your Choice of Ice Cream" at bounding box center [594, 337] width 300 height 27
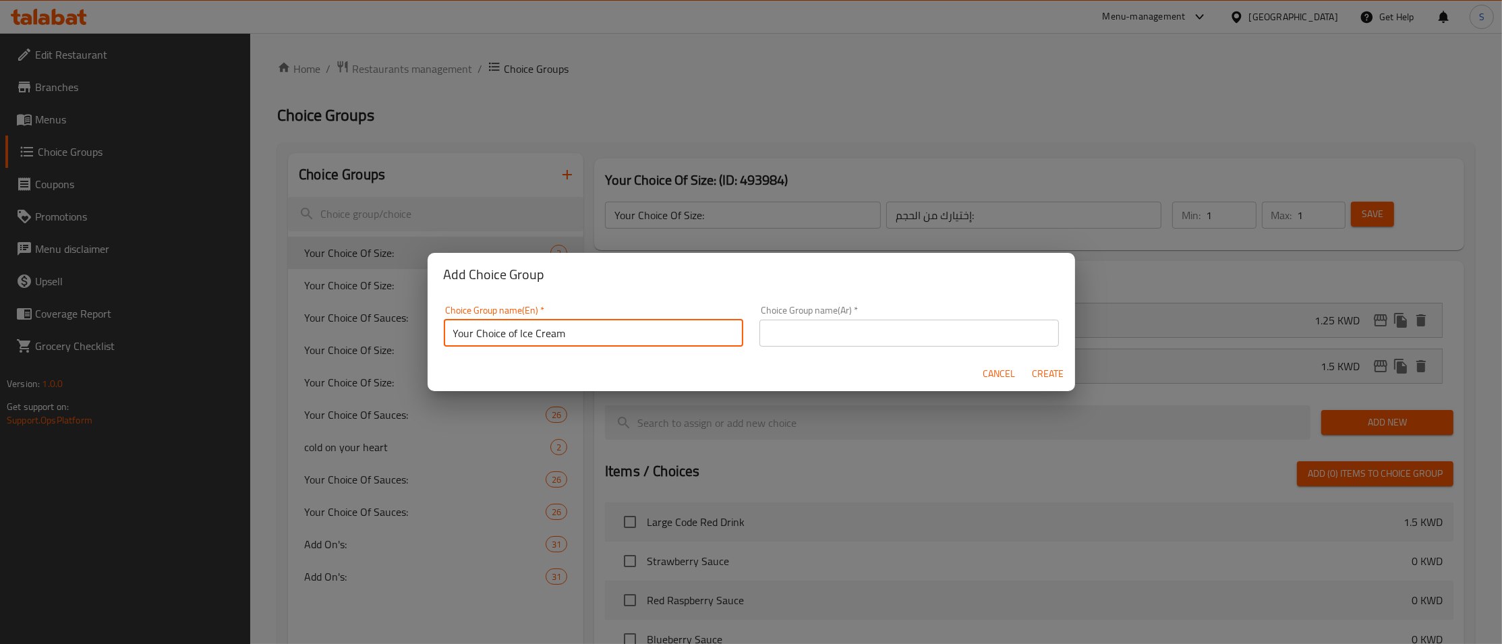
type input "Your Choice of Ice Cream"
click at [926, 333] on input "text" at bounding box center [910, 333] width 300 height 27
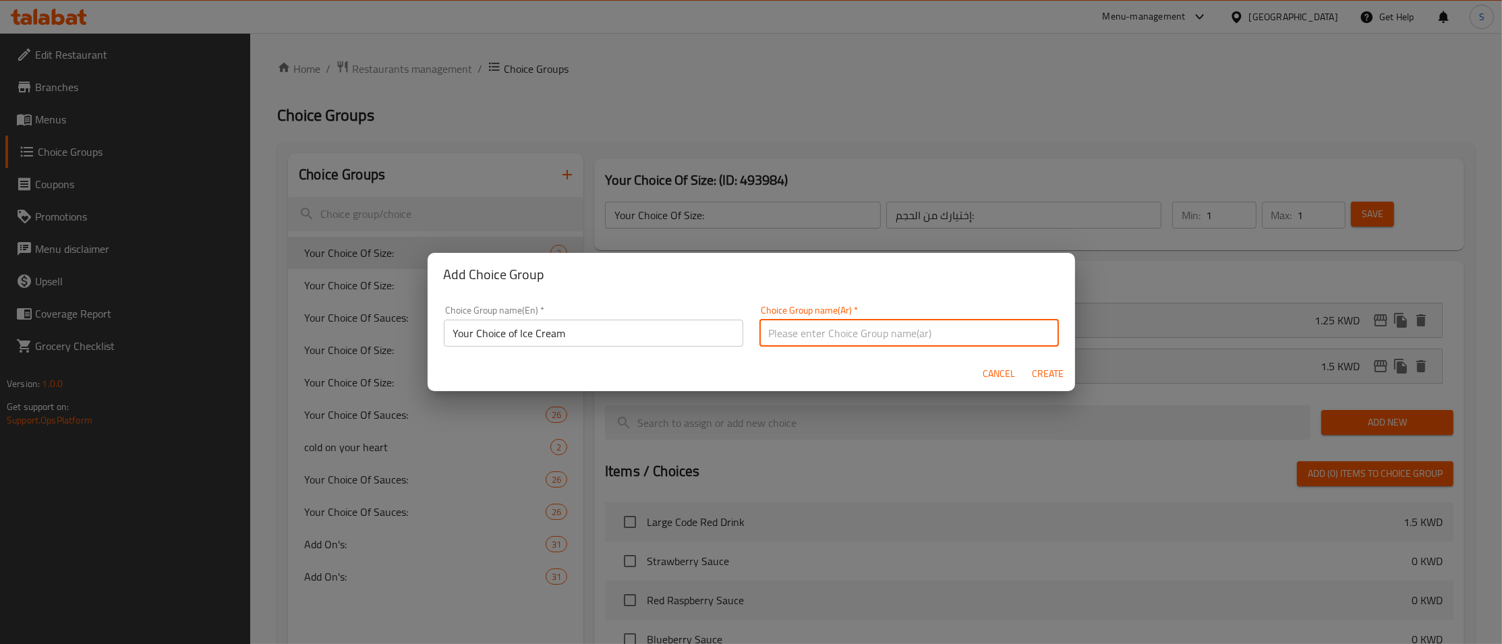
paste input "اختيارك من الآيس [PERSON_NAME]"
type input "اختيارك من الآيس [PERSON_NAME]"
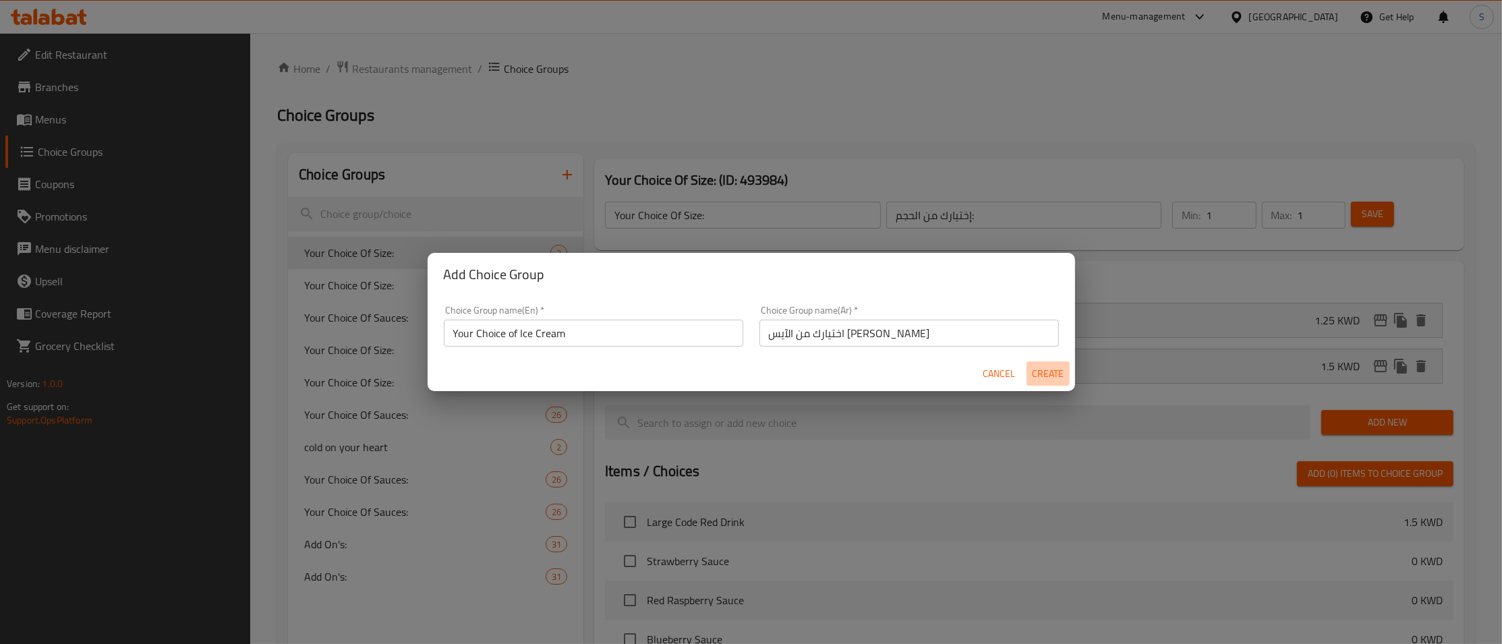
click at [1053, 372] on span "Create" at bounding box center [1048, 374] width 32 height 17
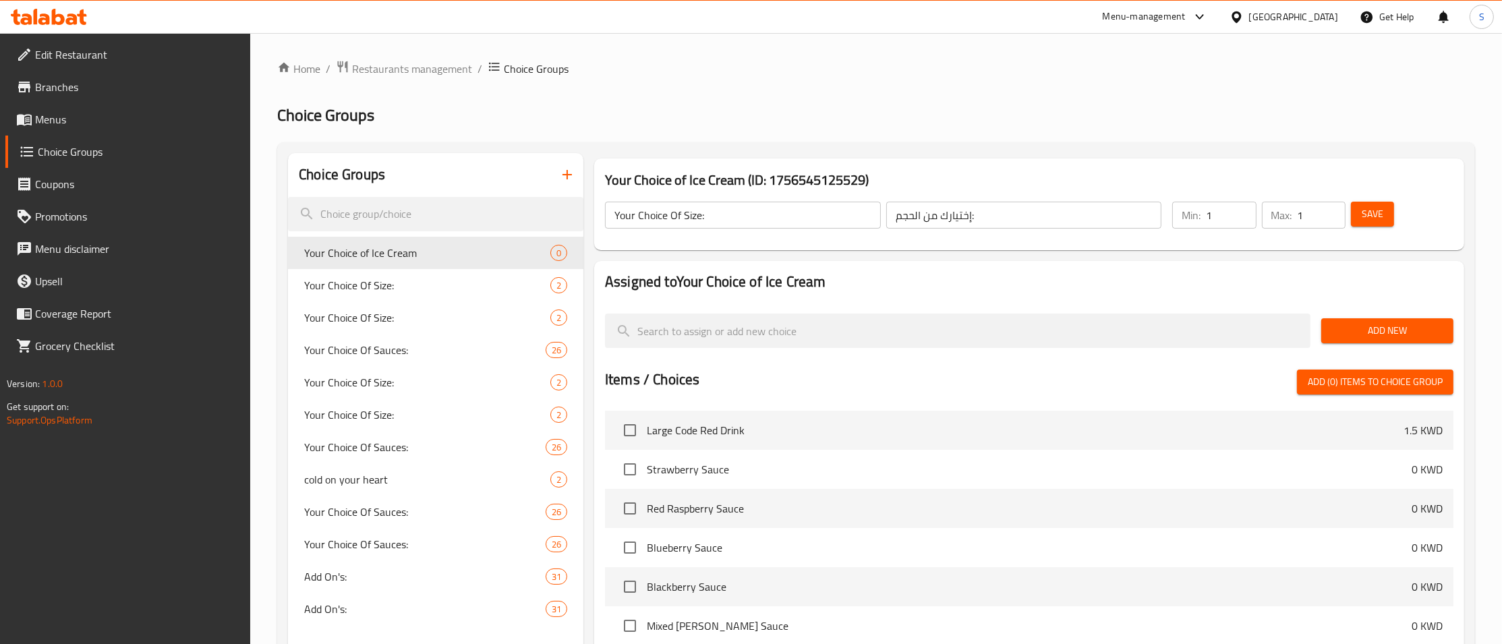
type input "Your Choice of Ice Cream"
type input "اختيارك من الآيس [PERSON_NAME]"
type input "0"
drag, startPoint x: 1205, startPoint y: 217, endPoint x: 1219, endPoint y: 214, distance: 14.6
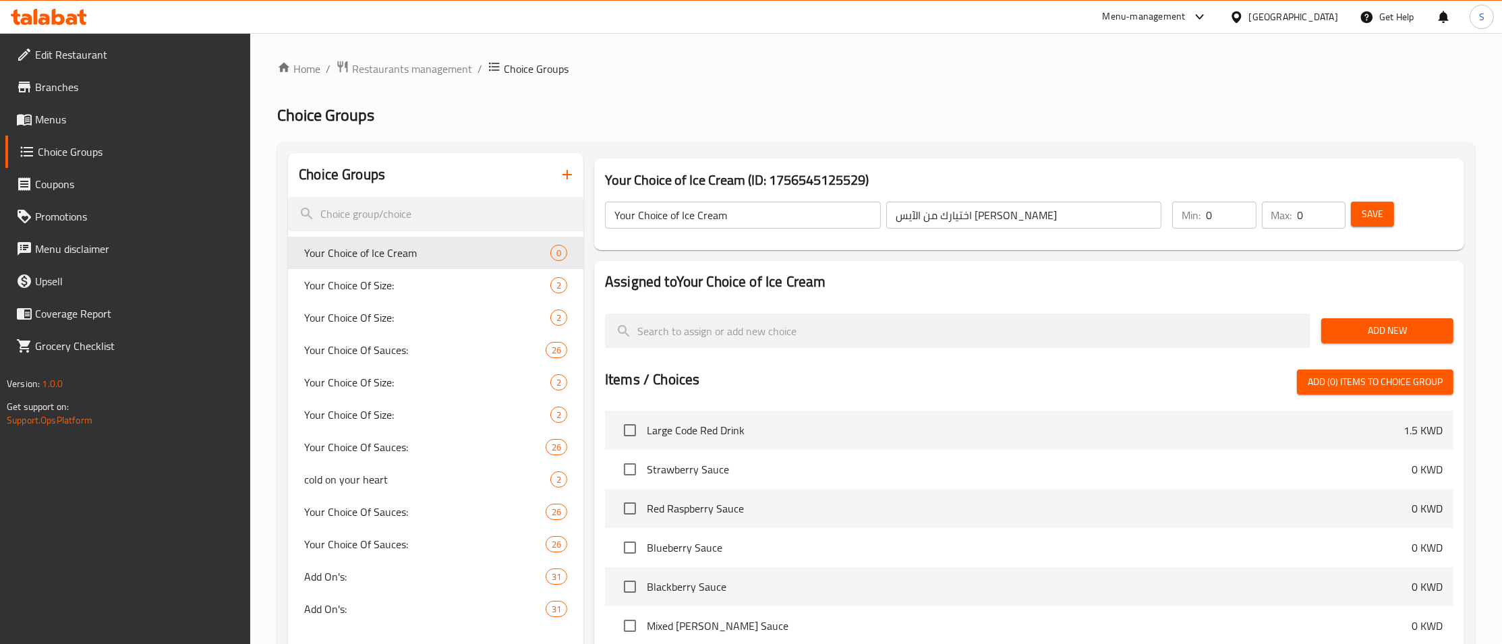
click at [1210, 217] on div "Min: 0 ​" at bounding box center [1214, 215] width 84 height 27
drag, startPoint x: 1219, startPoint y: 214, endPoint x: 1171, endPoint y: 219, distance: 48.1
click at [1206, 219] on input "0" at bounding box center [1231, 215] width 50 height 27
type input "1"
drag, startPoint x: 1304, startPoint y: 214, endPoint x: 1268, endPoint y: 214, distance: 35.8
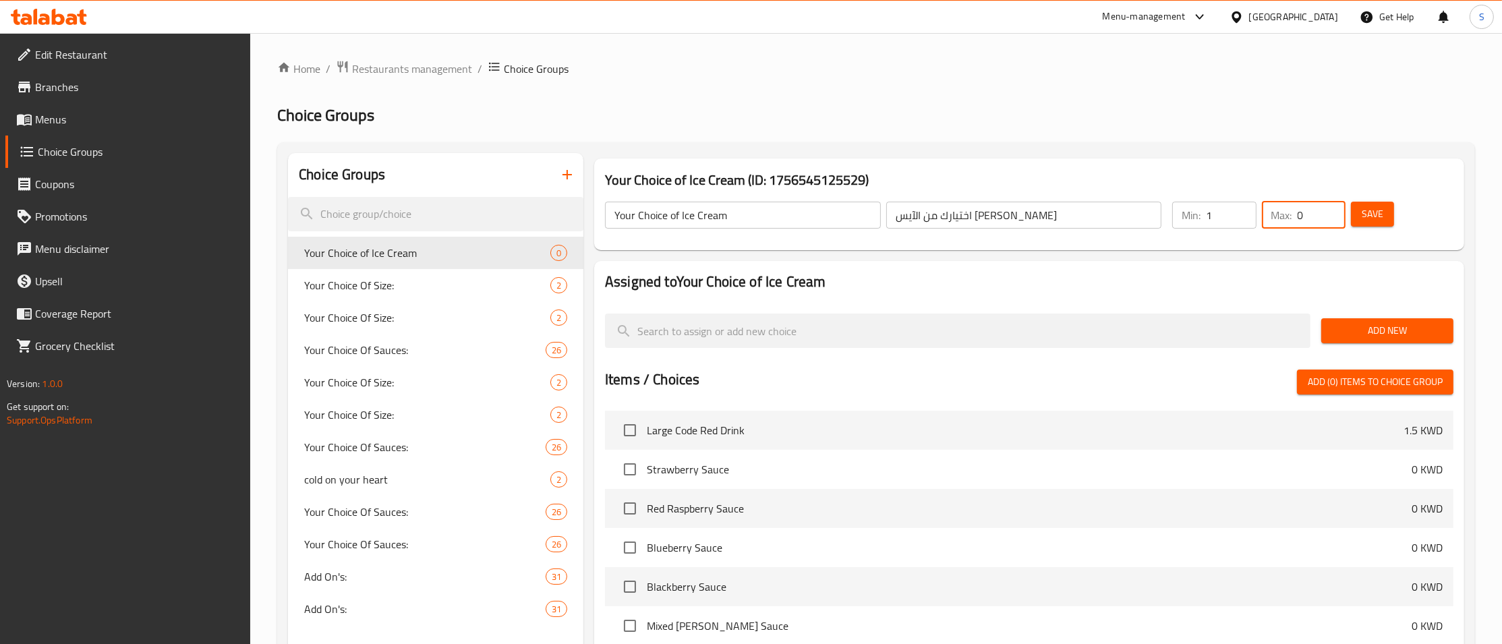
click at [1298, 214] on input "0" at bounding box center [1322, 215] width 48 height 27
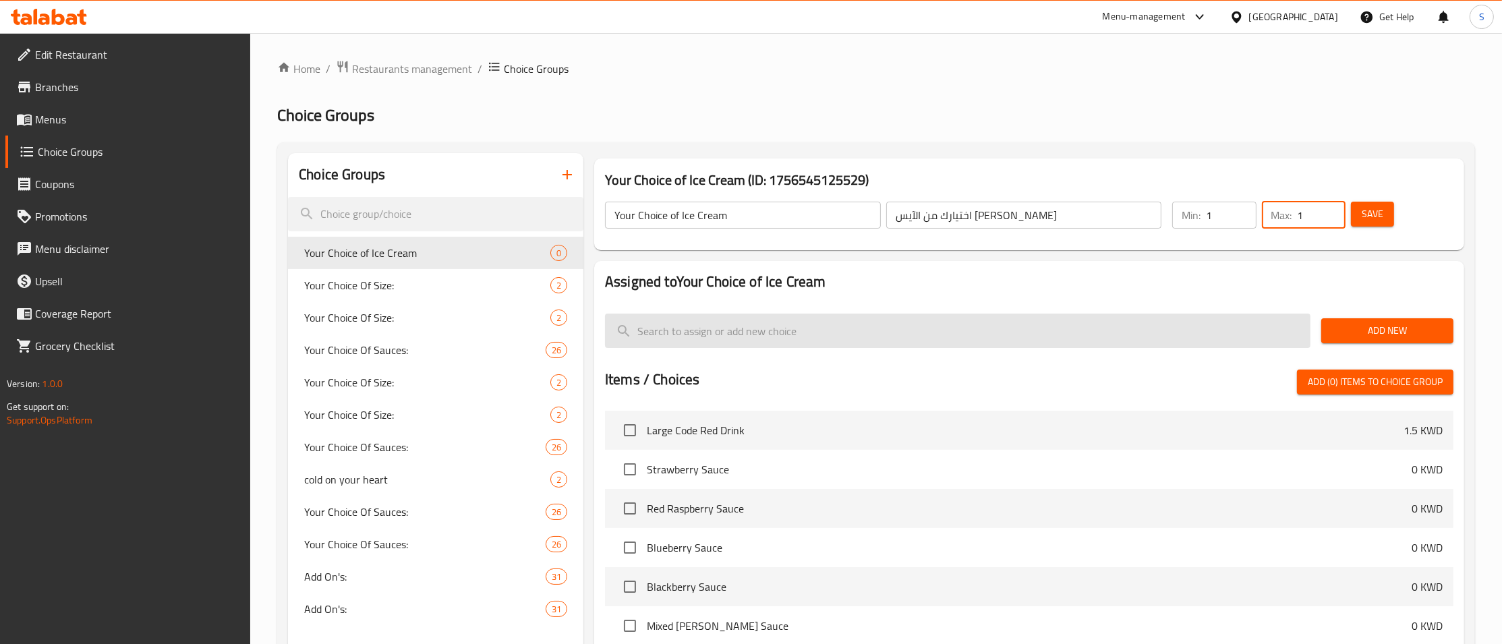
type input "1"
click at [855, 333] on input "search" at bounding box center [958, 331] width 706 height 34
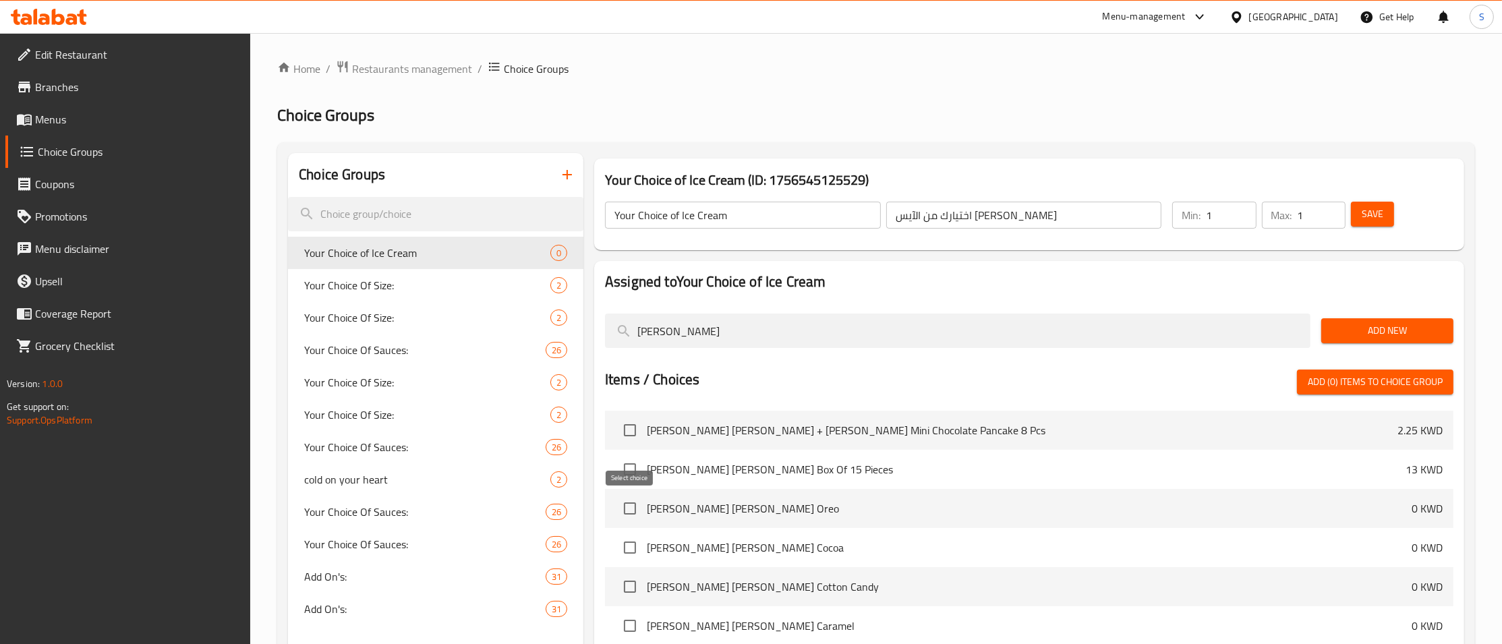
type input "[PERSON_NAME]"
click at [627, 515] on input "checkbox" at bounding box center [630, 508] width 28 height 28
checkbox input "true"
click at [628, 550] on input "checkbox" at bounding box center [630, 548] width 28 height 28
checkbox input "true"
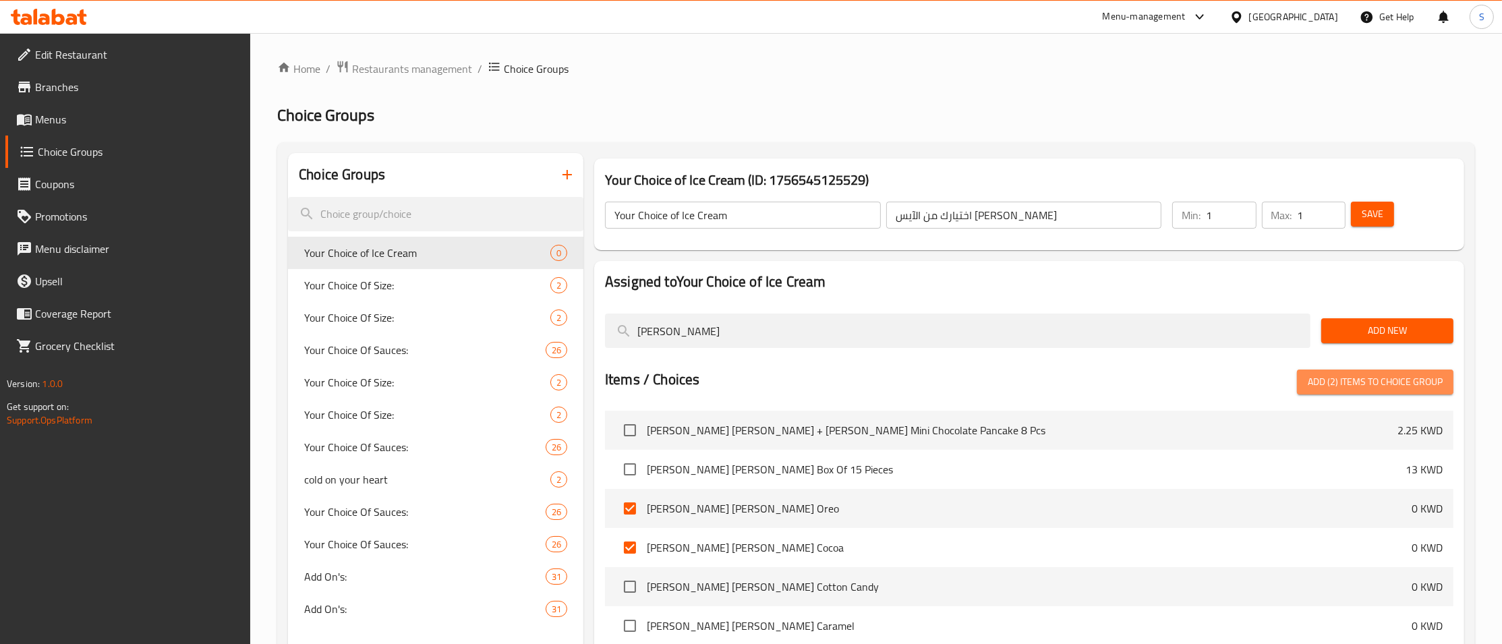
click at [1371, 391] on span "Add (2) items to choice group" at bounding box center [1375, 382] width 135 height 17
checkbox input "false"
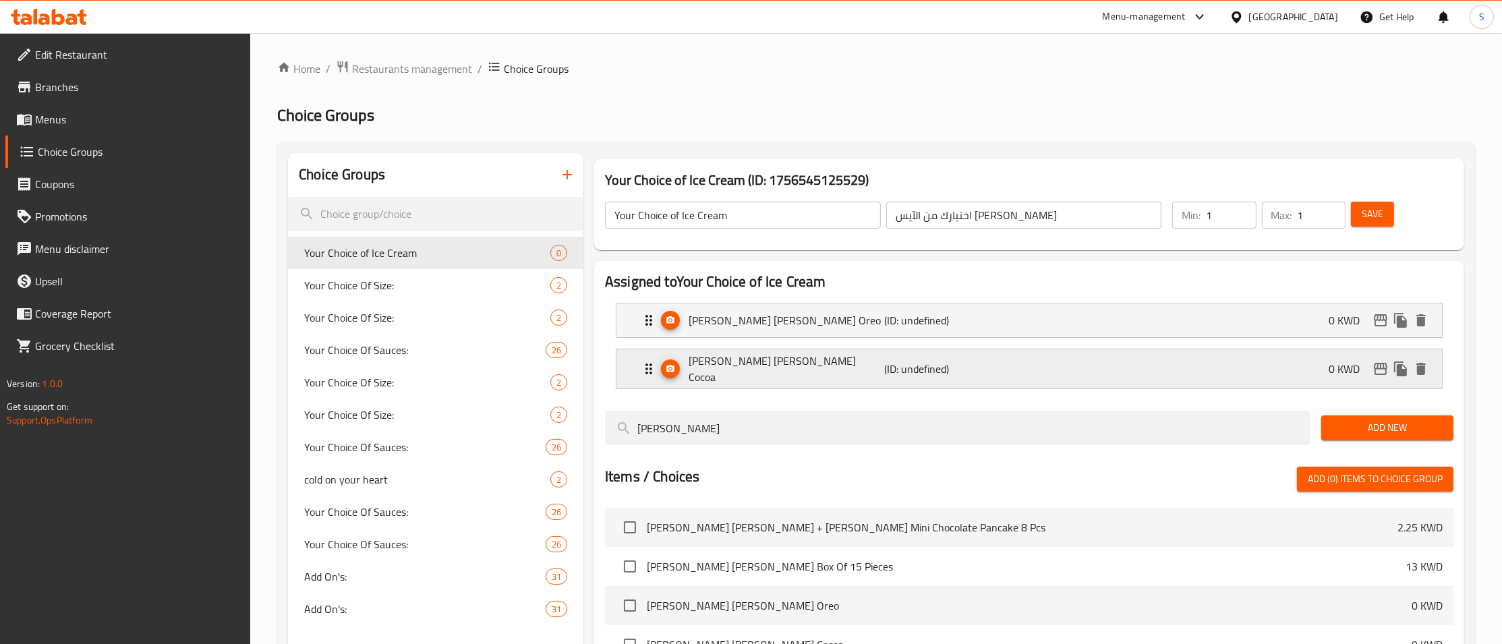
click at [1236, 365] on div "[PERSON_NAME] [PERSON_NAME] Cocoa (ID: undefined) 0 KWD" at bounding box center [1033, 368] width 785 height 39
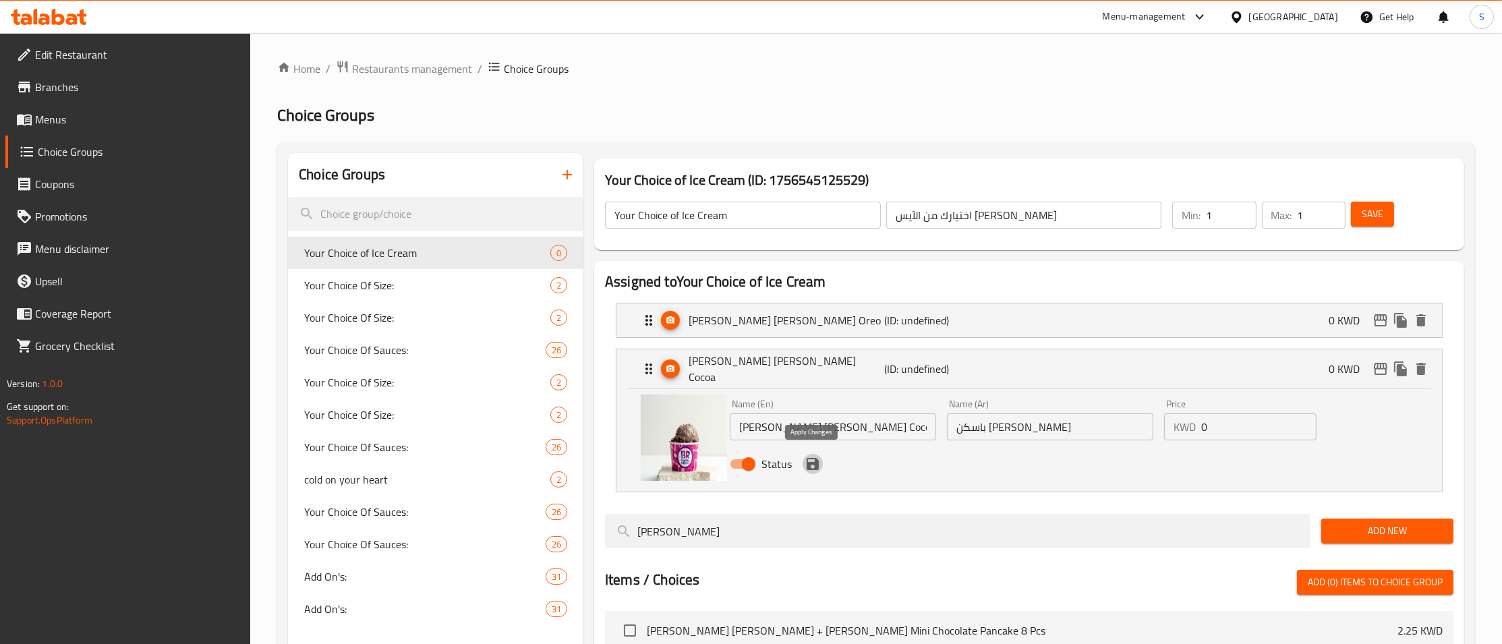
click at [810, 463] on icon "save" at bounding box center [813, 464] width 12 height 12
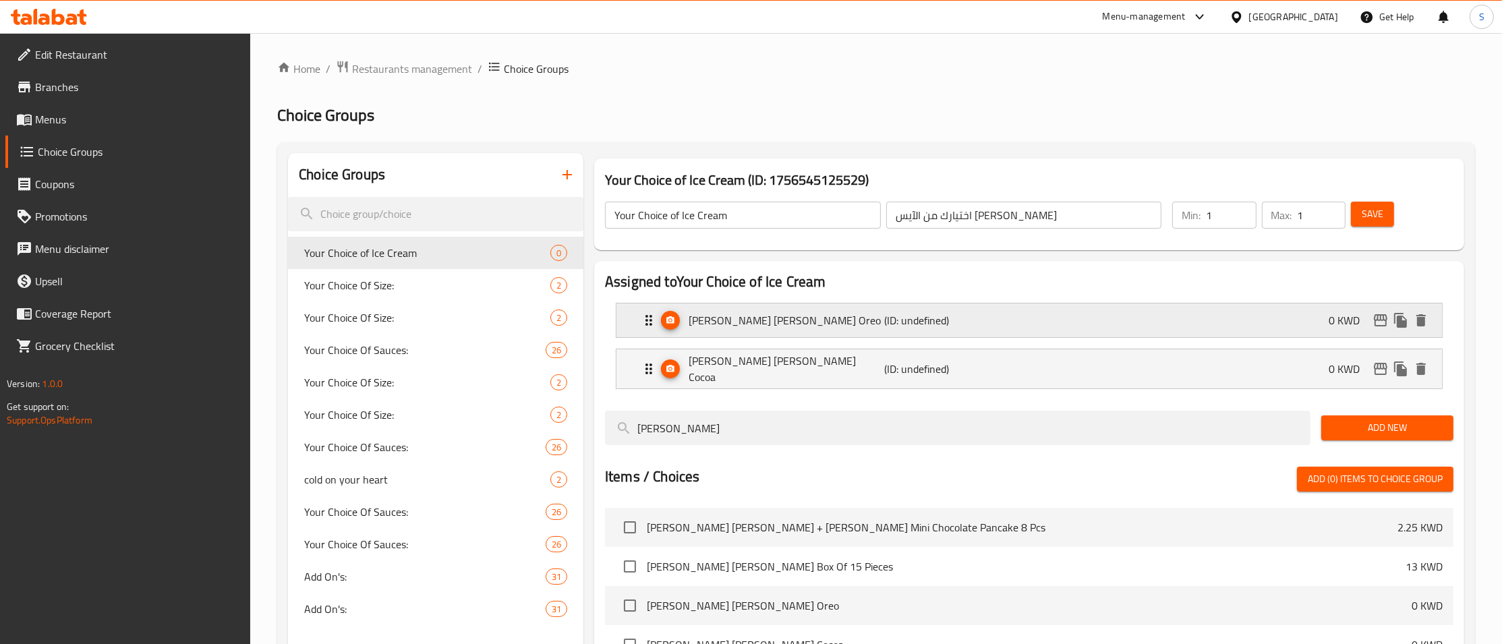
click at [835, 319] on p "[PERSON_NAME] [PERSON_NAME] Oreo" at bounding box center [787, 320] width 196 height 16
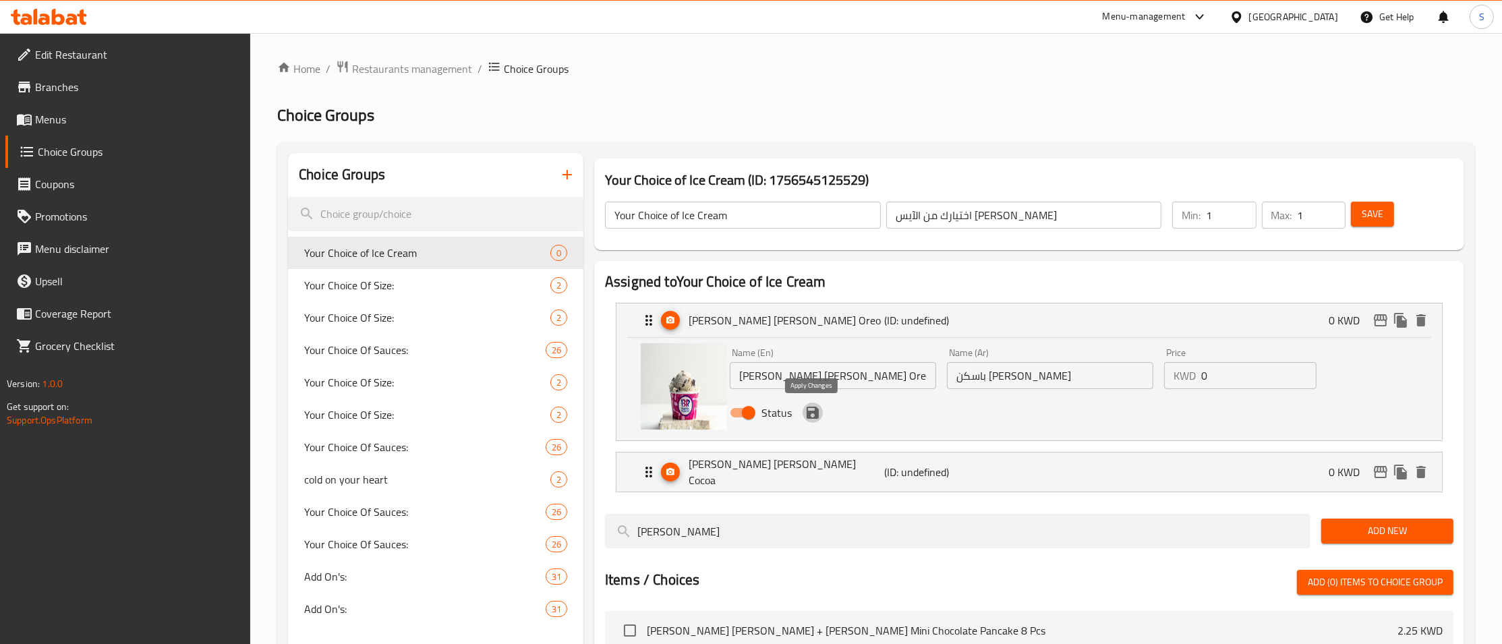
click at [810, 414] on icon "save" at bounding box center [813, 413] width 12 height 12
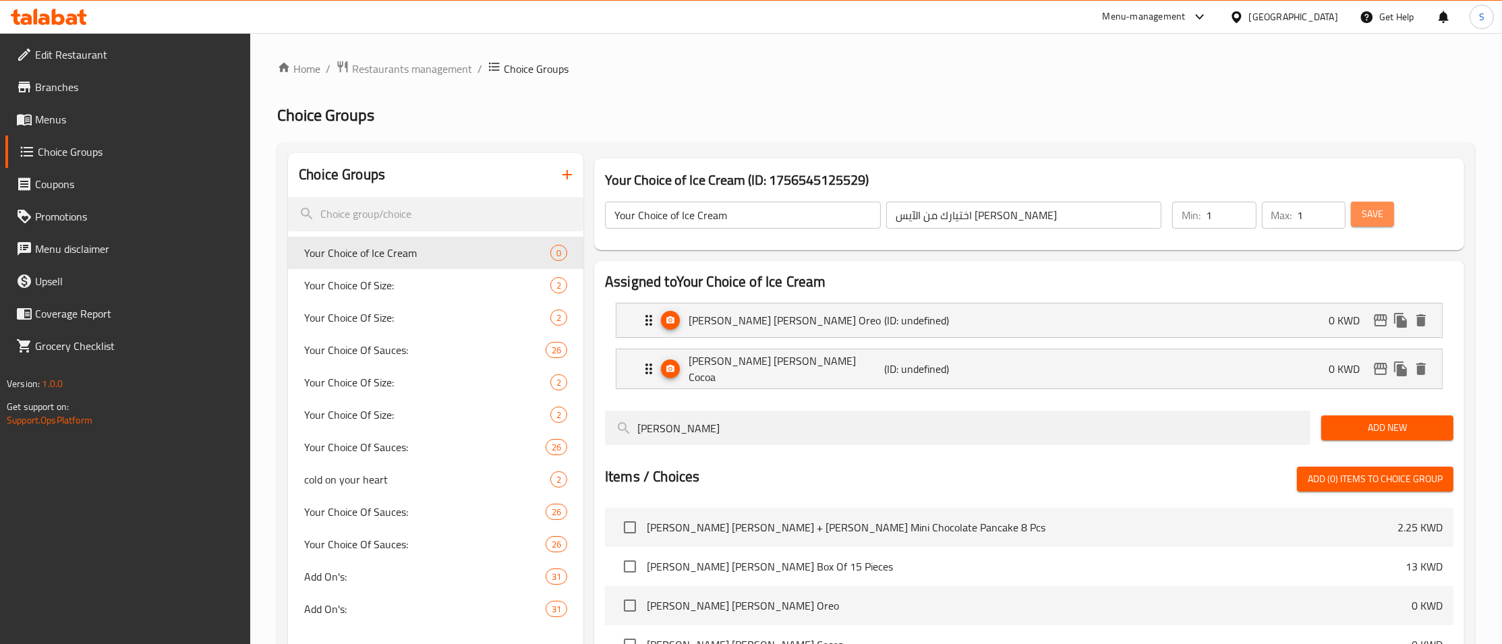
click at [1369, 215] on span "Save" at bounding box center [1373, 214] width 22 height 17
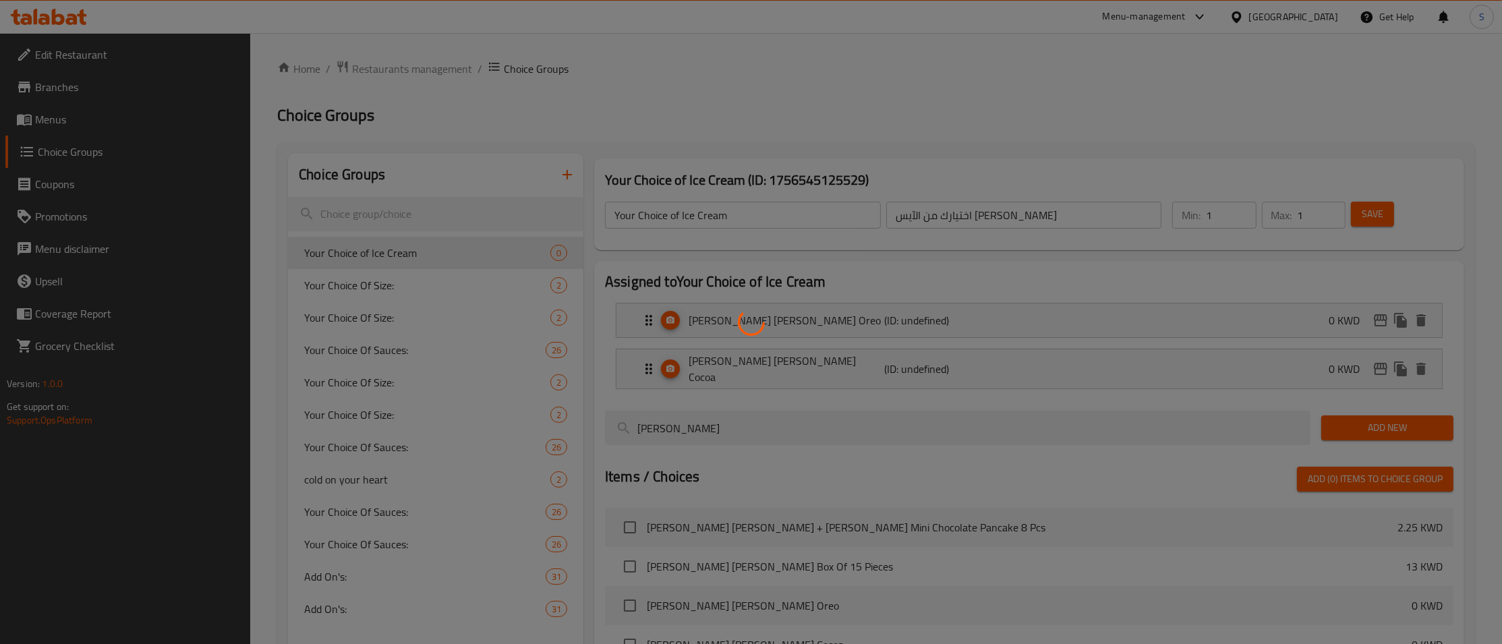
click at [785, 93] on div at bounding box center [751, 322] width 1502 height 644
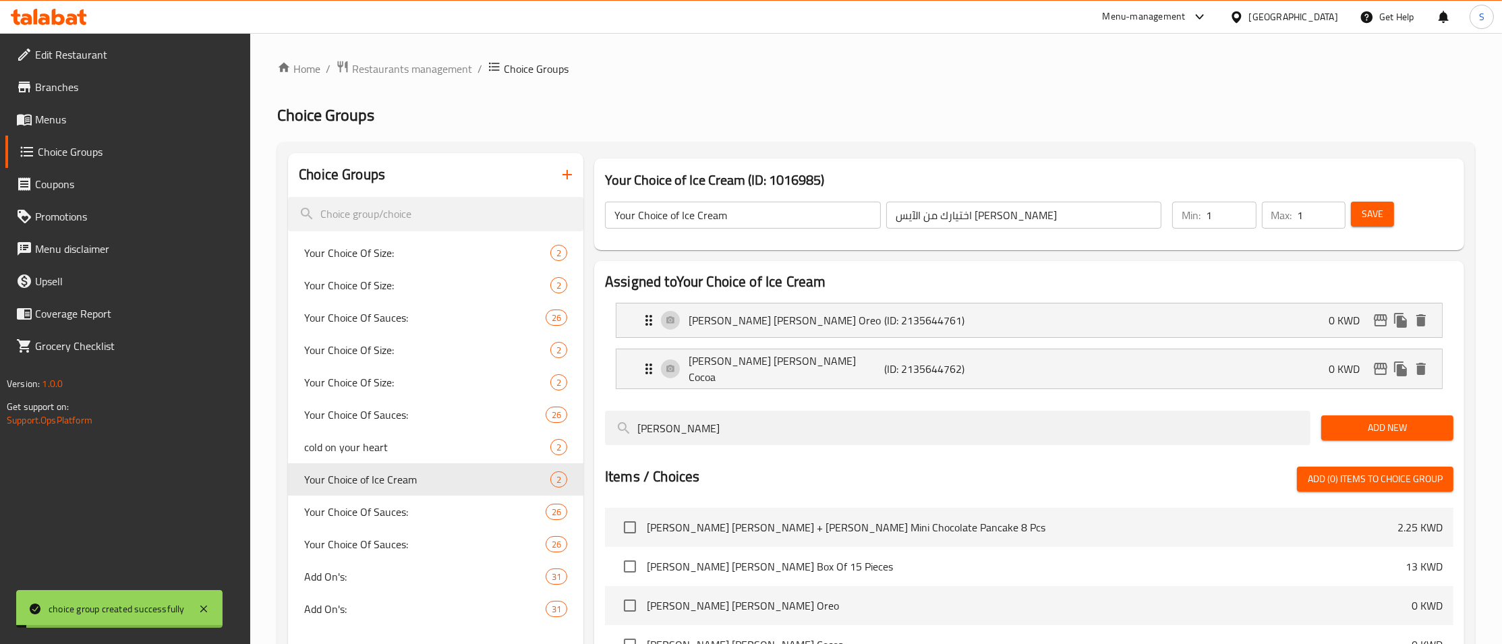
scroll to position [248, 0]
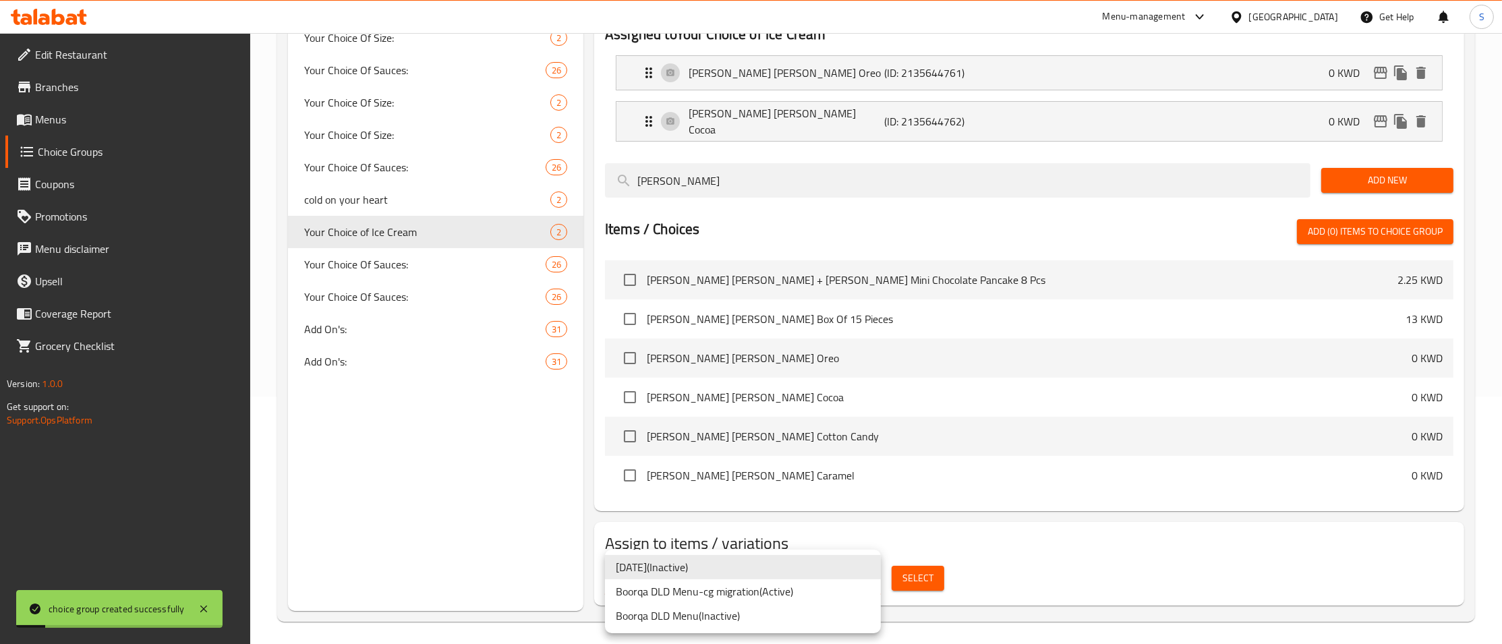
click at [869, 397] on body "choice group created successfully ​ Menu-management [GEOGRAPHIC_DATA] Get Help …" at bounding box center [751, 90] width 1502 height 611
click at [783, 599] on li "Boorqa DLD Menu-cg migration ( Active )" at bounding box center [743, 591] width 276 height 24
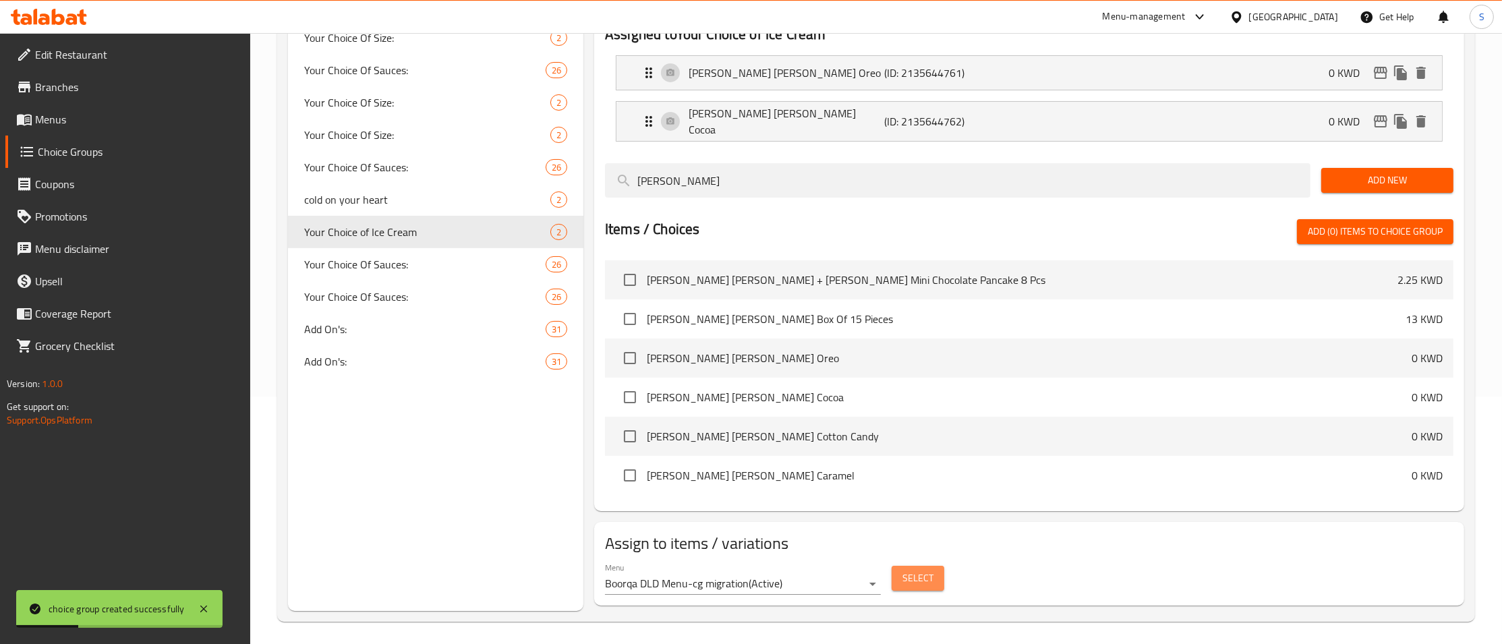
click at [910, 580] on span "Select" at bounding box center [918, 578] width 31 height 17
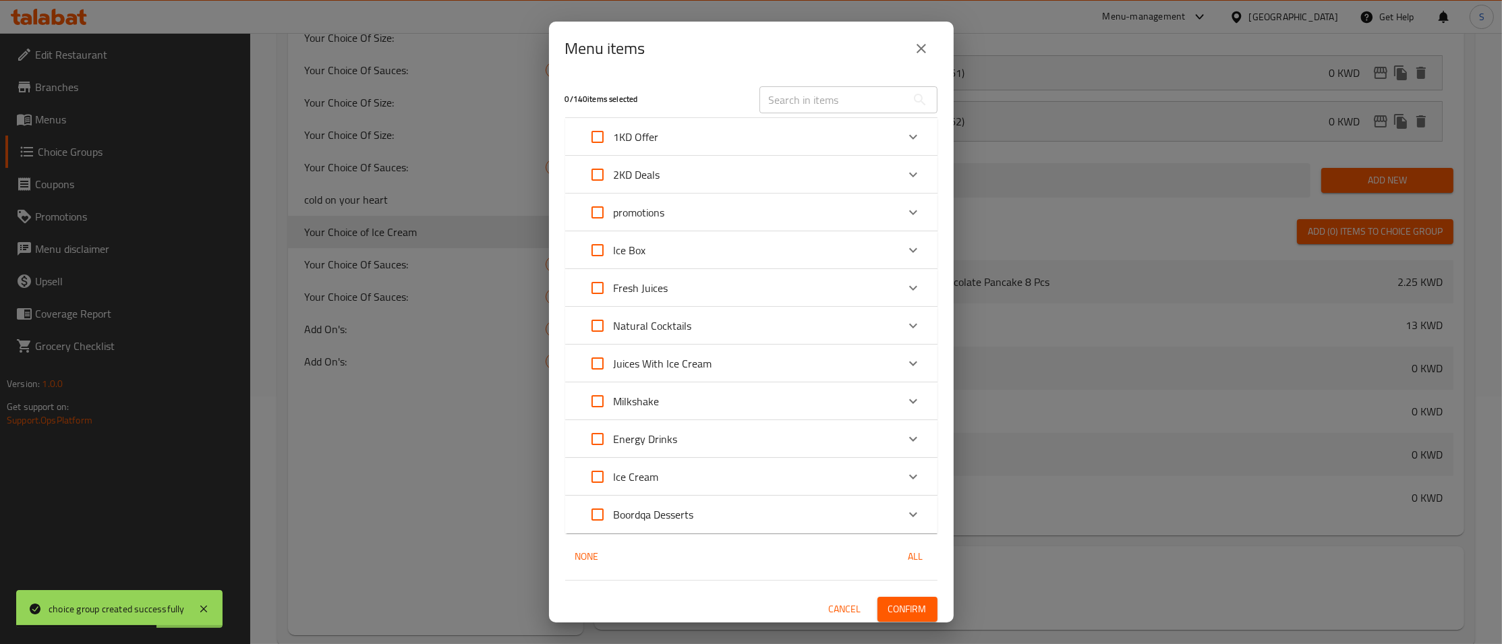
click at [761, 175] on div "2KD Deals" at bounding box center [740, 175] width 316 height 32
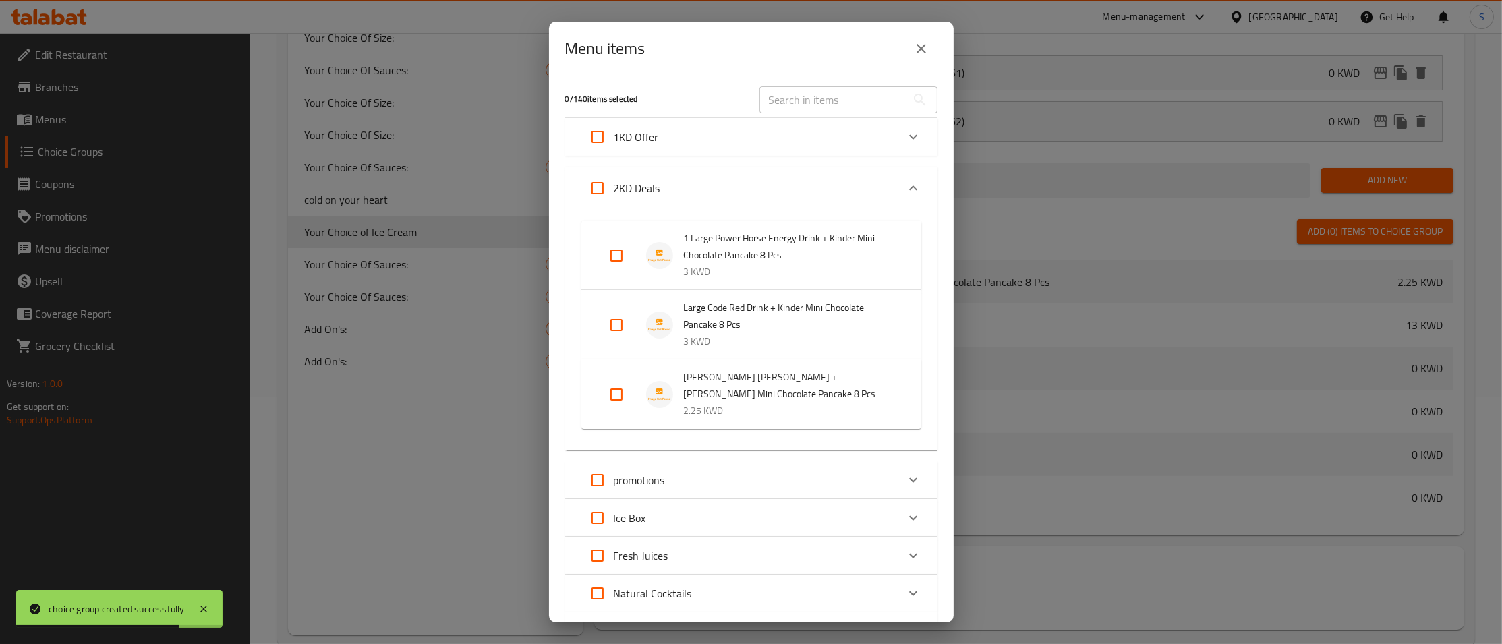
click at [624, 399] on input "Expand" at bounding box center [616, 394] width 32 height 32
checkbox input "true"
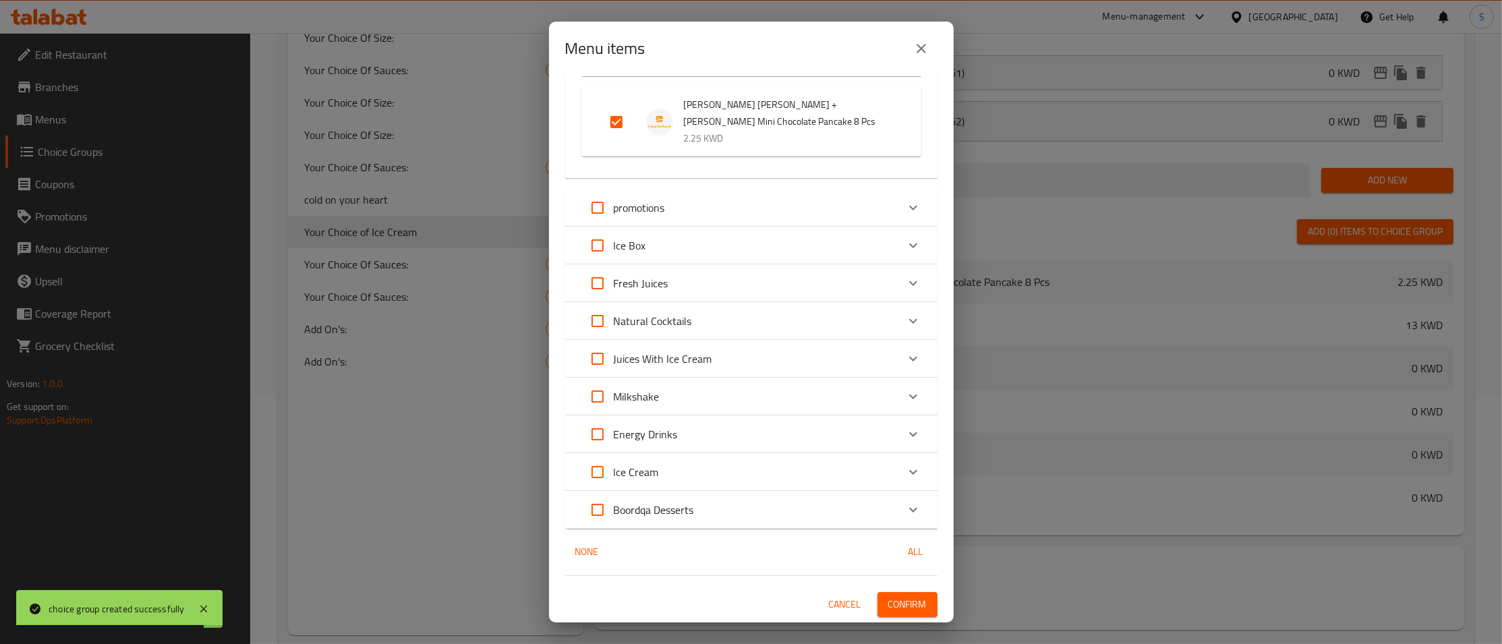
click at [914, 611] on span "Confirm" at bounding box center [907, 604] width 38 height 17
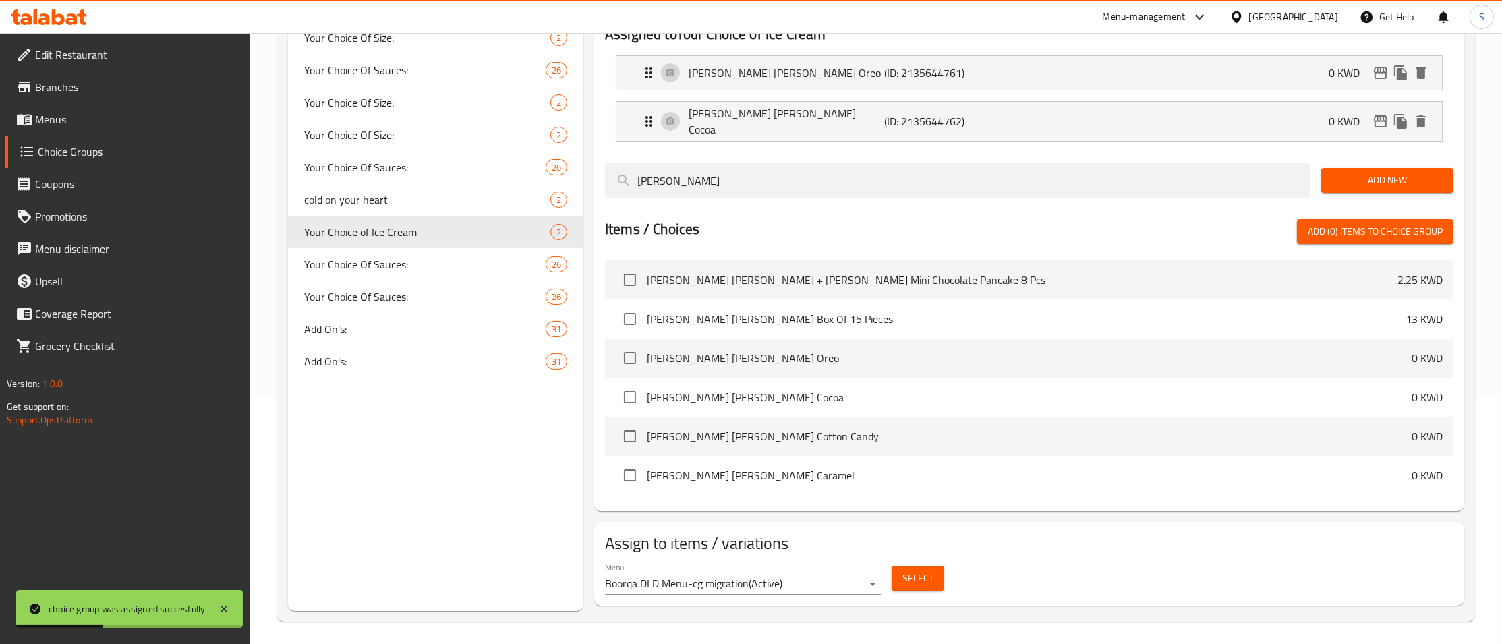
scroll to position [0, 0]
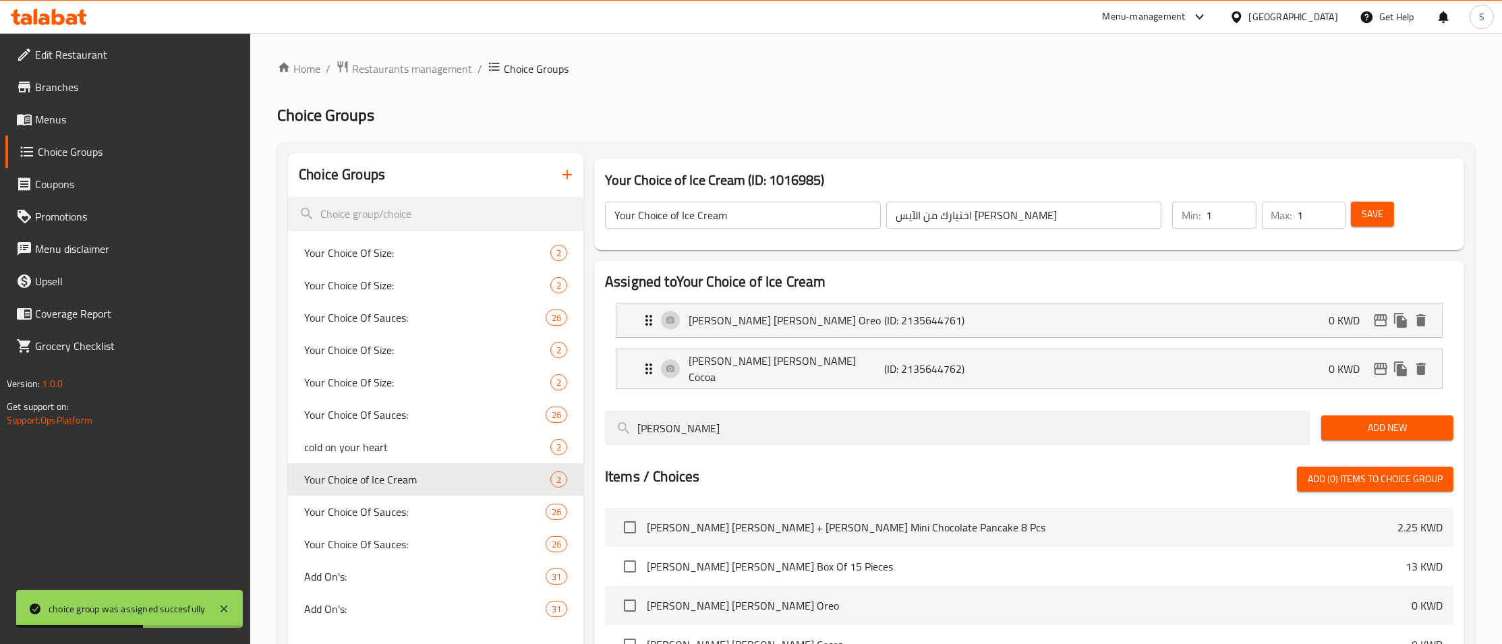
click at [86, 117] on span "Menus" at bounding box center [137, 119] width 205 height 16
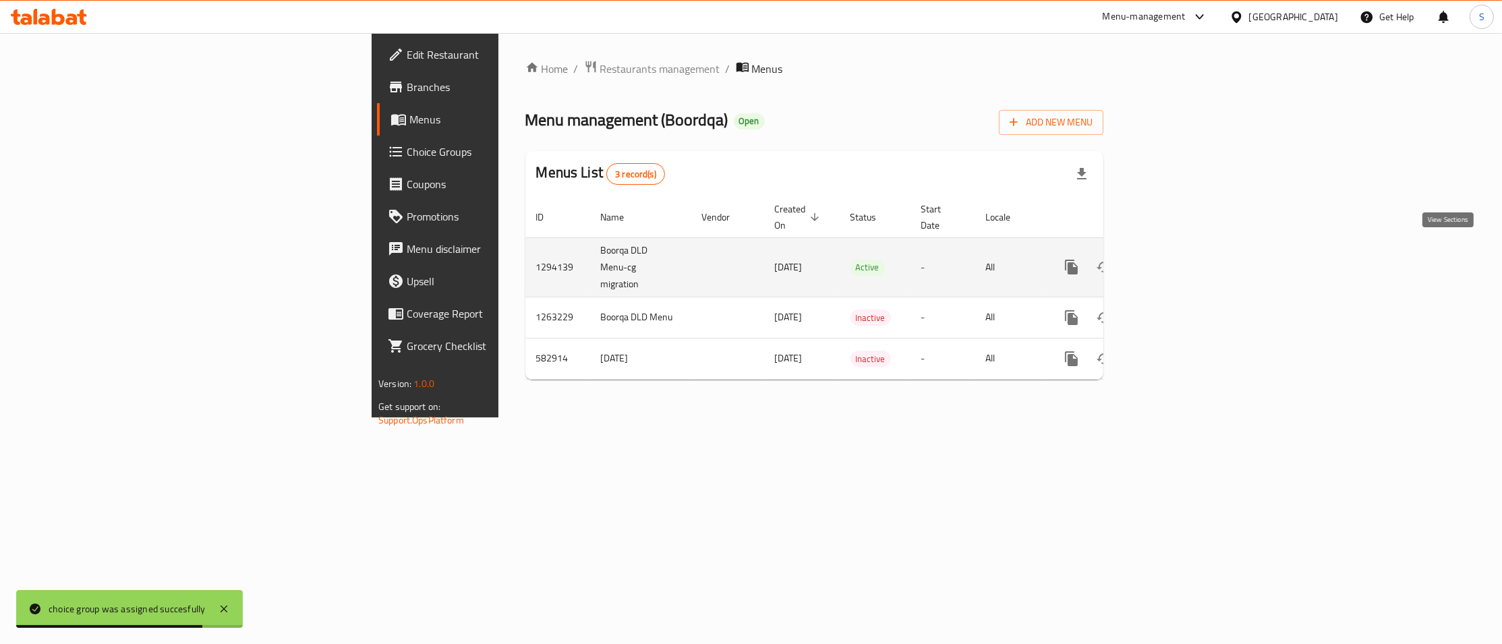
click at [1177, 259] on icon "enhanced table" at bounding box center [1169, 267] width 16 height 16
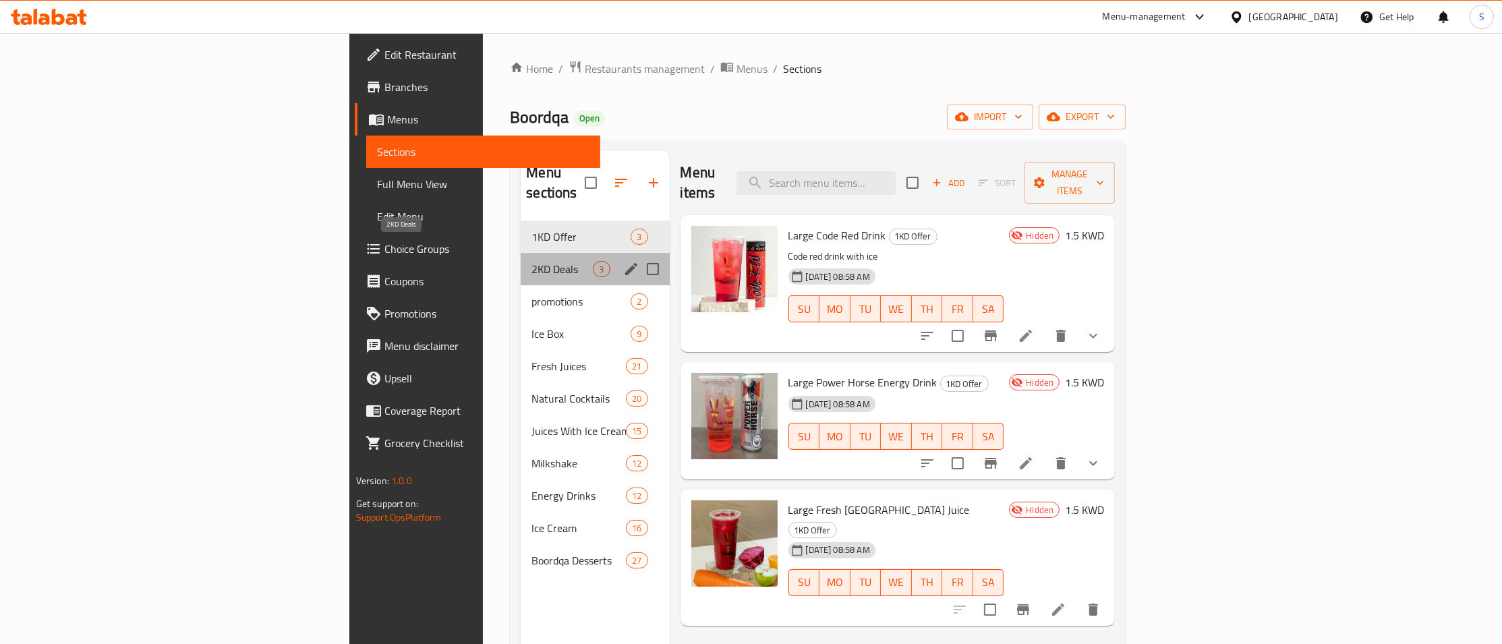
click at [532, 261] on span "2KD Deals" at bounding box center [562, 269] width 61 height 16
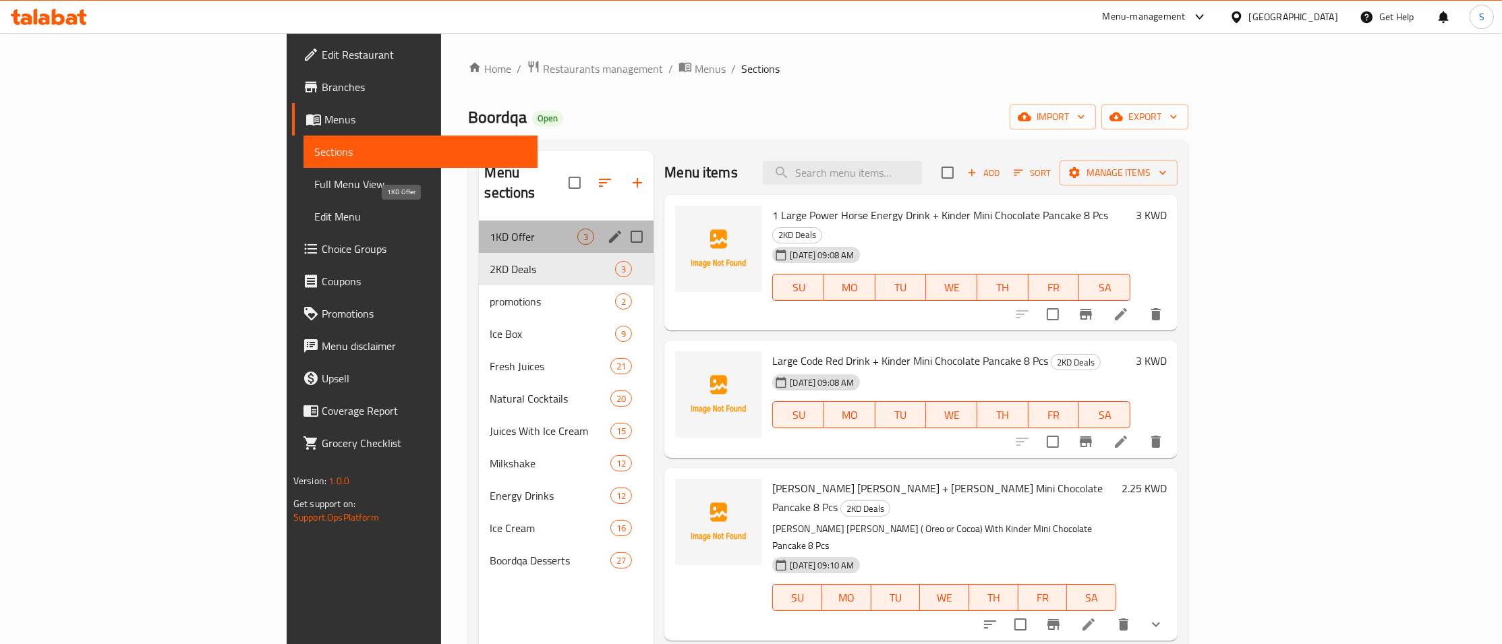
click at [490, 229] on span "1KD Offer" at bounding box center [534, 237] width 88 height 16
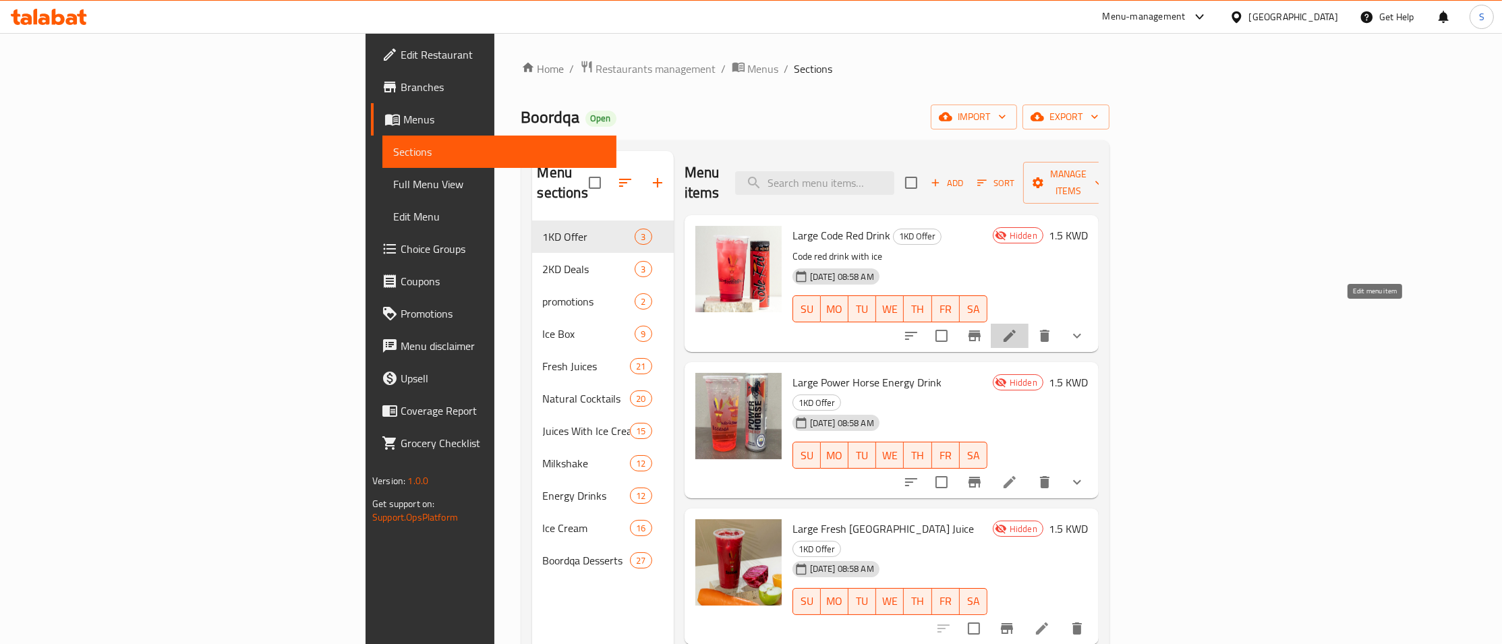
click at [1018, 328] on icon at bounding box center [1010, 336] width 16 height 16
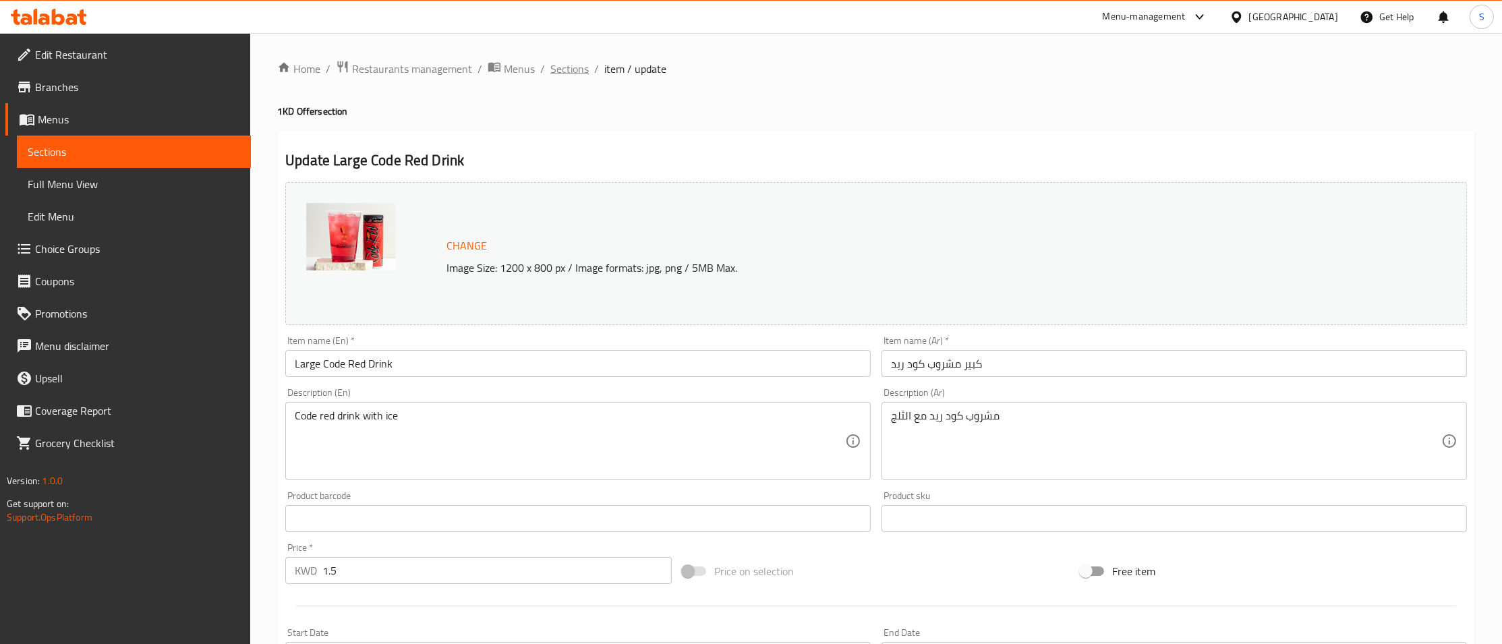
click at [564, 65] on span "Sections" at bounding box center [569, 69] width 38 height 16
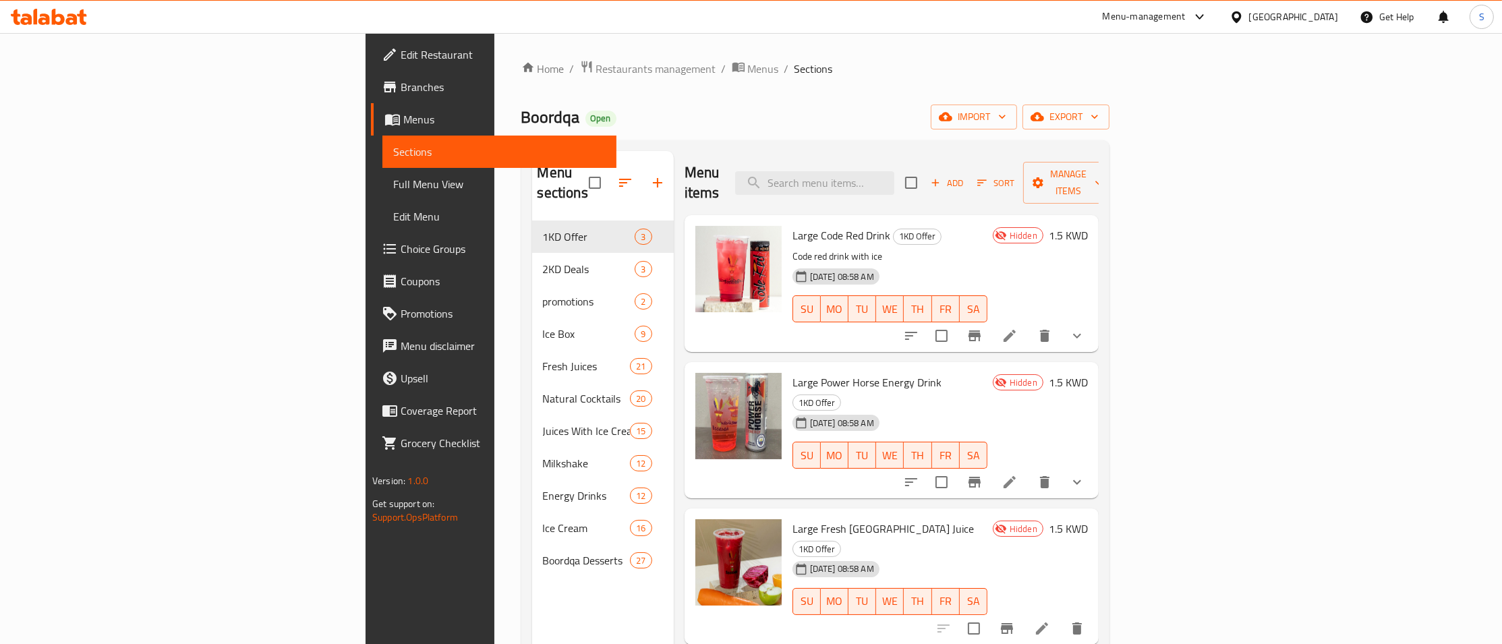
click at [1050, 621] on icon at bounding box center [1042, 629] width 16 height 16
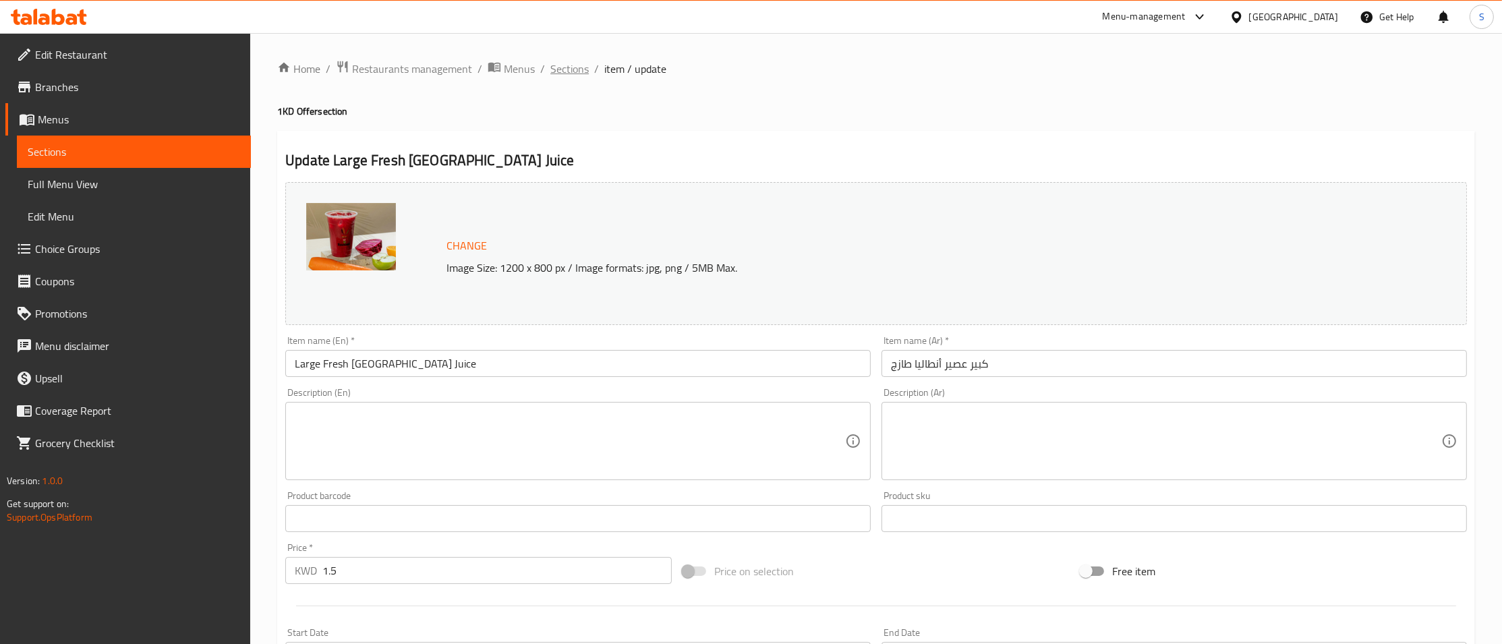
click at [568, 70] on span "Sections" at bounding box center [569, 69] width 38 height 16
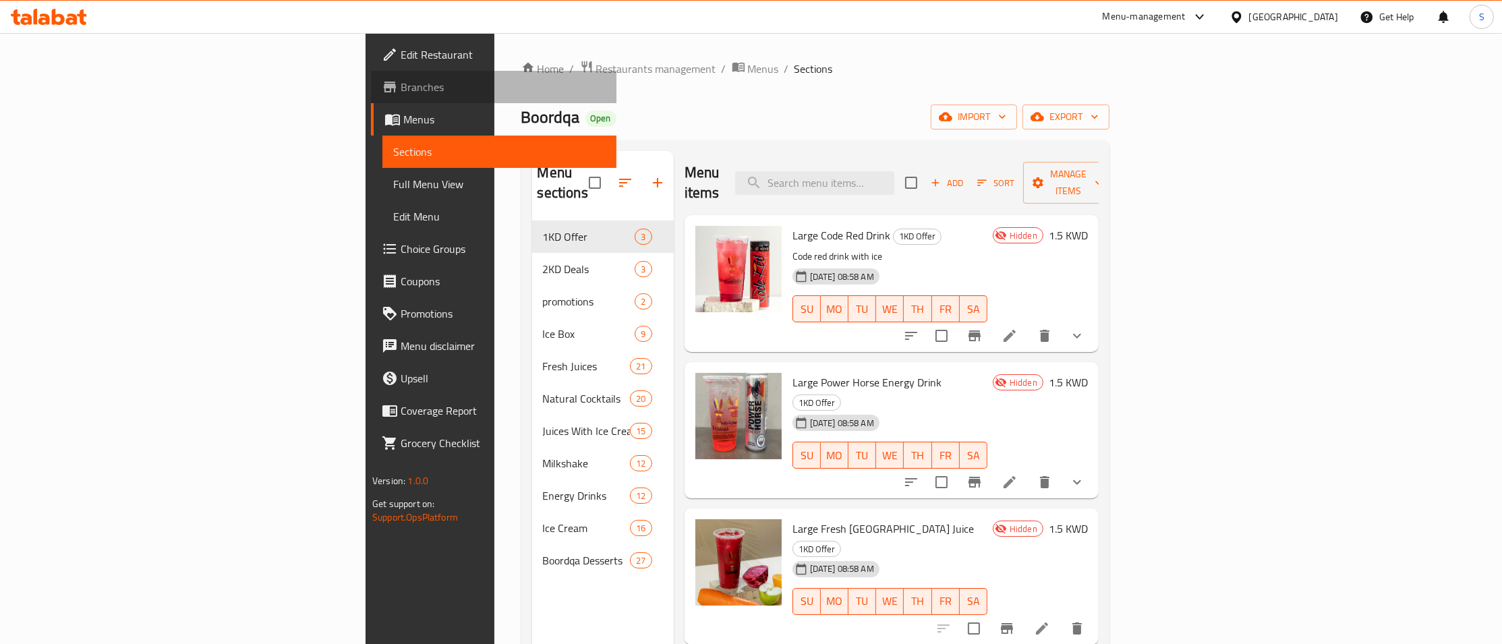
click at [401, 93] on span "Branches" at bounding box center [503, 87] width 205 height 16
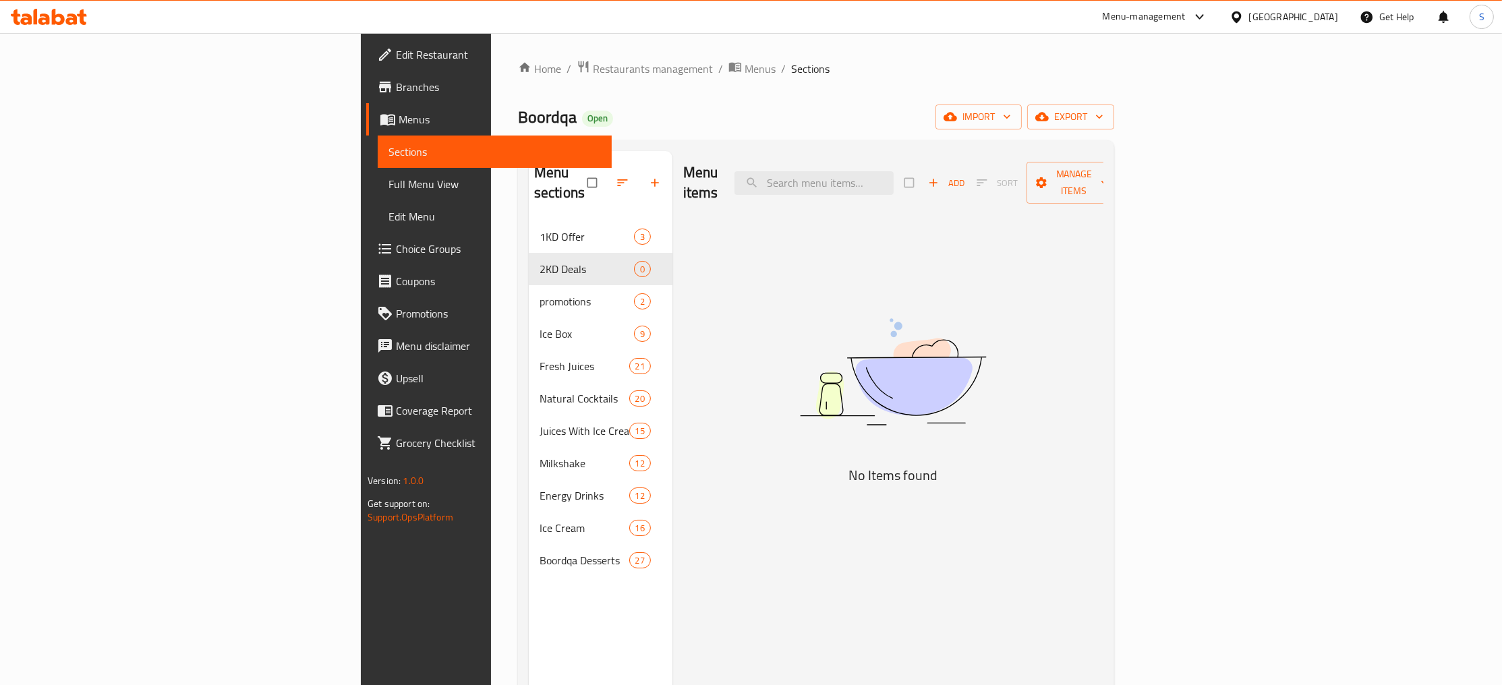
click at [954, 161] on div "Menu items Add Sort Manage items" at bounding box center [893, 183] width 420 height 64
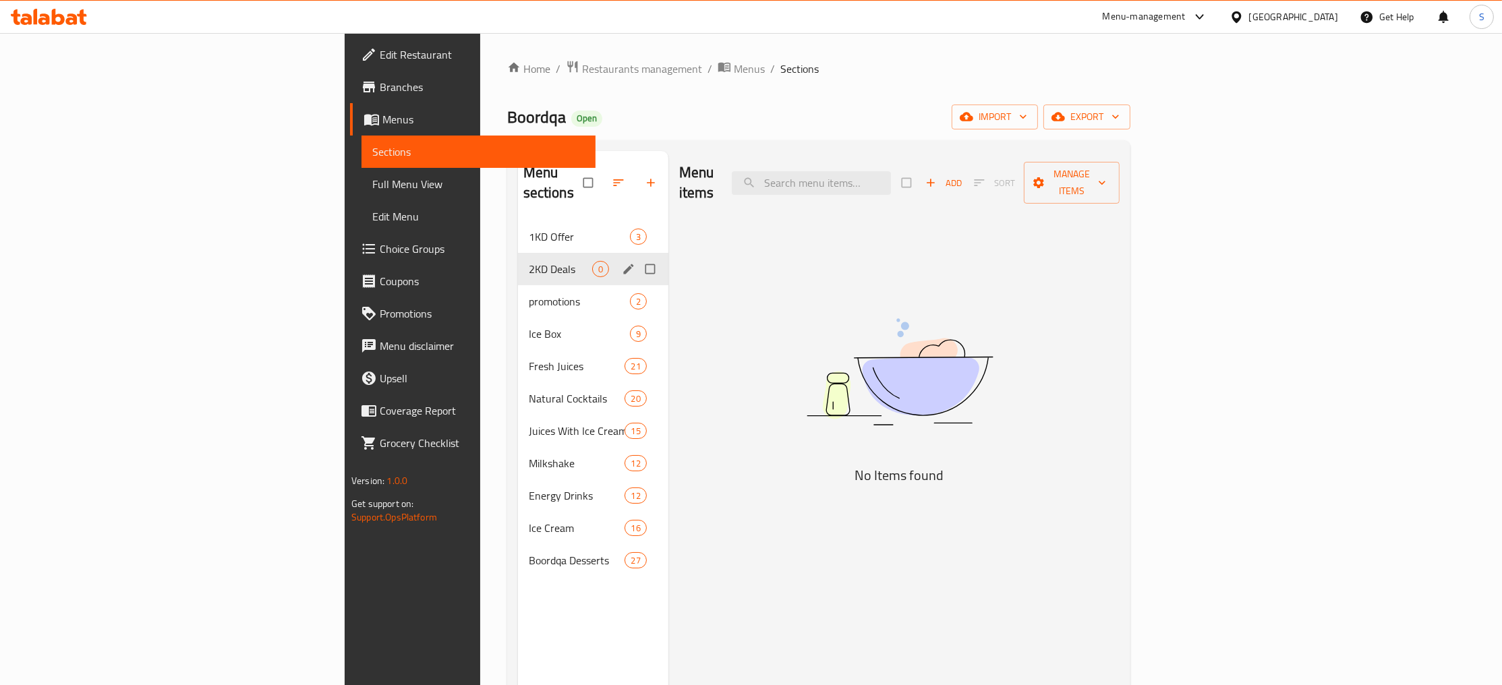
click at [518, 227] on div "1KD Offer 3" at bounding box center [593, 237] width 150 height 32
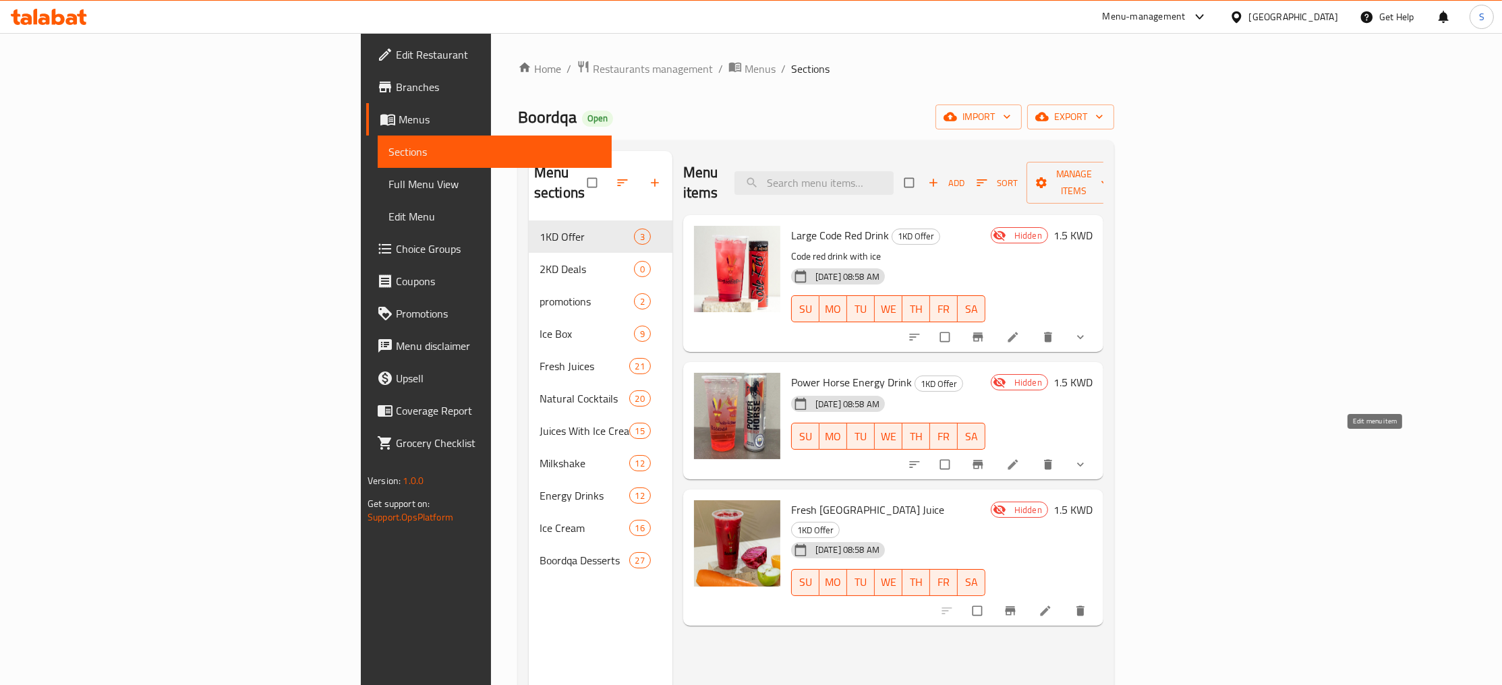
click at [1018, 459] on icon at bounding box center [1013, 464] width 10 height 10
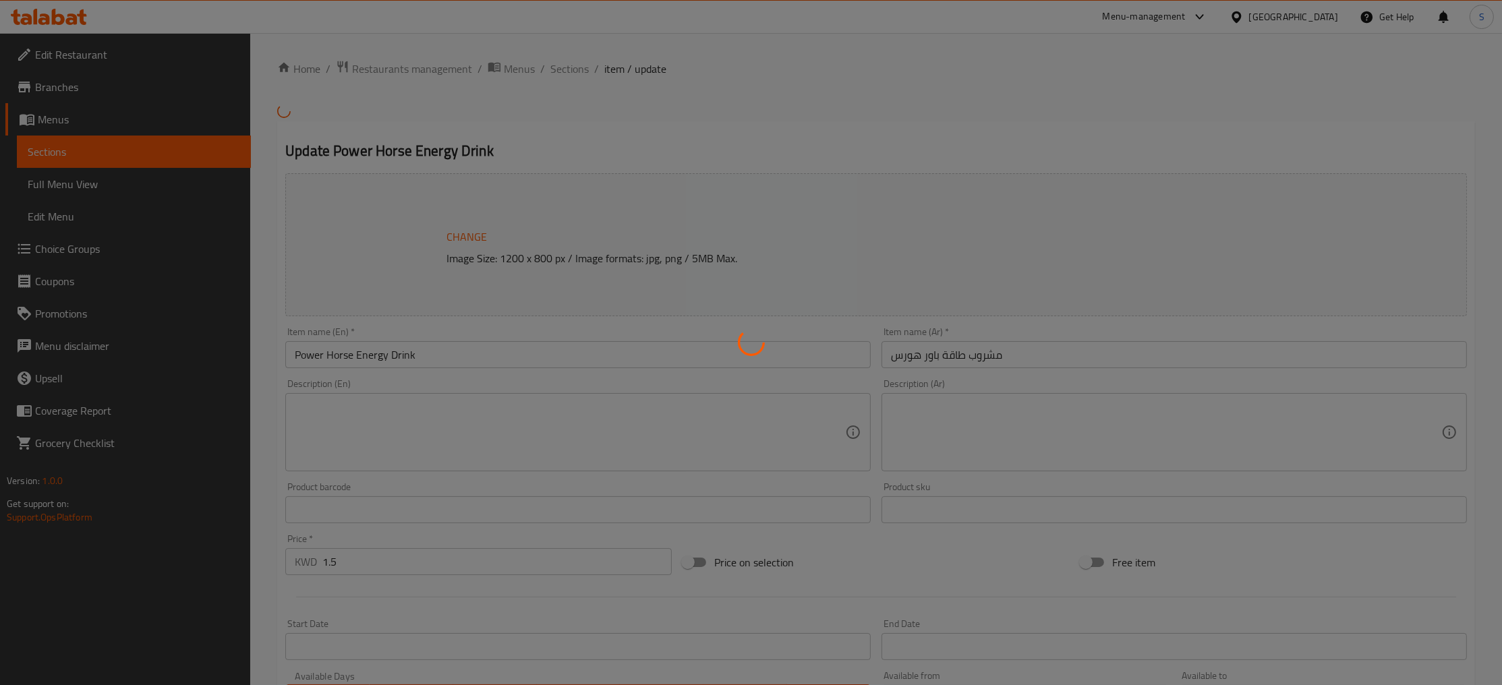
click at [644, 133] on div at bounding box center [751, 342] width 1502 height 685
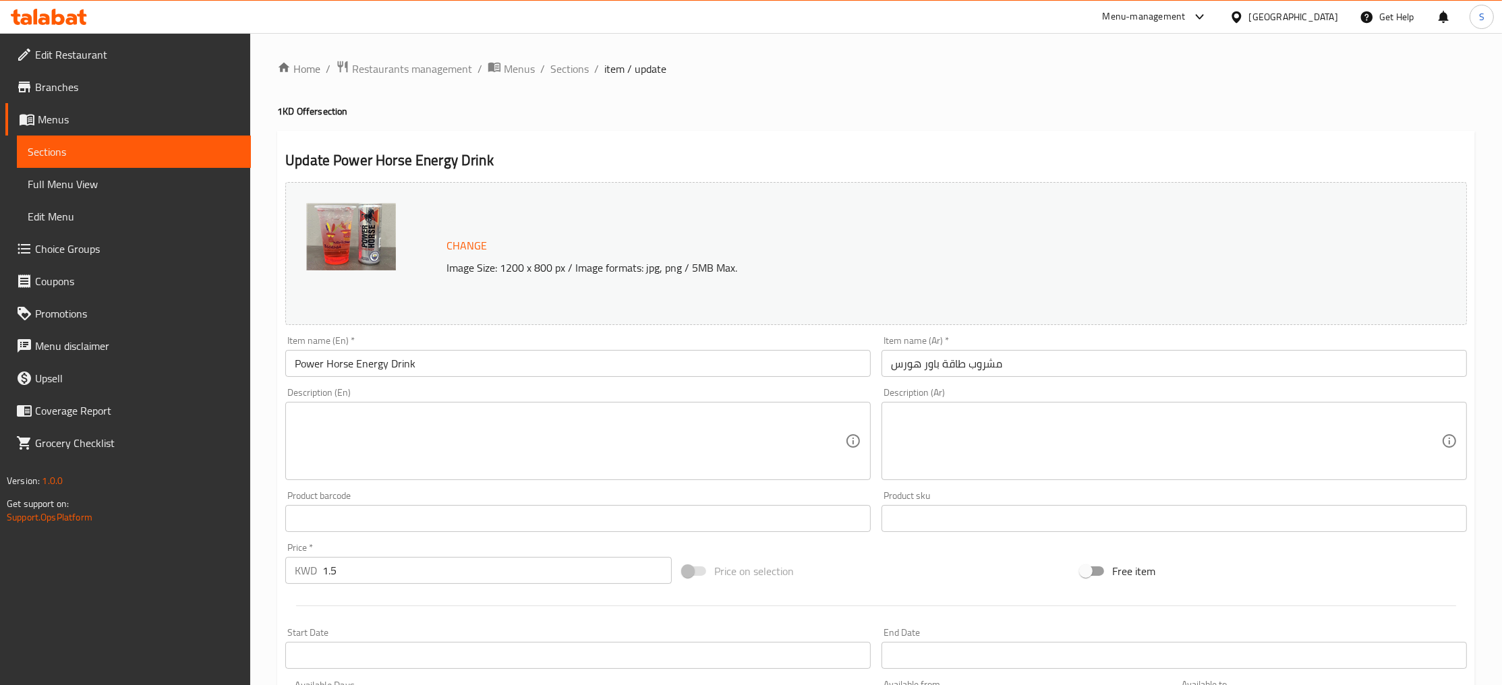
click at [564, 72] on div at bounding box center [751, 342] width 1502 height 685
click at [560, 65] on span "Sections" at bounding box center [569, 69] width 38 height 16
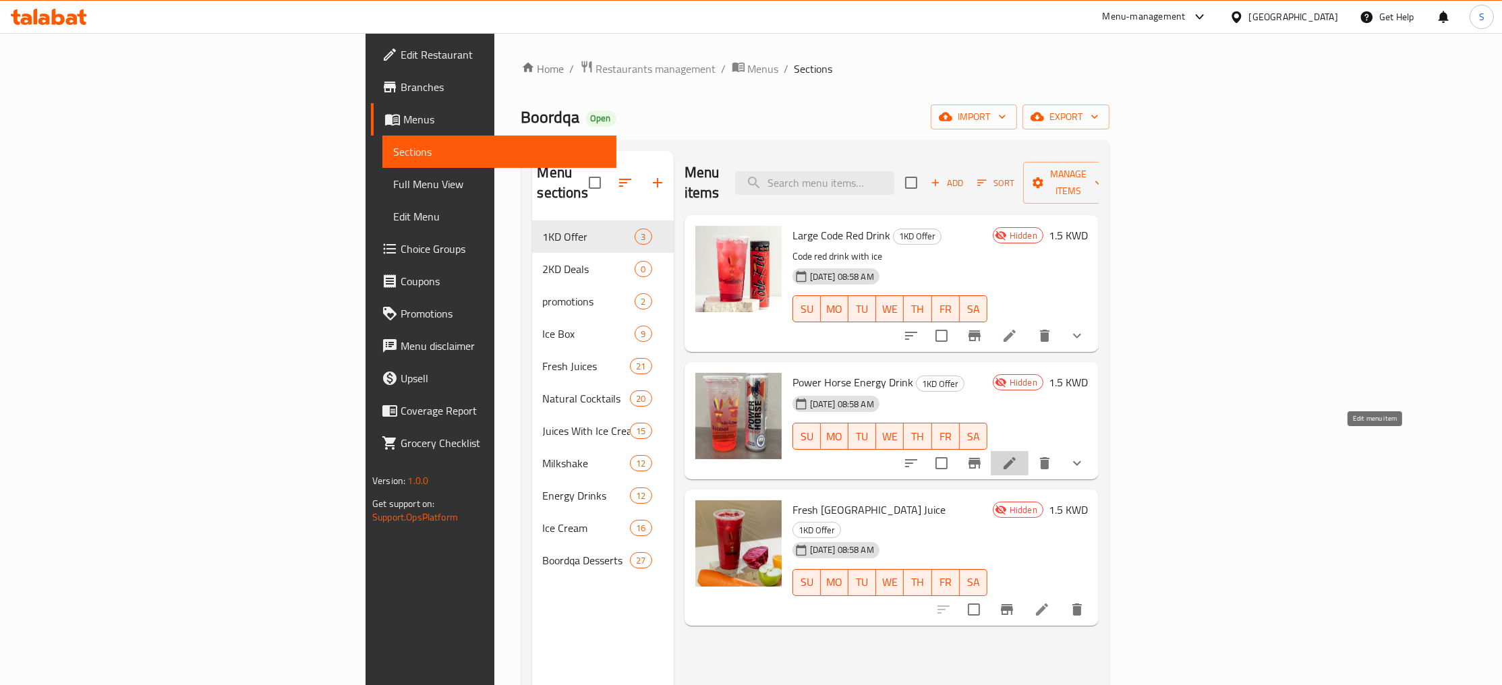
click at [1018, 455] on icon at bounding box center [1010, 463] width 16 height 16
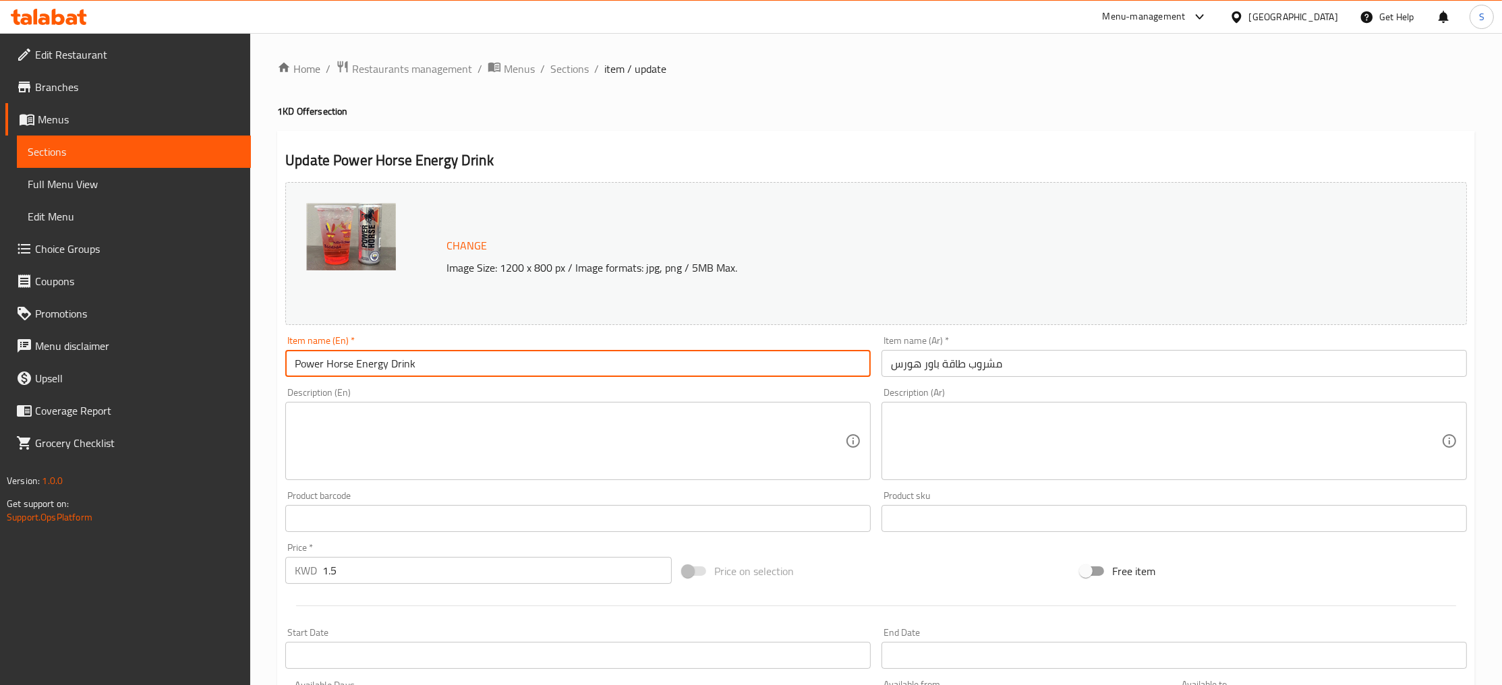
click at [292, 364] on input "Power Horse Energy Drink" at bounding box center [578, 363] width 586 height 27
type input "Large Power Horse Energy Drink"
click at [1036, 363] on input "مشروب طاقة باور هورس" at bounding box center [1175, 363] width 586 height 27
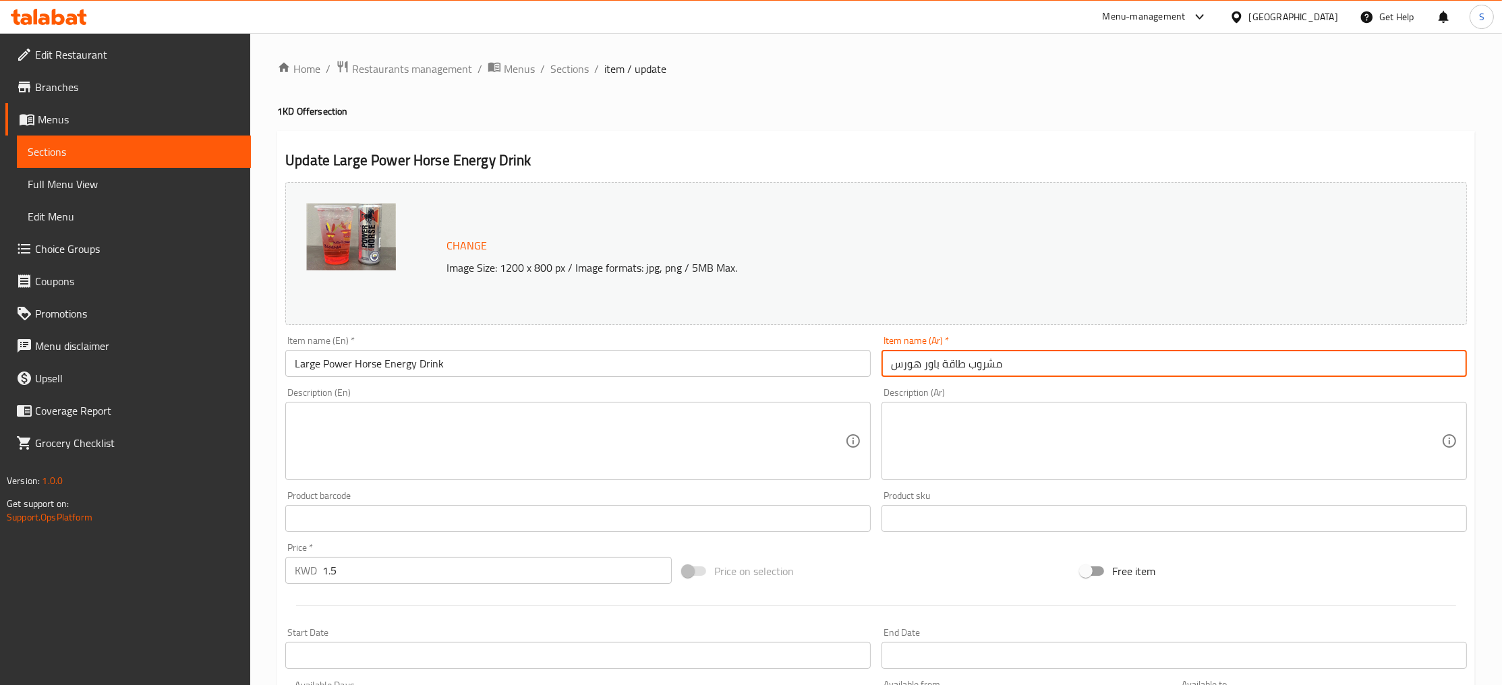
paste input "كبير"
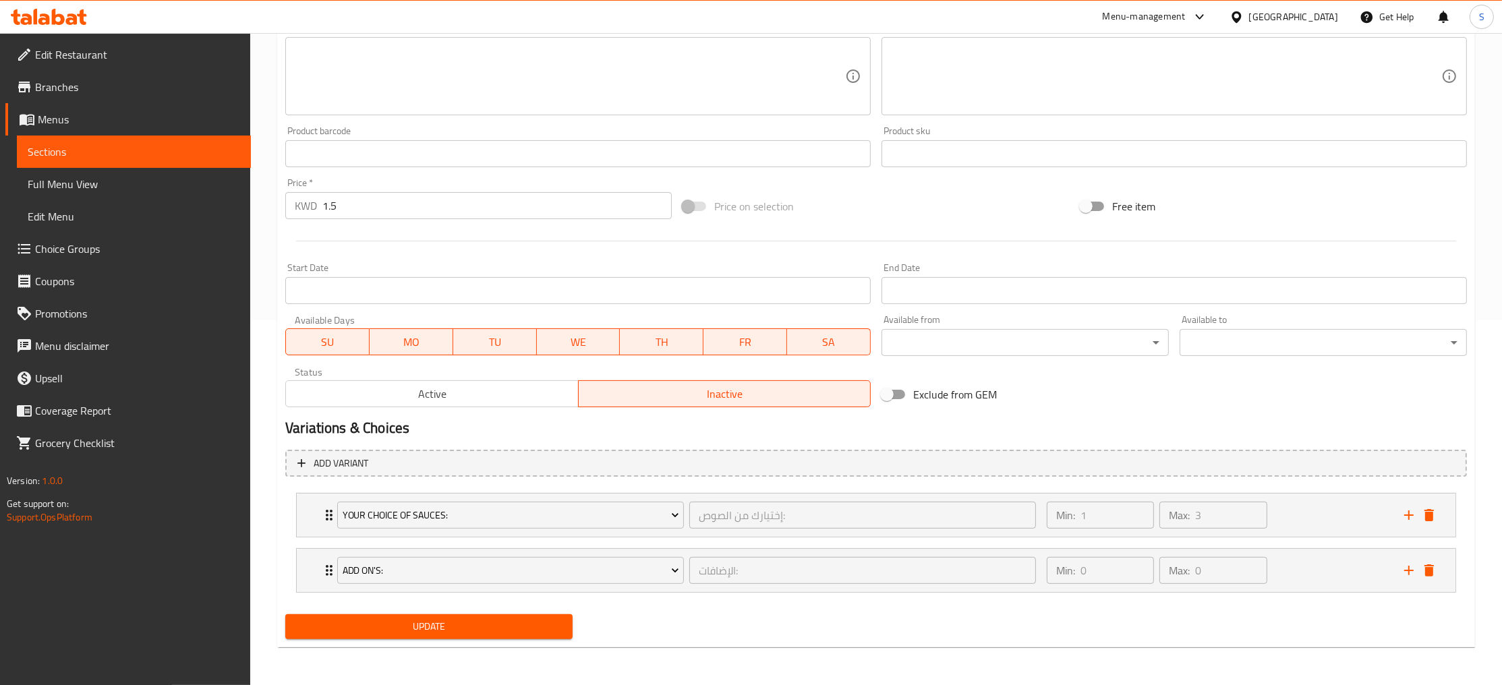
type input "كبير مشروب طاقة باور هورس"
click at [421, 640] on button "Update" at bounding box center [428, 627] width 287 height 25
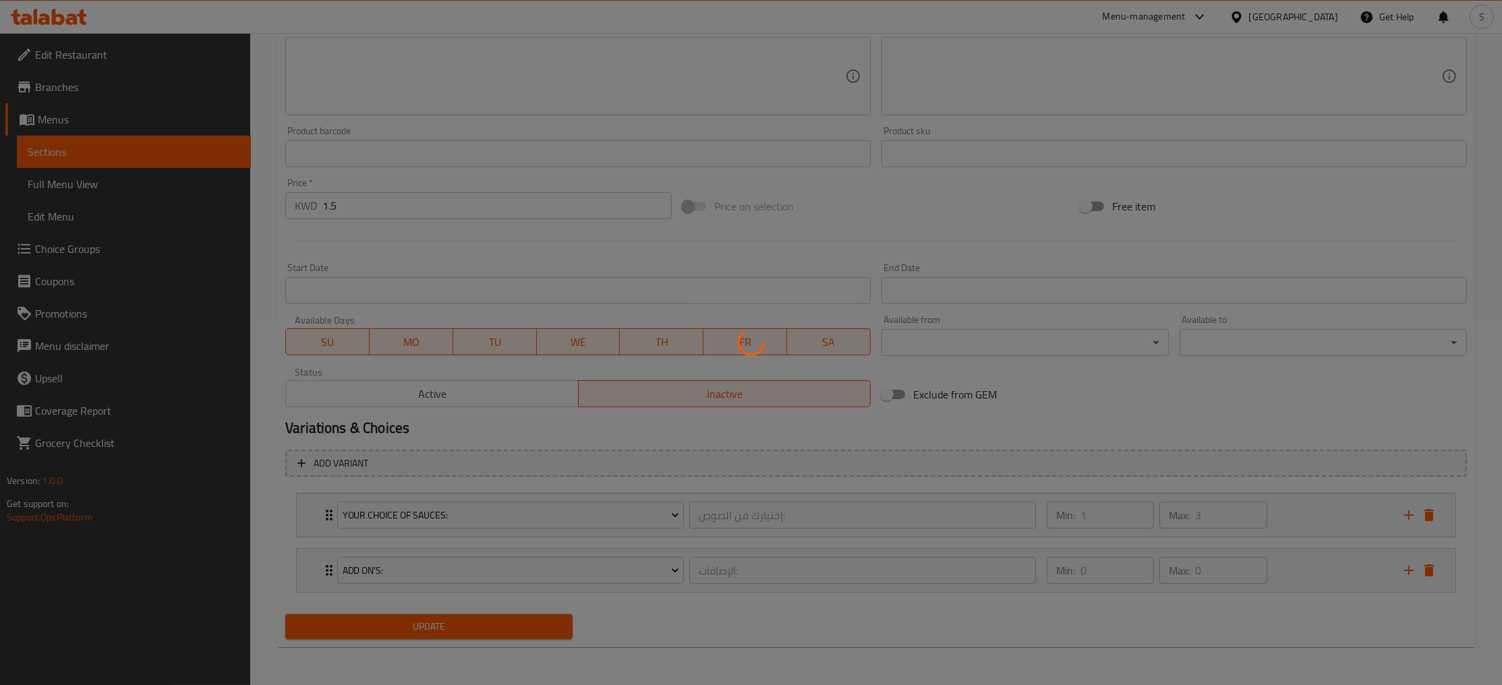
click at [445, 627] on div at bounding box center [751, 342] width 1502 height 685
click at [559, 67] on div at bounding box center [751, 342] width 1502 height 685
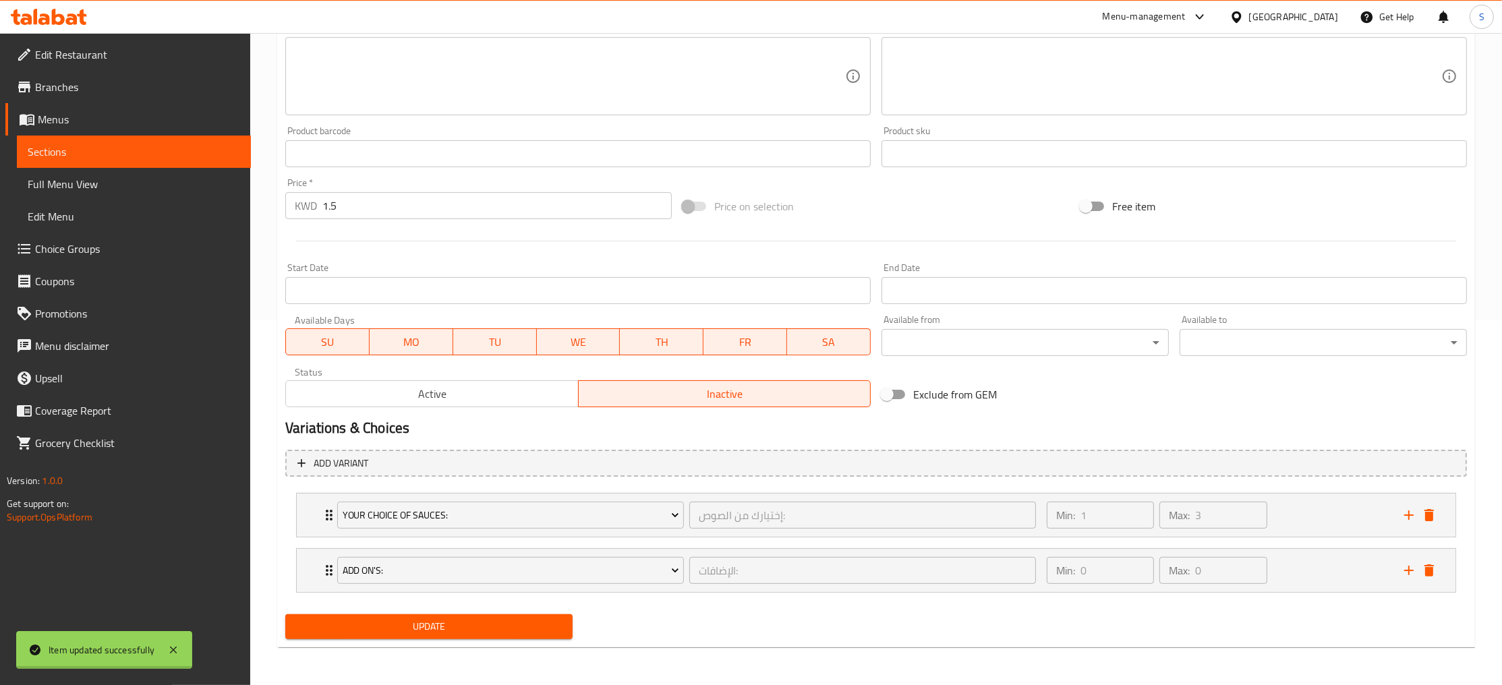
scroll to position [0, 0]
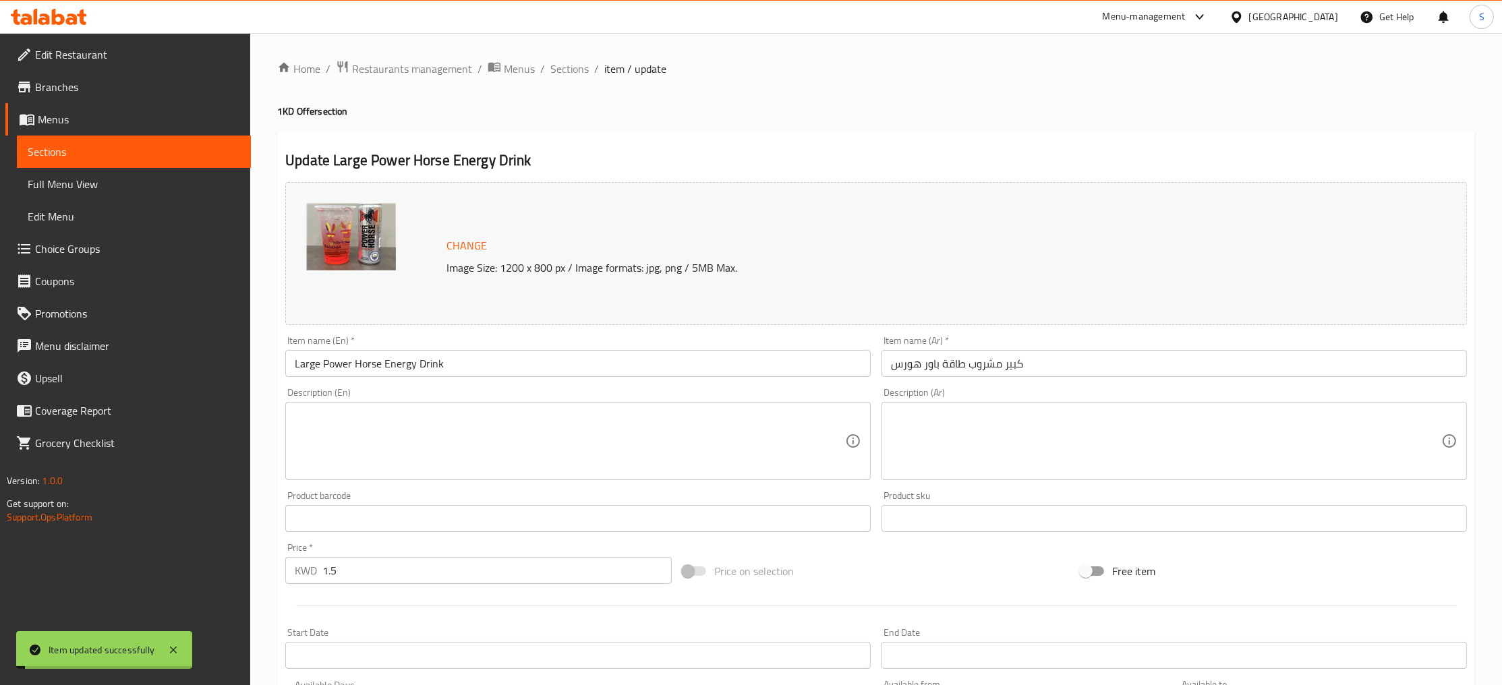
click at [559, 67] on span "Sections" at bounding box center [569, 69] width 38 height 16
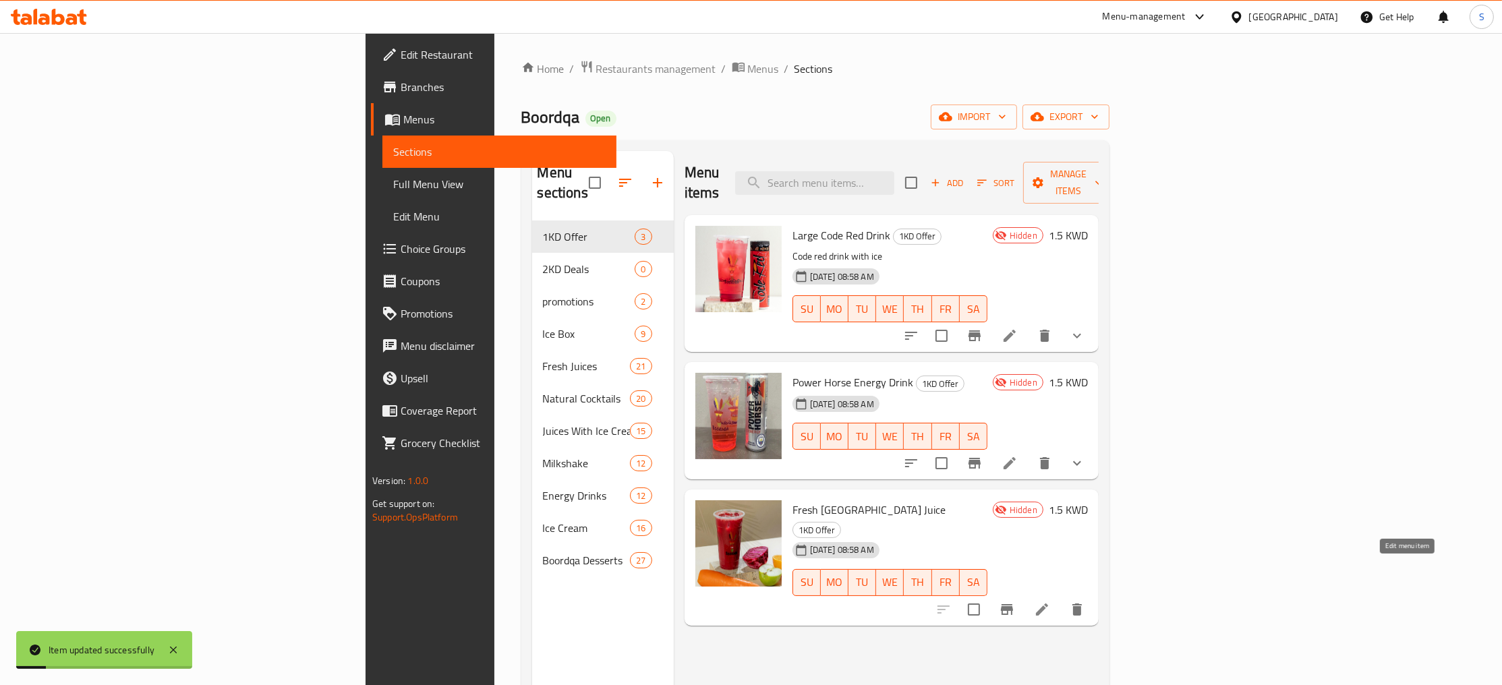
click at [1050, 602] on icon at bounding box center [1042, 610] width 16 height 16
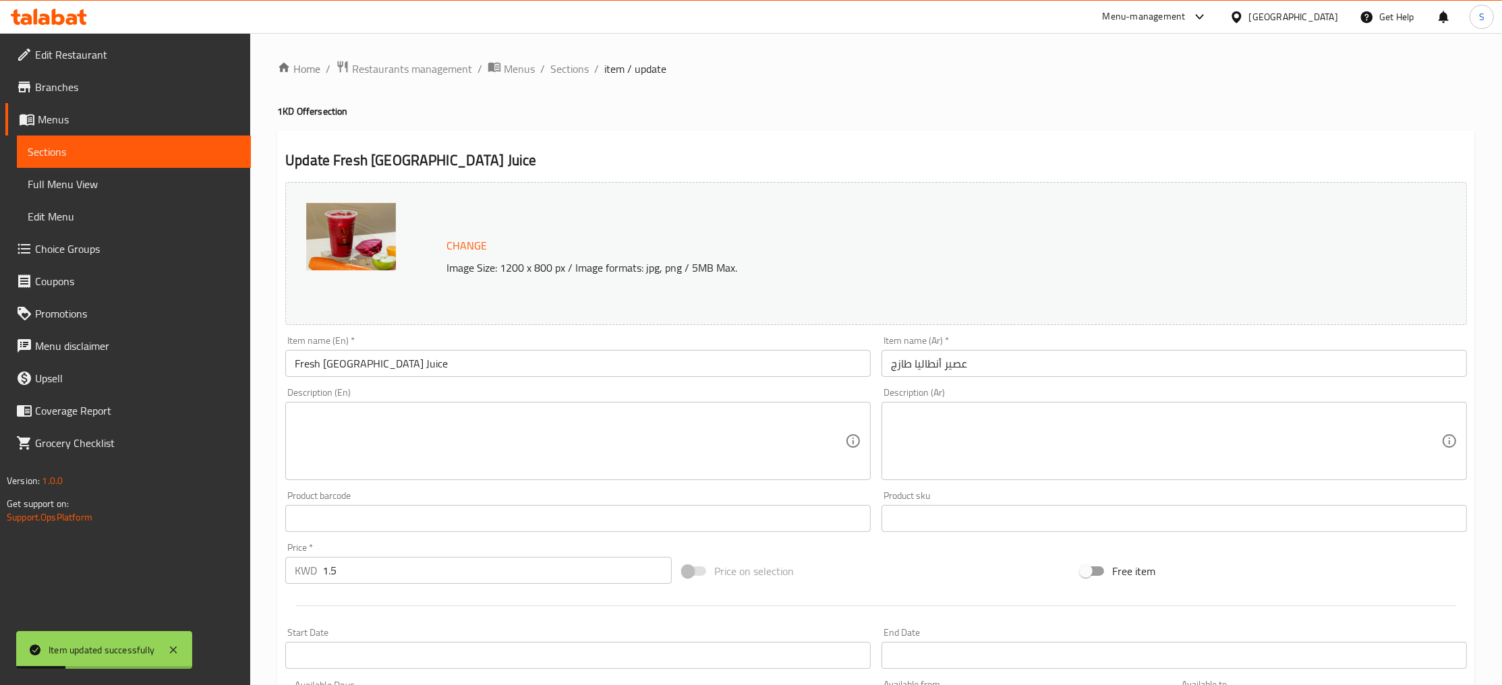
click at [1040, 368] on input "عصير أنطاليا طازج" at bounding box center [1175, 363] width 586 height 27
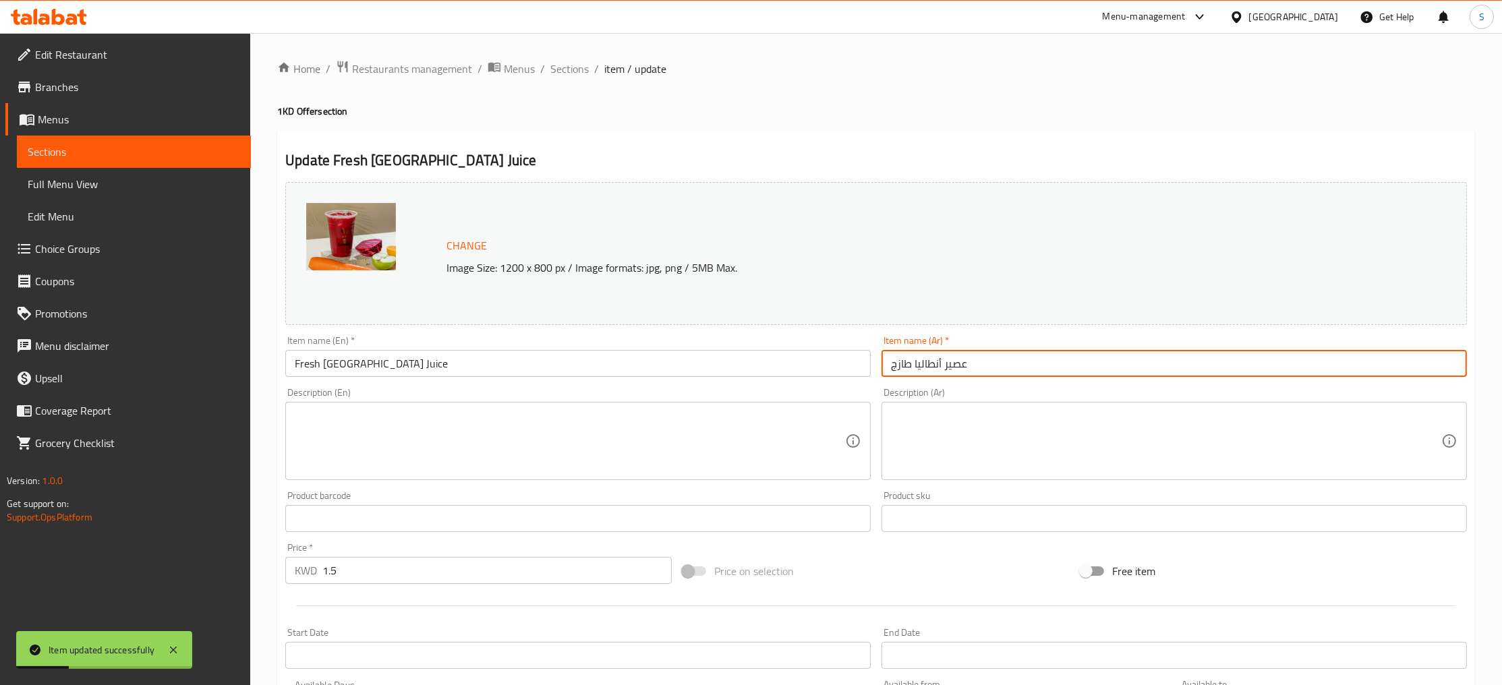
paste input "كبير"
type input "كبير عصير أنطاليا طازج"
click at [291, 360] on input "Fresh [GEOGRAPHIC_DATA] Juice" at bounding box center [578, 363] width 586 height 27
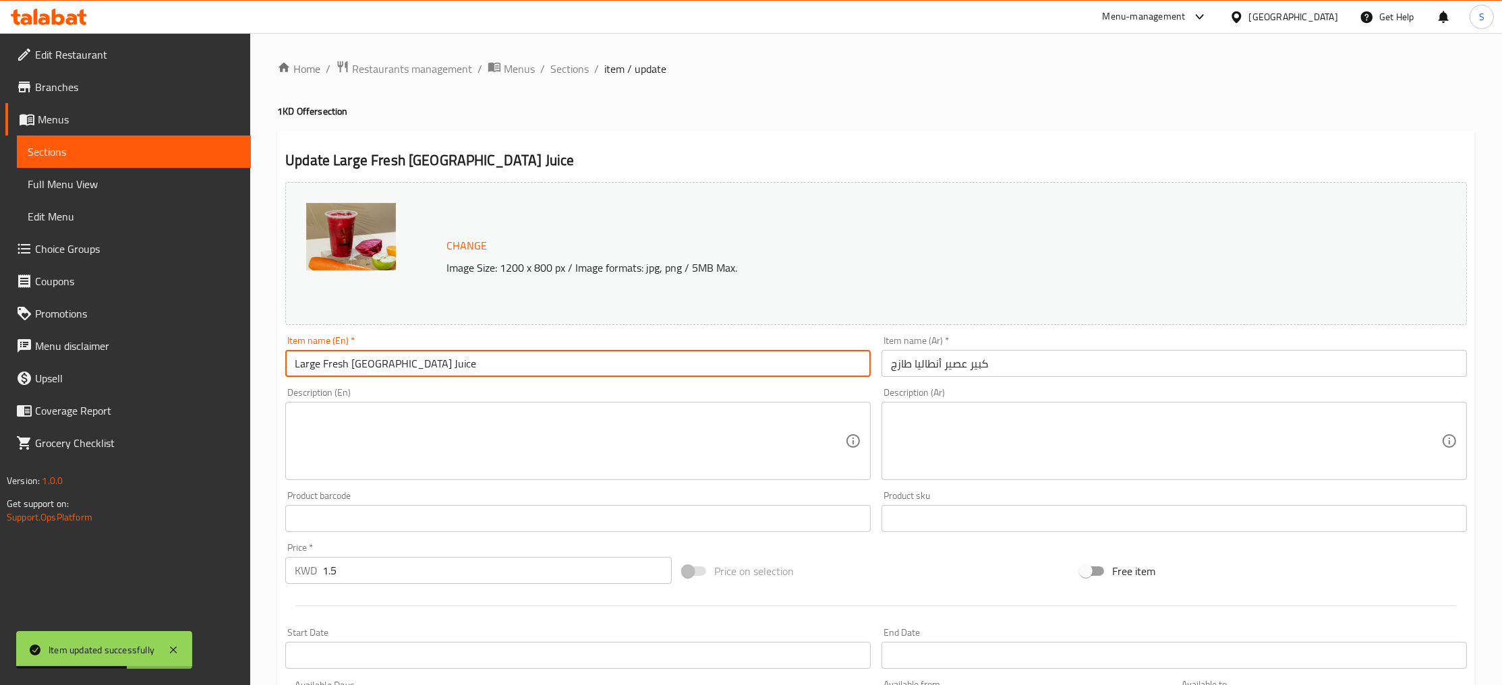
scroll to position [285, 0]
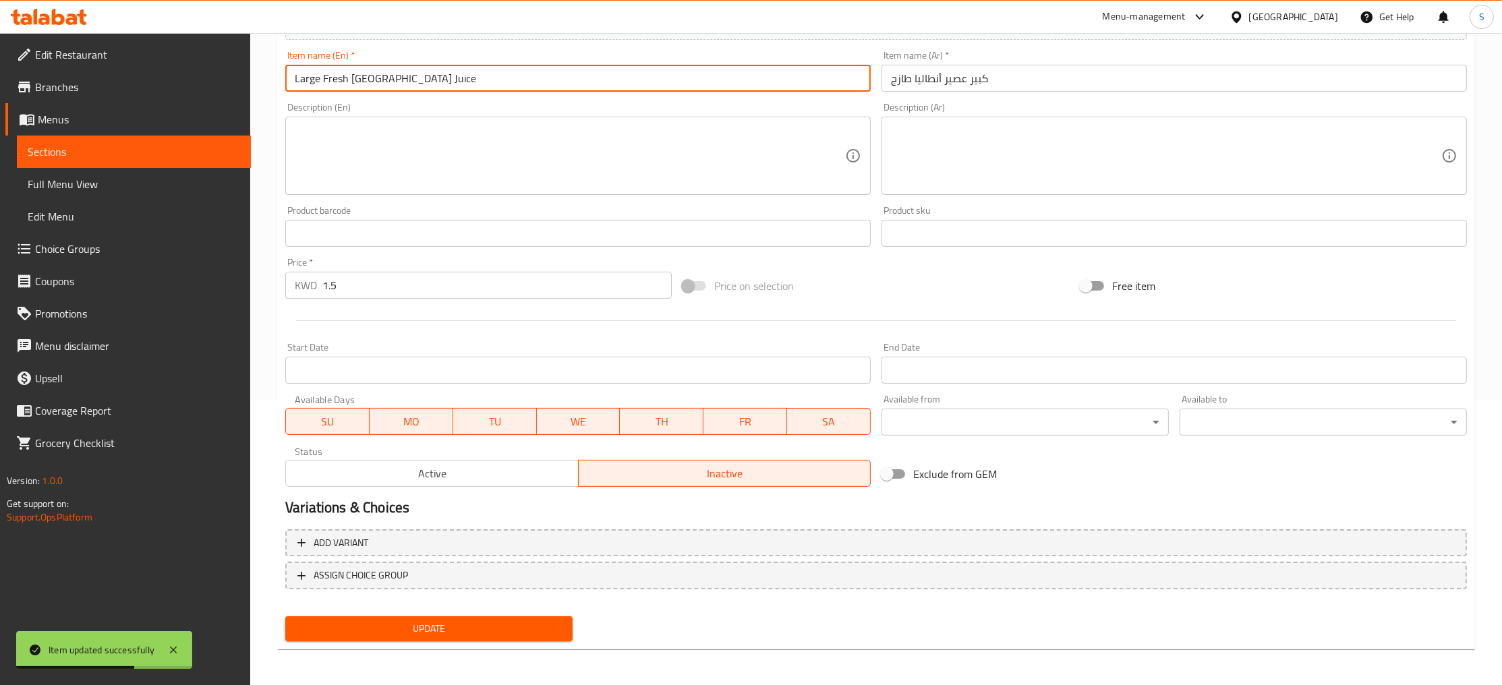
type input "Large Fresh [GEOGRAPHIC_DATA] Juice"
click at [391, 634] on span "Update" at bounding box center [429, 629] width 266 height 17
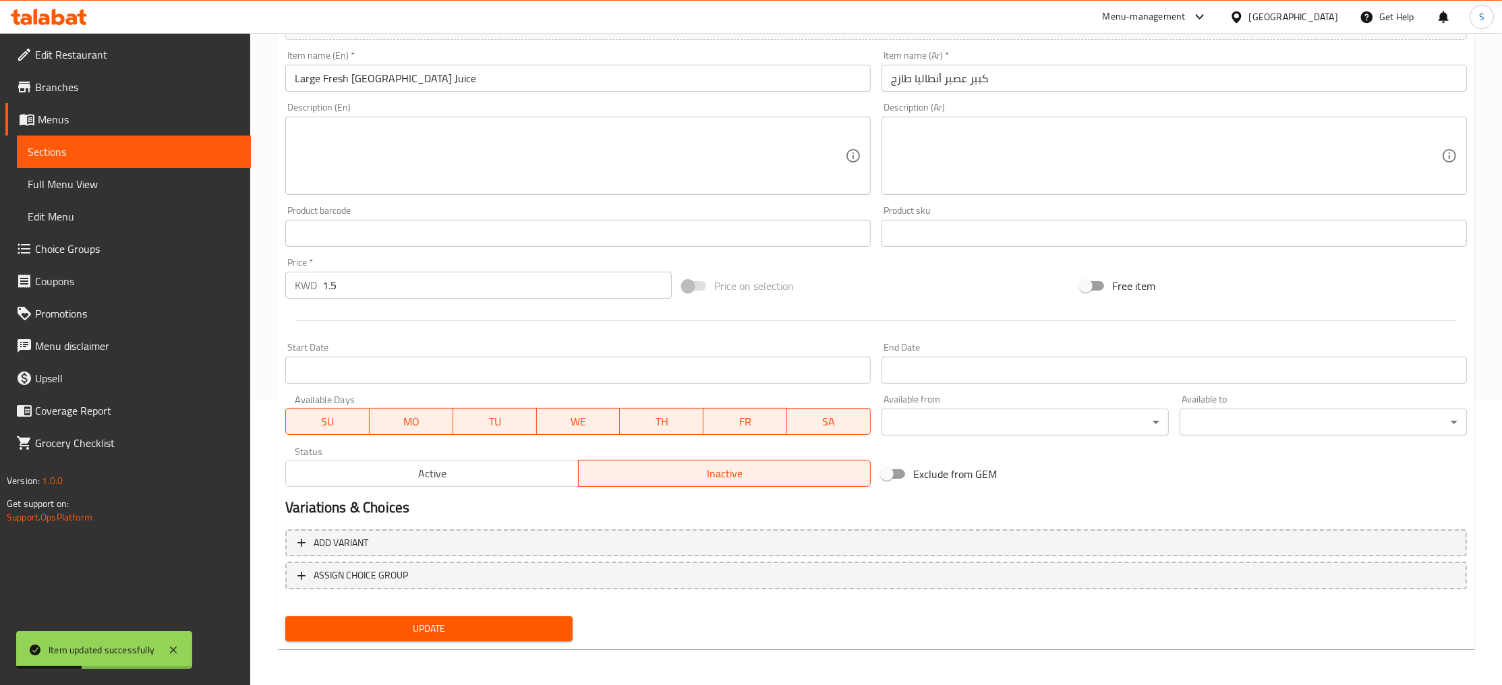
scroll to position [0, 0]
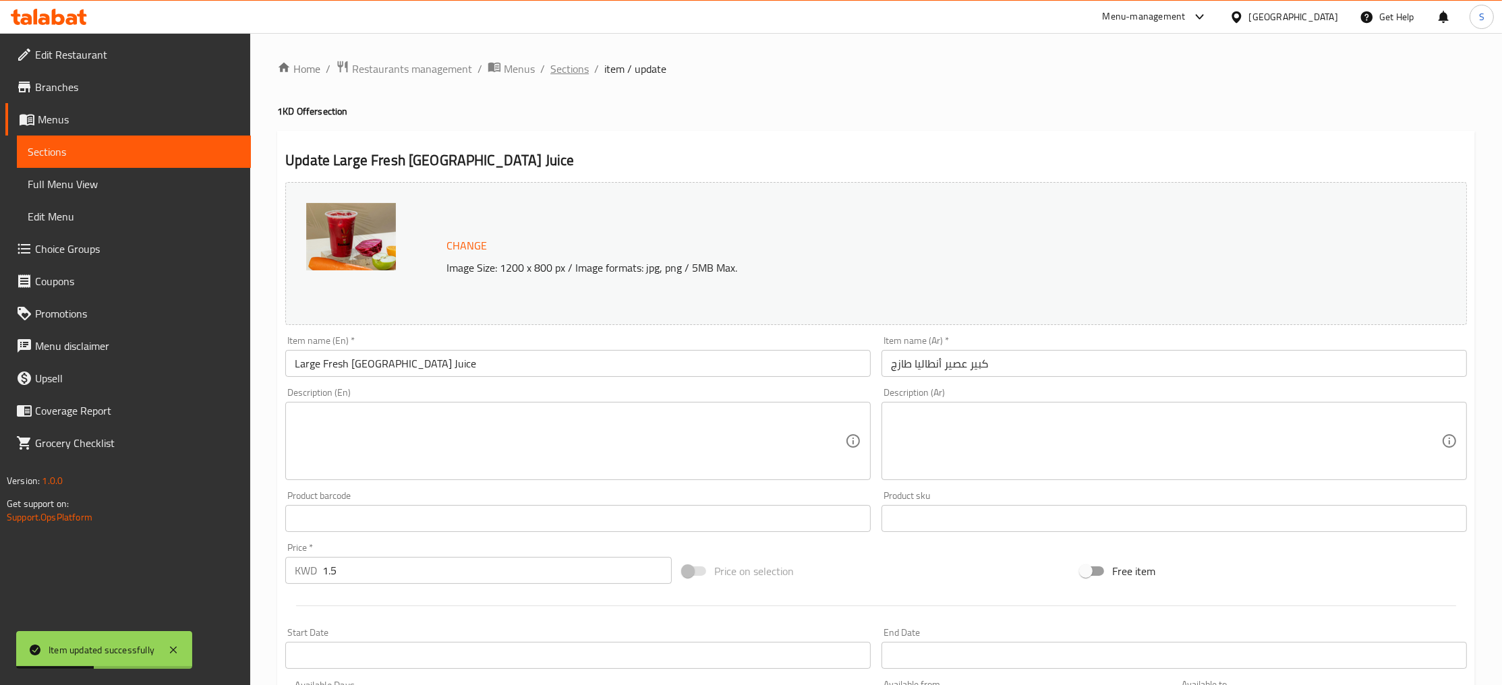
click at [582, 70] on span "Sections" at bounding box center [569, 69] width 38 height 16
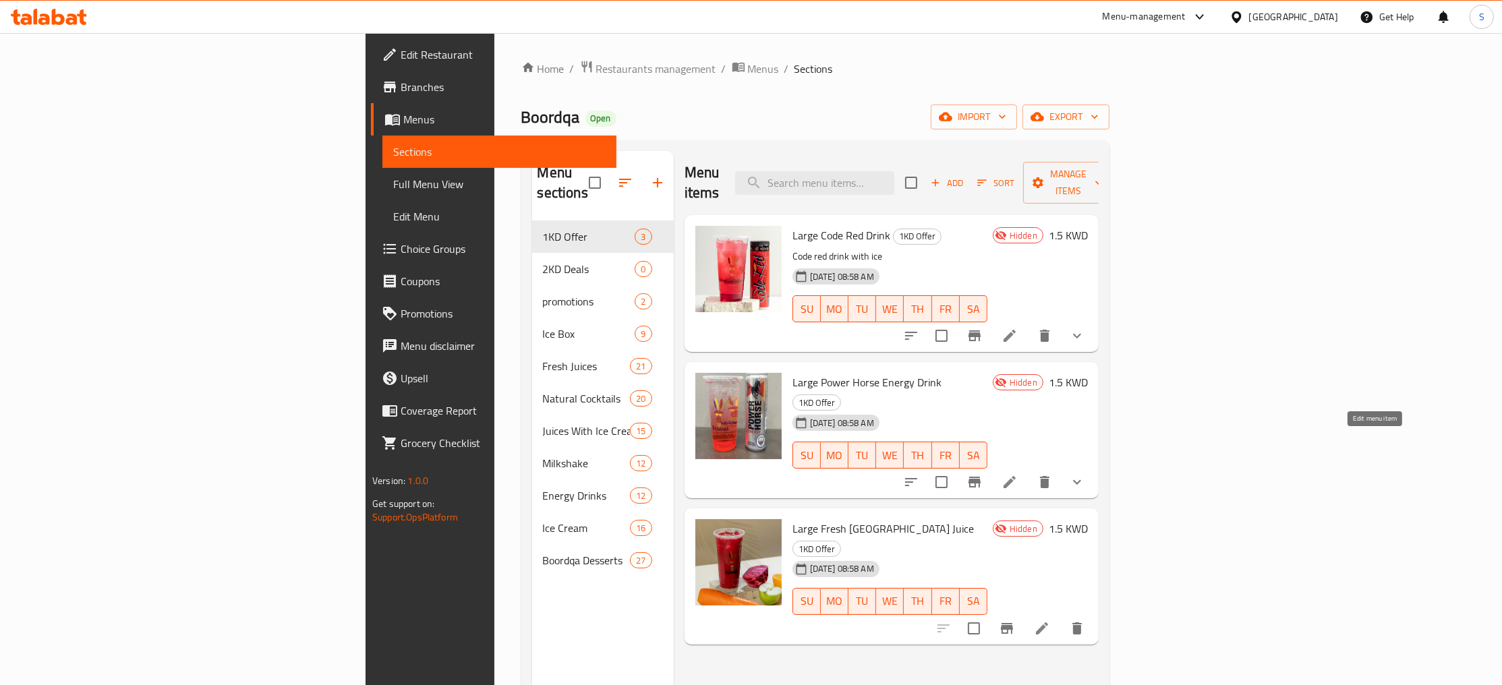
click at [1018, 474] on icon at bounding box center [1010, 482] width 16 height 16
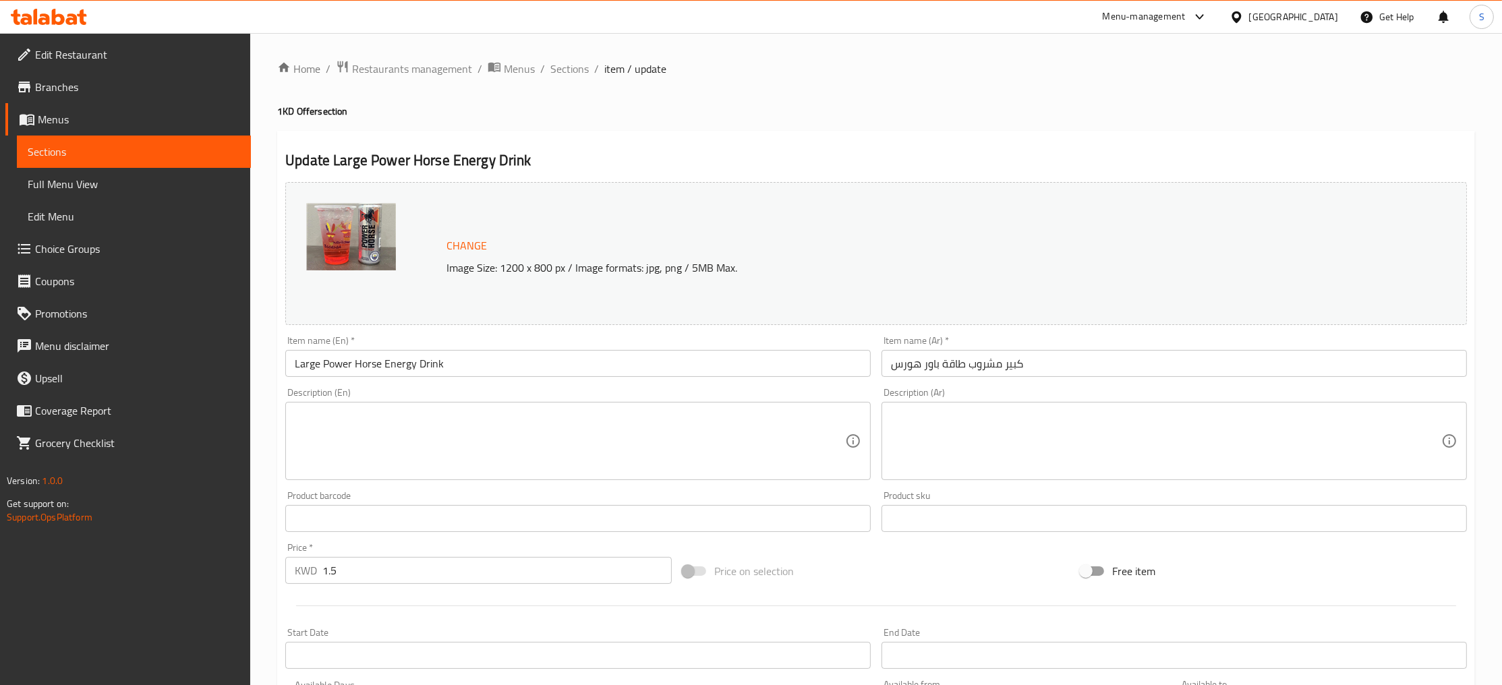
drag, startPoint x: 478, startPoint y: 372, endPoint x: 478, endPoint y: 364, distance: 8.1
click at [478, 364] on input "Large Power Horse Energy Drink" at bounding box center [578, 363] width 586 height 27
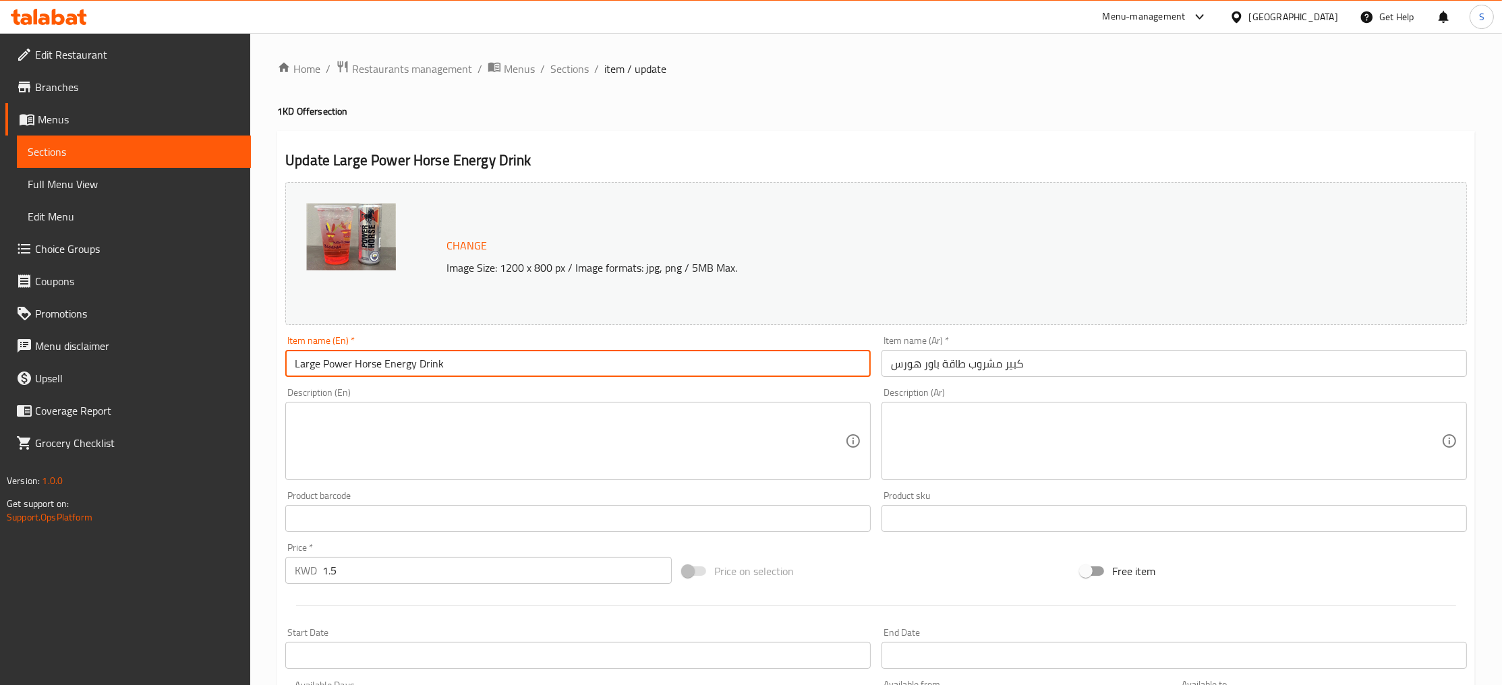
drag, startPoint x: 480, startPoint y: 363, endPoint x: 219, endPoint y: 348, distance: 261.5
click at [285, 366] on input "Large Power Horse Energy Drink" at bounding box center [578, 363] width 586 height 27
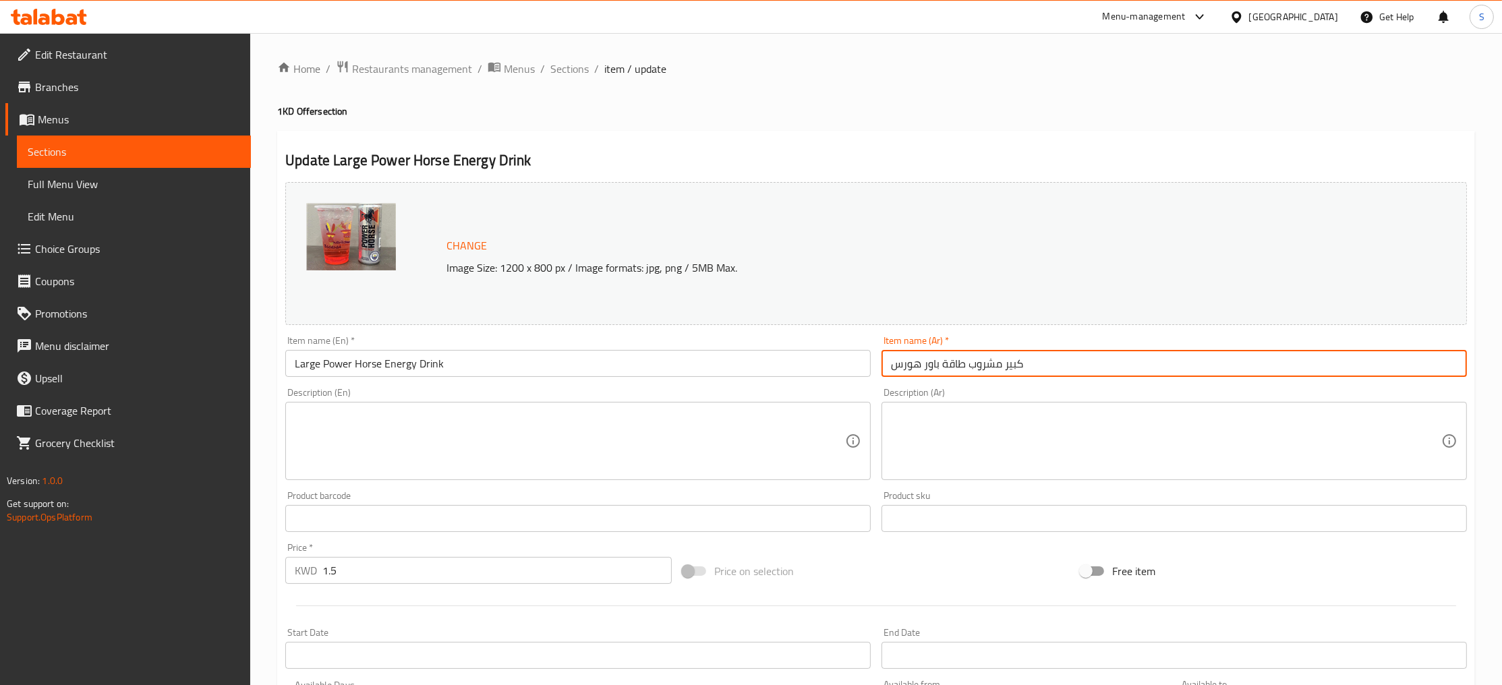
click at [1080, 364] on input "كبير مشروب طاقة باور هورس" at bounding box center [1175, 363] width 586 height 27
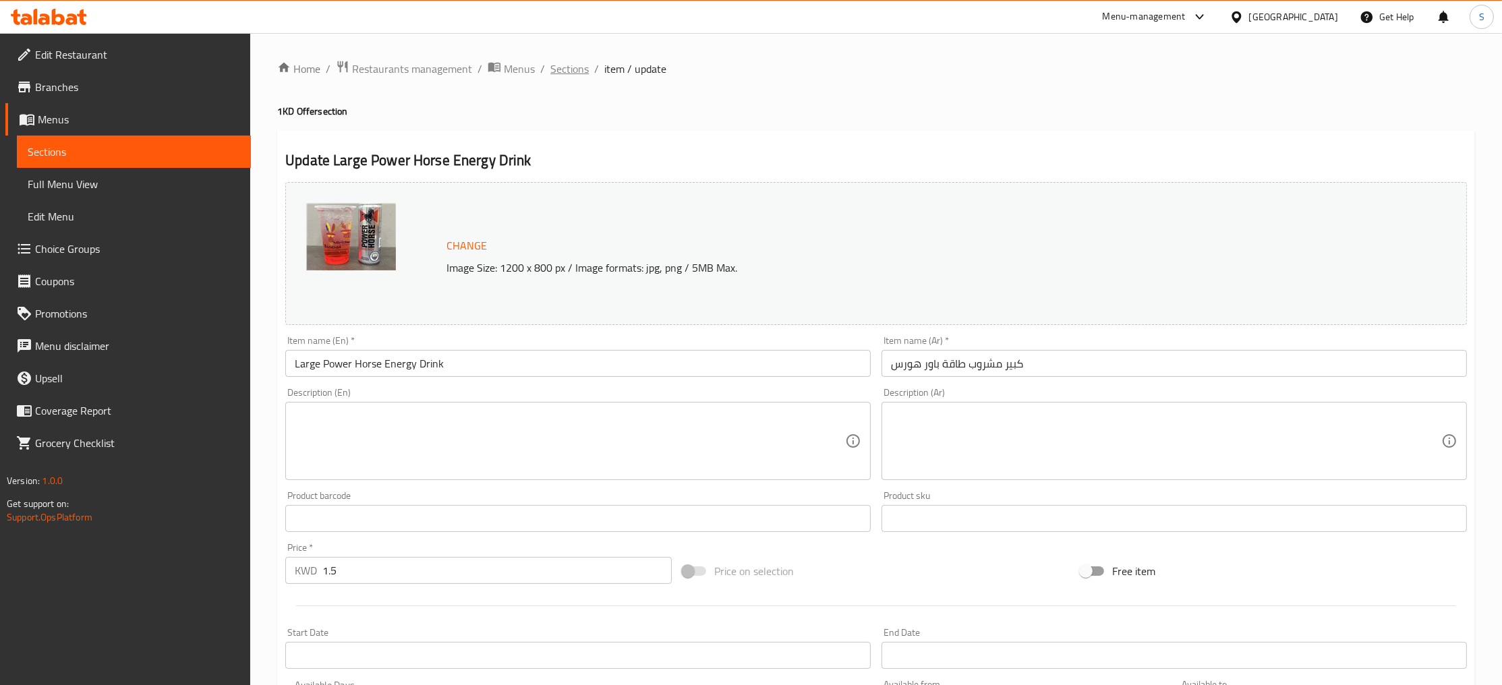
click at [573, 74] on span "Sections" at bounding box center [569, 69] width 38 height 16
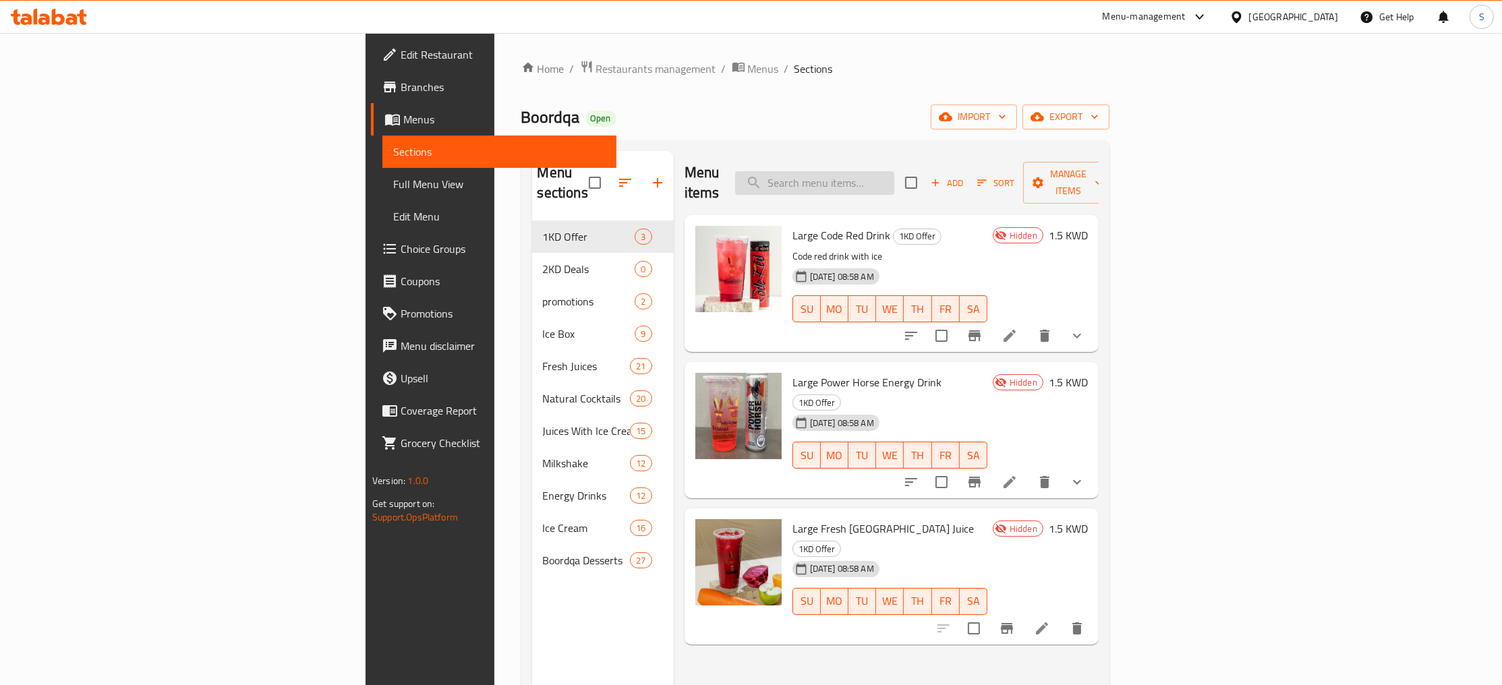
click at [895, 171] on input "search" at bounding box center [814, 183] width 159 height 24
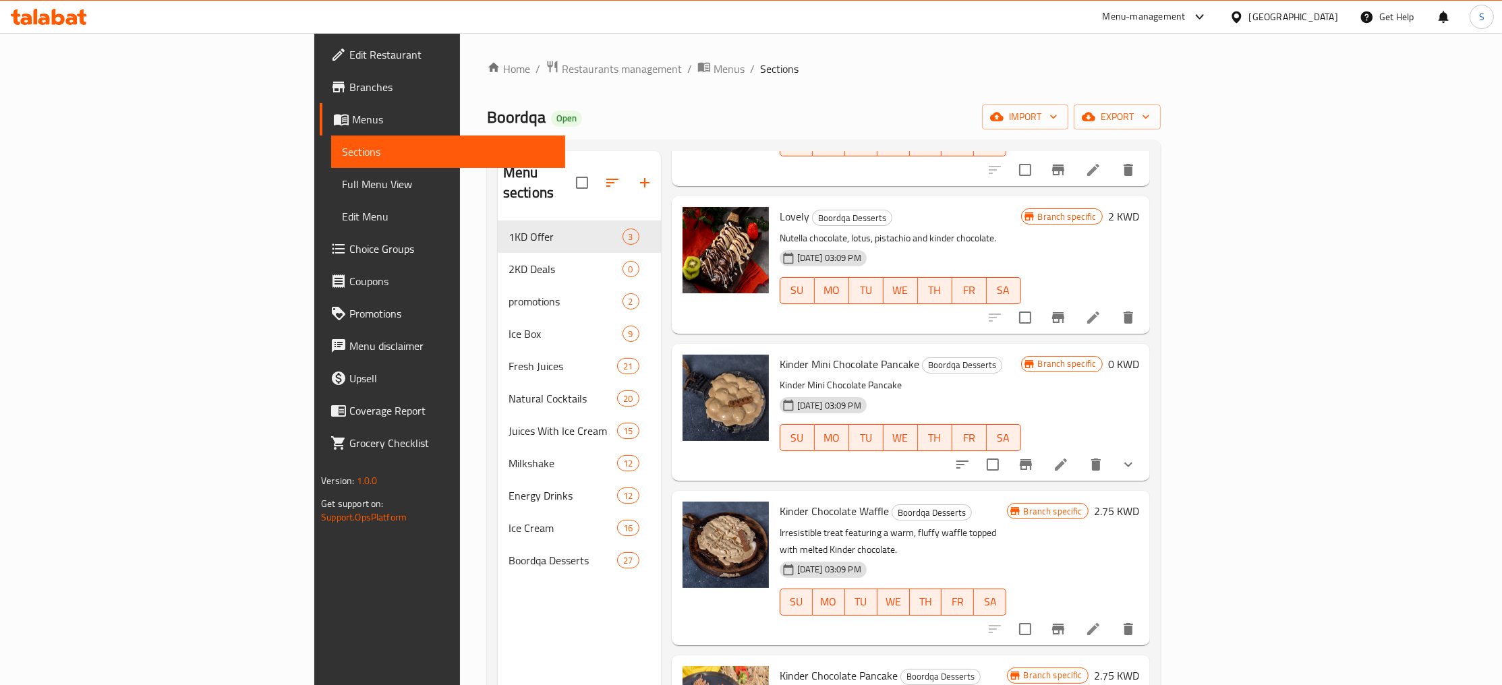
scroll to position [1175, 0]
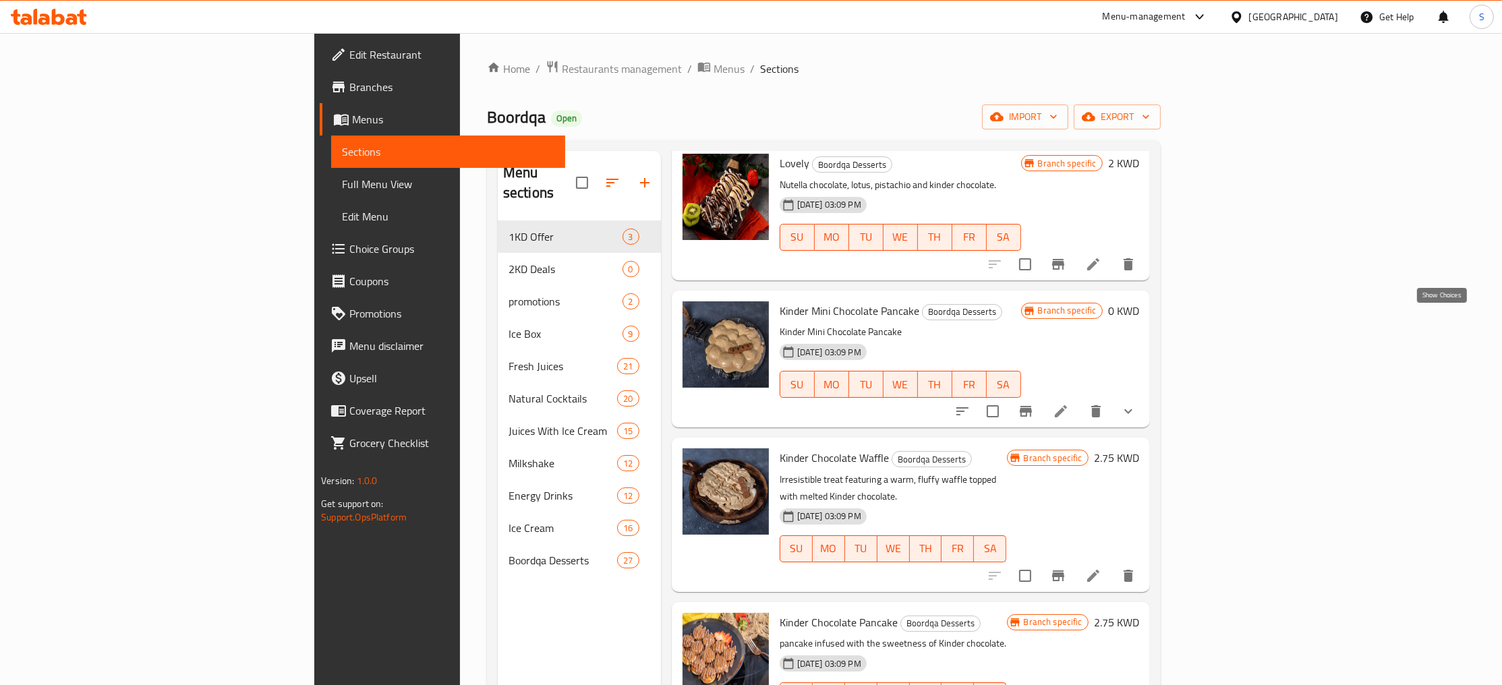
type input "kinder"
click at [1137, 403] on icon "show more" at bounding box center [1129, 411] width 16 height 16
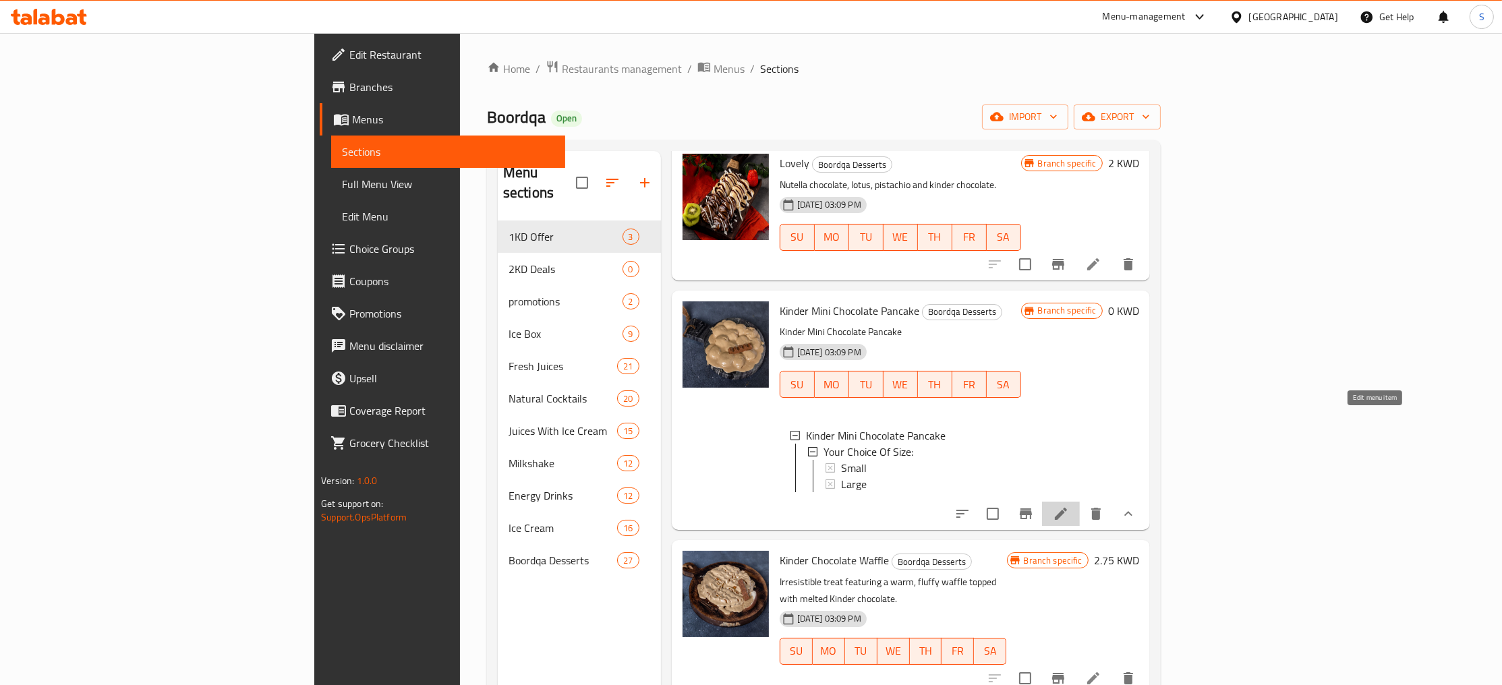
click at [1067, 508] on icon at bounding box center [1061, 514] width 12 height 12
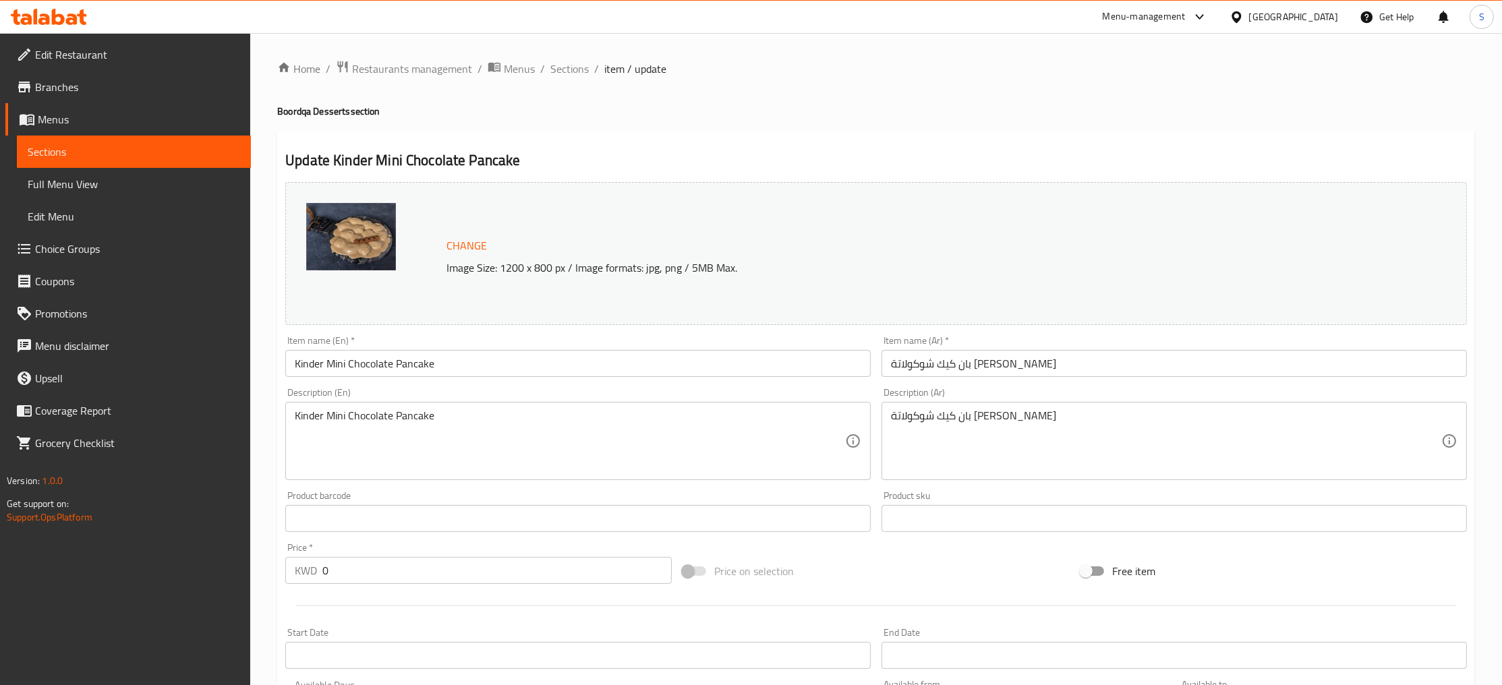
click at [1052, 368] on input "بان كيك شوكولاتة [PERSON_NAME]" at bounding box center [1175, 363] width 586 height 27
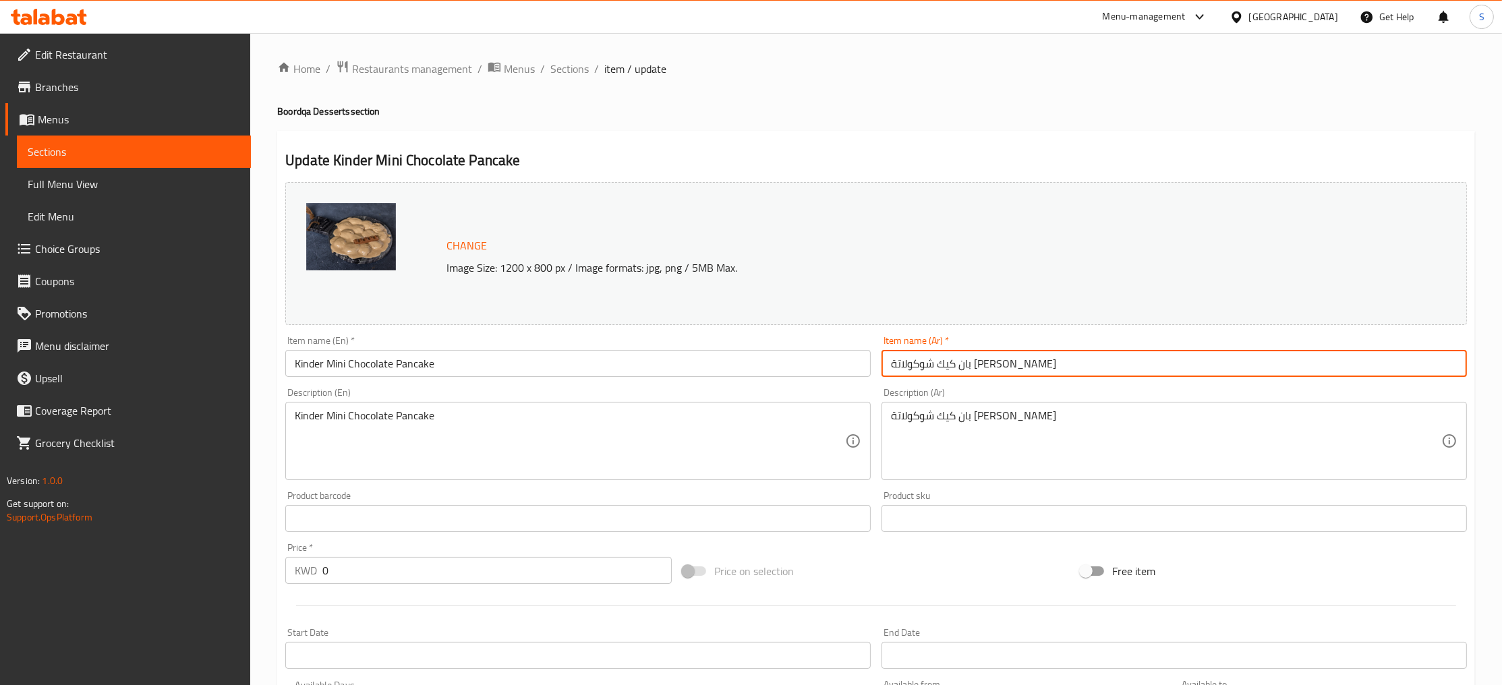
click at [1053, 366] on input "بان كيك شوكولاتة [PERSON_NAME]" at bounding box center [1175, 363] width 586 height 27
click at [1043, 364] on input "بان كيك شوكولاتة [PERSON_NAME]" at bounding box center [1175, 363] width 586 height 27
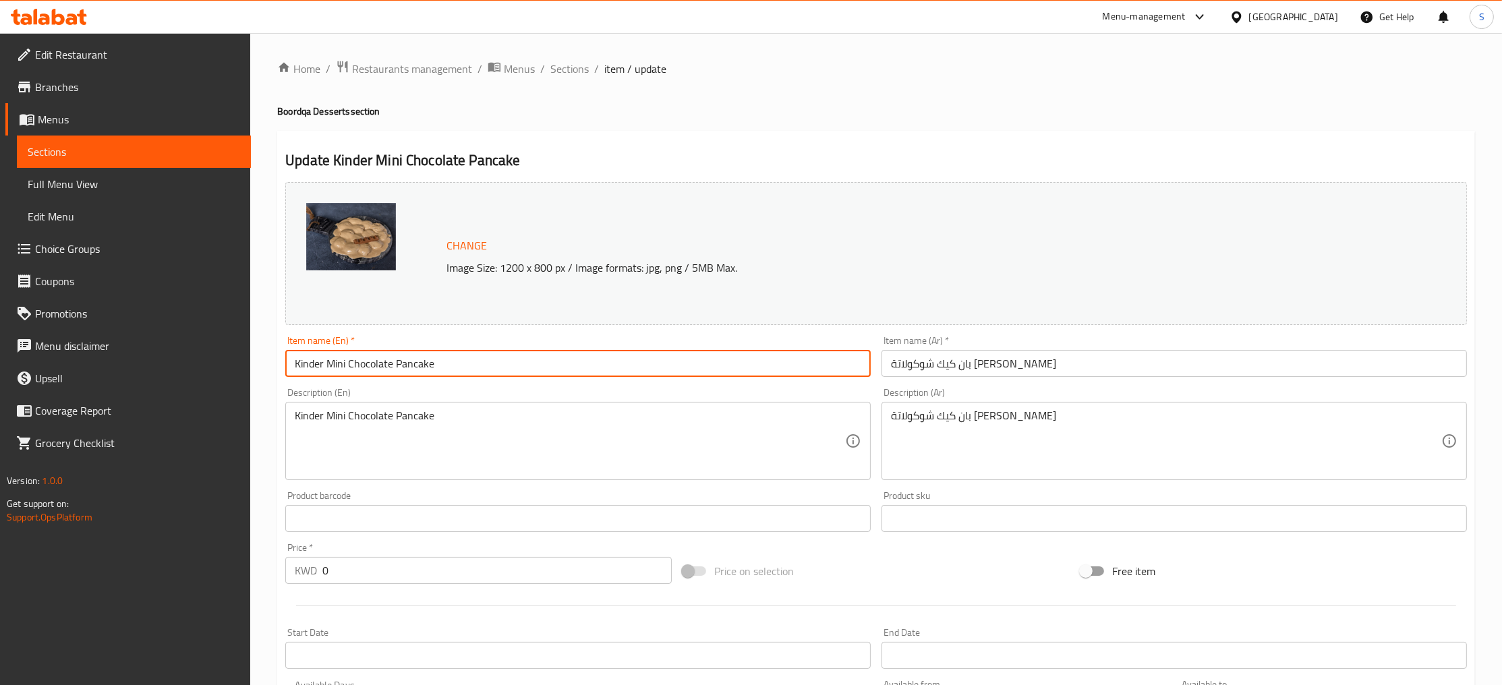
drag, startPoint x: 405, startPoint y: 368, endPoint x: 142, endPoint y: 363, distance: 262.5
click at [285, 373] on input "Kinder Mini Chocolate Pancake" at bounding box center [578, 363] width 586 height 27
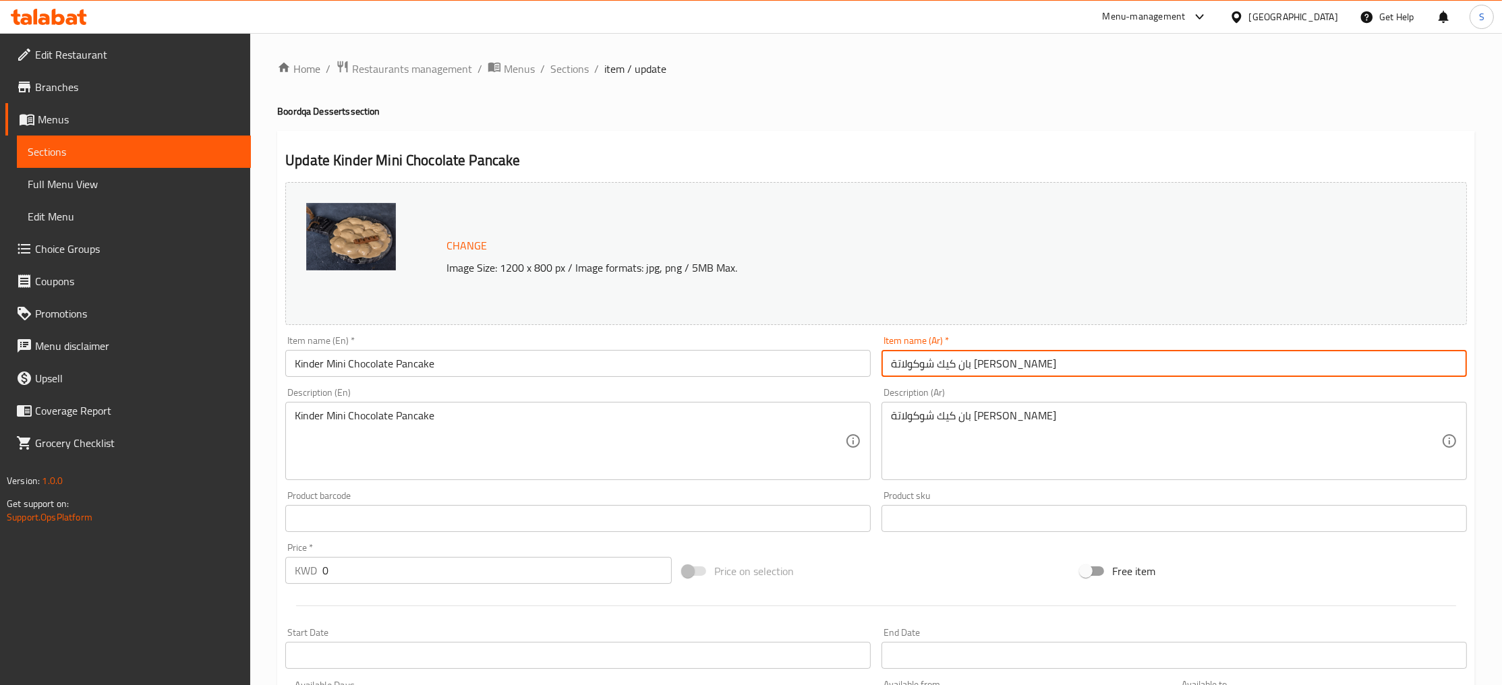
click at [1011, 369] on input "بان كيك شوكولاتة [PERSON_NAME]" at bounding box center [1175, 363] width 586 height 27
click at [546, 368] on input "Kinder Mini Chocolate Pancake" at bounding box center [578, 363] width 586 height 27
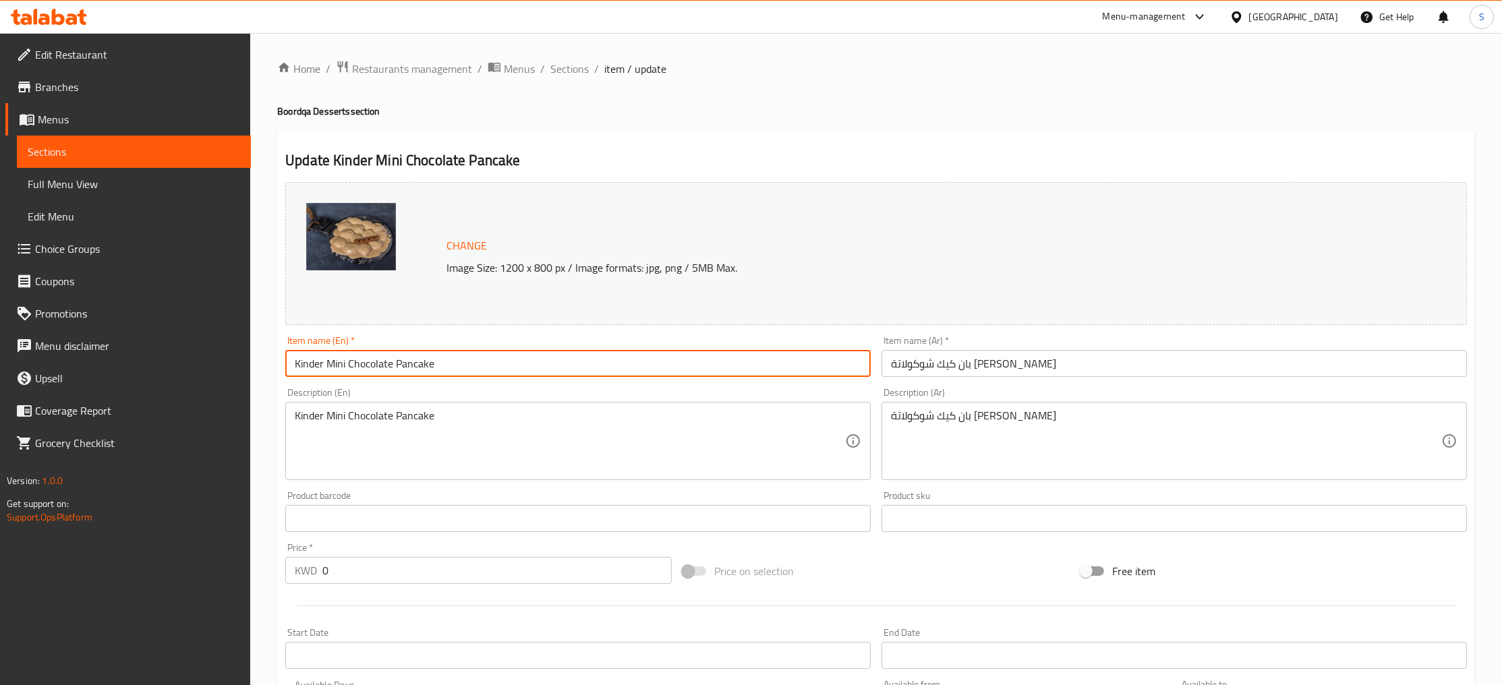
click at [546, 368] on input "Kinder Mini Chocolate Pancake" at bounding box center [578, 363] width 586 height 27
click at [579, 76] on span "Sections" at bounding box center [569, 69] width 38 height 16
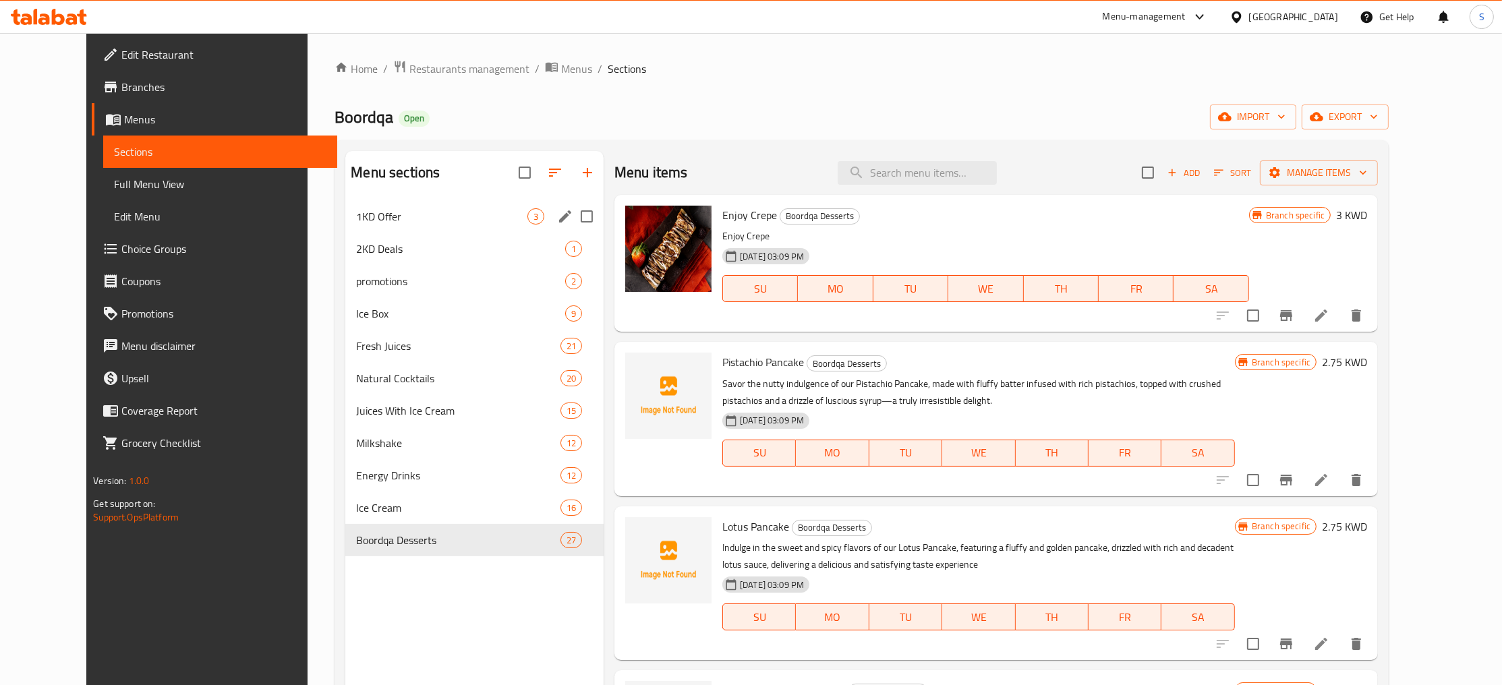
click at [345, 227] on div "1KD Offer 3" at bounding box center [474, 216] width 258 height 32
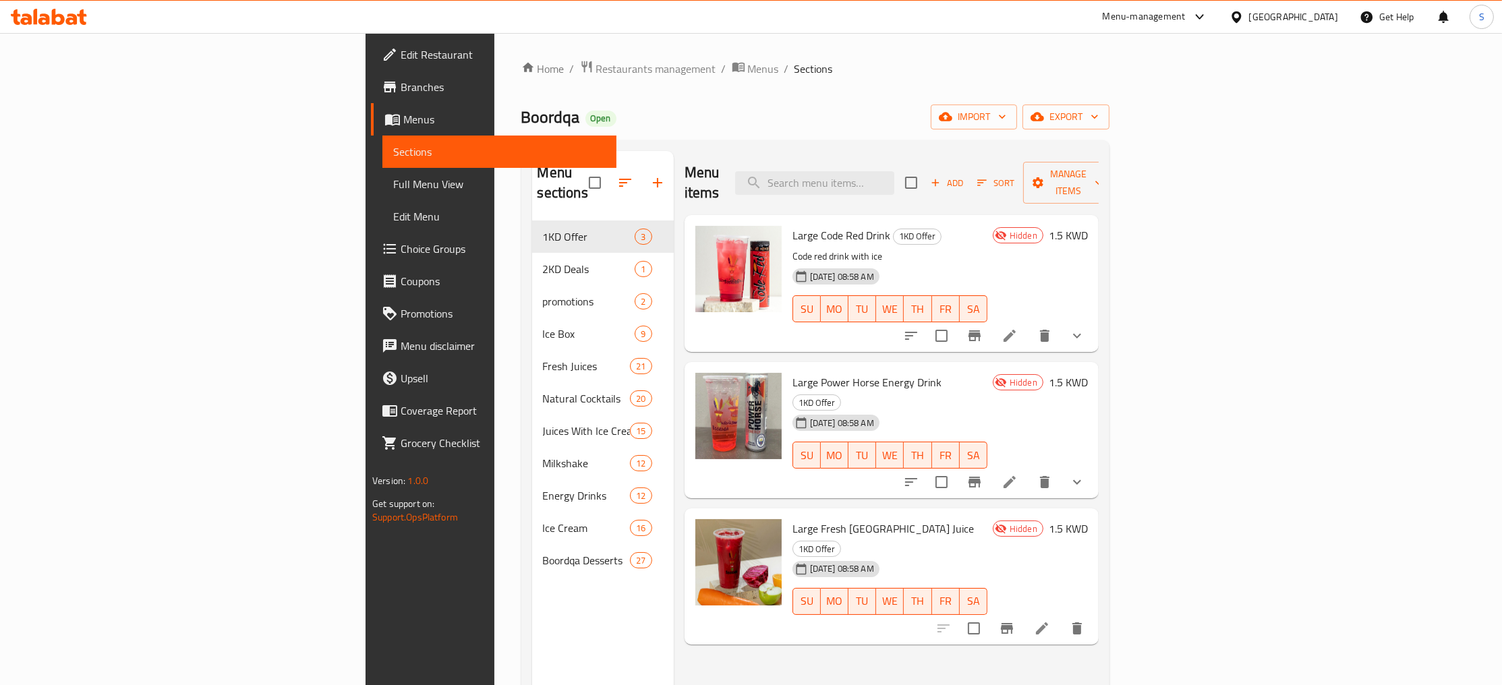
click at [1018, 328] on icon at bounding box center [1010, 336] width 16 height 16
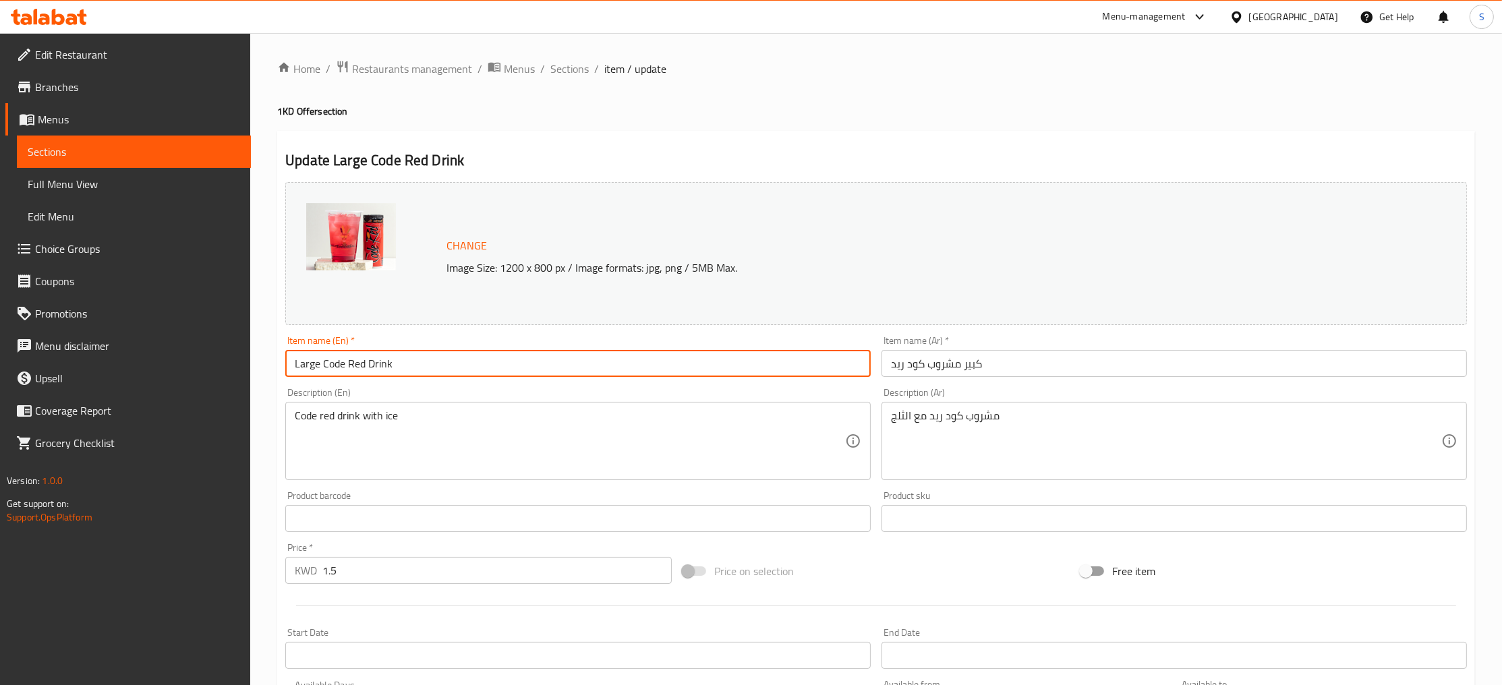
drag, startPoint x: 451, startPoint y: 364, endPoint x: 186, endPoint y: 378, distance: 265.5
click at [285, 377] on input "Large Code Red Drink" at bounding box center [578, 363] width 586 height 27
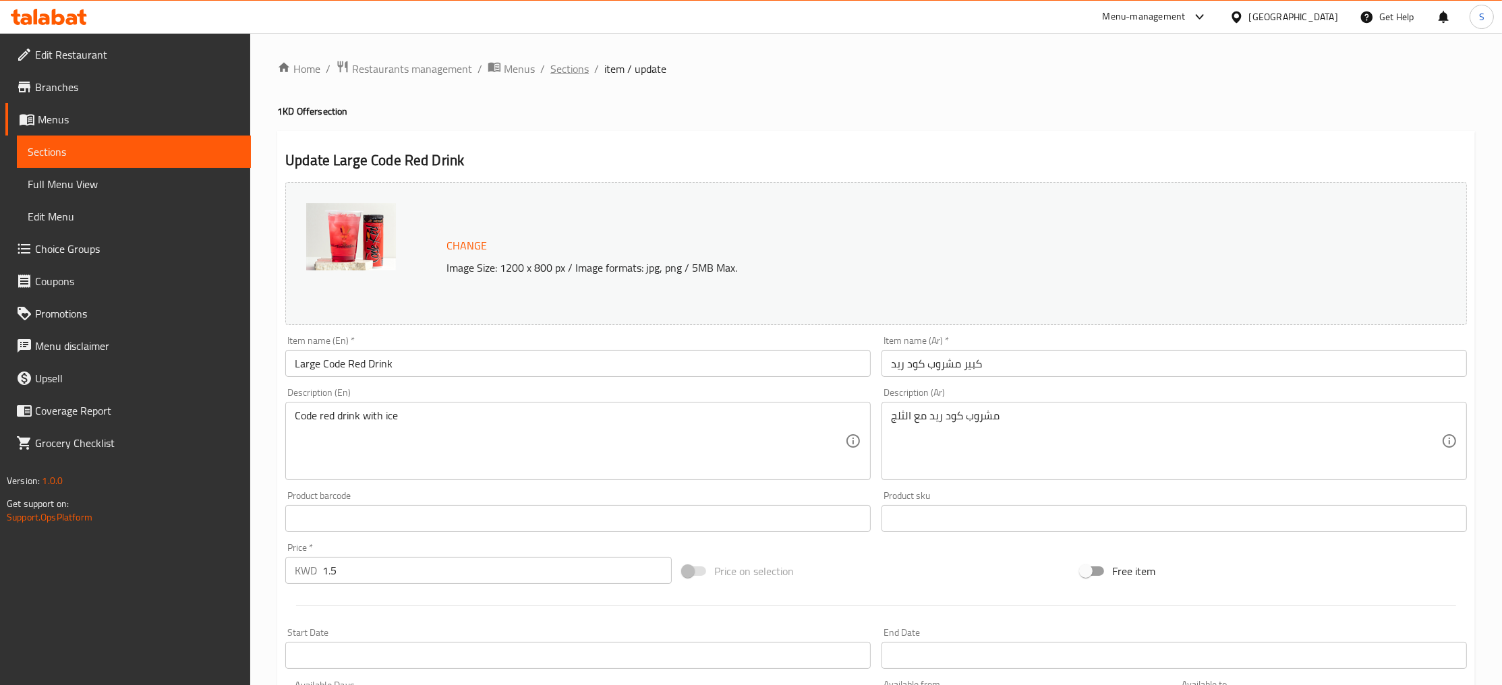
click at [572, 76] on span "Sections" at bounding box center [569, 69] width 38 height 16
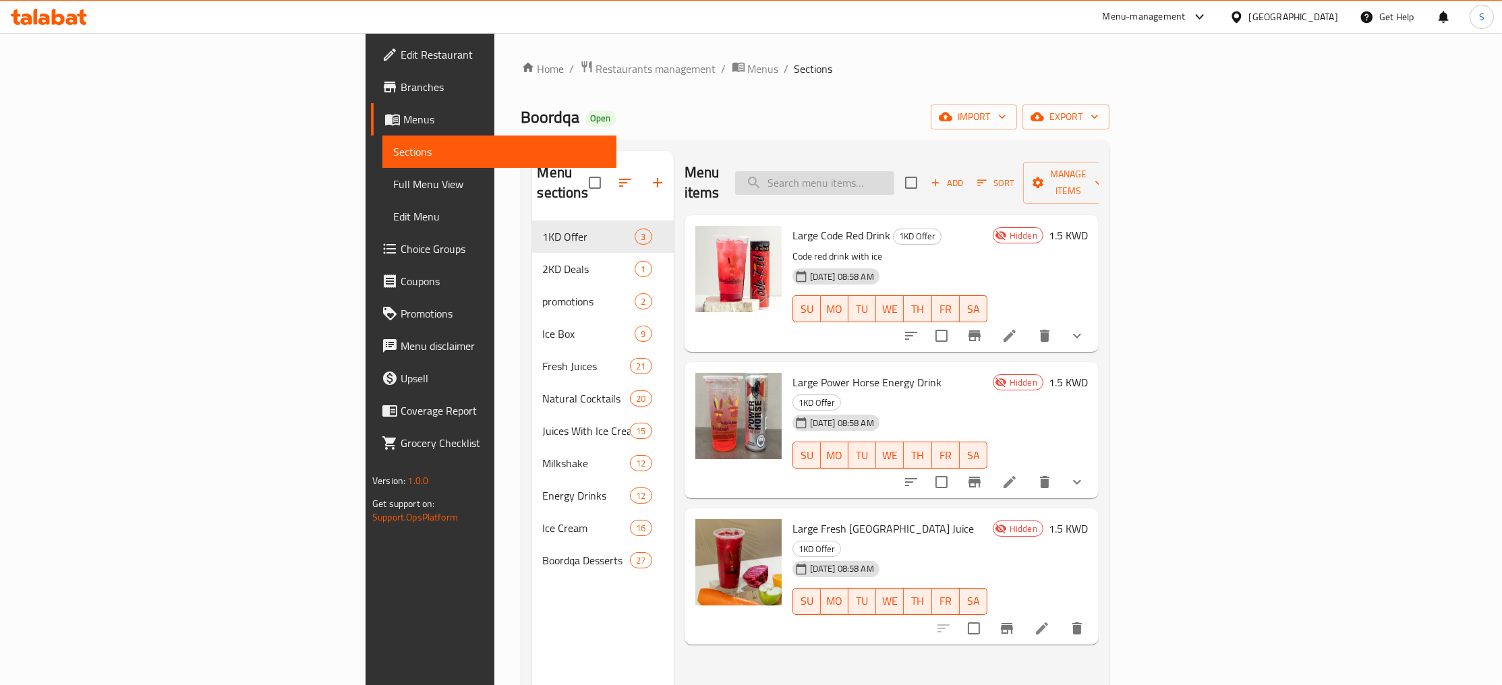
click at [895, 171] on input "search" at bounding box center [814, 183] width 159 height 24
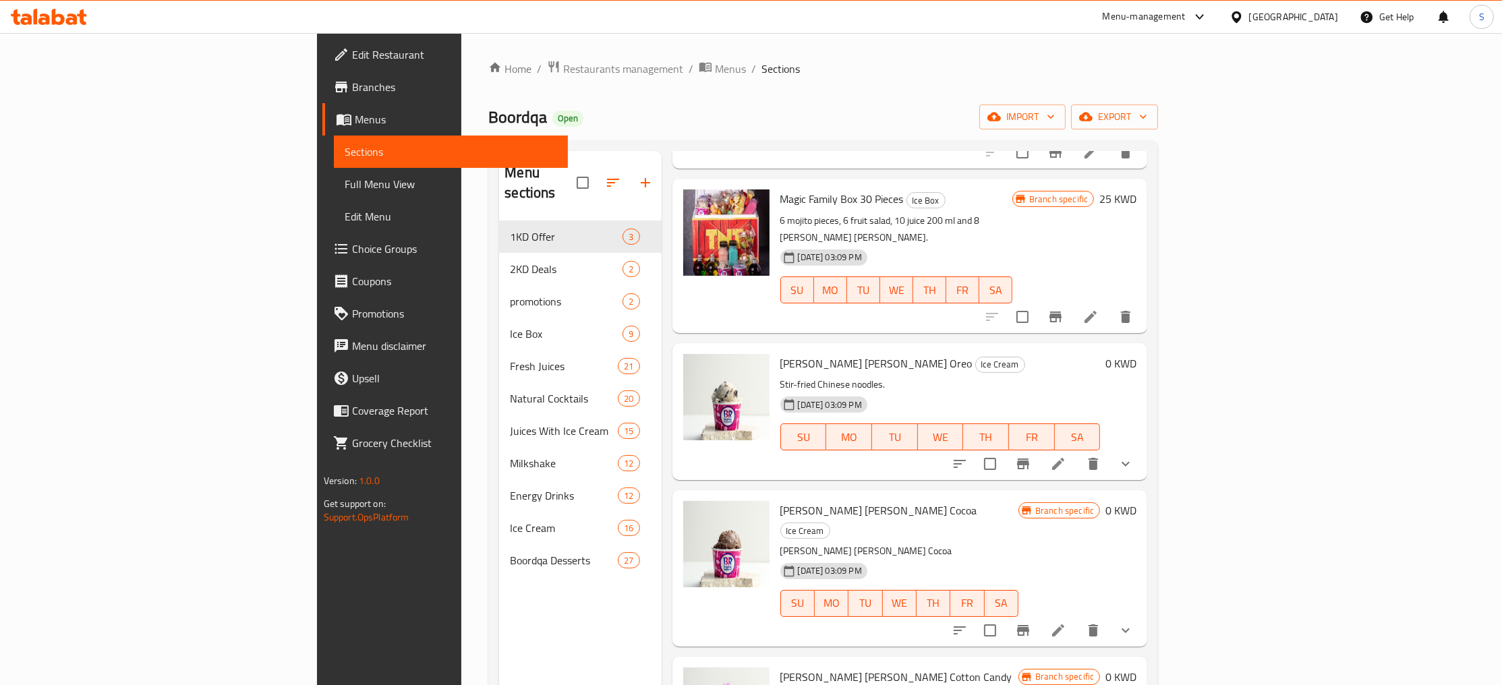
scroll to position [213, 0]
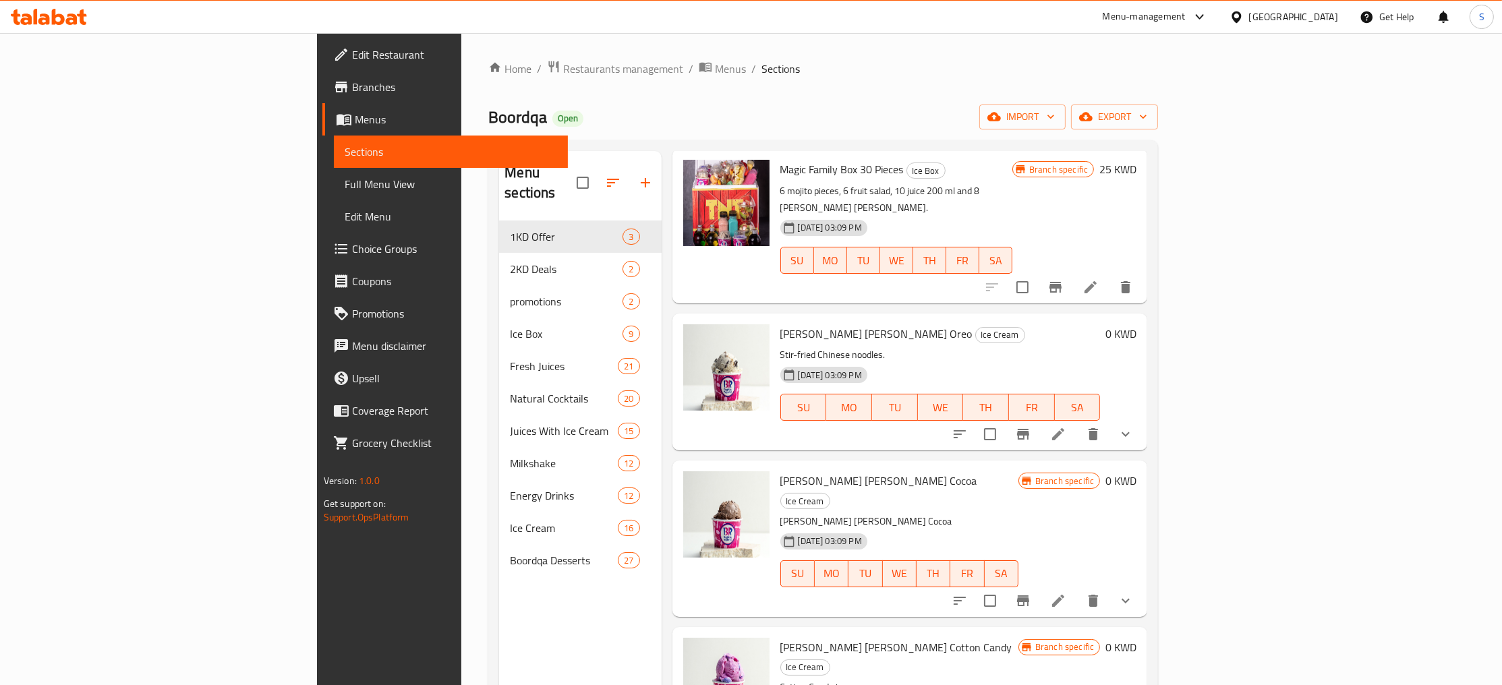
type input "Baskin"
click at [1065, 428] on icon at bounding box center [1058, 434] width 12 height 12
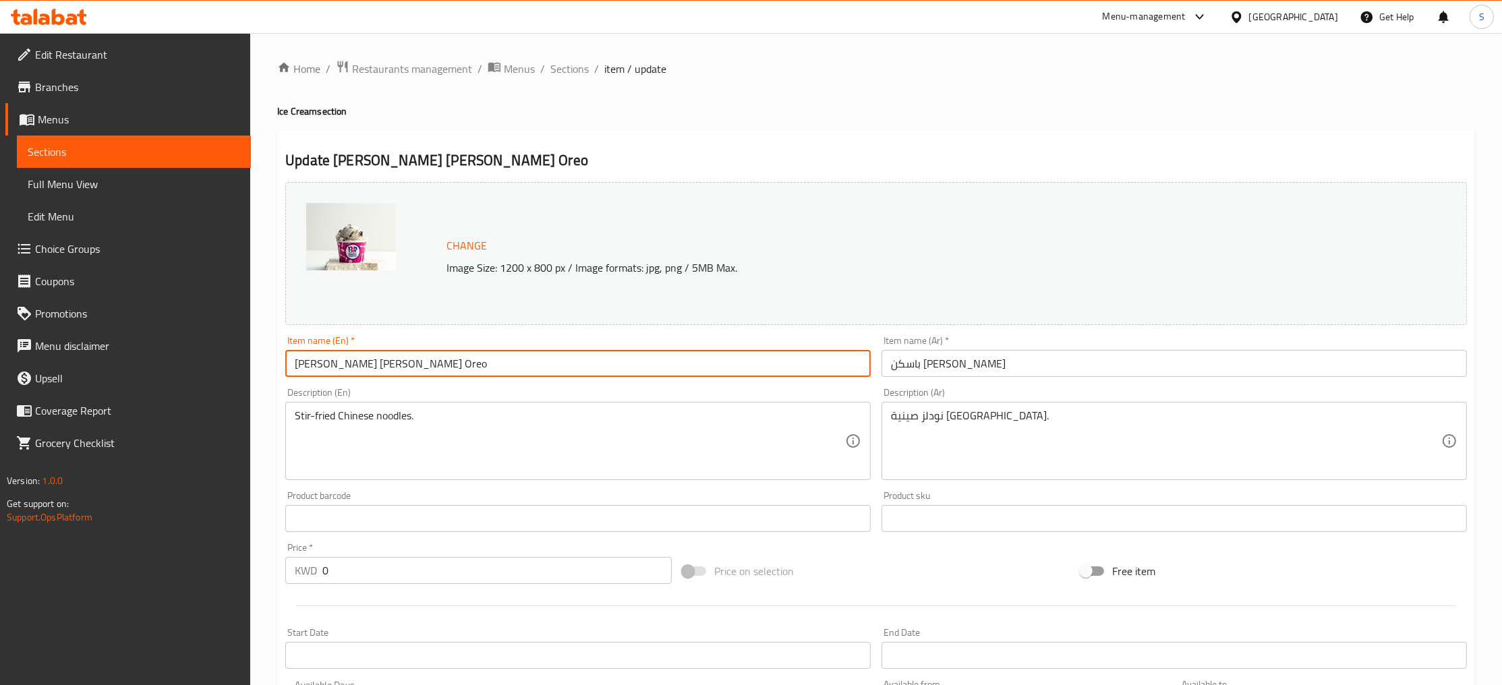
drag, startPoint x: 363, startPoint y: 362, endPoint x: 163, endPoint y: 353, distance: 199.9
click at [285, 353] on input "[PERSON_NAME] [PERSON_NAME] Oreo" at bounding box center [578, 363] width 586 height 27
drag, startPoint x: 465, startPoint y: 374, endPoint x: 107, endPoint y: 364, distance: 358.4
click at [285, 364] on input "[PERSON_NAME] [PERSON_NAME] Oreo" at bounding box center [578, 363] width 586 height 27
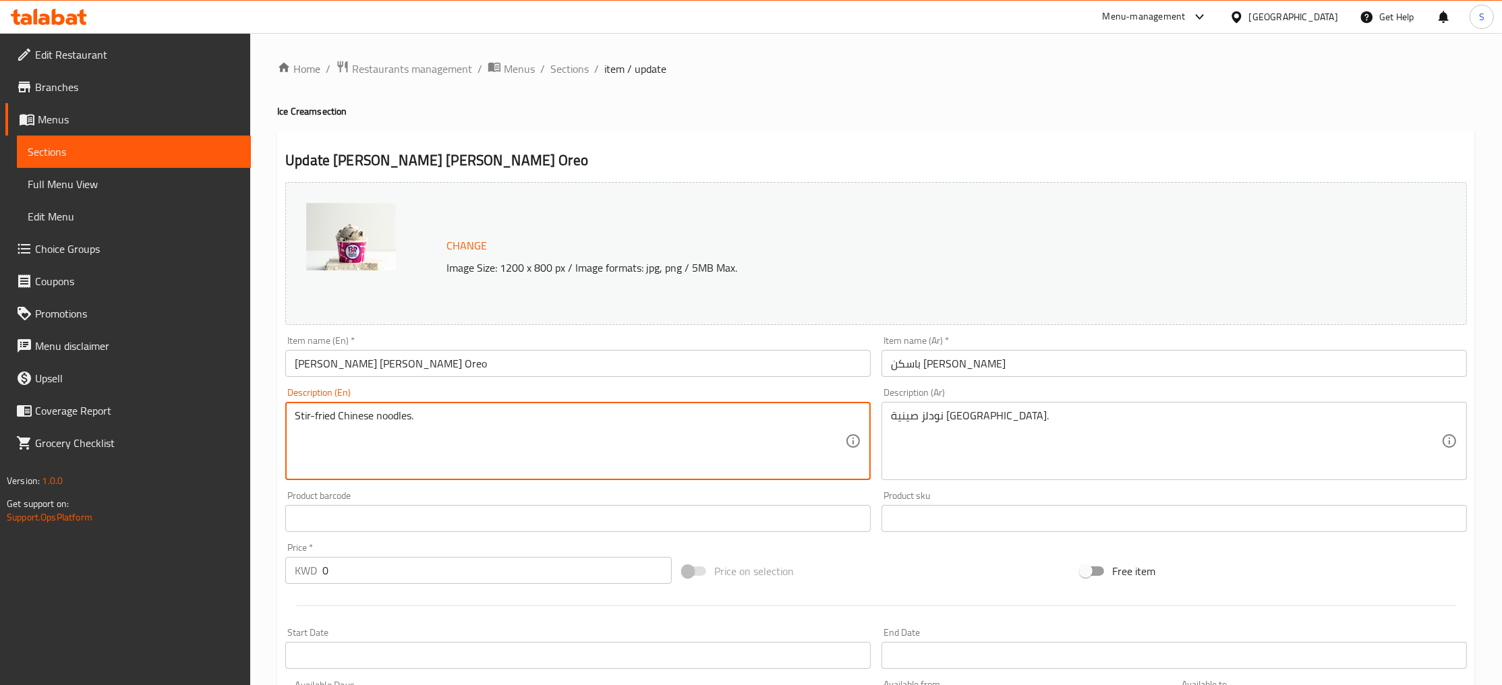
click at [550, 443] on textarea "Stir-fried Chinese noodles." at bounding box center [570, 441] width 550 height 64
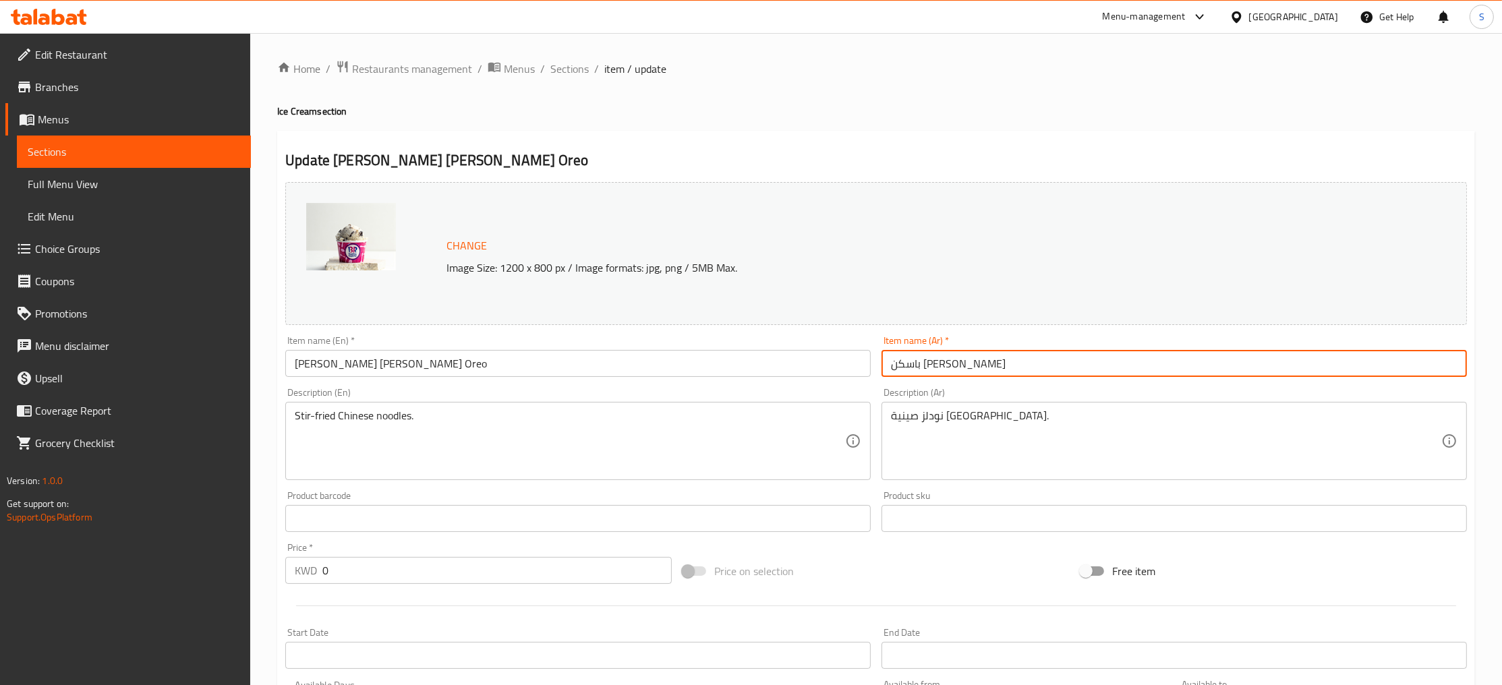
click at [1025, 362] on input "باسكن [PERSON_NAME]" at bounding box center [1175, 363] width 586 height 27
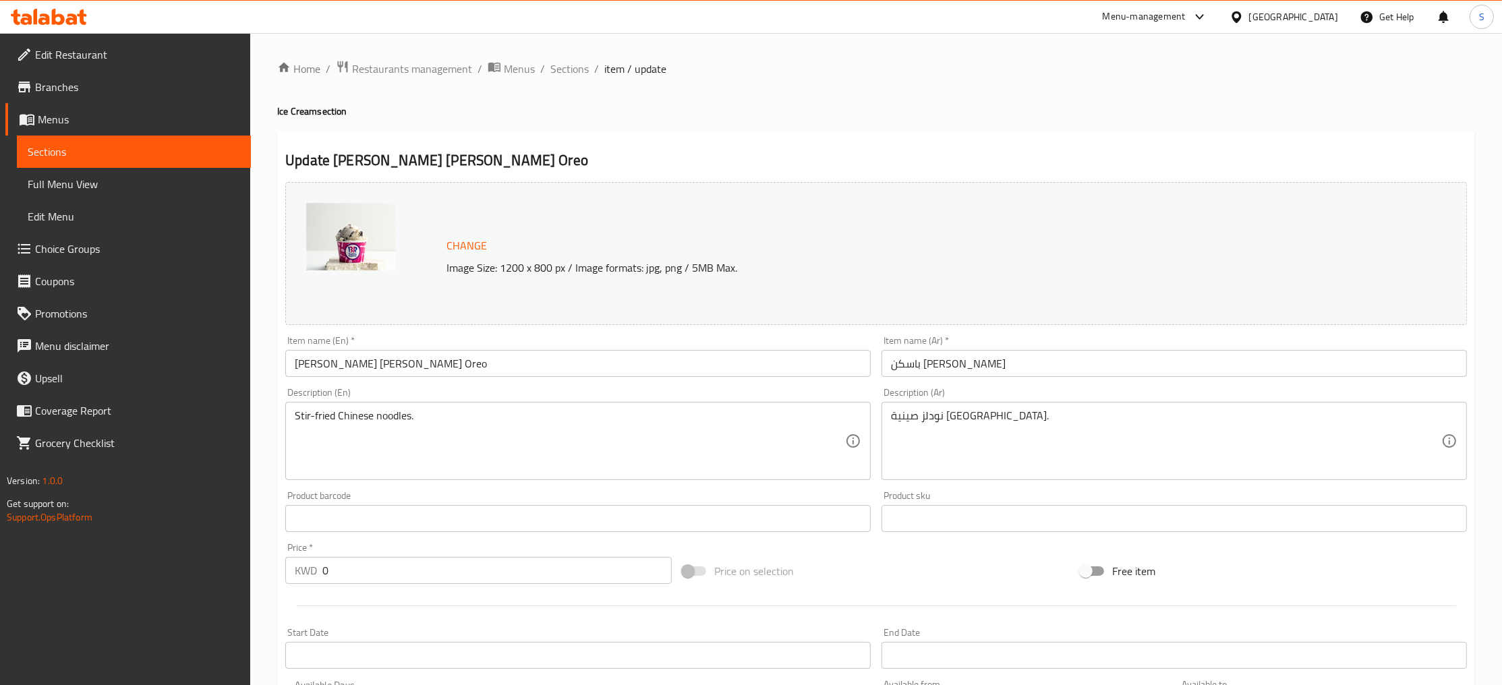
click at [480, 389] on div "Description (En) Stir-fried Chinese noodles. Description (En)" at bounding box center [578, 434] width 586 height 92
click at [463, 418] on textarea "Stir-fried Chinese noodles." at bounding box center [570, 441] width 550 height 64
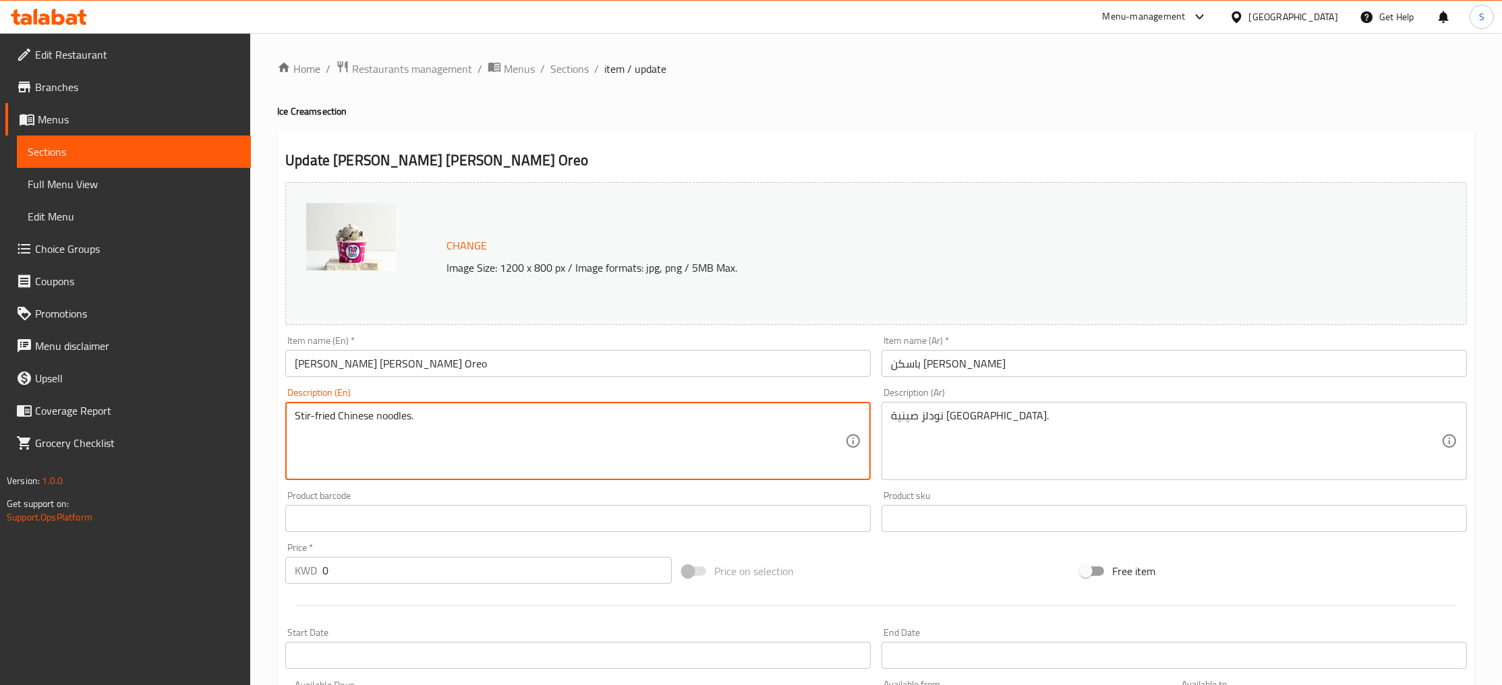
click at [463, 418] on textarea "Stir-fried Chinese noodles." at bounding box center [570, 441] width 550 height 64
click at [1050, 414] on textarea "نودلز صينية مقلية." at bounding box center [1166, 441] width 550 height 64
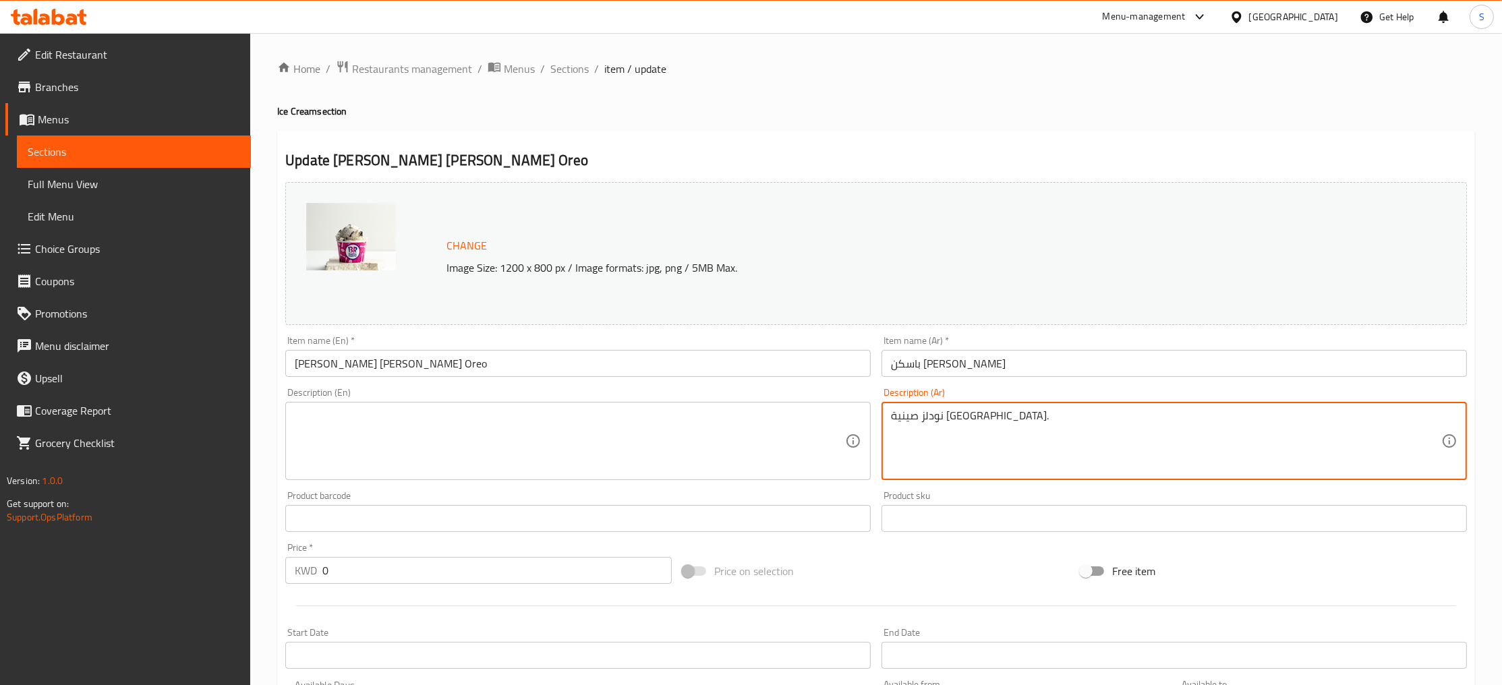
click at [1050, 414] on textarea "نودلز صينية مقلية." at bounding box center [1166, 441] width 550 height 64
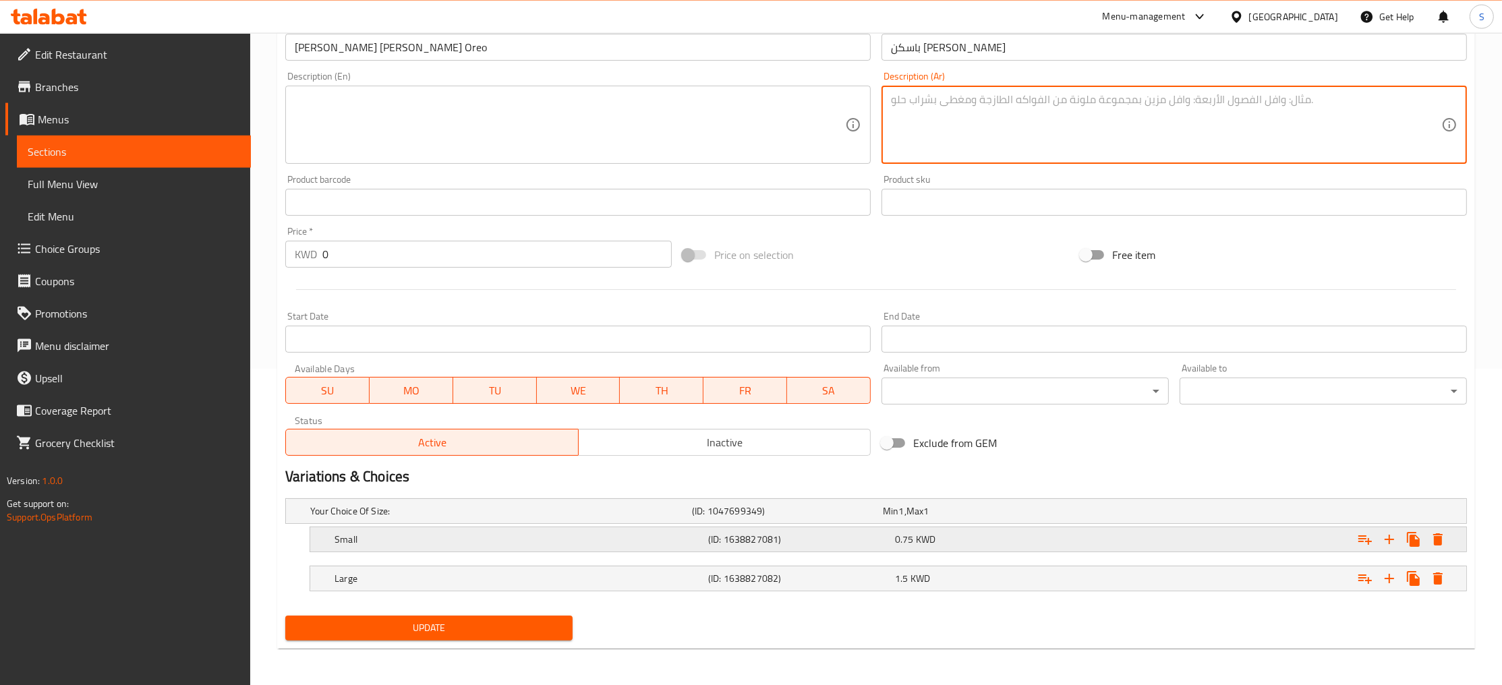
scroll to position [318, 0]
click at [438, 619] on span "Update" at bounding box center [429, 627] width 266 height 17
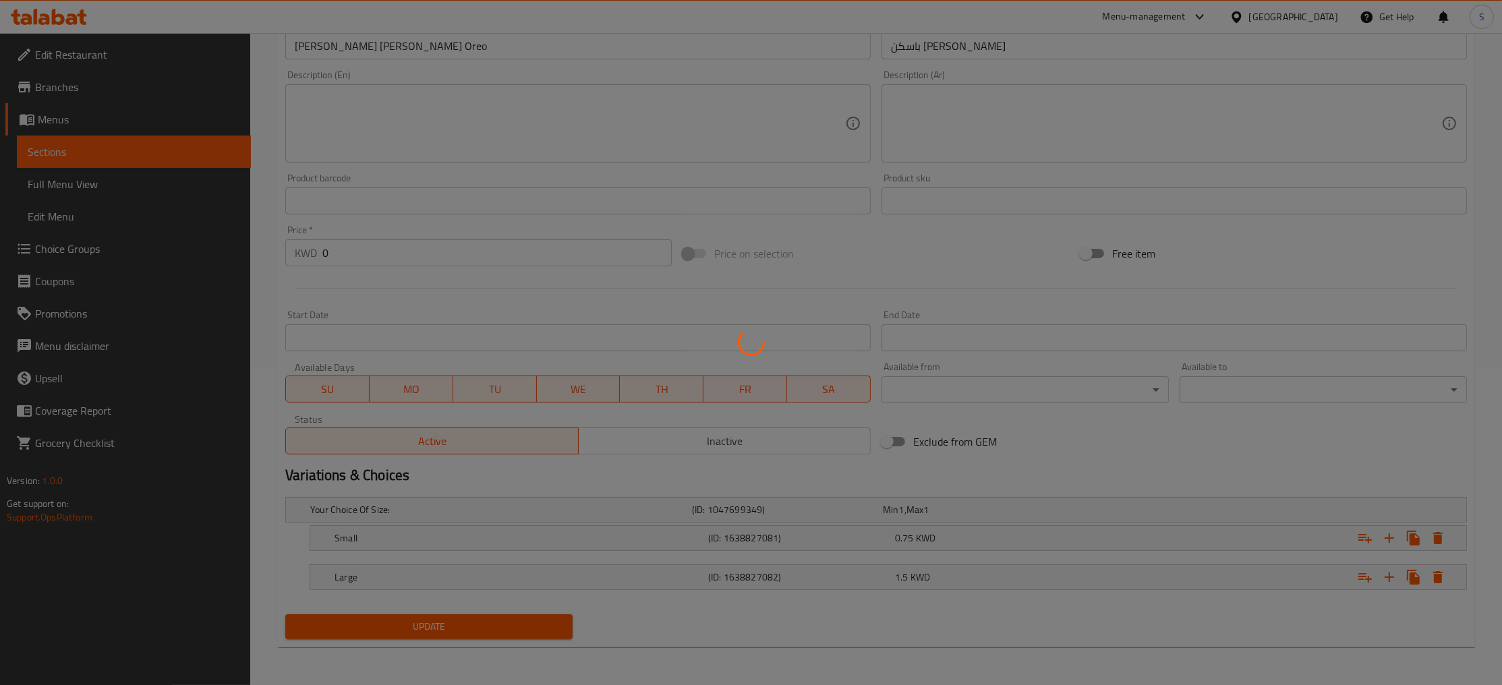
scroll to position [0, 0]
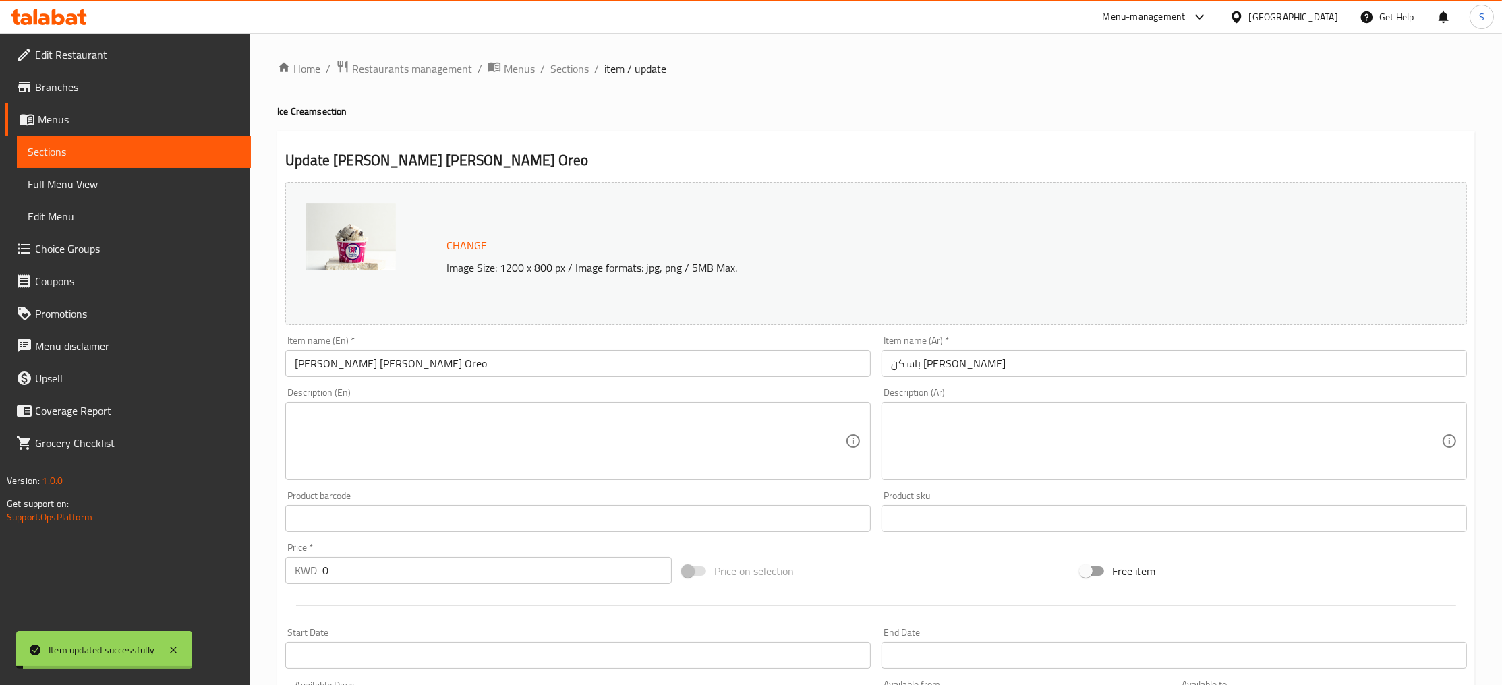
click at [572, 68] on span "Sections" at bounding box center [569, 69] width 38 height 16
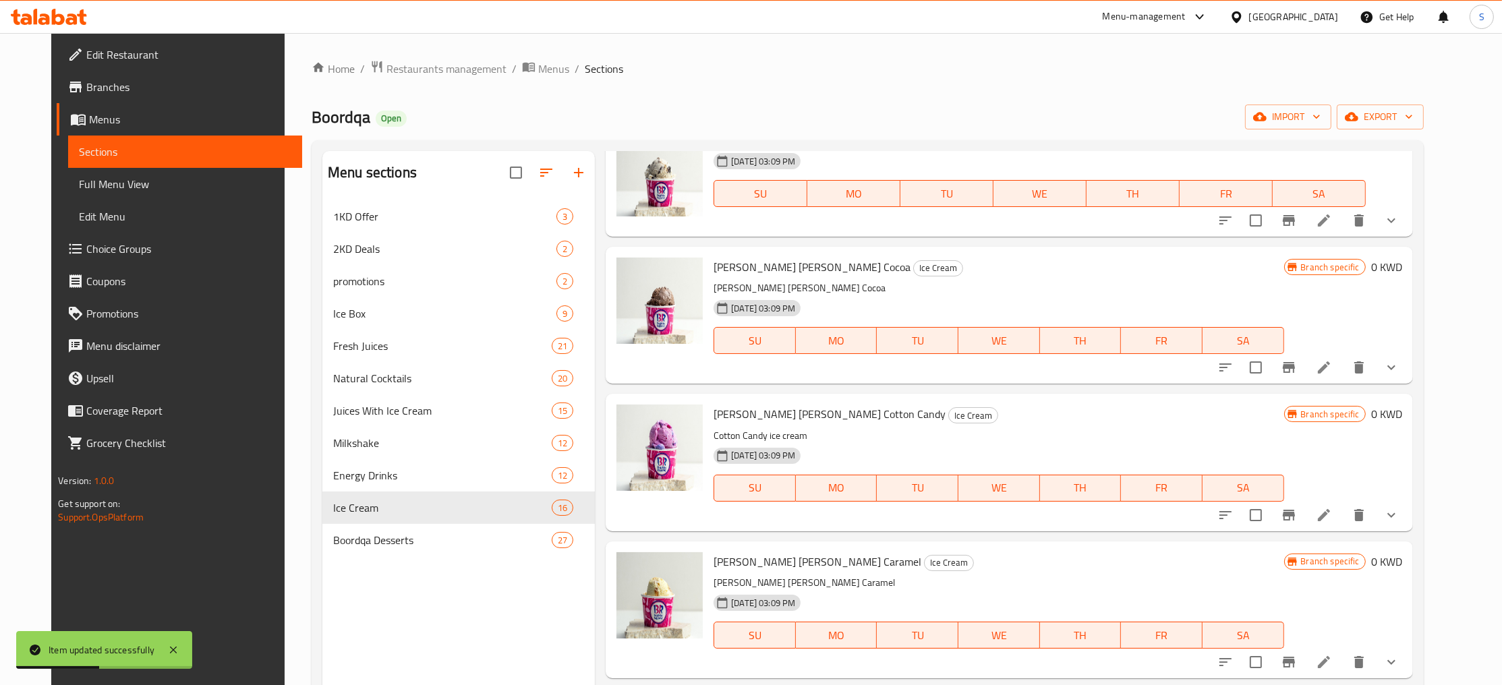
scroll to position [427, 0]
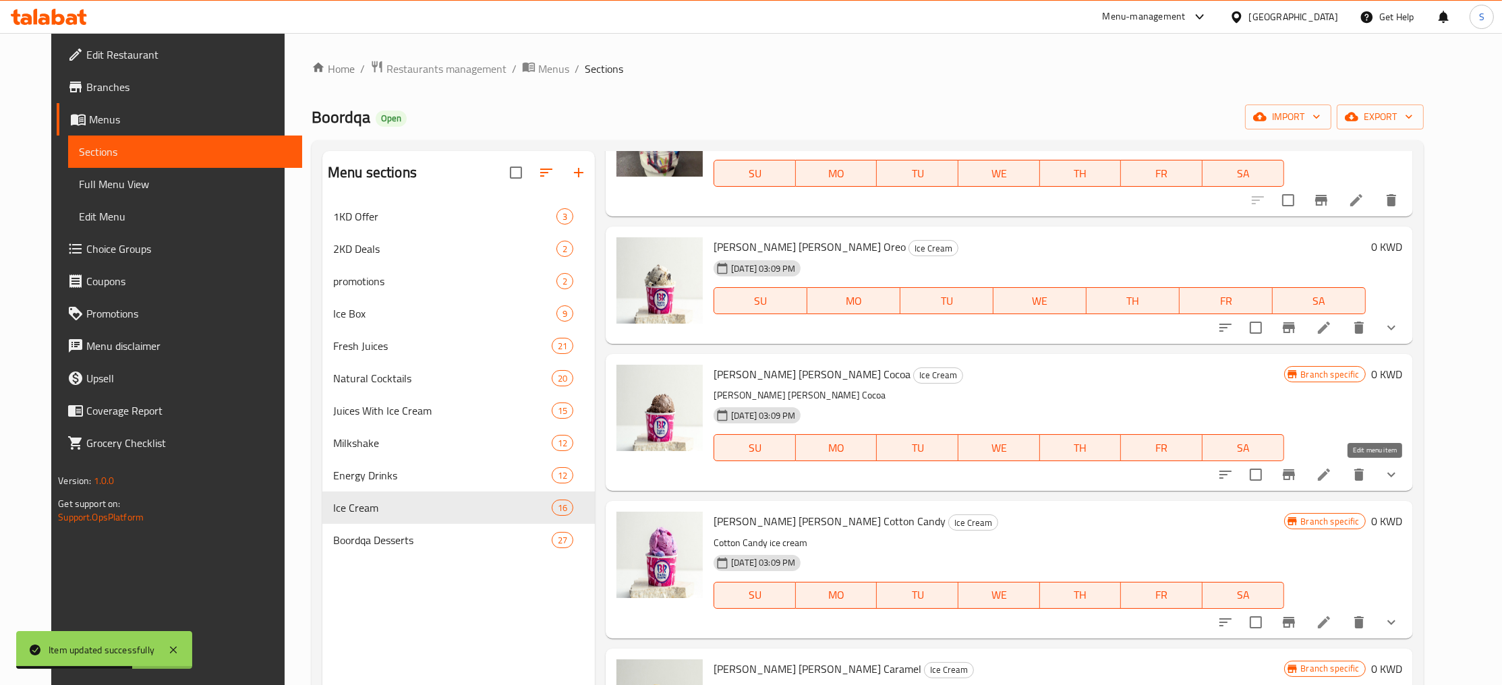
click at [1332, 479] on icon at bounding box center [1324, 475] width 16 height 16
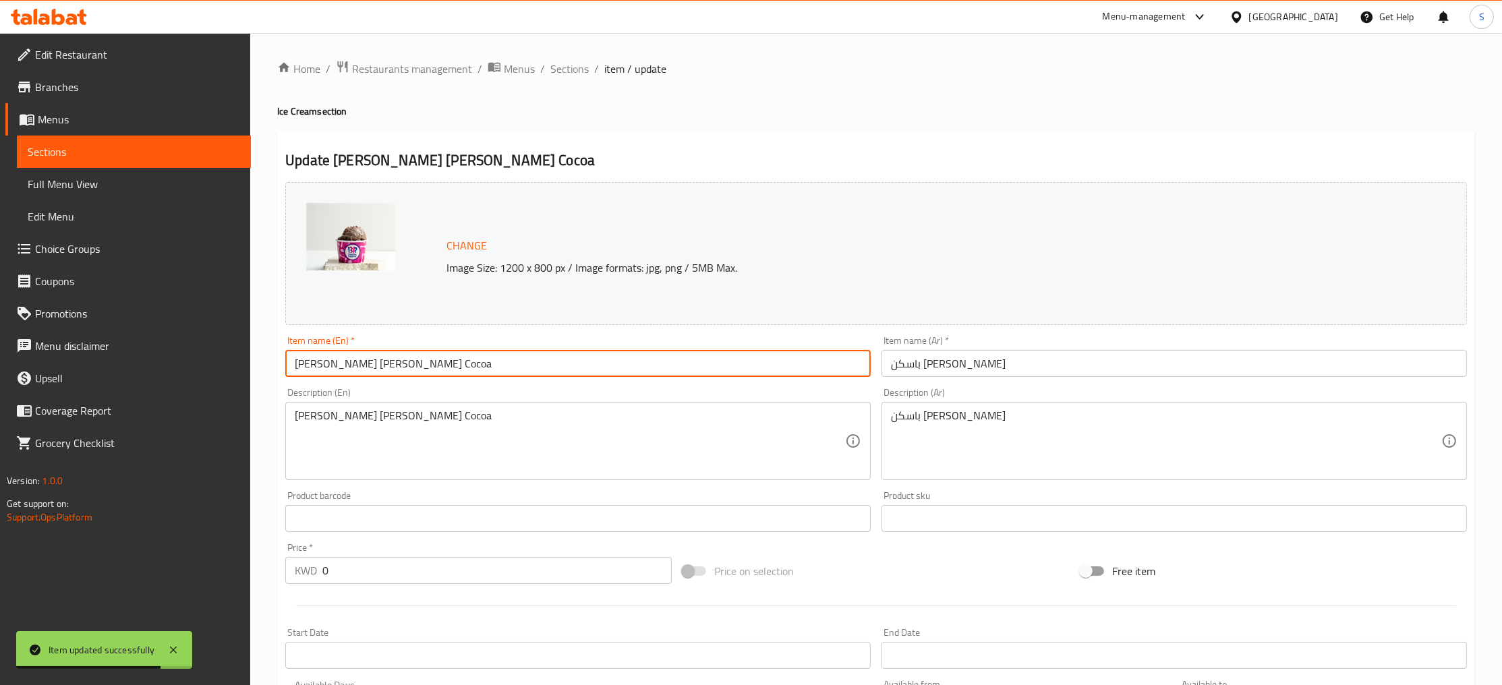
drag, startPoint x: 424, startPoint y: 357, endPoint x: 47, endPoint y: 352, distance: 376.5
click at [285, 352] on input "[PERSON_NAME] [PERSON_NAME] Cocoa" at bounding box center [578, 363] width 586 height 27
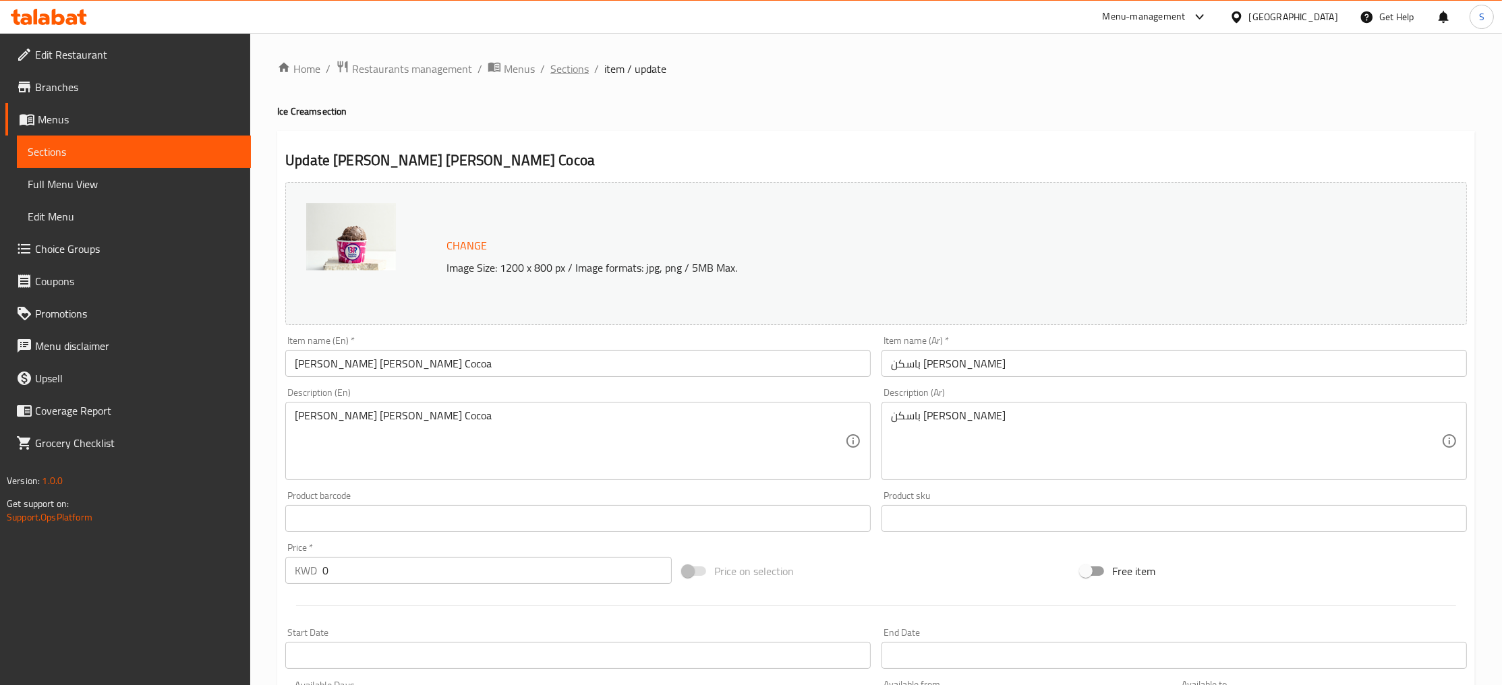
click at [567, 77] on span "Sections" at bounding box center [569, 69] width 38 height 16
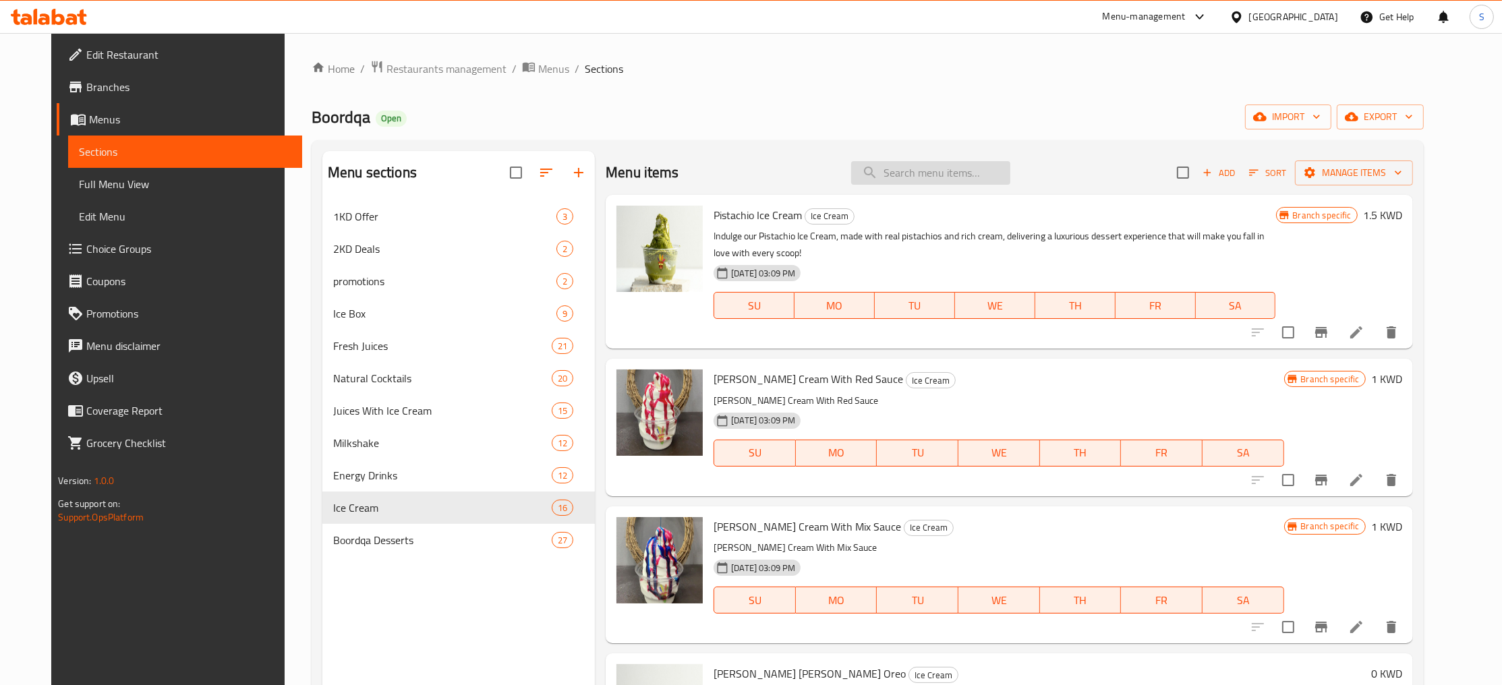
click at [1005, 169] on input "search" at bounding box center [930, 173] width 159 height 24
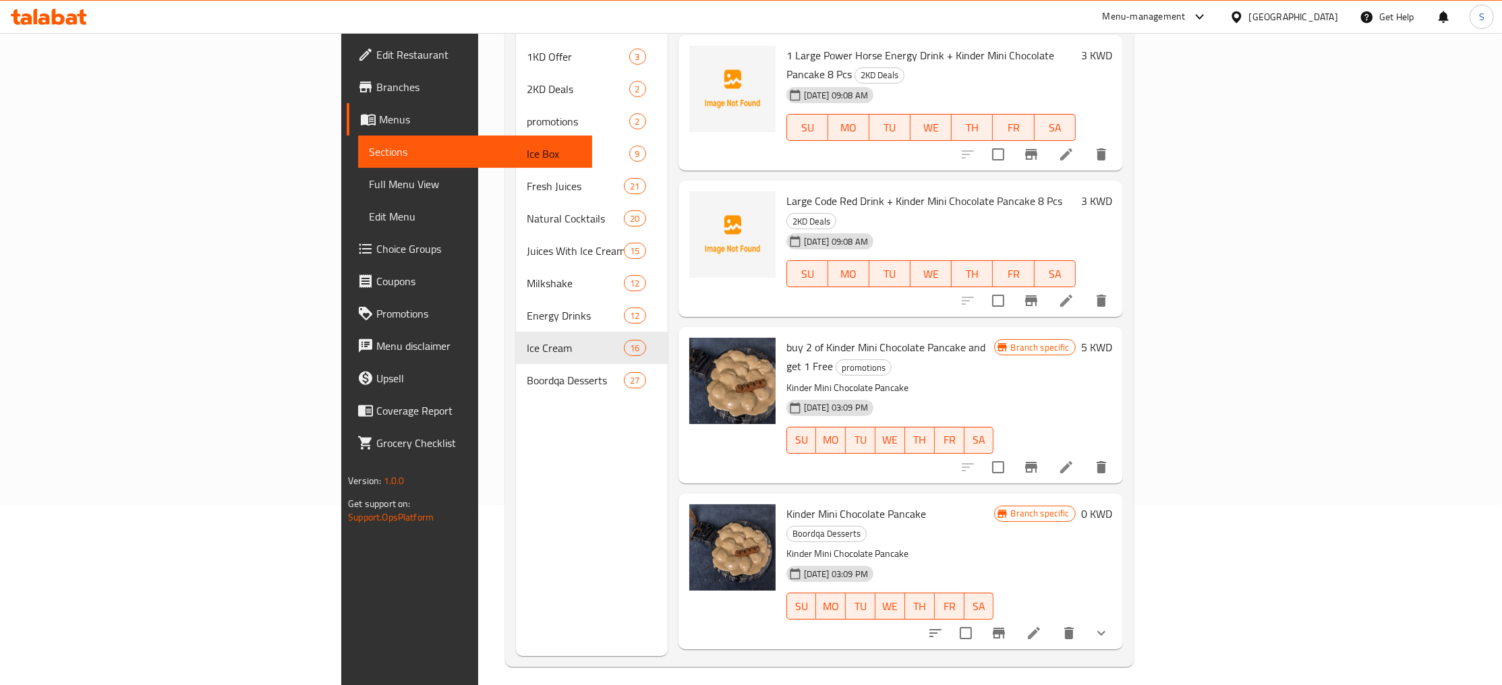
scroll to position [189, 0]
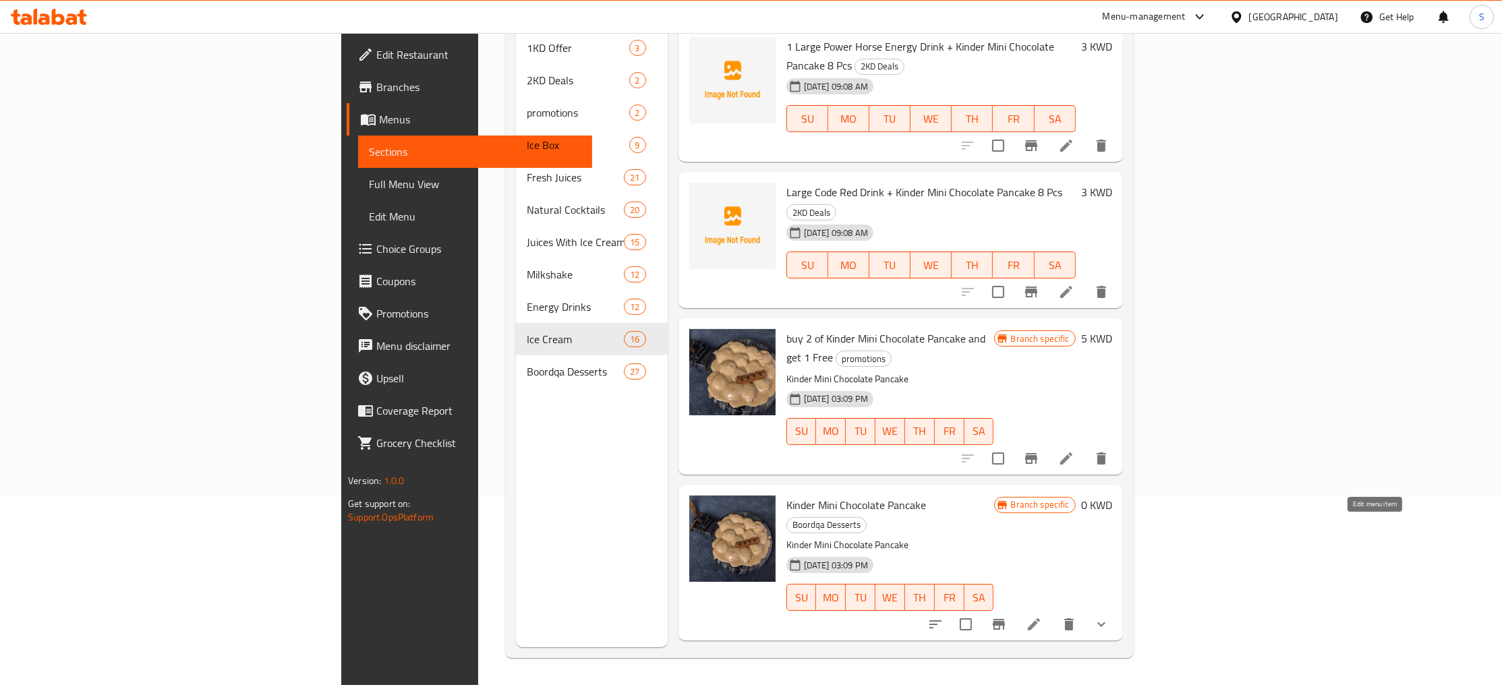
type input "kinder mini"
click at [1042, 617] on icon at bounding box center [1034, 625] width 16 height 16
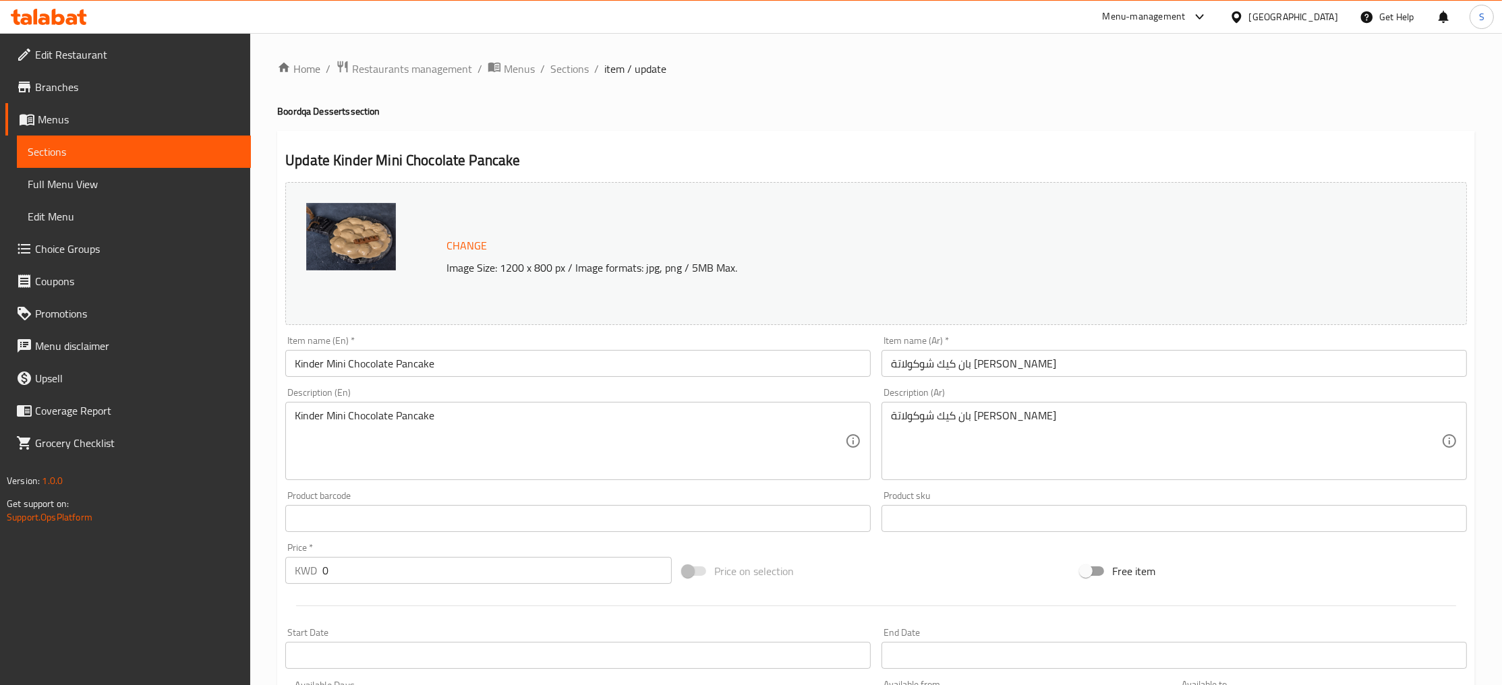
drag, startPoint x: 586, startPoint y: 341, endPoint x: 320, endPoint y: 372, distance: 267.5
click at [250, 347] on div "Home / Restaurants management / Menus / Sections / item / update Boordqa Desser…" at bounding box center [876, 518] width 1252 height 970
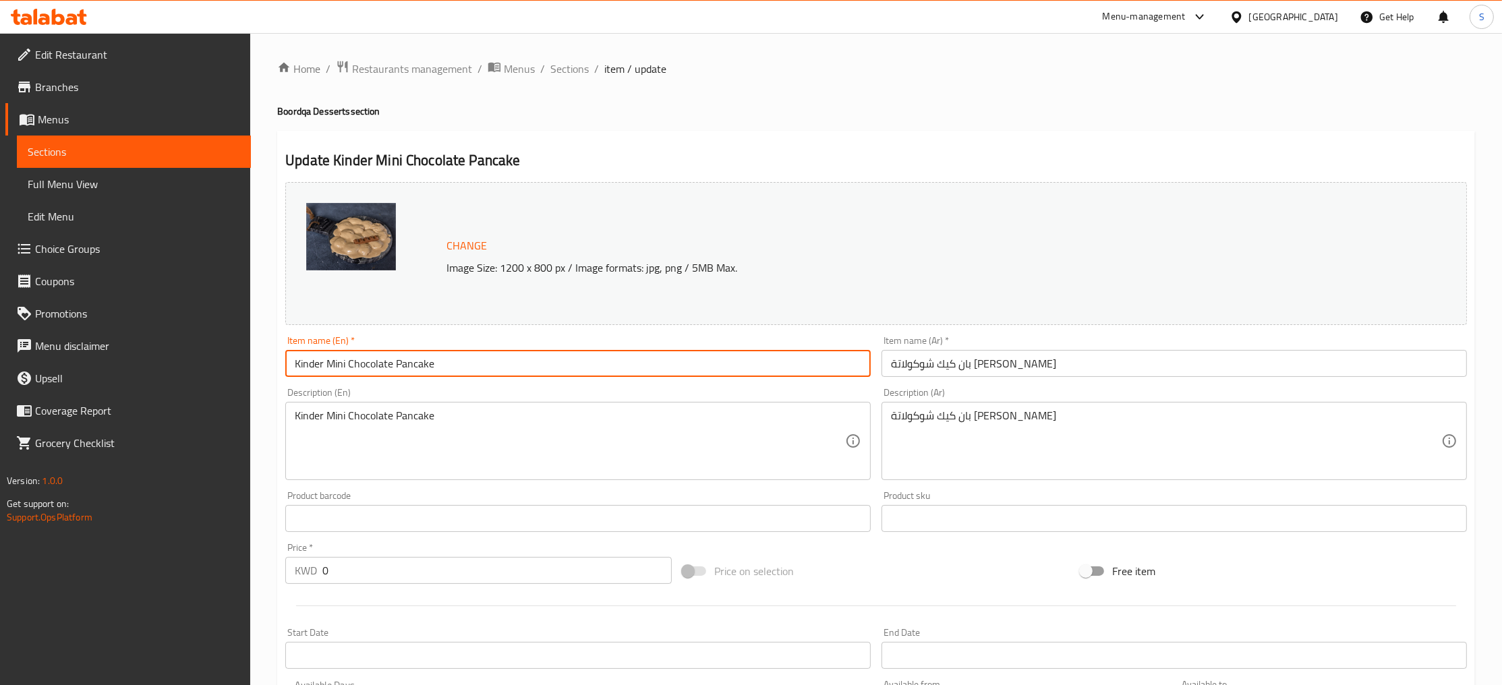
drag, startPoint x: 467, startPoint y: 373, endPoint x: -1, endPoint y: 372, distance: 468.2
click at [285, 372] on input "Kinder Mini Chocolate Pancake" at bounding box center [578, 363] width 586 height 27
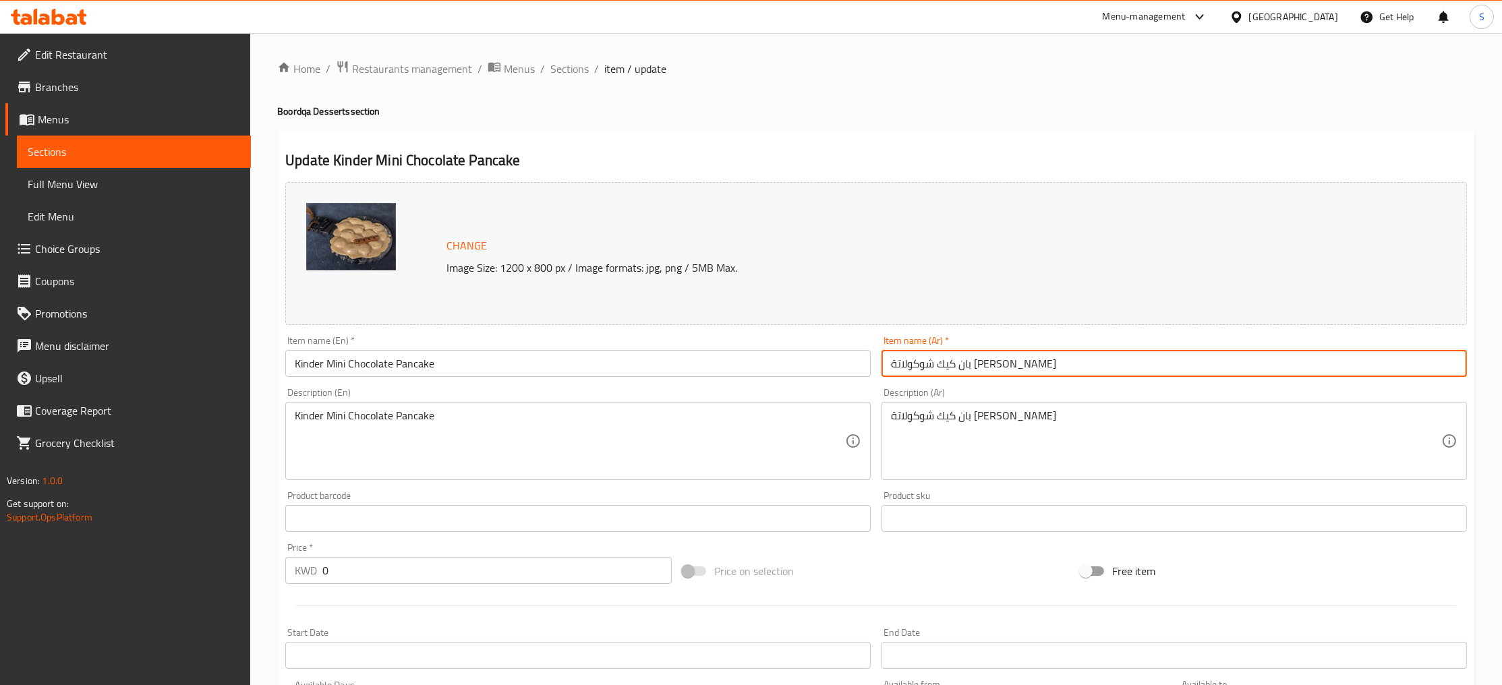
click at [997, 363] on input "بان كيك شوكولاتة [PERSON_NAME]" at bounding box center [1175, 363] width 586 height 27
click at [556, 61] on span "Sections" at bounding box center [569, 69] width 38 height 16
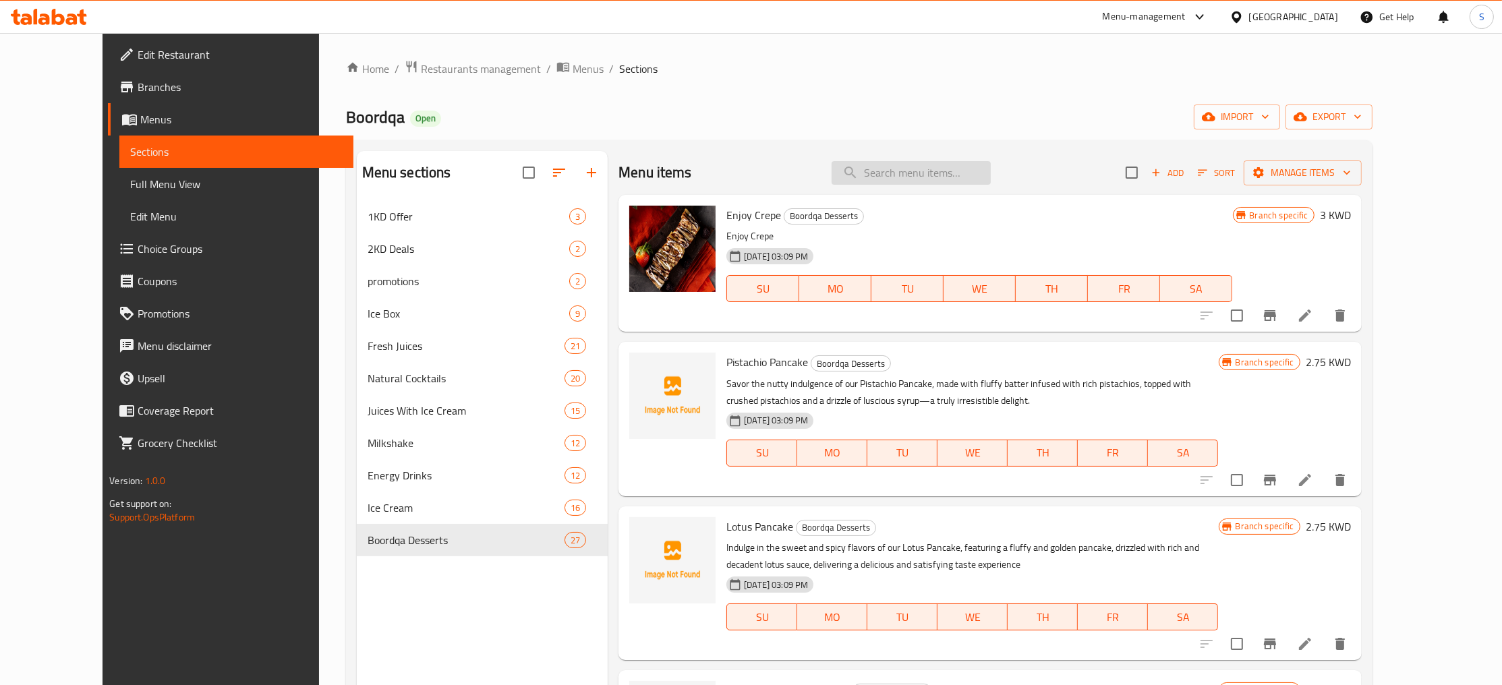
click at [963, 169] on input "search" at bounding box center [911, 173] width 159 height 24
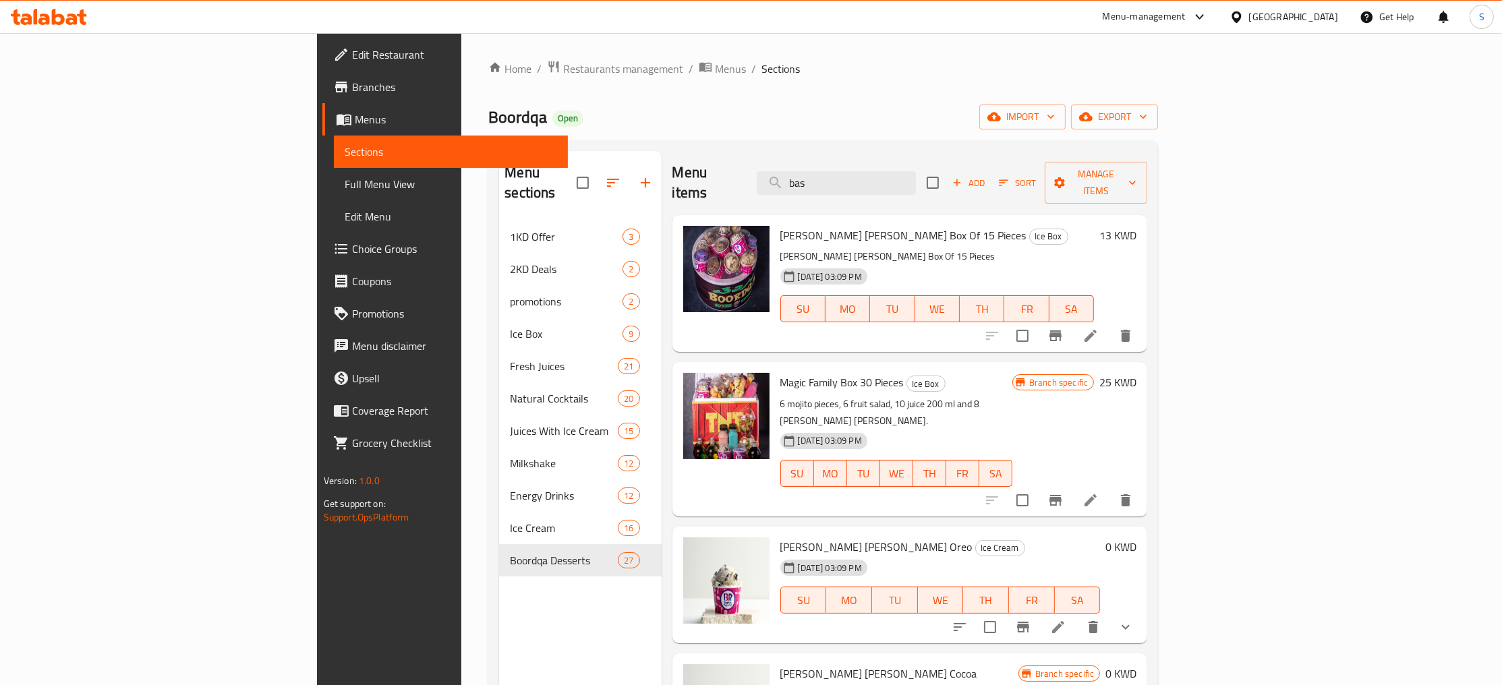
type input "bas"
click at [345, 185] on span "Full Menu View" at bounding box center [451, 184] width 213 height 16
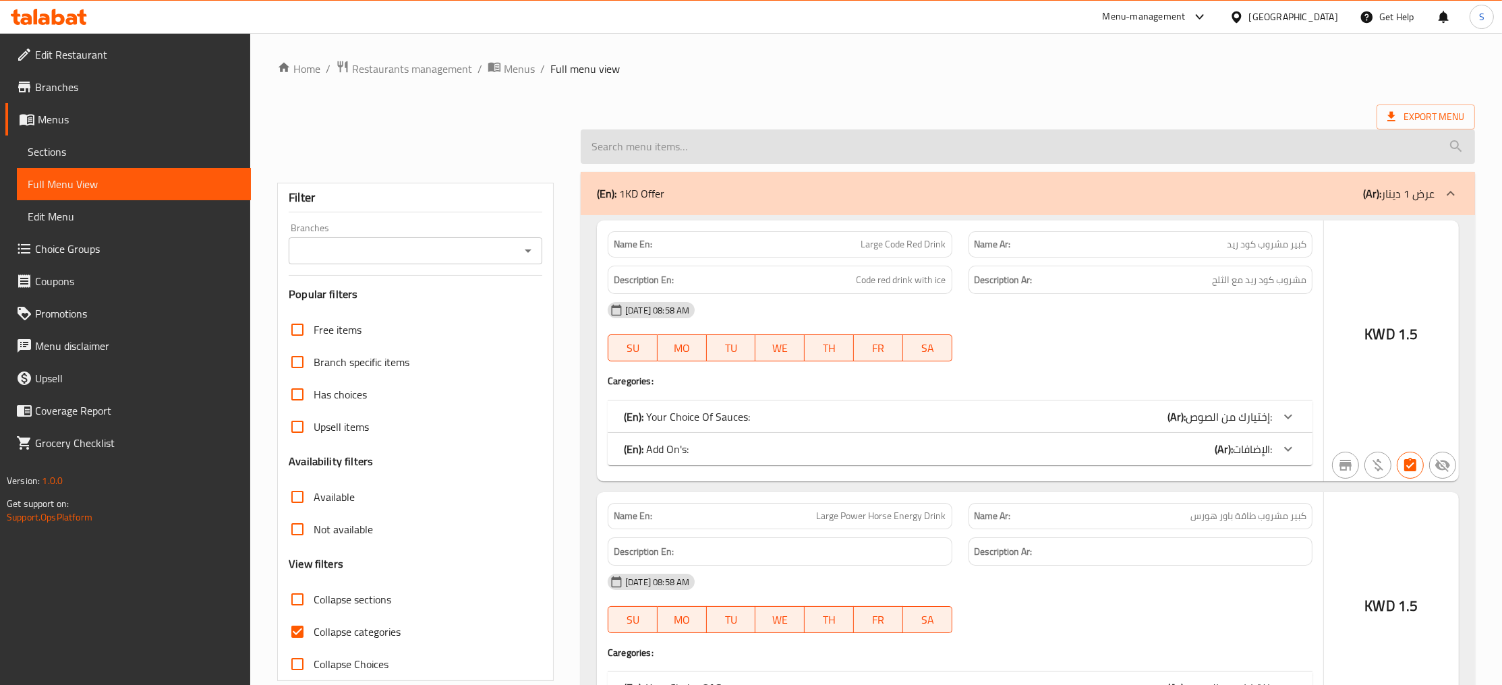
click at [948, 157] on input "search" at bounding box center [1028, 147] width 895 height 34
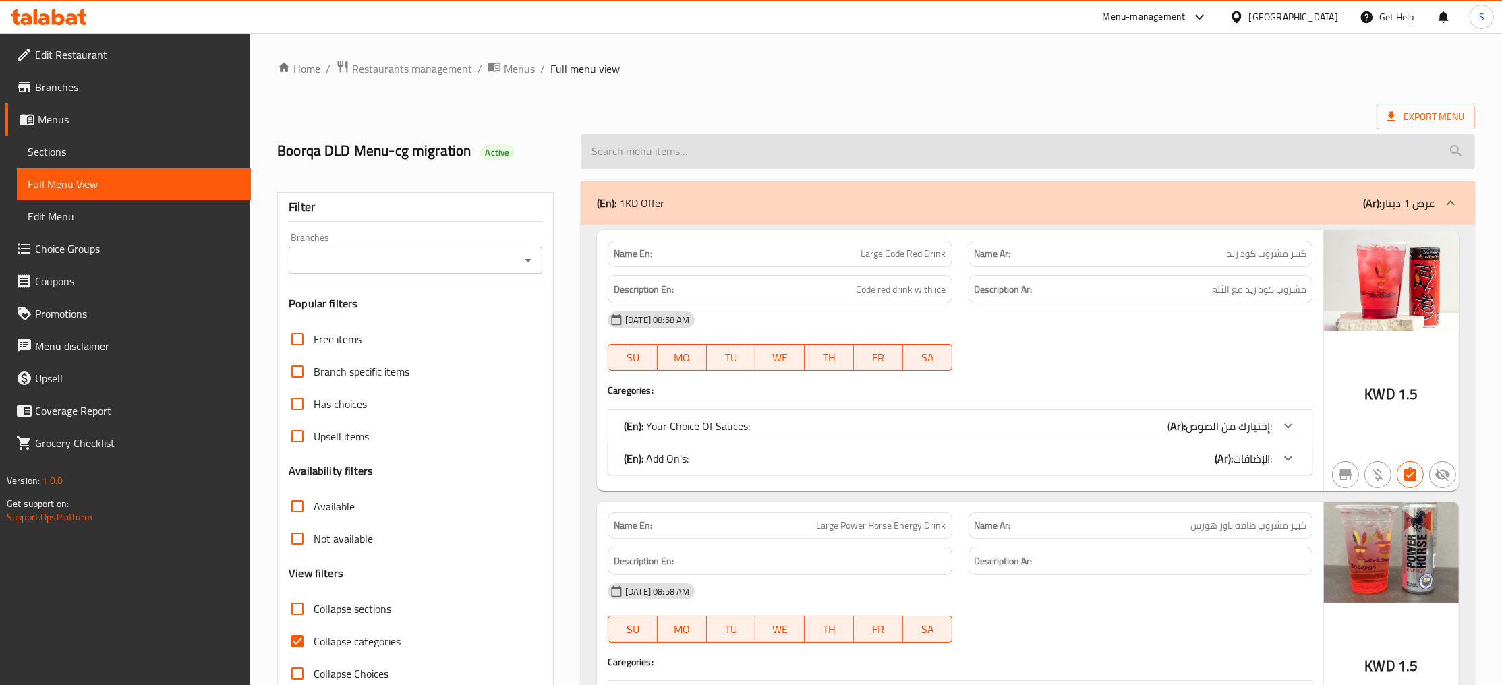
click at [940, 151] on input "search" at bounding box center [1028, 151] width 895 height 34
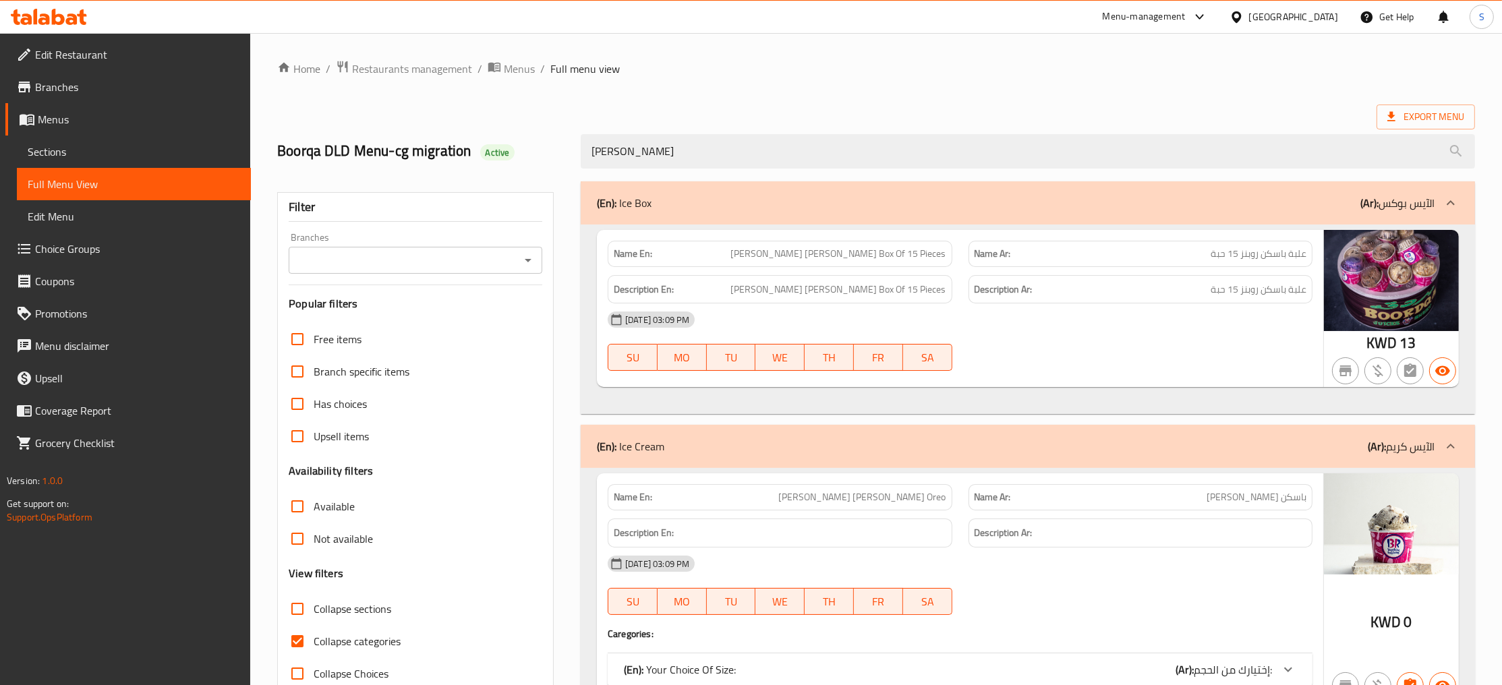
type input "[PERSON_NAME]"
click at [1287, 494] on span "باسكن [PERSON_NAME]" at bounding box center [1257, 497] width 100 height 14
drag, startPoint x: 1287, startPoint y: 494, endPoint x: 1276, endPoint y: 494, distance: 11.5
click at [1276, 494] on span "باسكن [PERSON_NAME]" at bounding box center [1257, 497] width 100 height 14
copy span "باسكن روبنز"
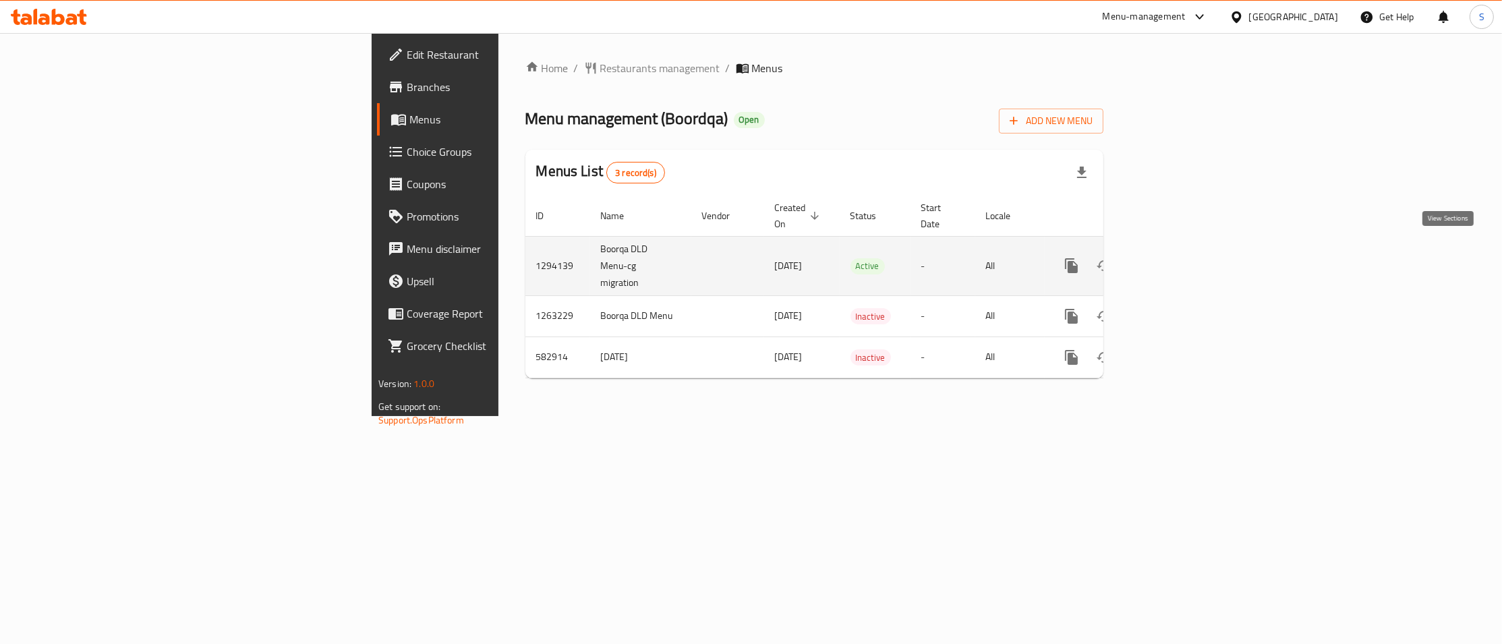
click at [1177, 258] on icon "enhanced table" at bounding box center [1169, 266] width 16 height 16
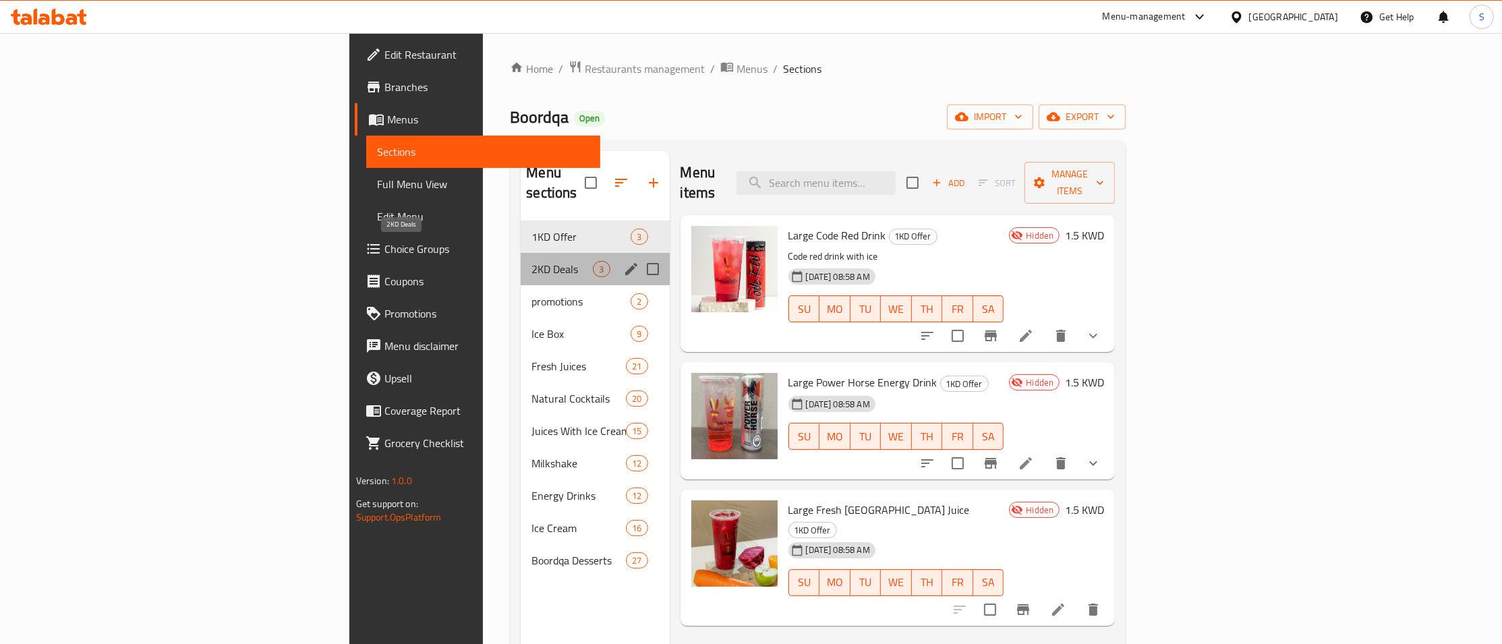
click at [532, 261] on span "2KD Deals" at bounding box center [562, 269] width 61 height 16
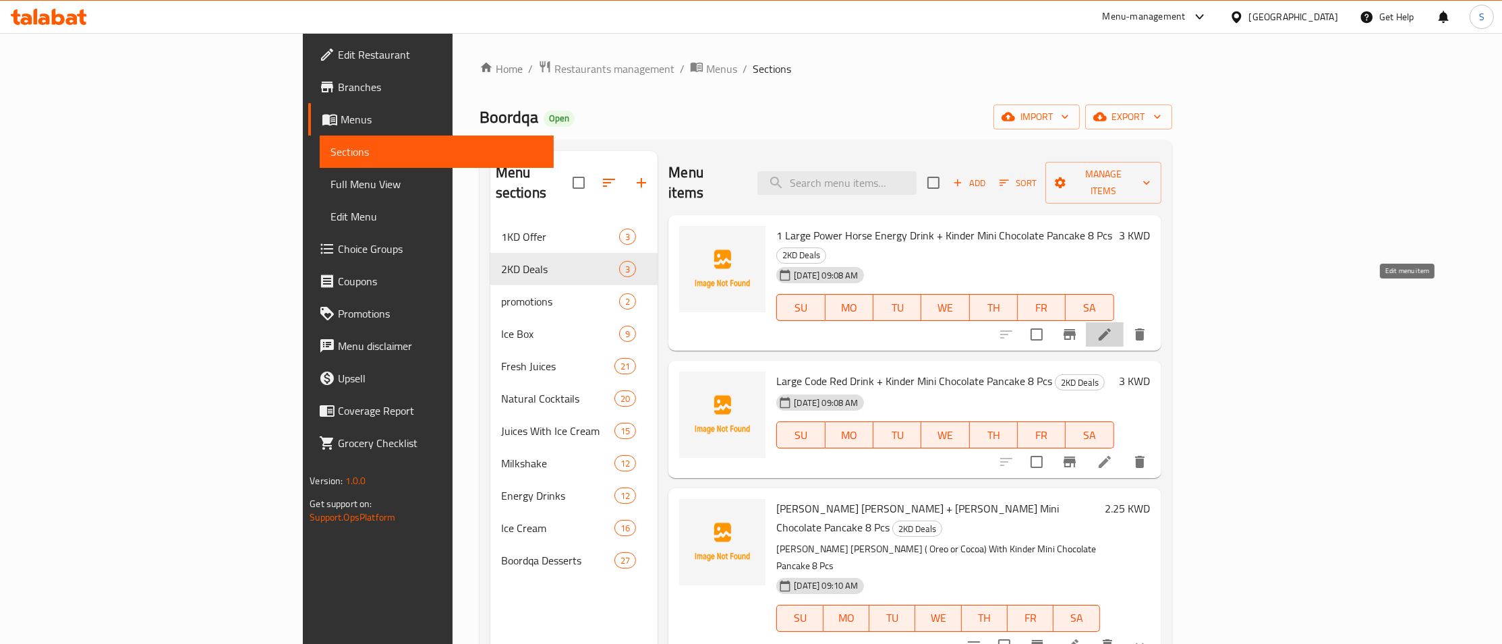
click at [1111, 329] on icon at bounding box center [1105, 335] width 12 height 12
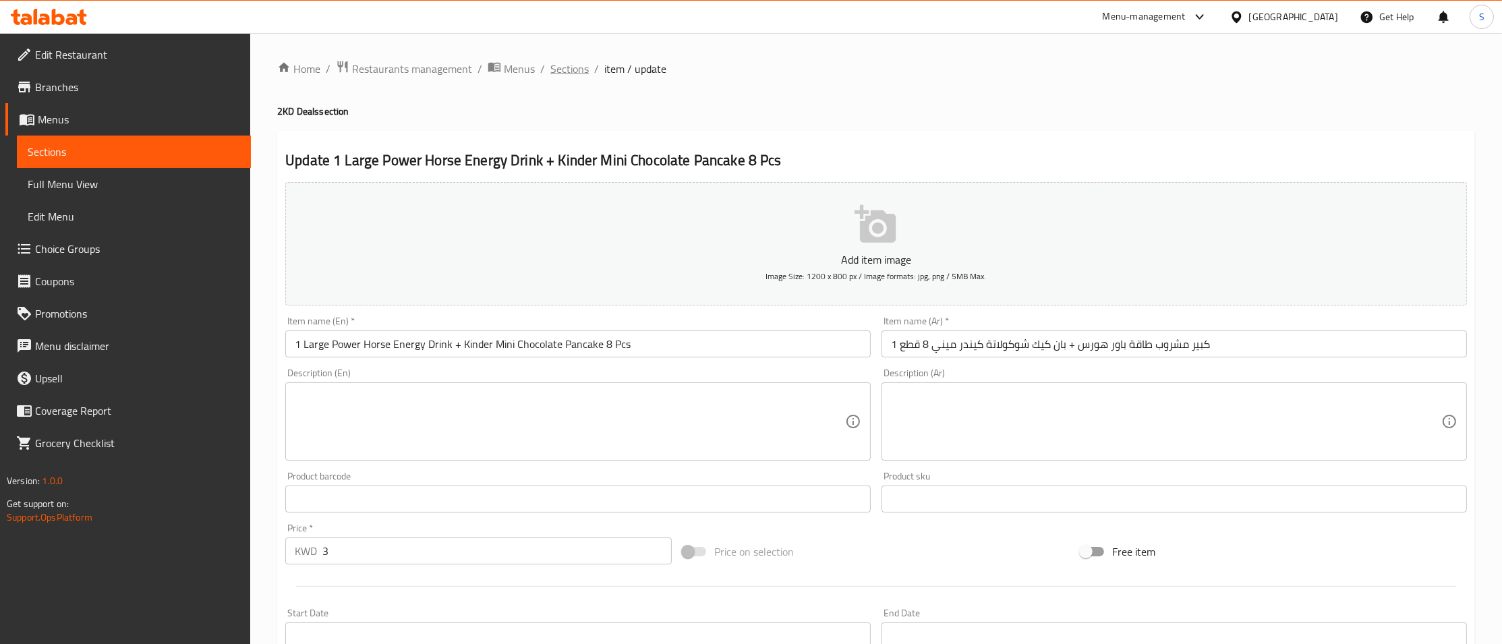
click at [565, 61] on span "Sections" at bounding box center [569, 69] width 38 height 16
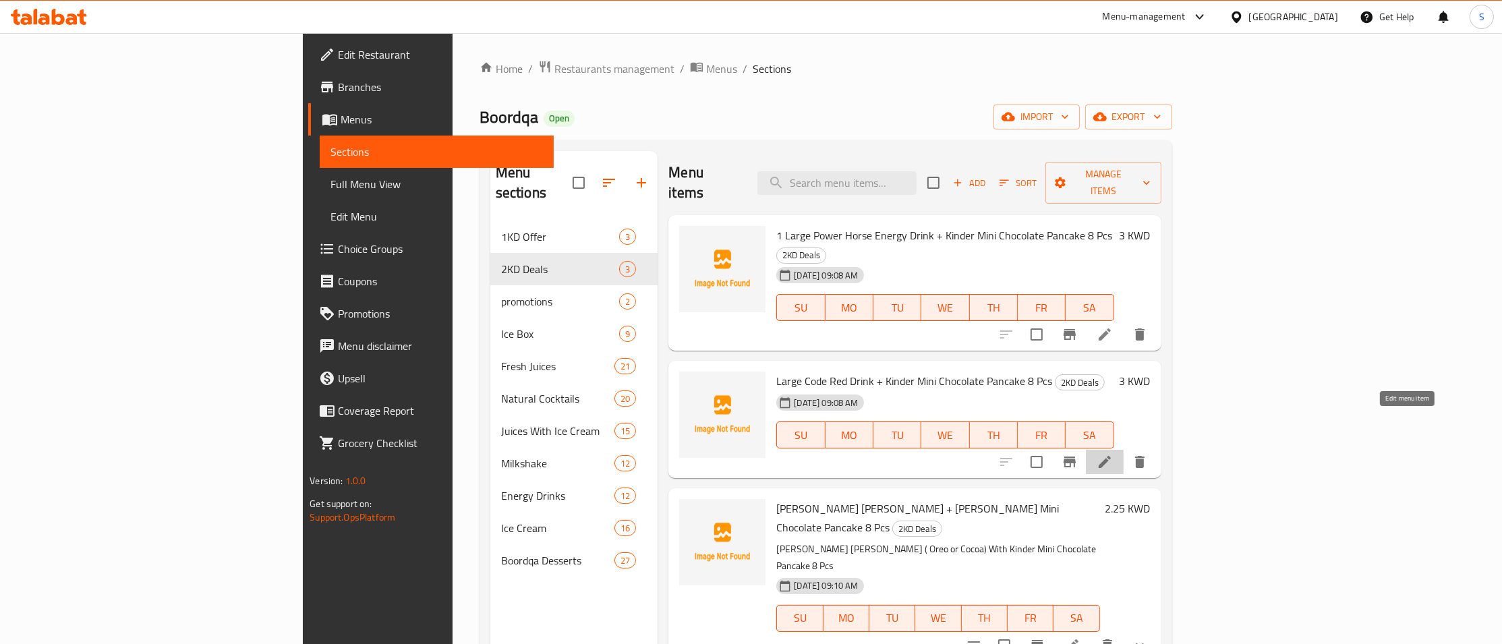
click at [1111, 456] on icon at bounding box center [1105, 462] width 12 height 12
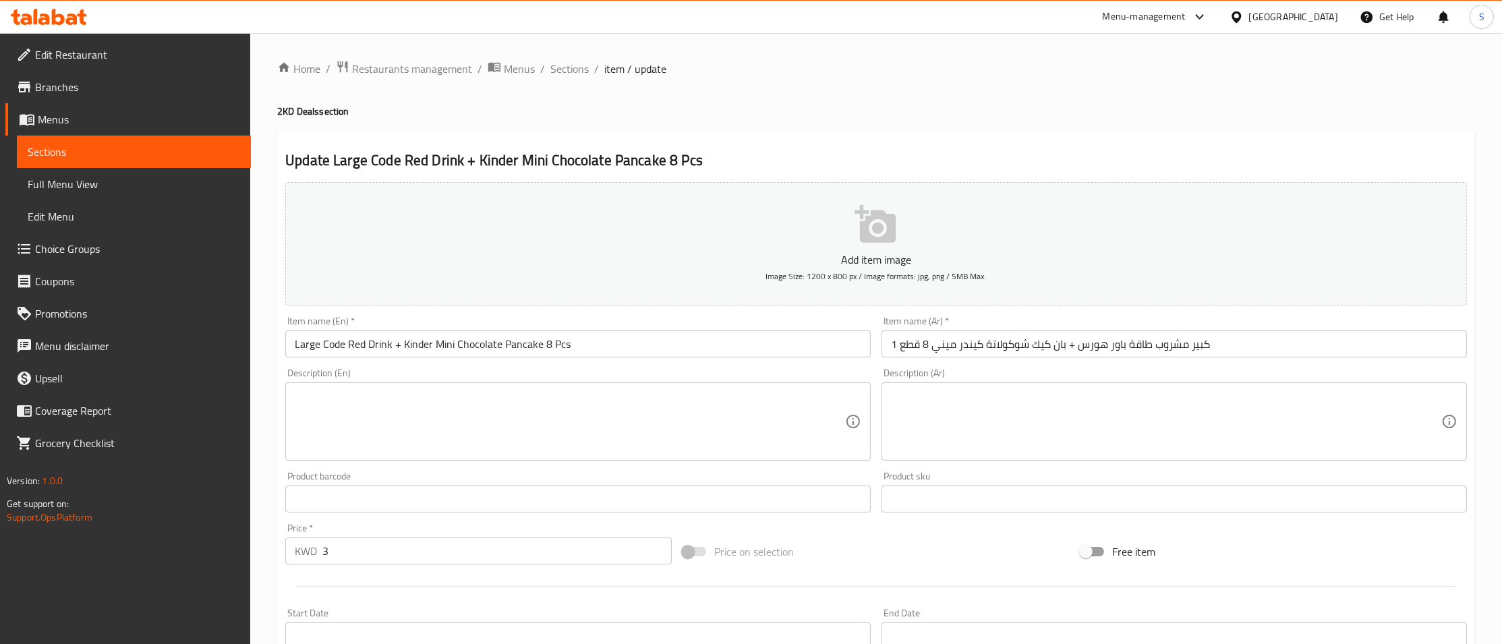
click at [563, 58] on div "Home / Restaurants management / Menus / Sections / item / update 2KD Deals sect…" at bounding box center [876, 493] width 1252 height 920
drag, startPoint x: 563, startPoint y: 58, endPoint x: 558, endPoint y: 70, distance: 13.3
click at [558, 70] on span "Sections" at bounding box center [569, 69] width 38 height 16
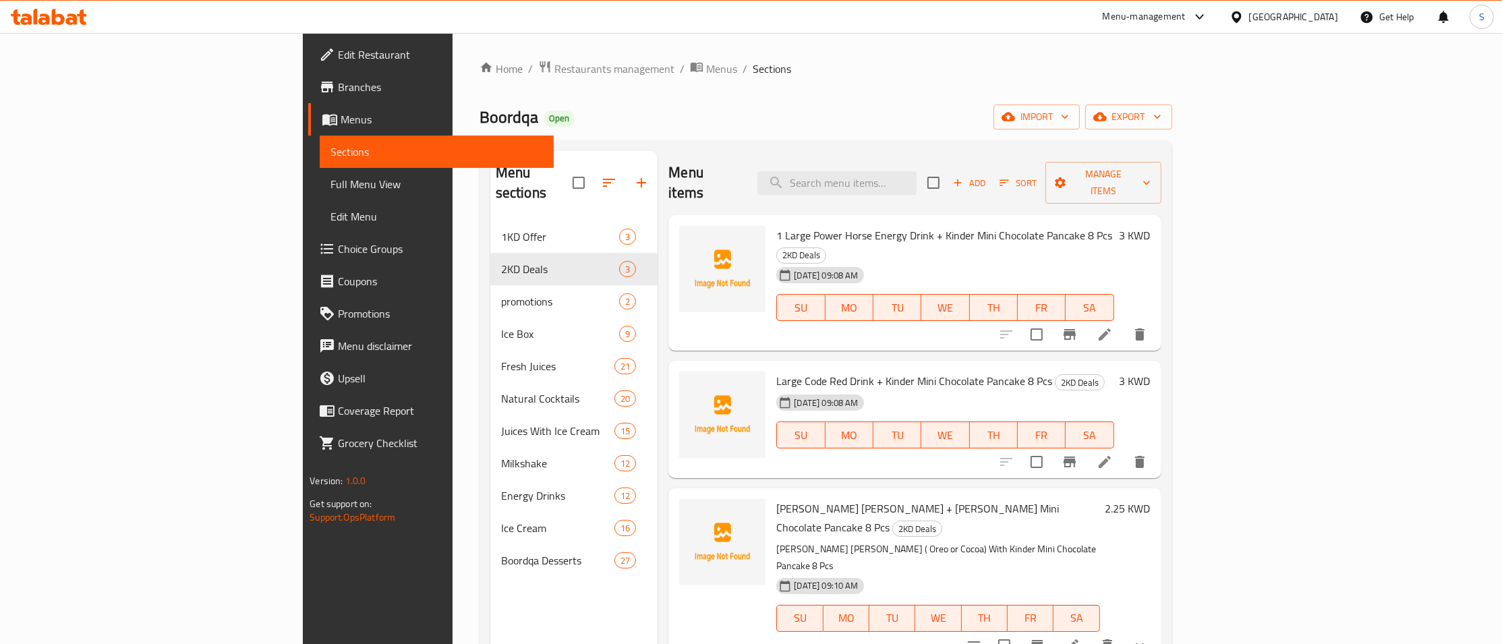
click at [1092, 633] on li at bounding box center [1073, 645] width 38 height 24
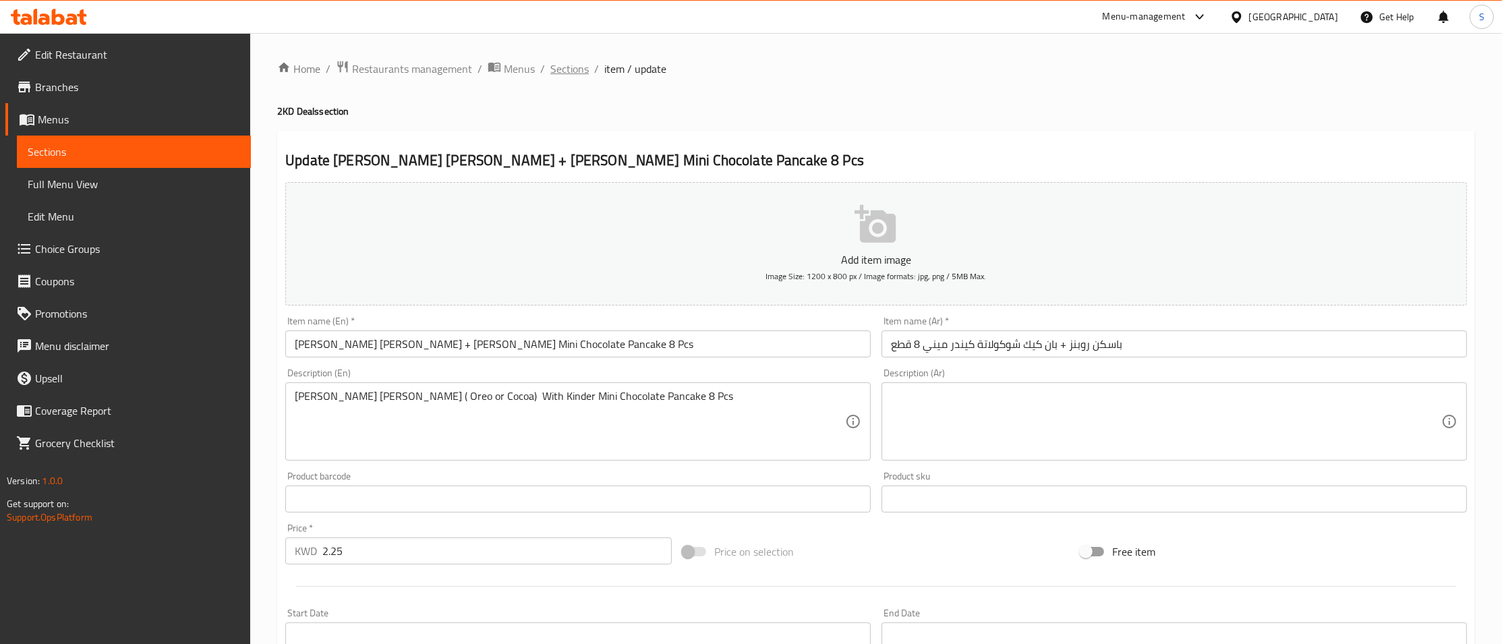
click at [574, 65] on span "Sections" at bounding box center [569, 69] width 38 height 16
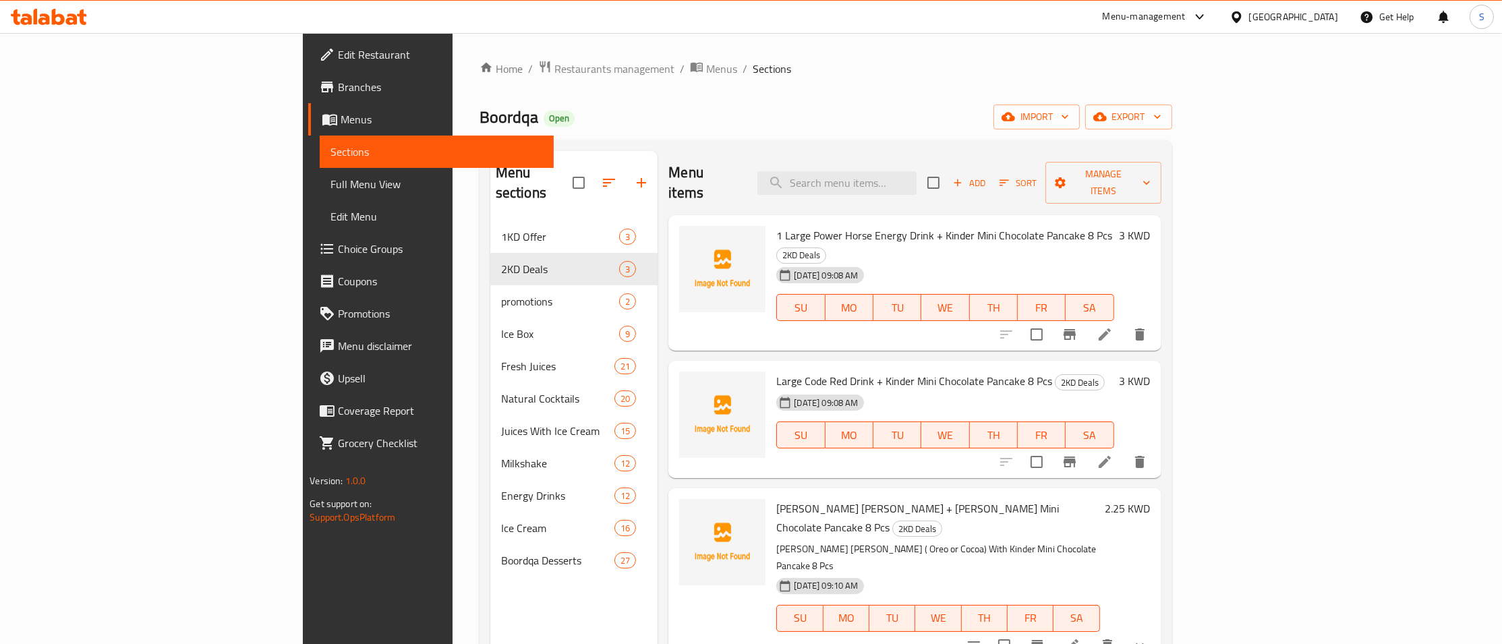
click at [480, 117] on span "Boordqa" at bounding box center [509, 117] width 59 height 30
copy span "Boordqa"
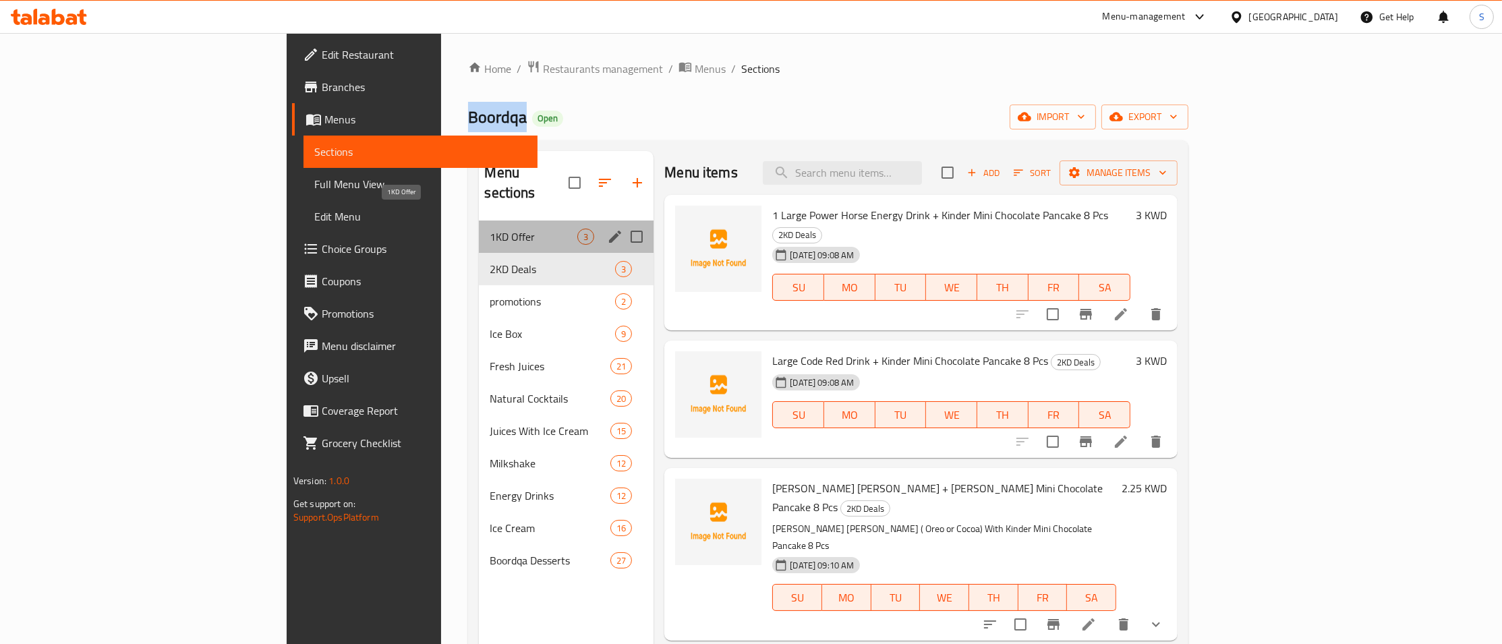
click at [490, 229] on span "1KD Offer" at bounding box center [534, 237] width 88 height 16
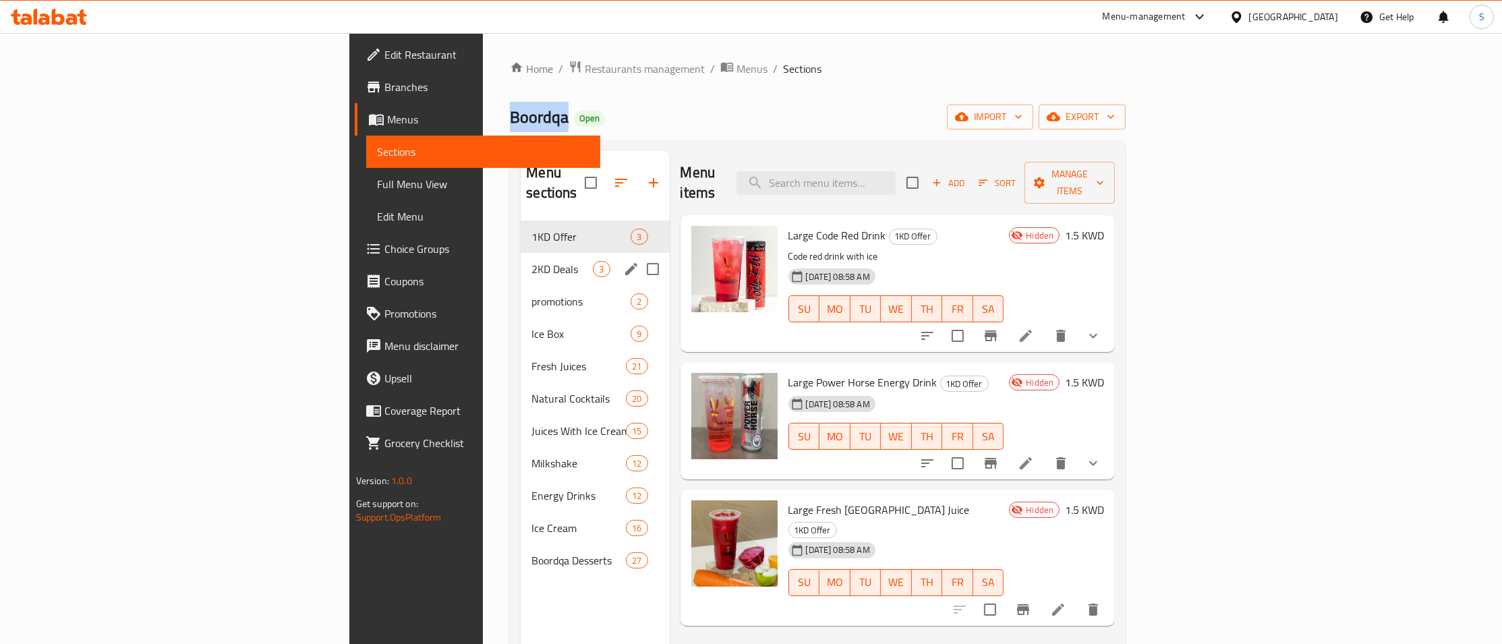
click at [532, 261] on span "2KD Deals" at bounding box center [562, 269] width 61 height 16
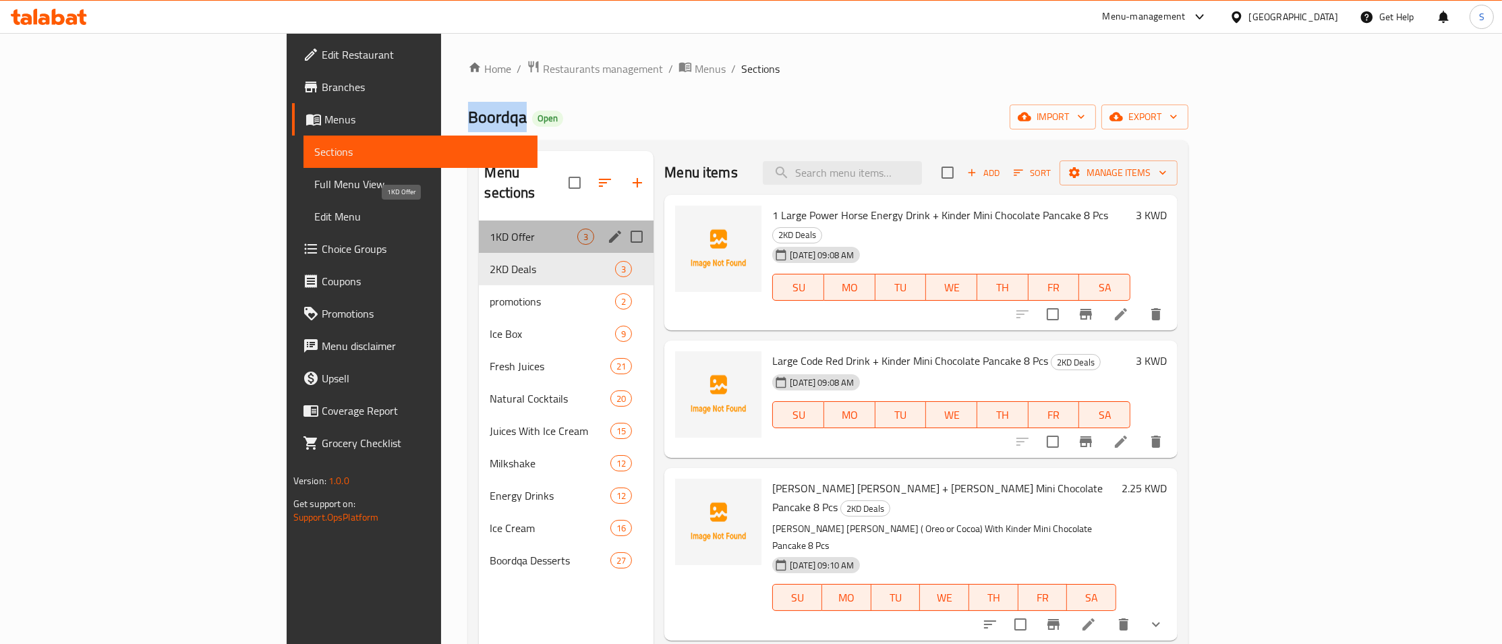
click at [490, 229] on span "1KD Offer" at bounding box center [534, 237] width 88 height 16
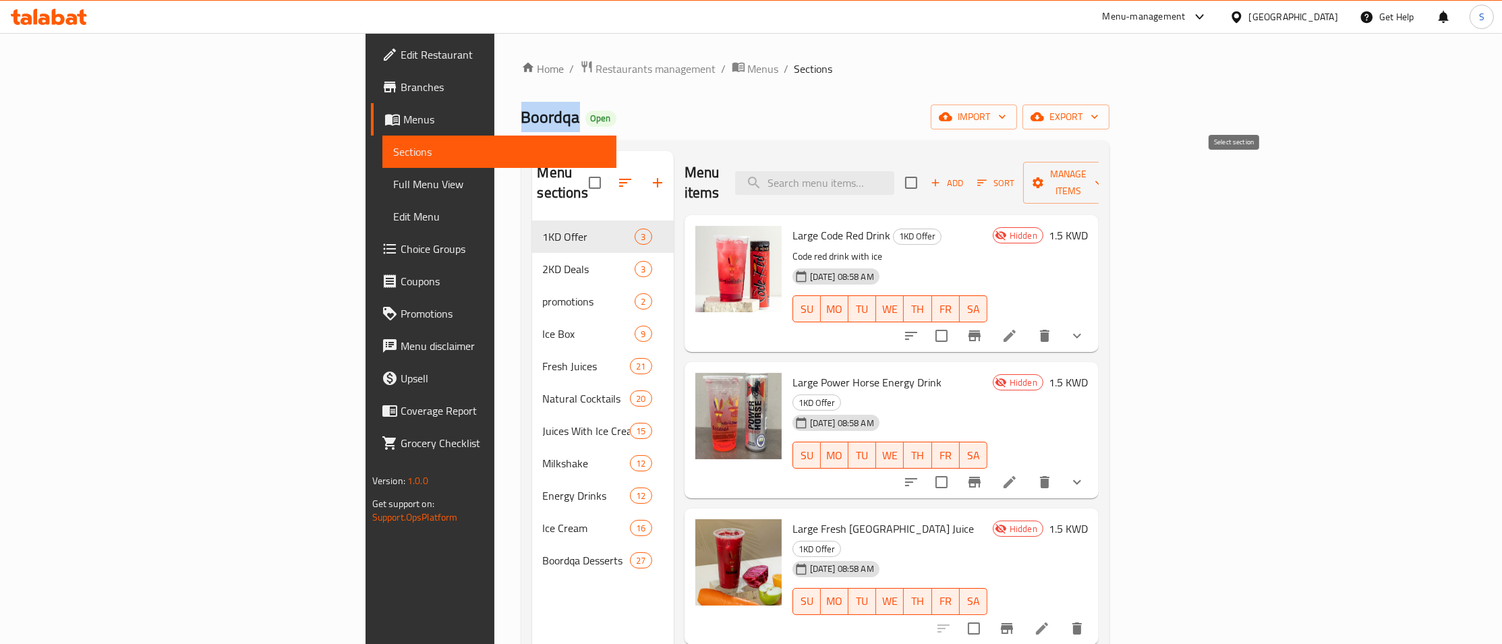
click at [926, 177] on input "checkbox" at bounding box center [911, 183] width 28 height 28
checkbox input "true"
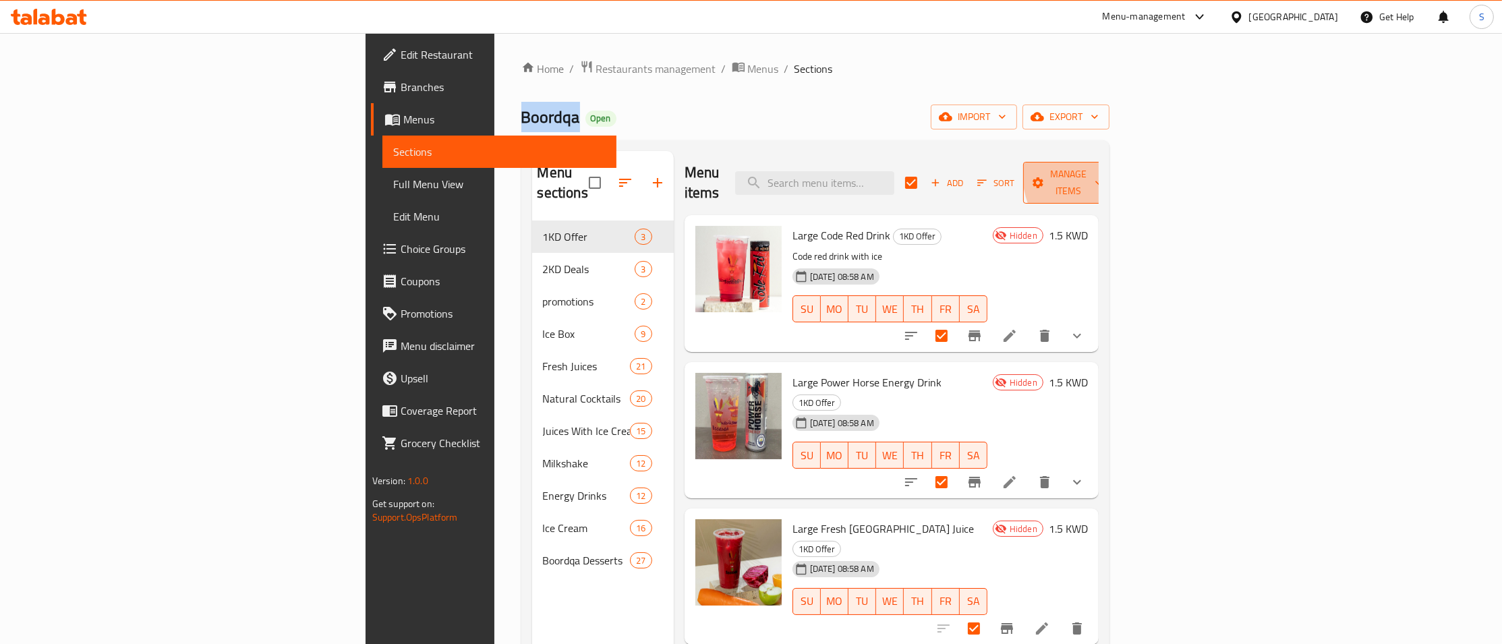
click at [1103, 171] on span "Manage items" at bounding box center [1068, 183] width 69 height 34
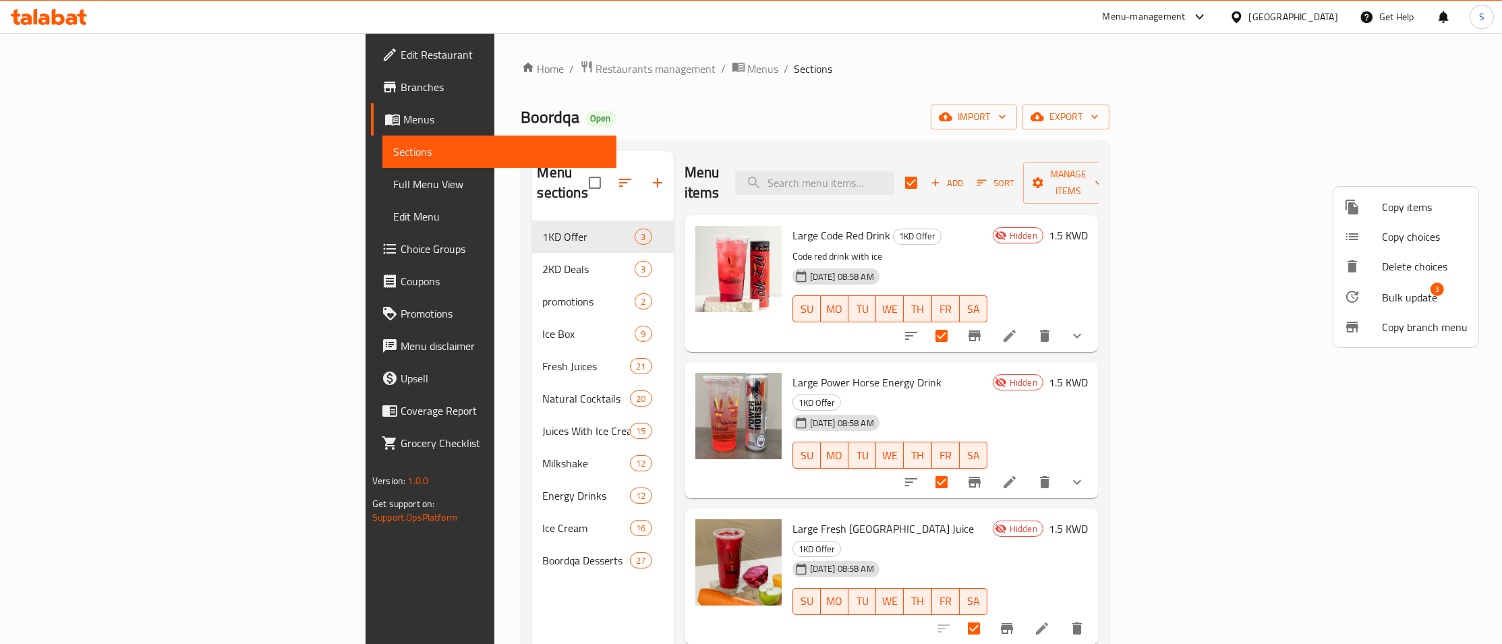
click at [1410, 297] on span "Bulk update" at bounding box center [1409, 297] width 55 height 16
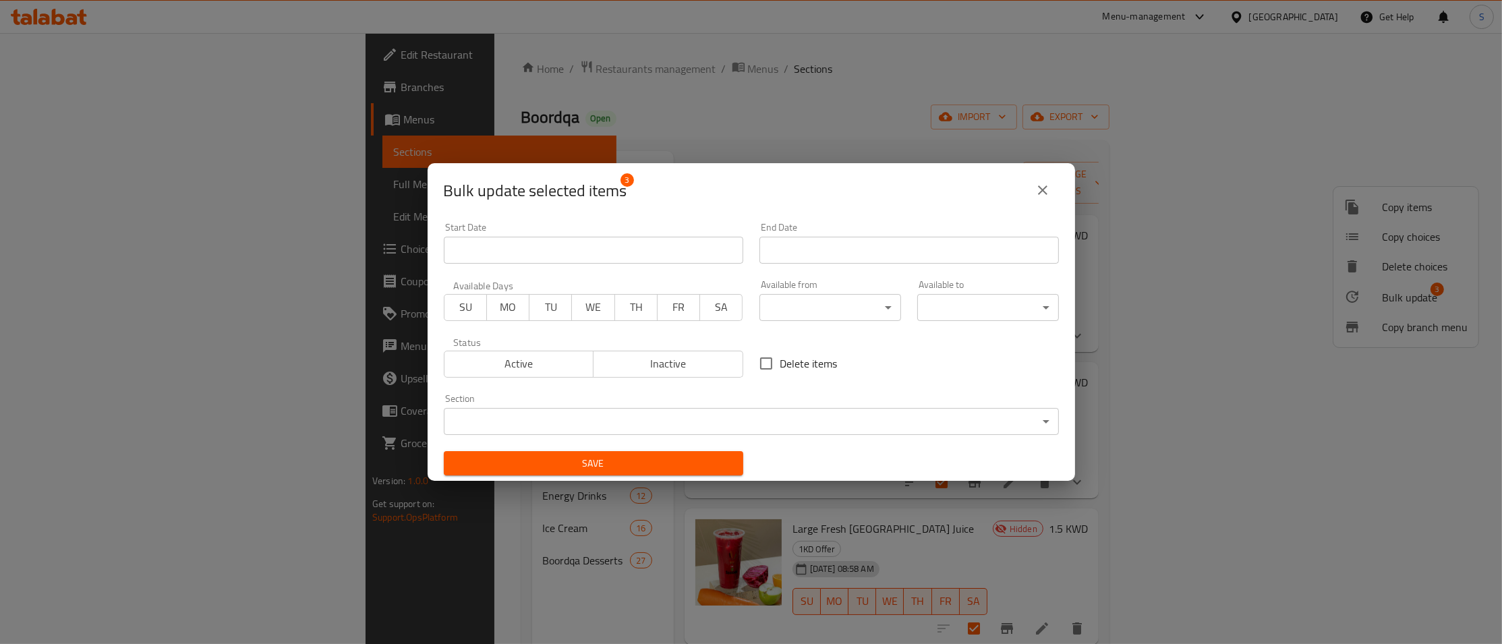
click at [492, 360] on span "Active" at bounding box center [519, 364] width 139 height 20
click at [598, 455] on button "Save" at bounding box center [594, 463] width 300 height 25
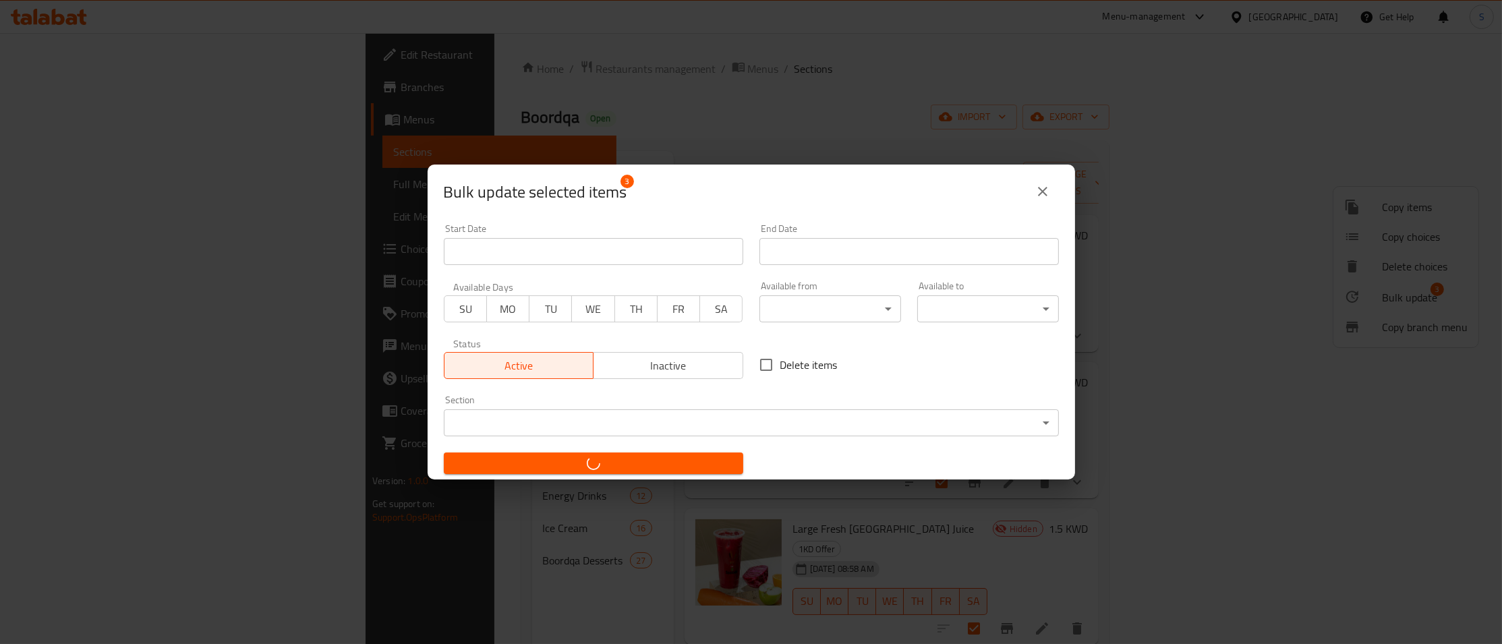
click at [599, 460] on icon "button" at bounding box center [594, 464] width 16 height 16
checkbox input "false"
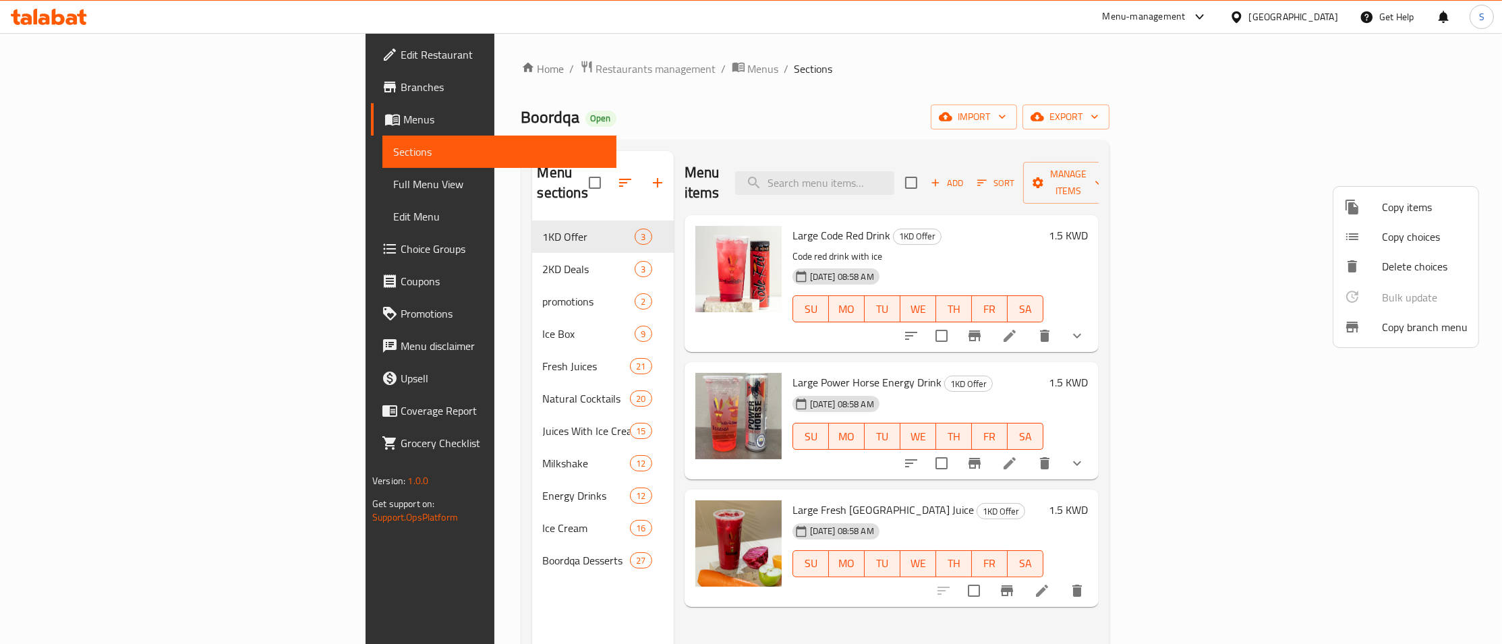
click at [736, 117] on div at bounding box center [751, 322] width 1502 height 644
click at [494, 56] on div "Home / Restaurants management / Menus / Sections Boordqa Open import export Men…" at bounding box center [815, 433] width 642 height 800
click at [596, 65] on span "Restaurants management" at bounding box center [656, 69] width 120 height 16
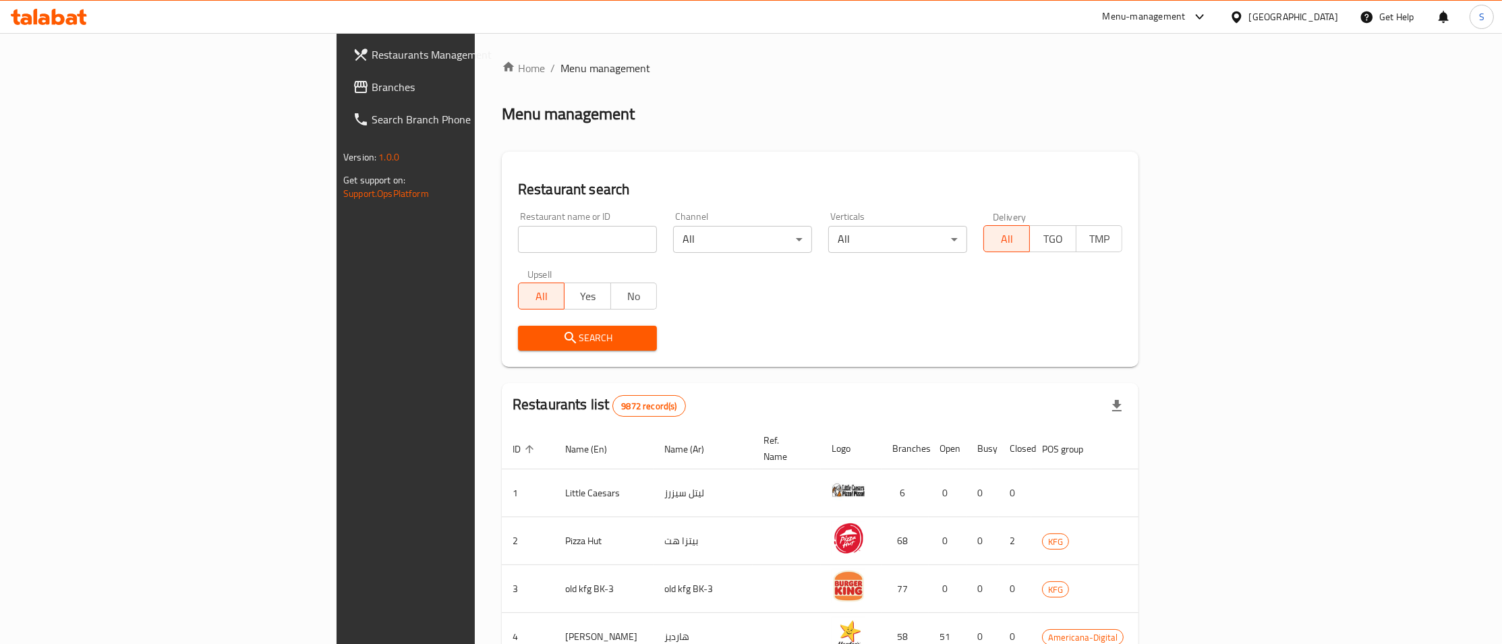
click at [518, 242] on input "search" at bounding box center [587, 239] width 139 height 27
type input "canary"
click button "Search" at bounding box center [587, 338] width 139 height 25
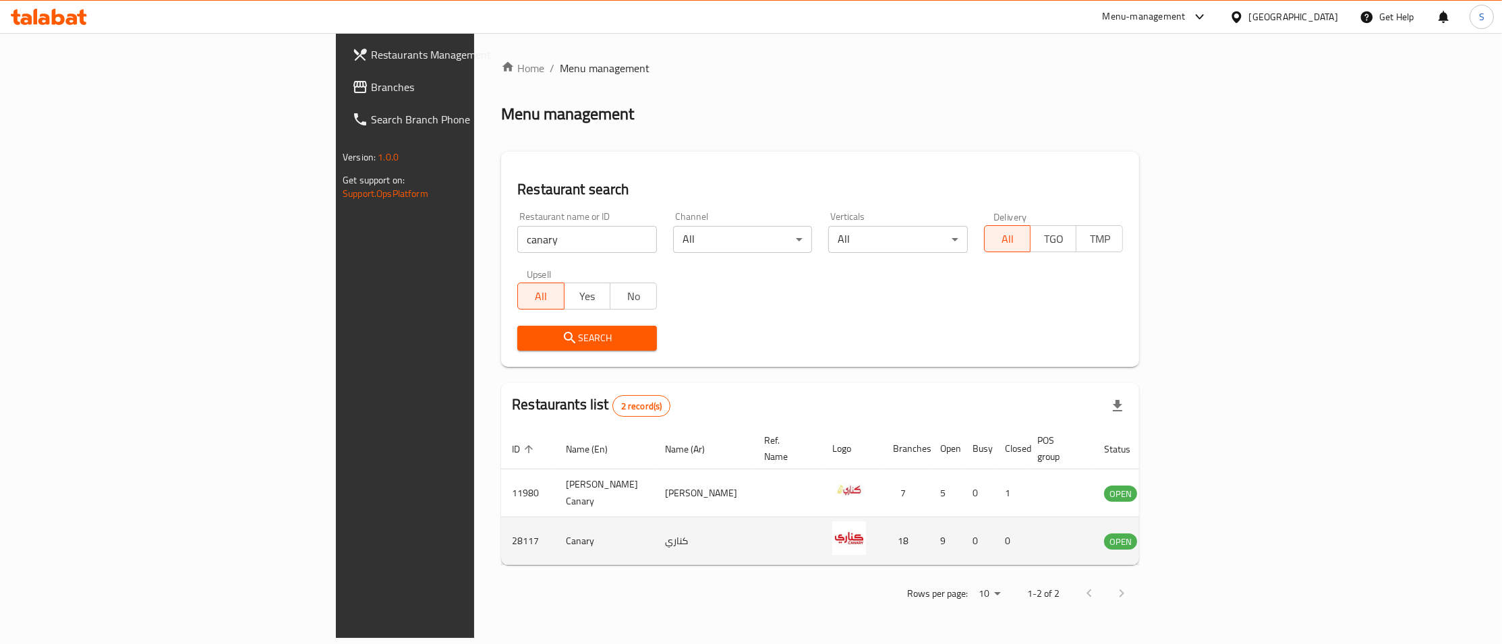
click at [1211, 538] on td "enhanced table" at bounding box center [1187, 541] width 47 height 48
click at [1191, 536] on icon "enhanced table" at bounding box center [1183, 541] width 15 height 11
